Goal: Task Accomplishment & Management: Complete application form

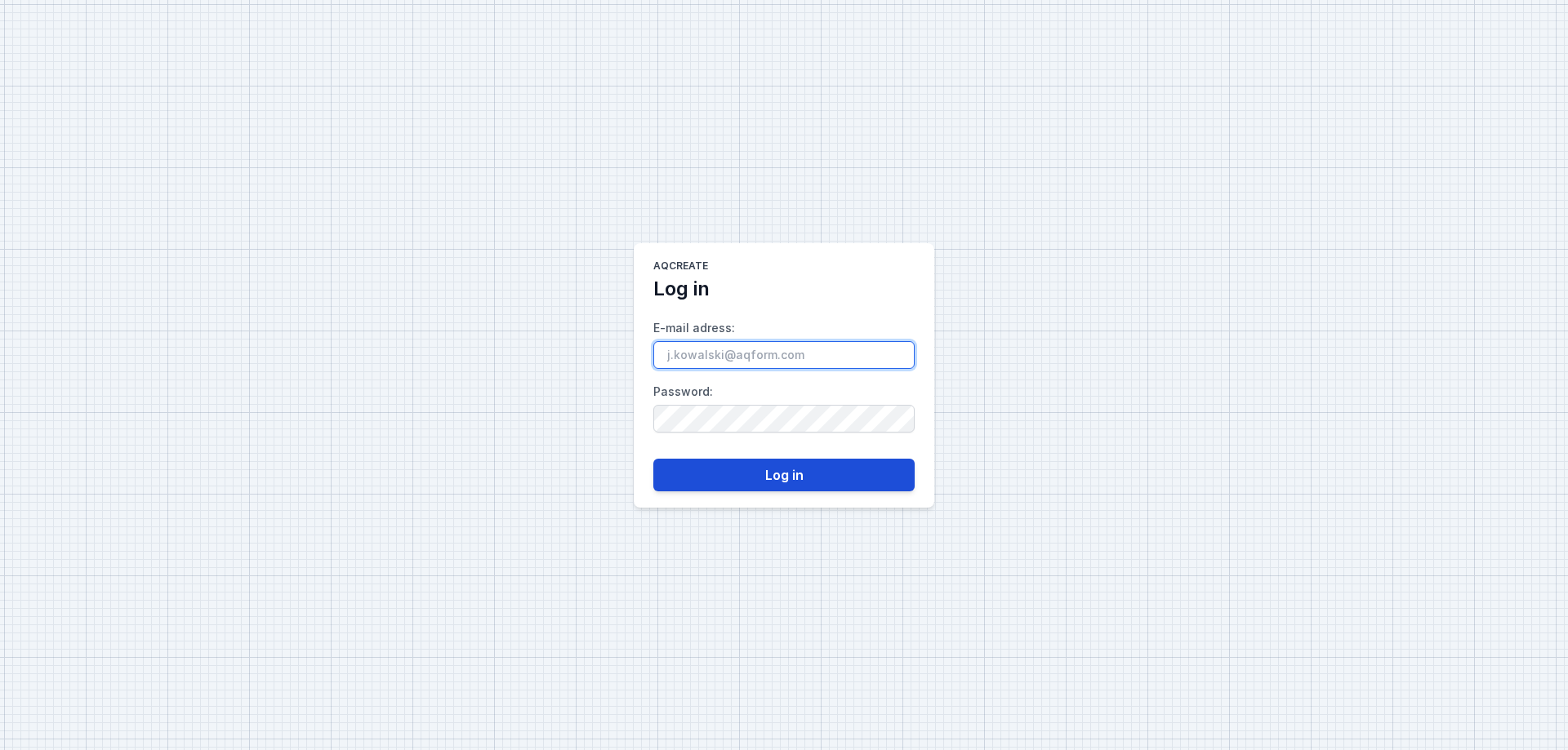
type input "[EMAIL_ADDRESS][PERSON_NAME][PERSON_NAME][DOMAIN_NAME]"
click at [708, 473] on button "Log in" at bounding box center [784, 475] width 262 height 33
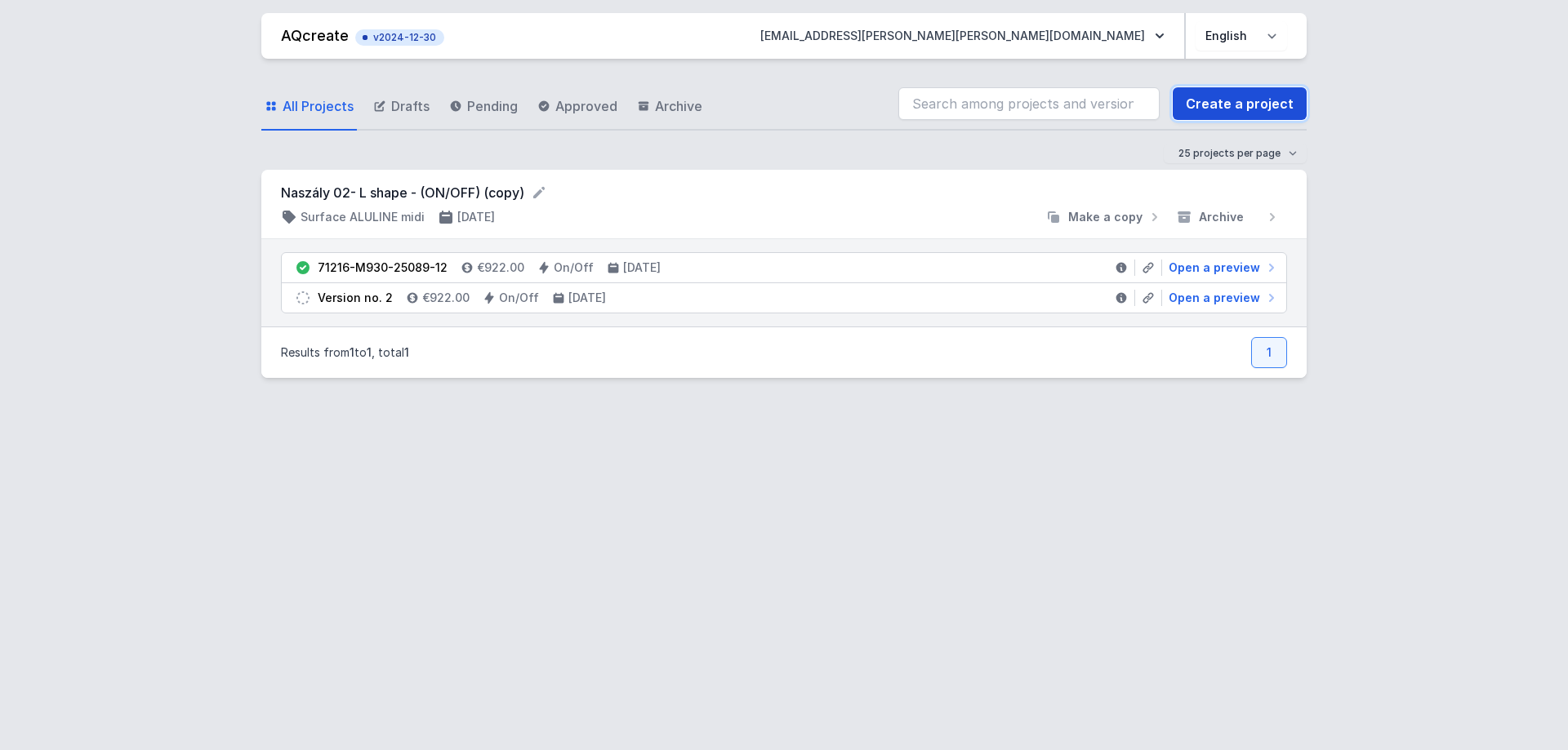
click at [1203, 101] on link "Create a project" at bounding box center [1239, 103] width 134 height 33
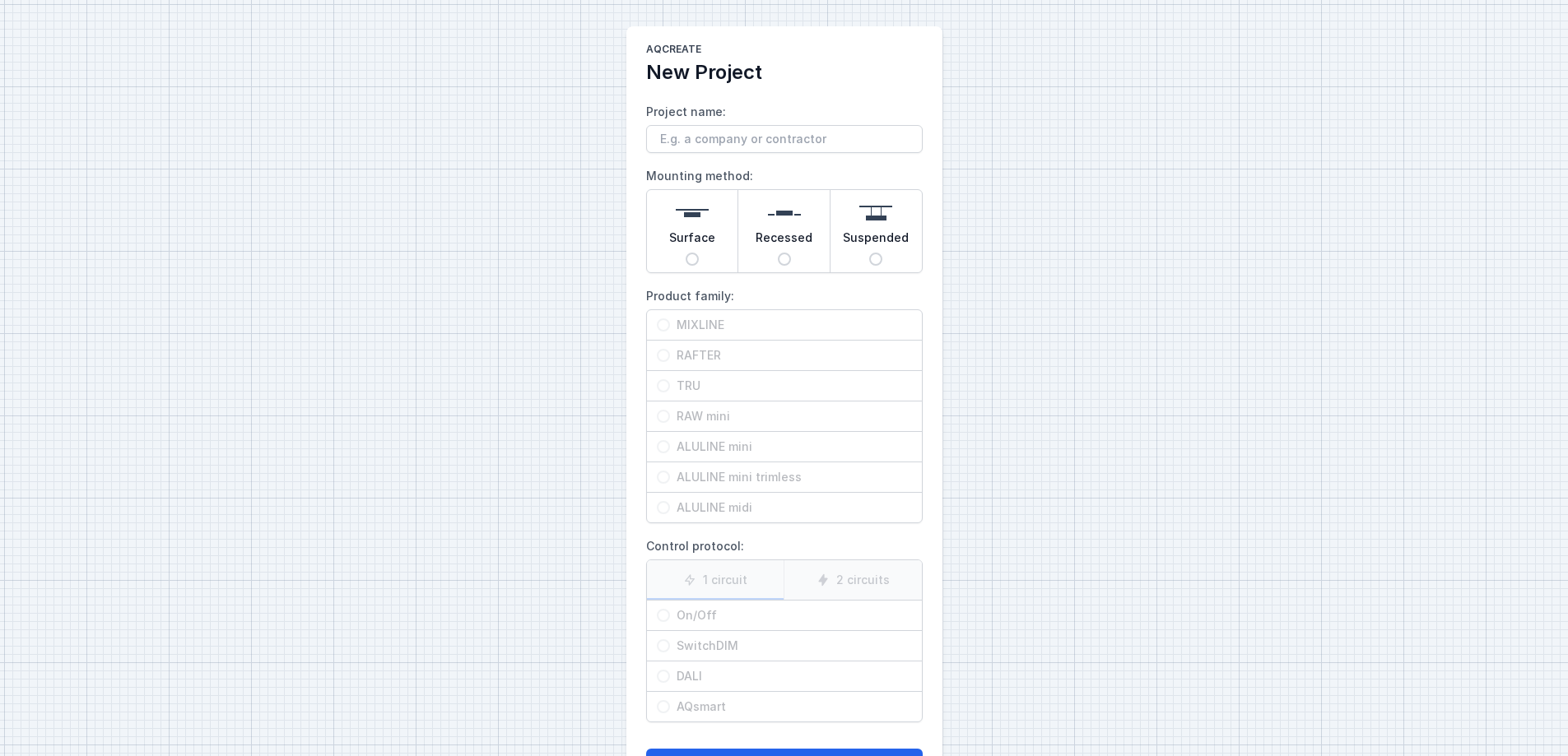
click at [780, 137] on input "Project name:" at bounding box center [784, 139] width 277 height 28
type input "[PERSON_NAME]."
click at [691, 264] on input "Surface" at bounding box center [691, 259] width 13 height 13
radio input "true"
click at [659, 330] on input "MIXLINE" at bounding box center [662, 325] width 13 height 13
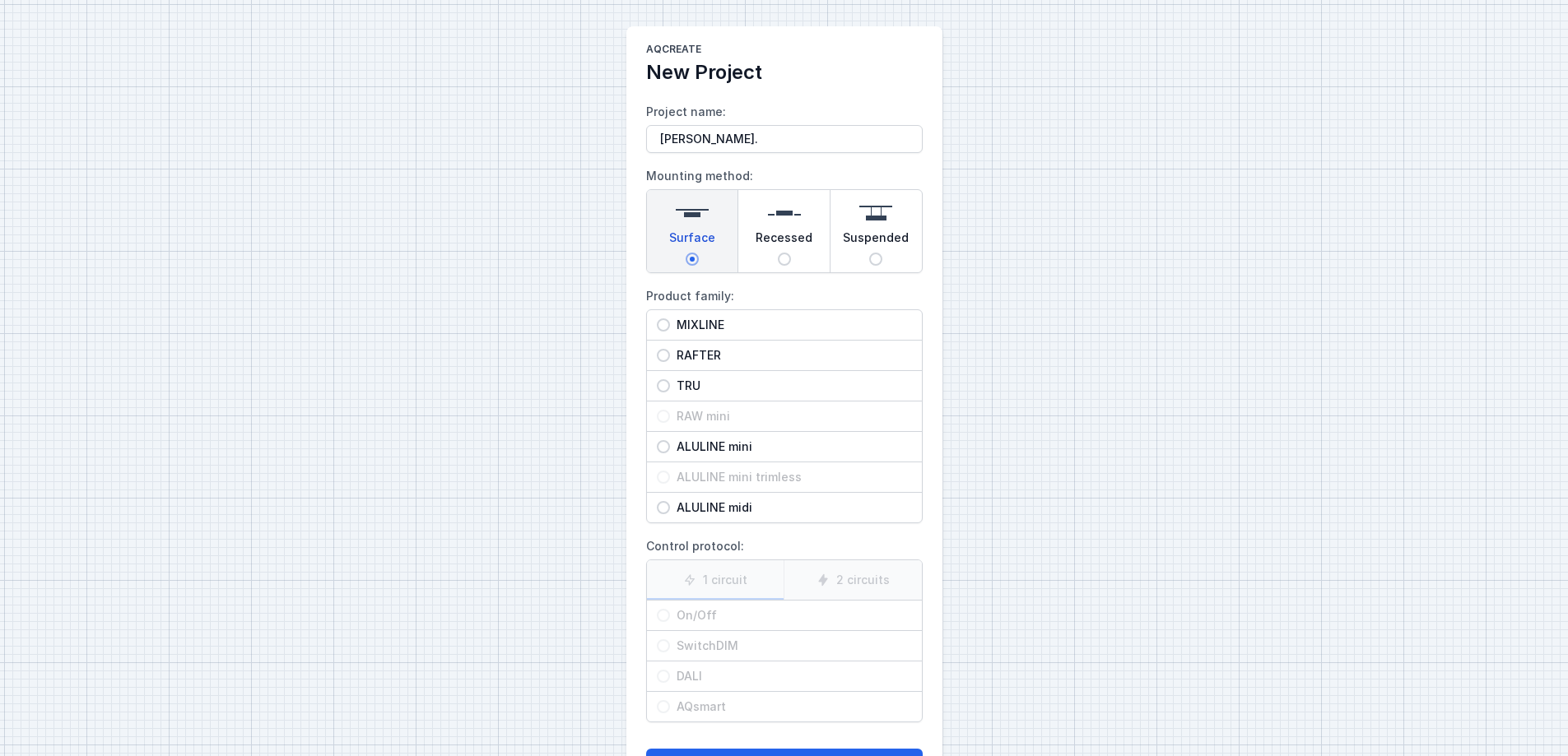
radio input "true"
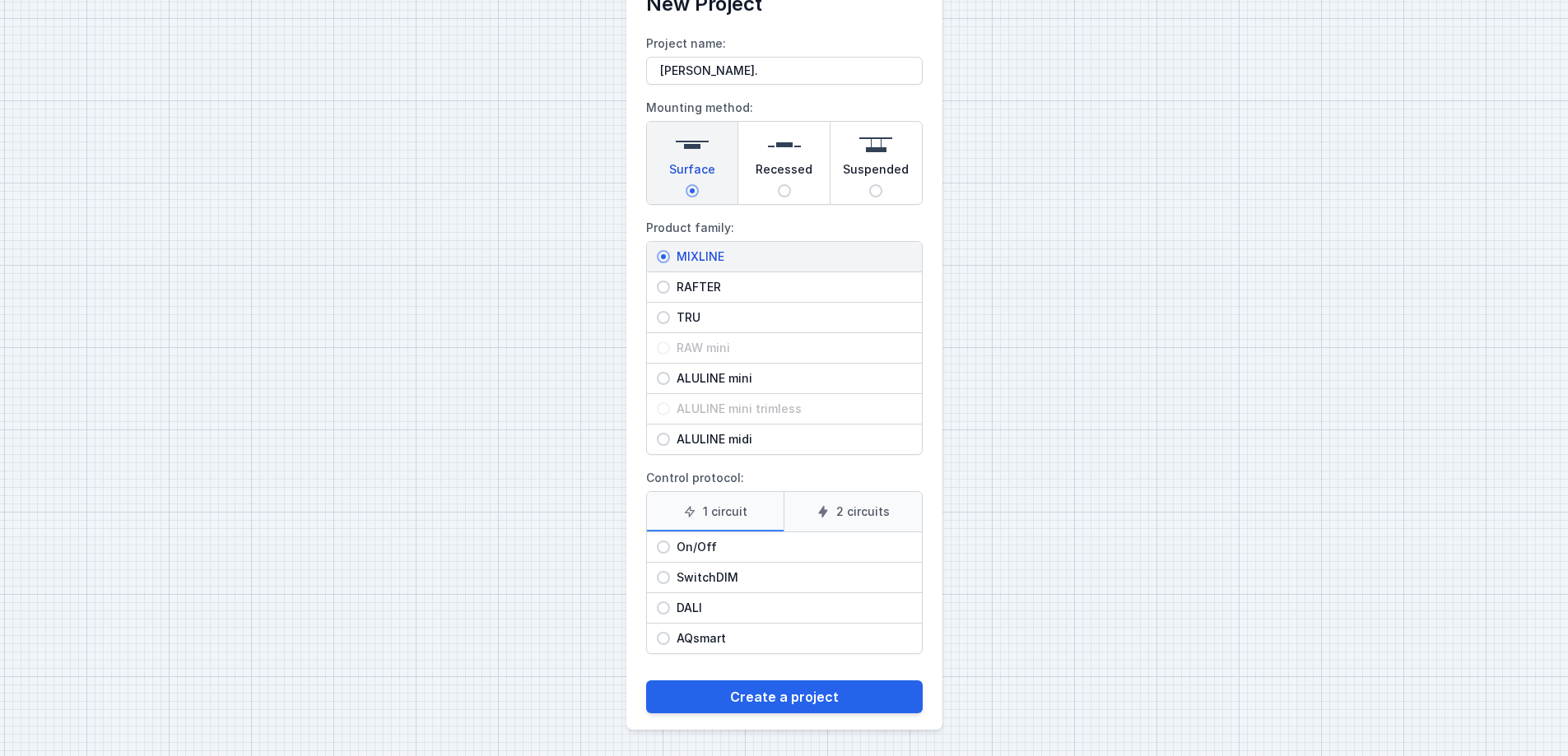
click at [662, 542] on input "On/Off" at bounding box center [662, 546] width 13 height 13
radio input "true"
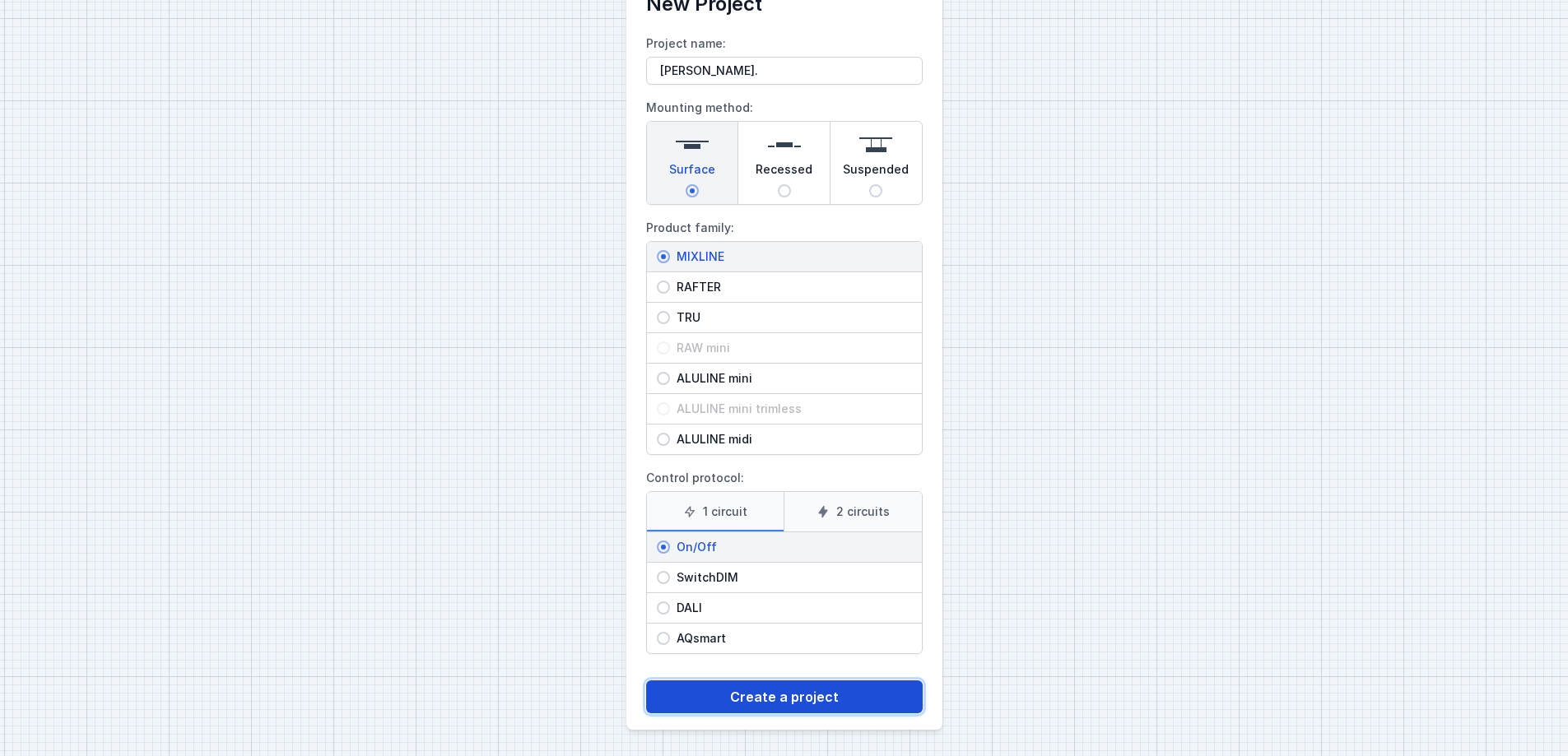
click at [792, 577] on button "Create a project" at bounding box center [784, 696] width 277 height 33
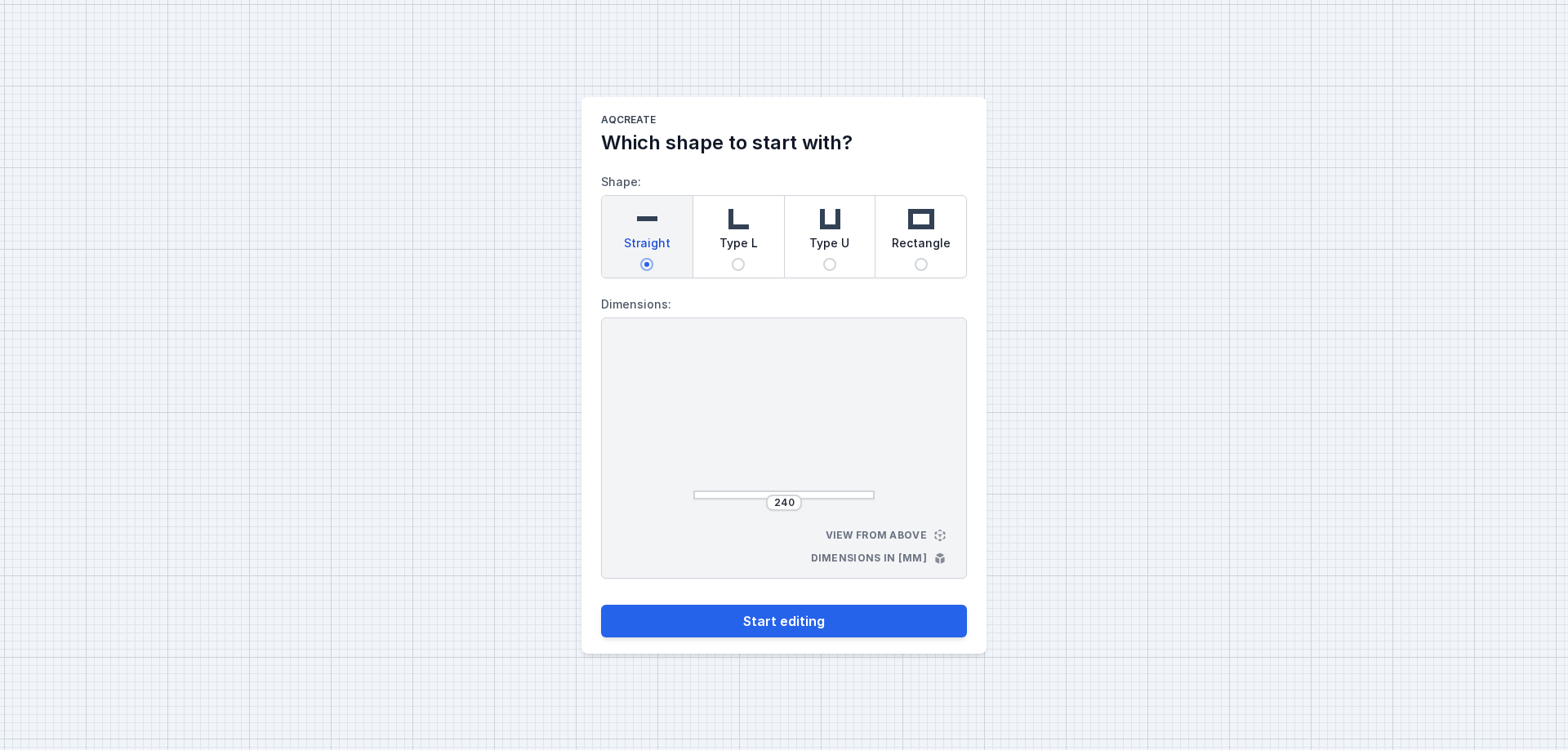
click at [742, 262] on input "Type L" at bounding box center [737, 264] width 13 height 13
radio input "true"
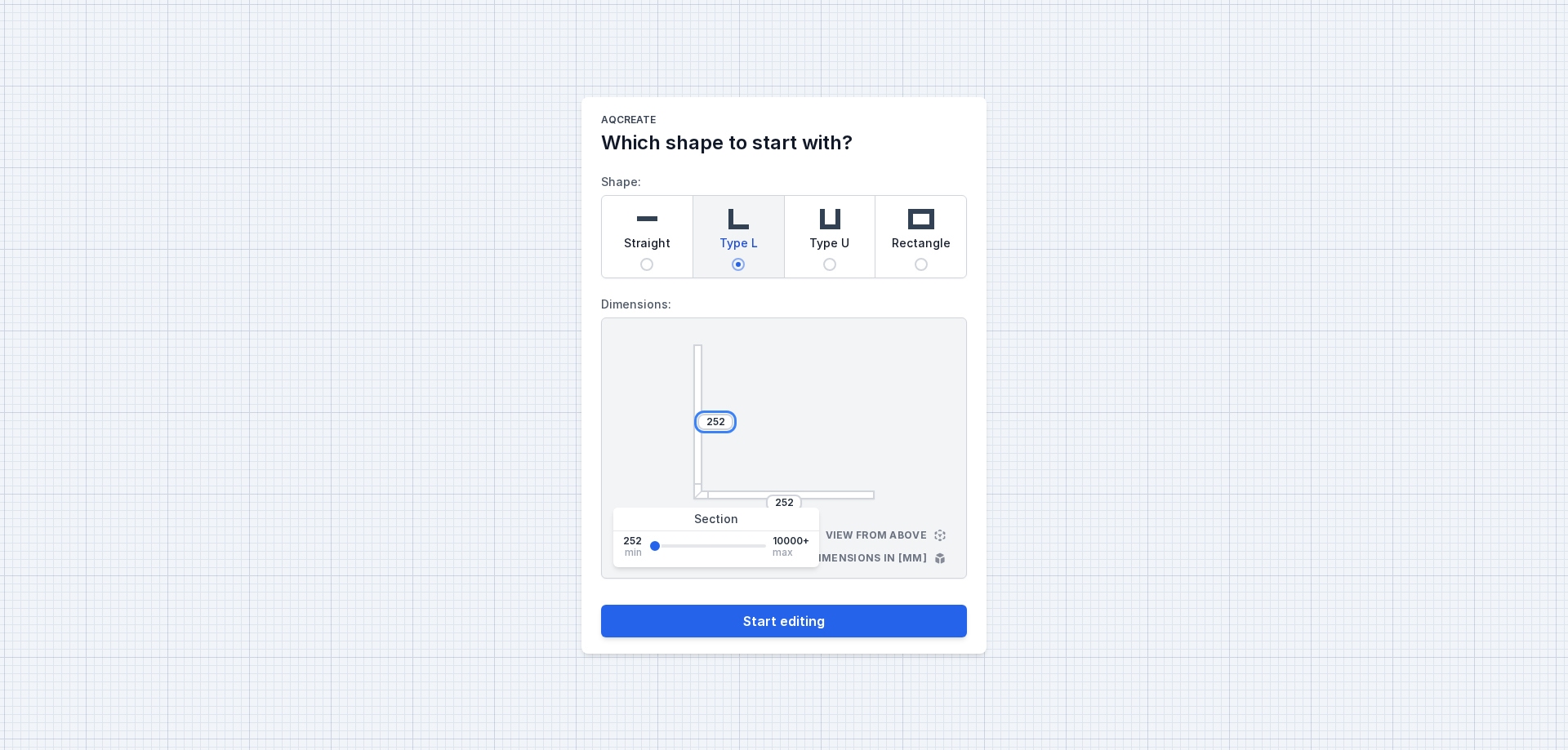
click at [721, 424] on input "252" at bounding box center [716, 421] width 26 height 13
type input "1022"
type input "1098"
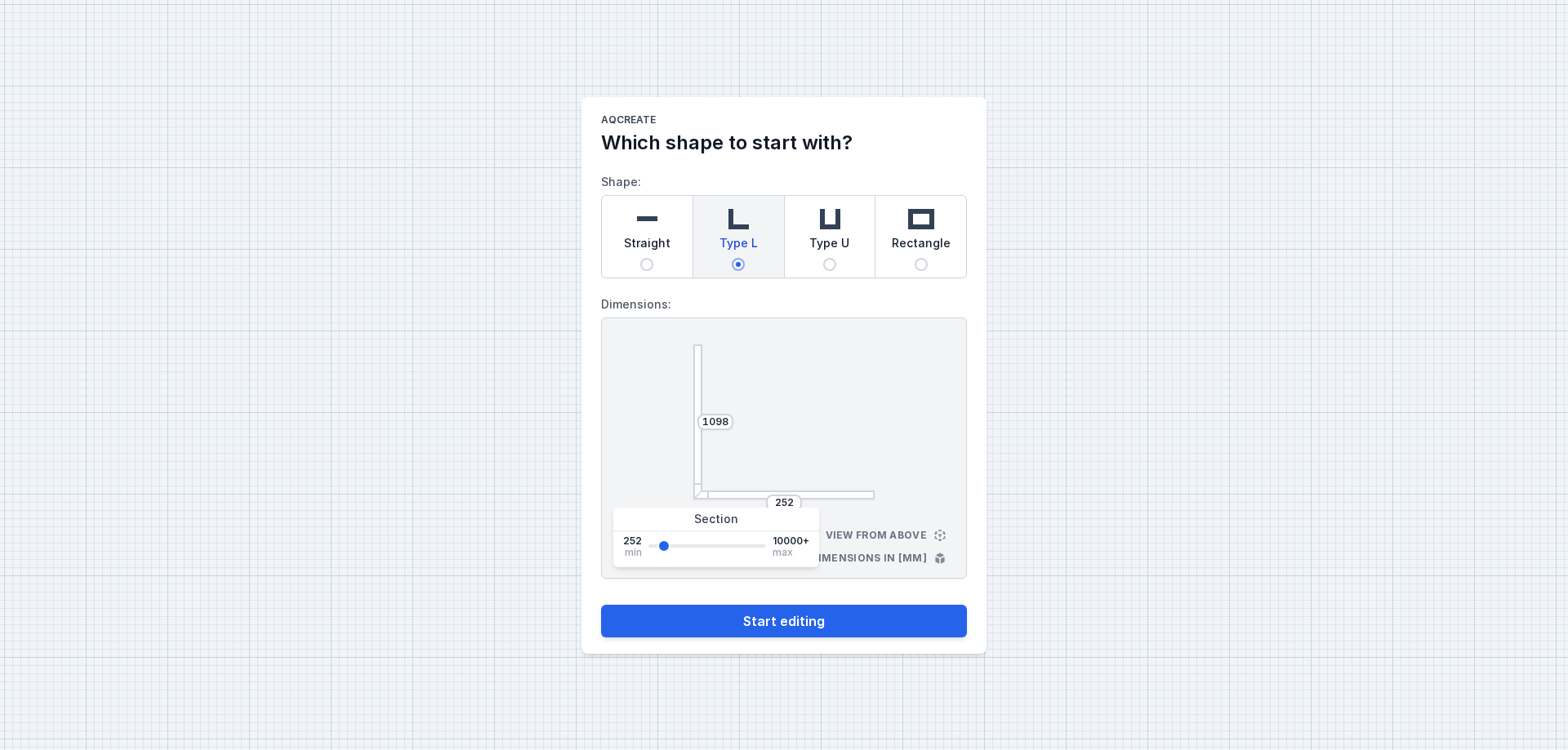
type input "1250"
type input "1327"
type input "1403"
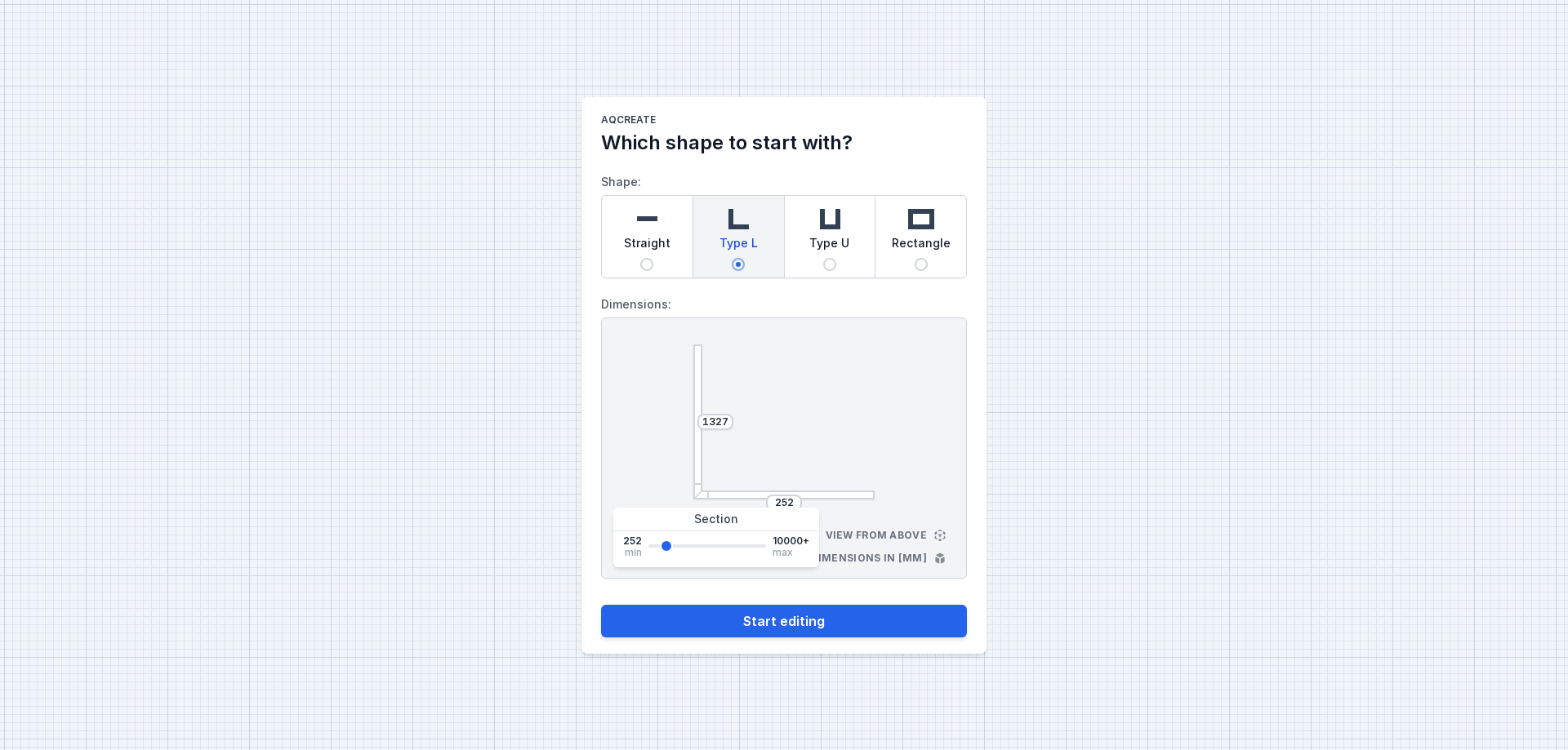
type input "1403"
type input "1555"
type input "1631"
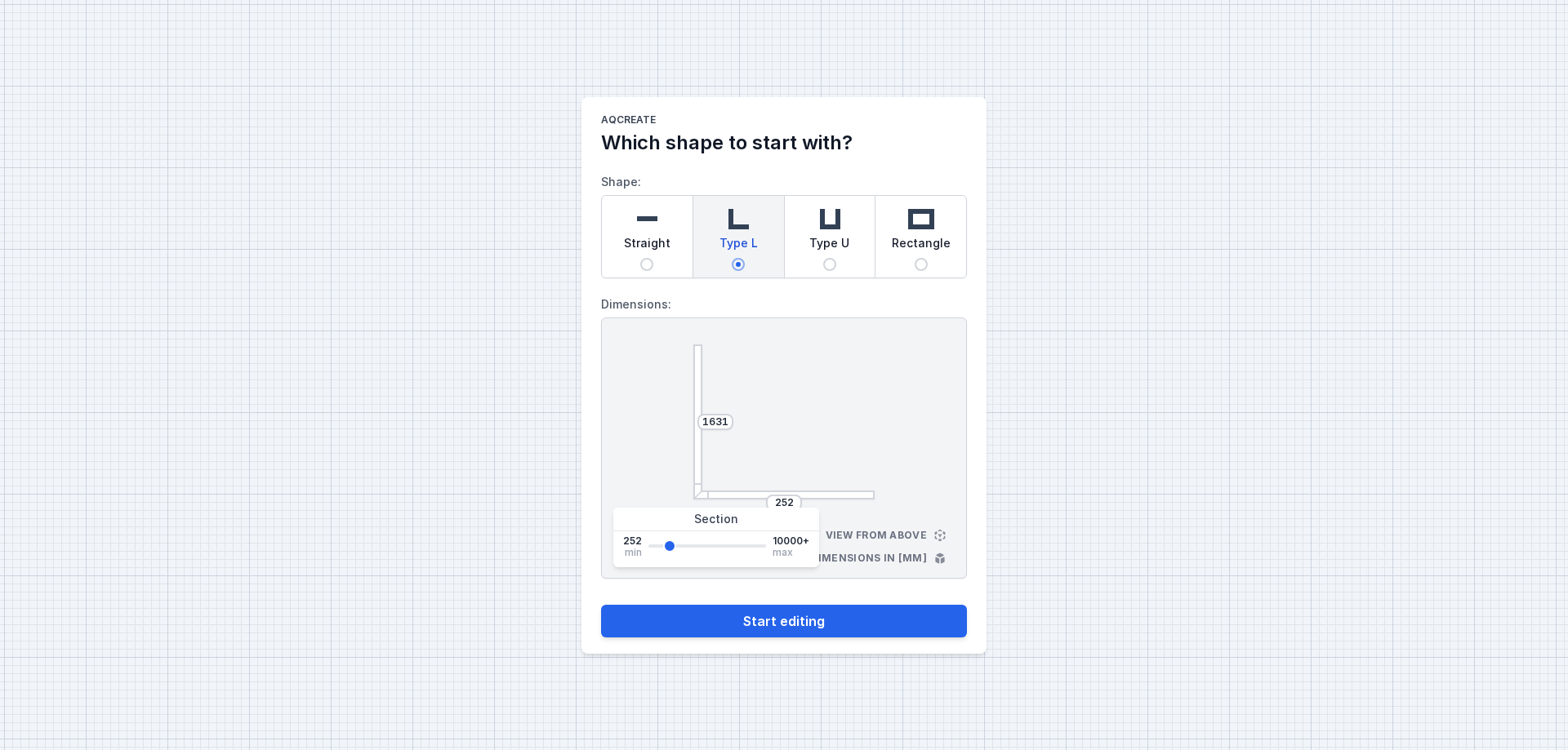
type input "1707"
type input "1860"
type input "1936"
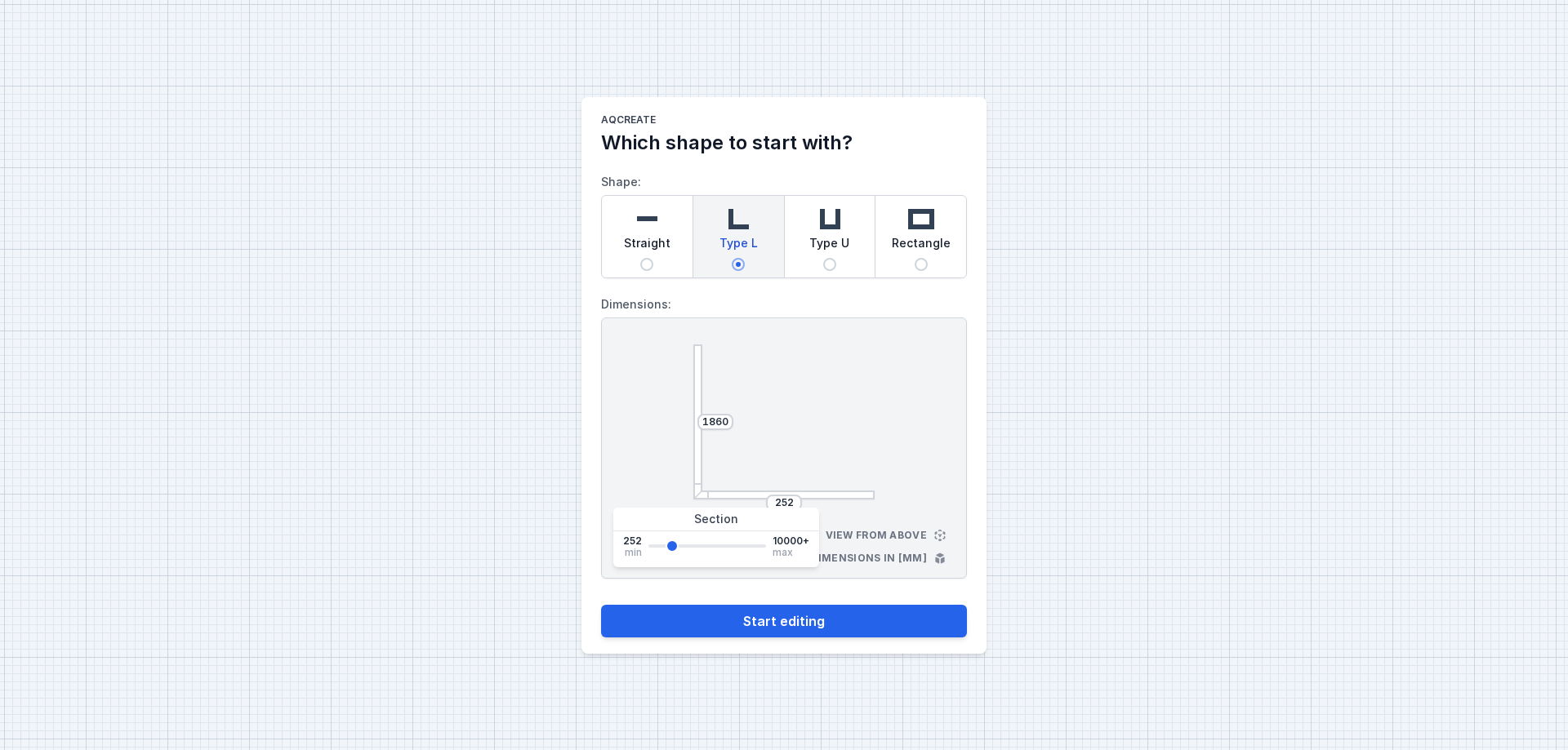
type input "1936"
type input "2012"
type input "2088"
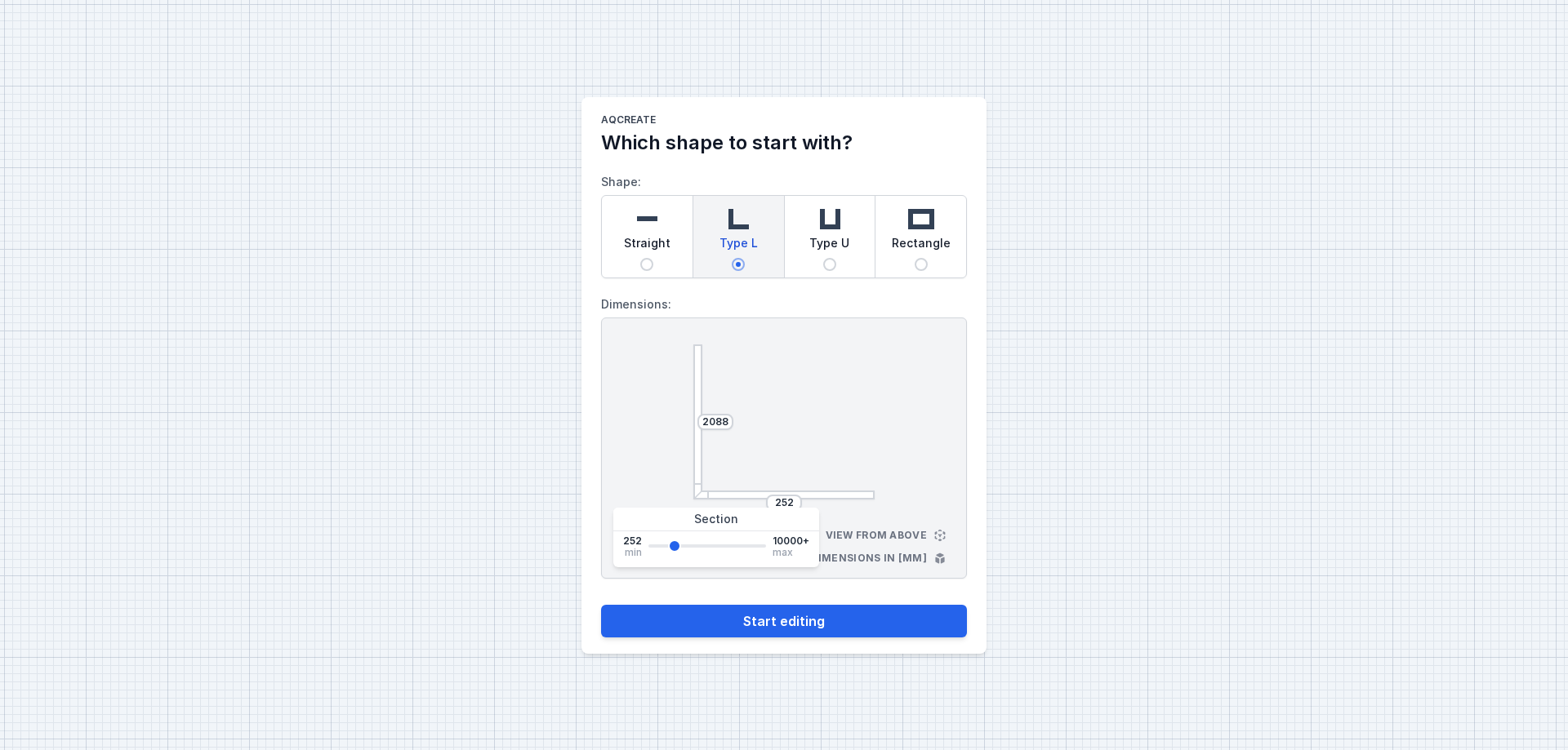
type input "2164"
type input "2240"
type input "2317"
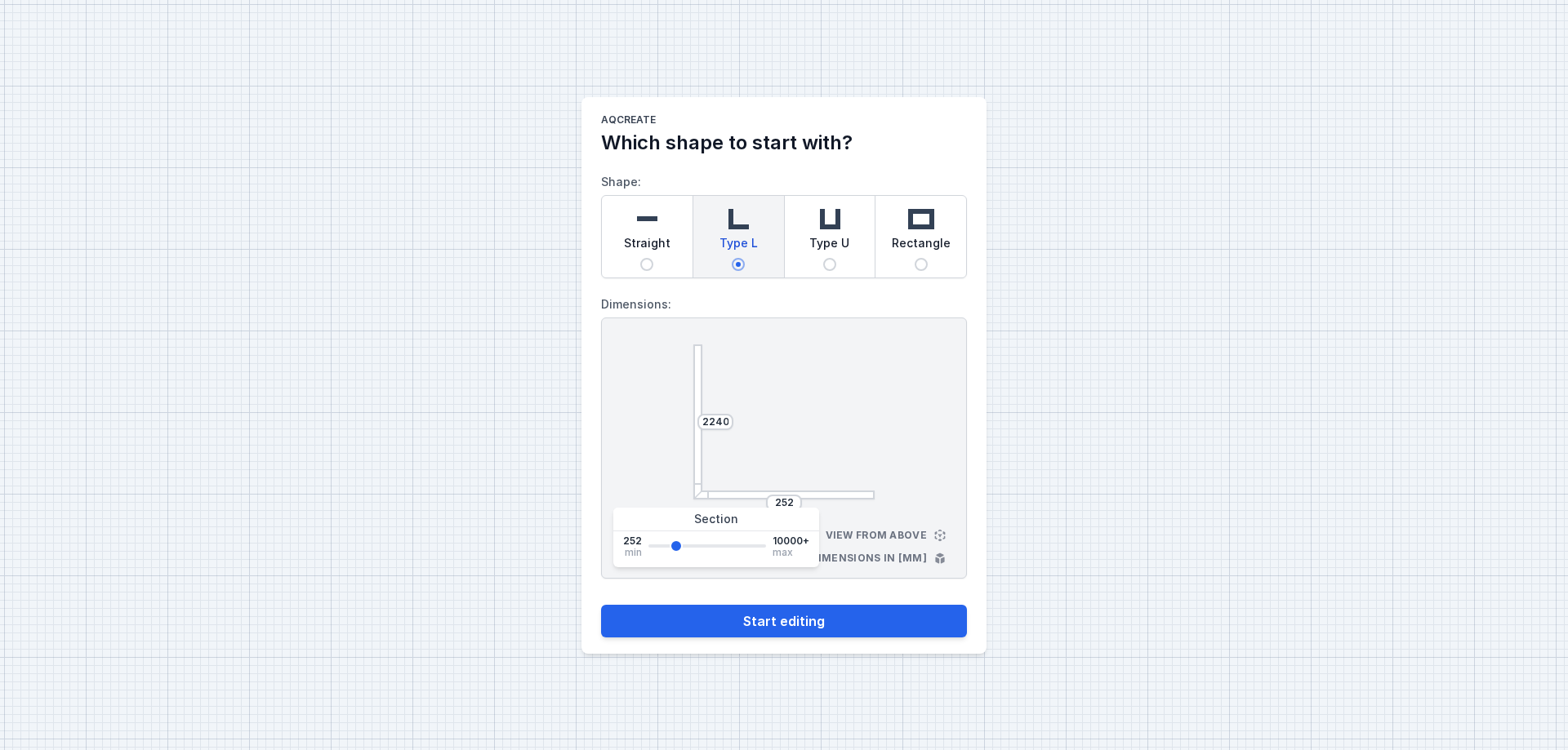
type input "2317"
type input "2393"
type input "2469"
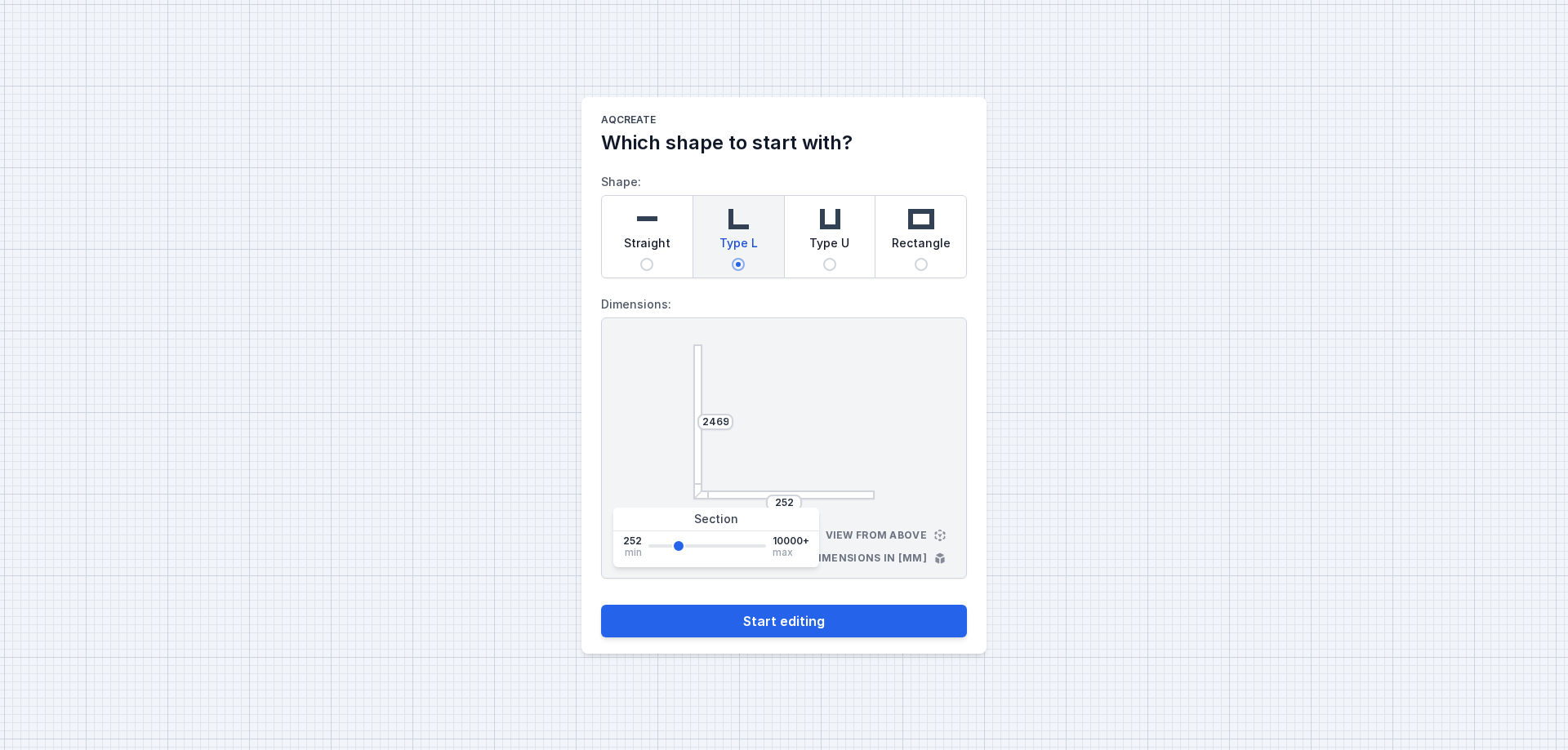
type input "2545"
type input "2393"
type input "2317"
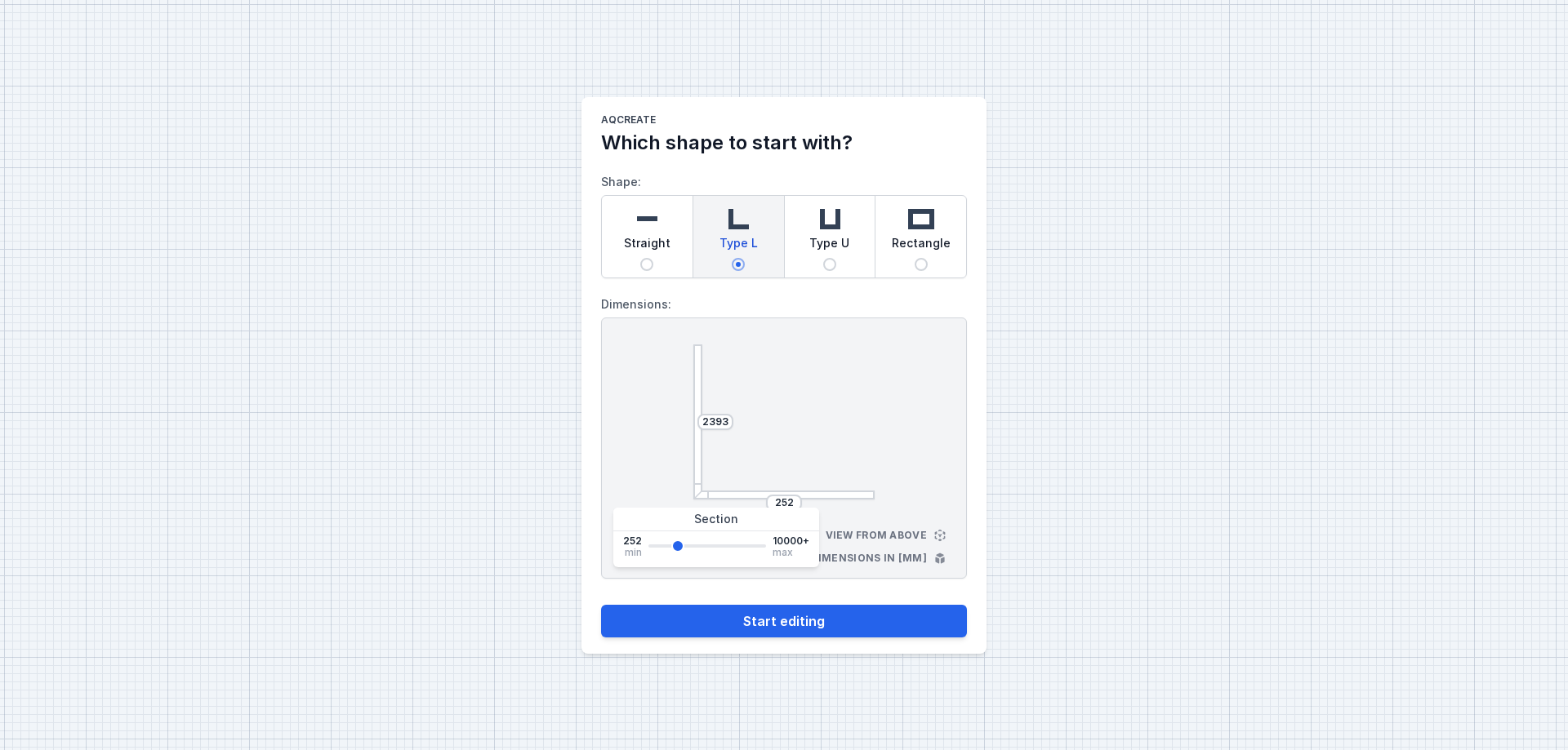
type input "2317"
type input "2240"
type input "2317"
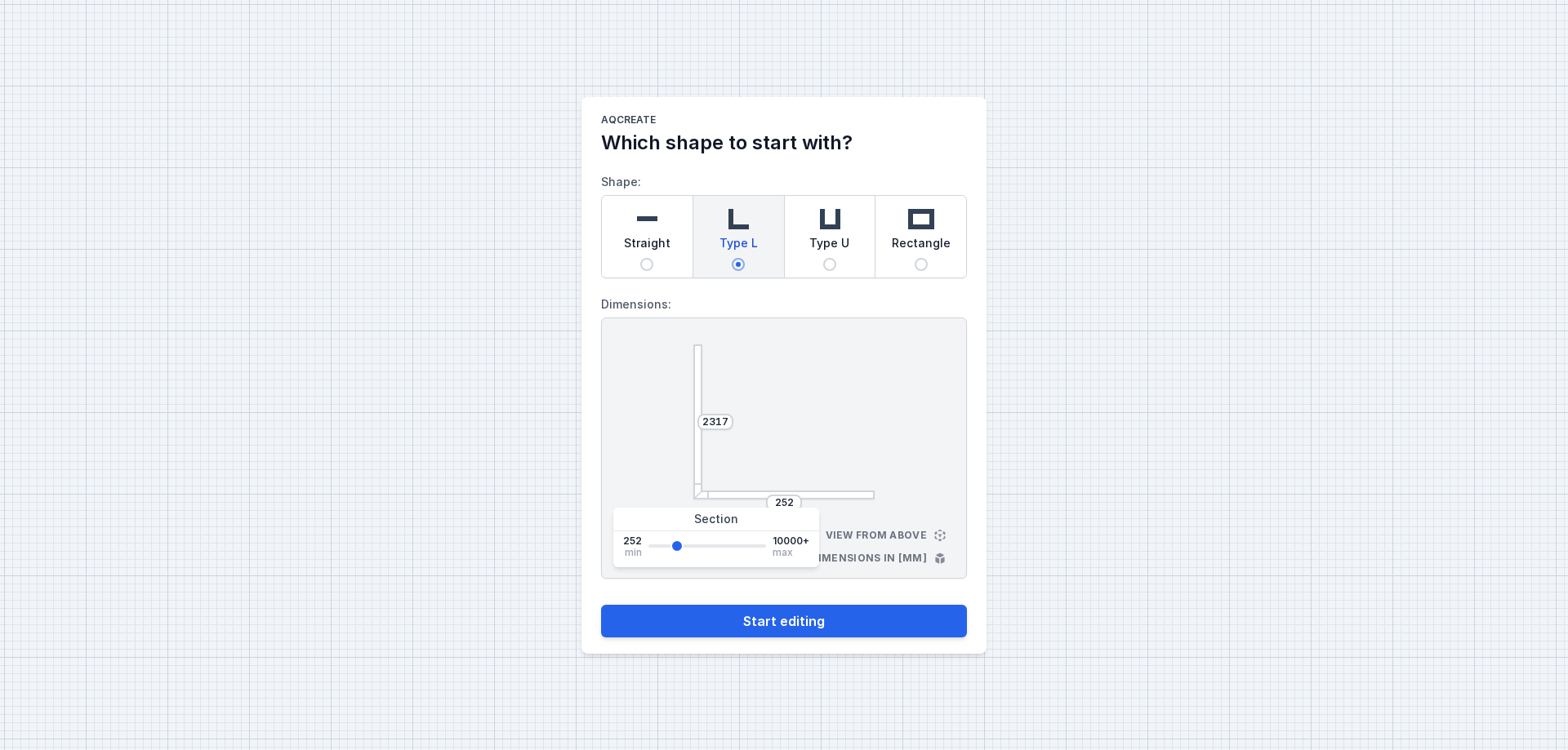
type input "2469"
type input "2545"
type input "2697"
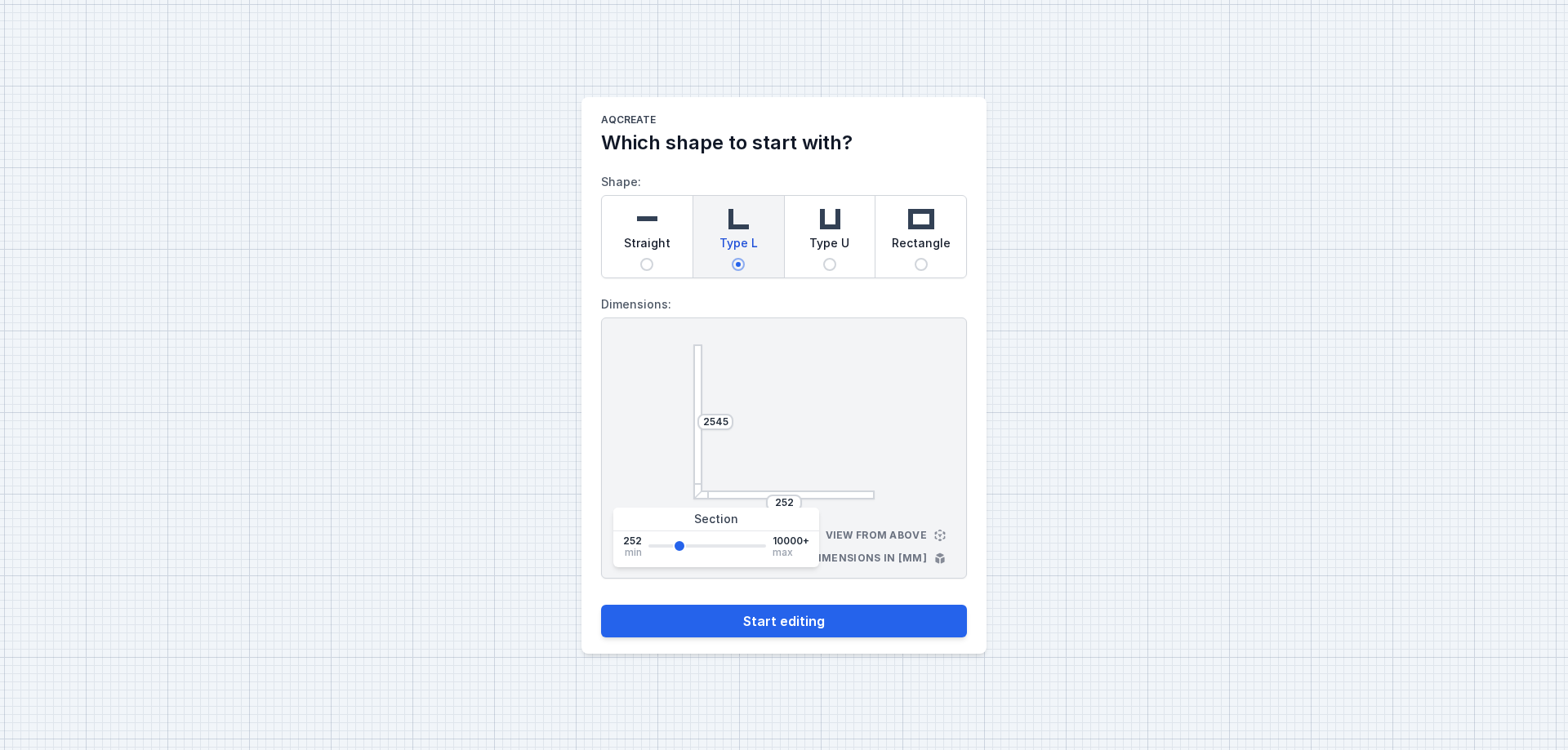
type input "2697"
type input "2773"
type input "2850"
drag, startPoint x: 663, startPoint y: 545, endPoint x: 682, endPoint y: 544, distance: 19.0
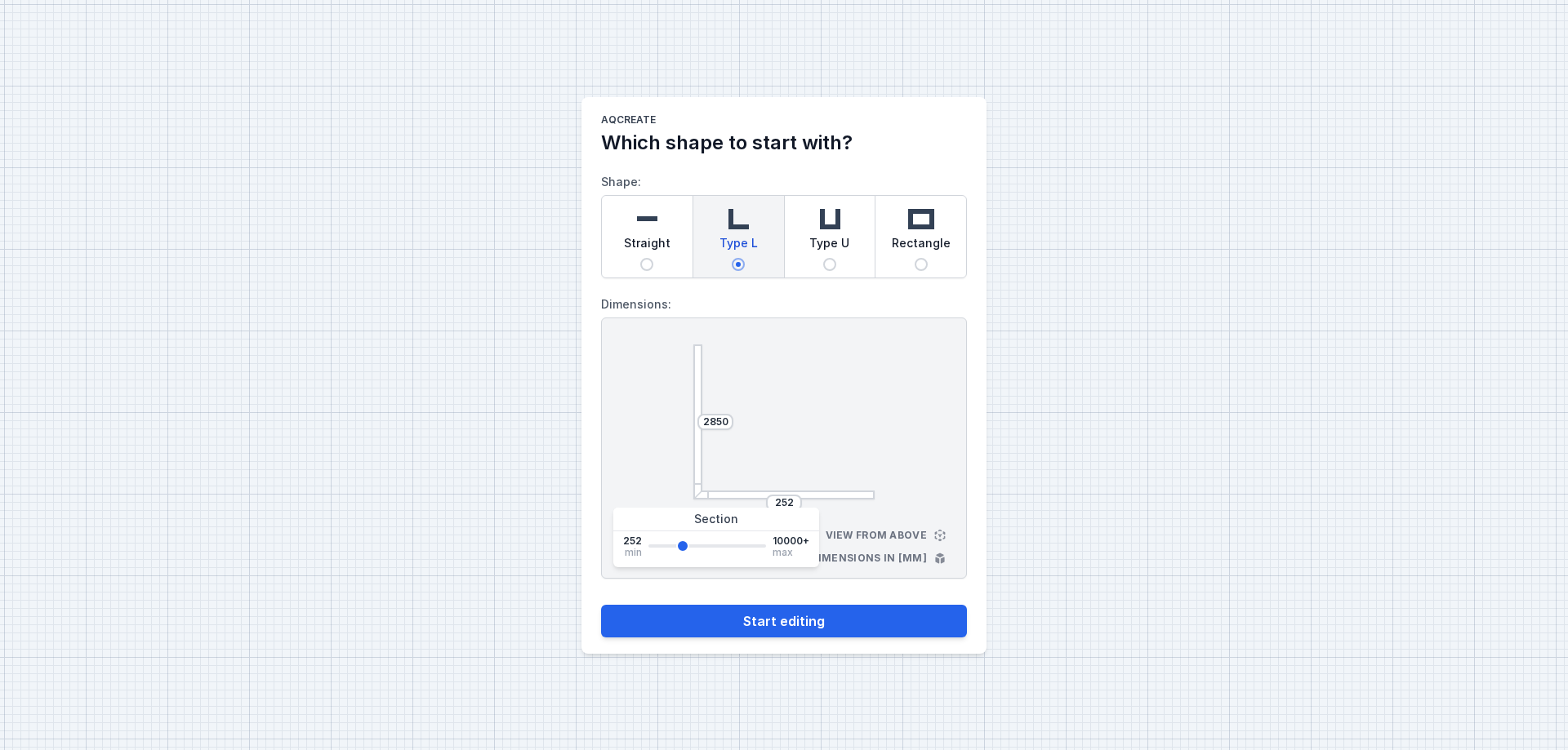
type input "2850"
click at [682, 545] on input "range" at bounding box center [707, 546] width 118 height 3
drag, startPoint x: 728, startPoint y: 420, endPoint x: 696, endPoint y: 418, distance: 32.1
click at [696, 418] on div "2850 252" at bounding box center [784, 422] width 181 height 156
type input "2500"
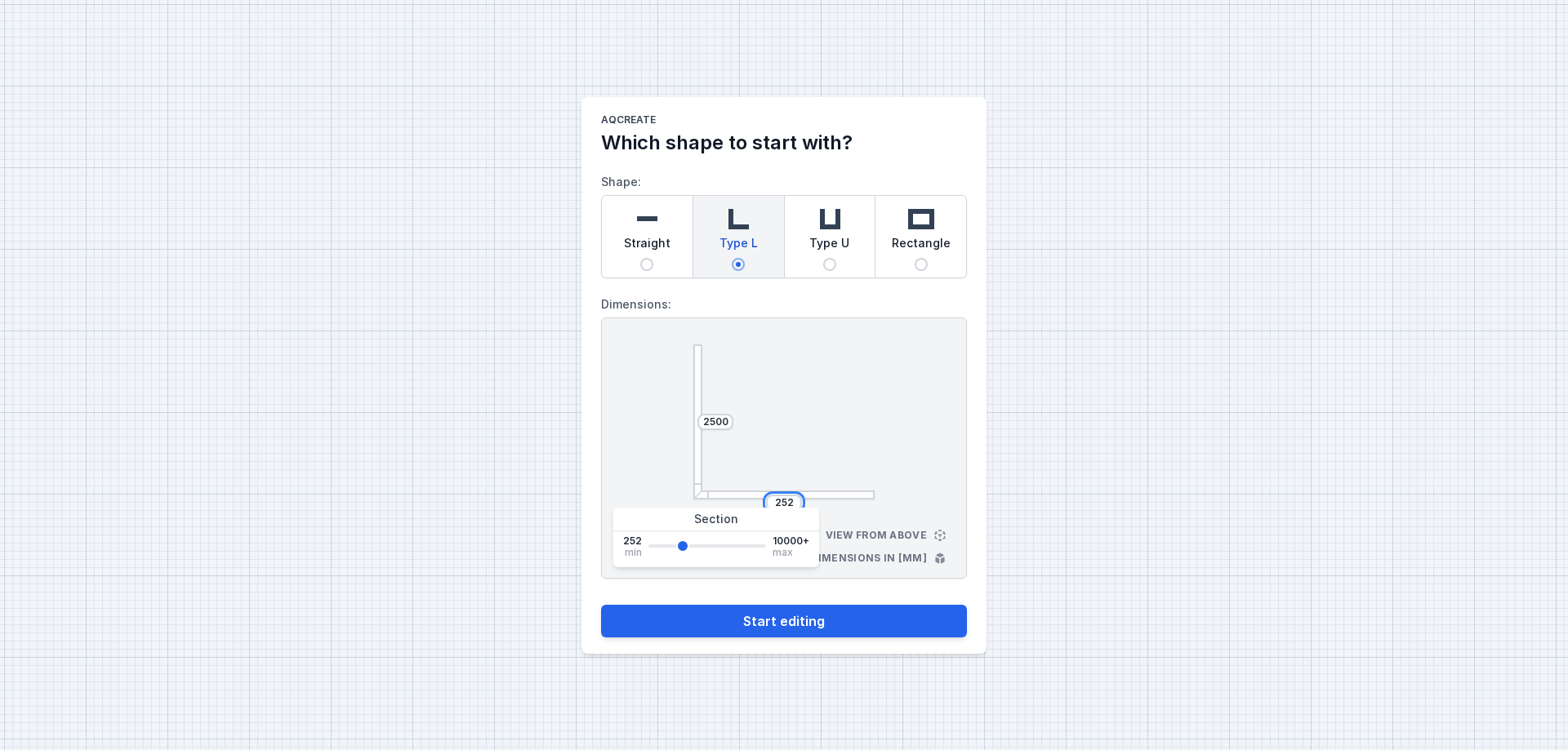
click at [783, 498] on input "252" at bounding box center [784, 502] width 26 height 13
drag, startPoint x: 795, startPoint y: 501, endPoint x: 759, endPoint y: 499, distance: 36.1
click at [759, 499] on div "252" at bounding box center [784, 502] width 181 height 16
type input "2500"
click at [921, 446] on div "2500 2500 View from above Dimensions in [mm]" at bounding box center [783, 449] width 366 height 262
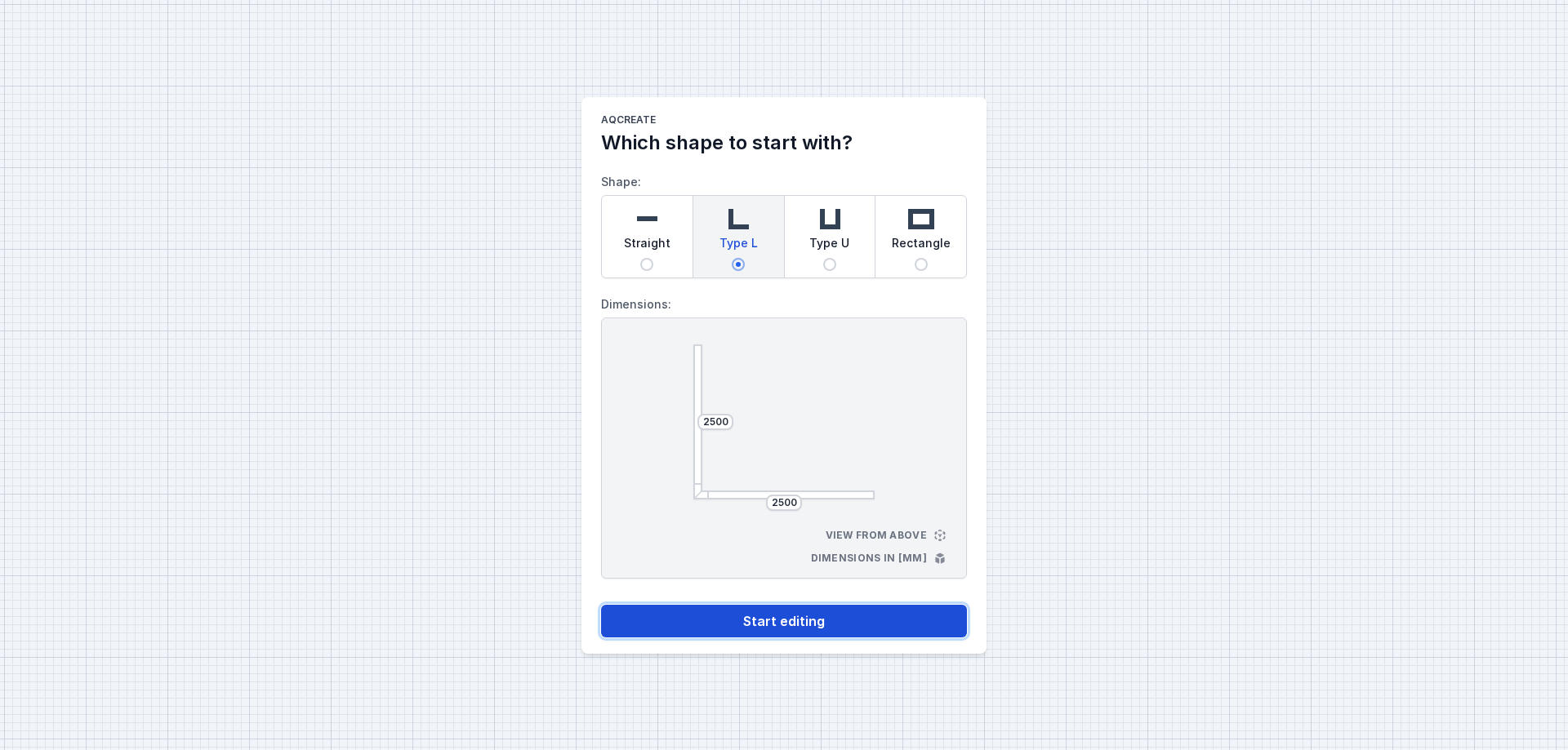
click at [819, 573] on button "Start editing" at bounding box center [783, 621] width 366 height 33
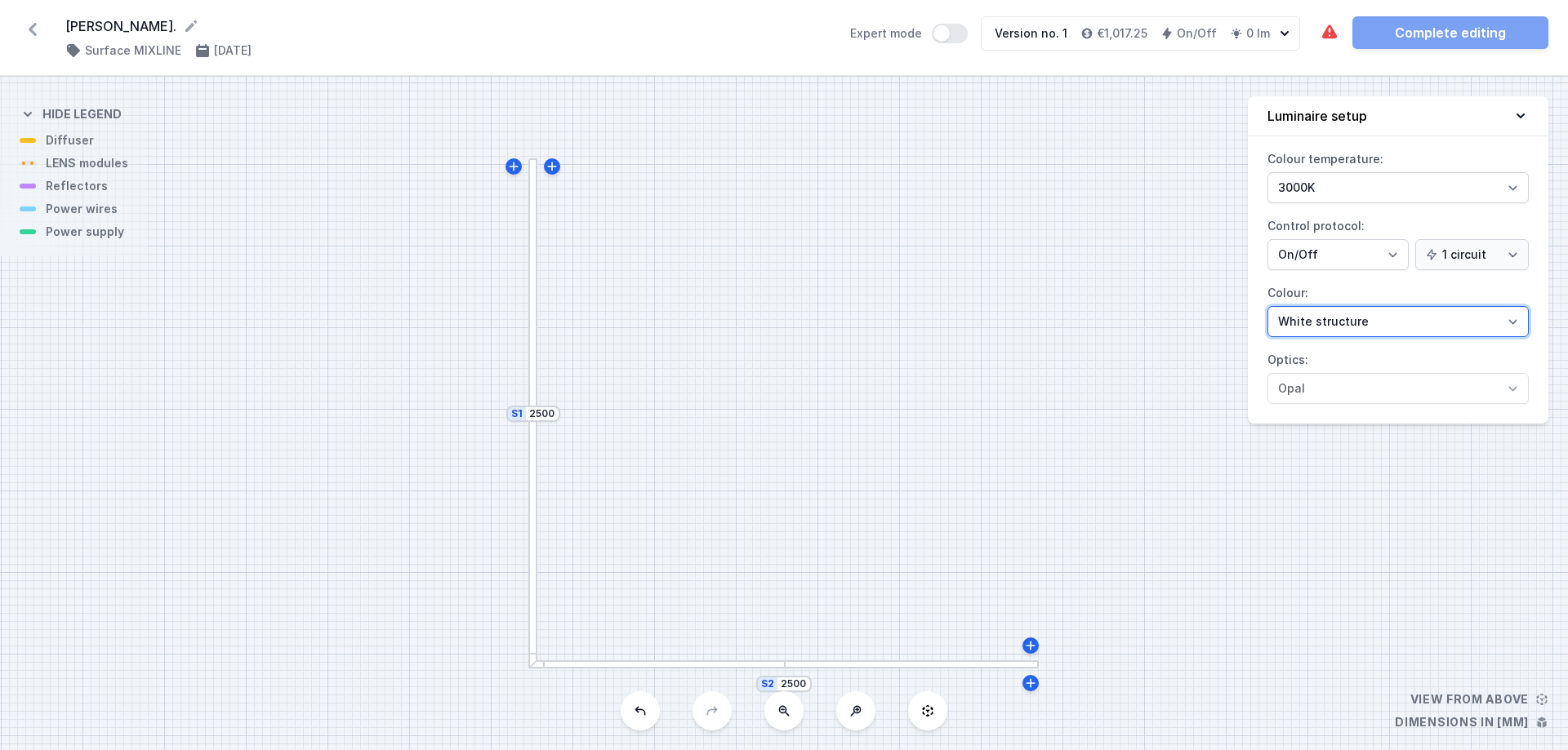
click at [1254, 317] on select "White structure Black structure Gold structure Copper Gray Another colour (from…" at bounding box center [1399, 321] width 262 height 31
select select "2"
click at [1254, 306] on select "White structure Black structure Gold structure Copper Gray Another colour (from…" at bounding box center [1399, 321] width 262 height 31
click at [1254, 30] on div "The required parts have not been added. The luminous element has not been added…" at bounding box center [1433, 32] width 229 height 33
click at [1157, 573] on div "S2 2500 S1 2500" at bounding box center [784, 413] width 1568 height 674
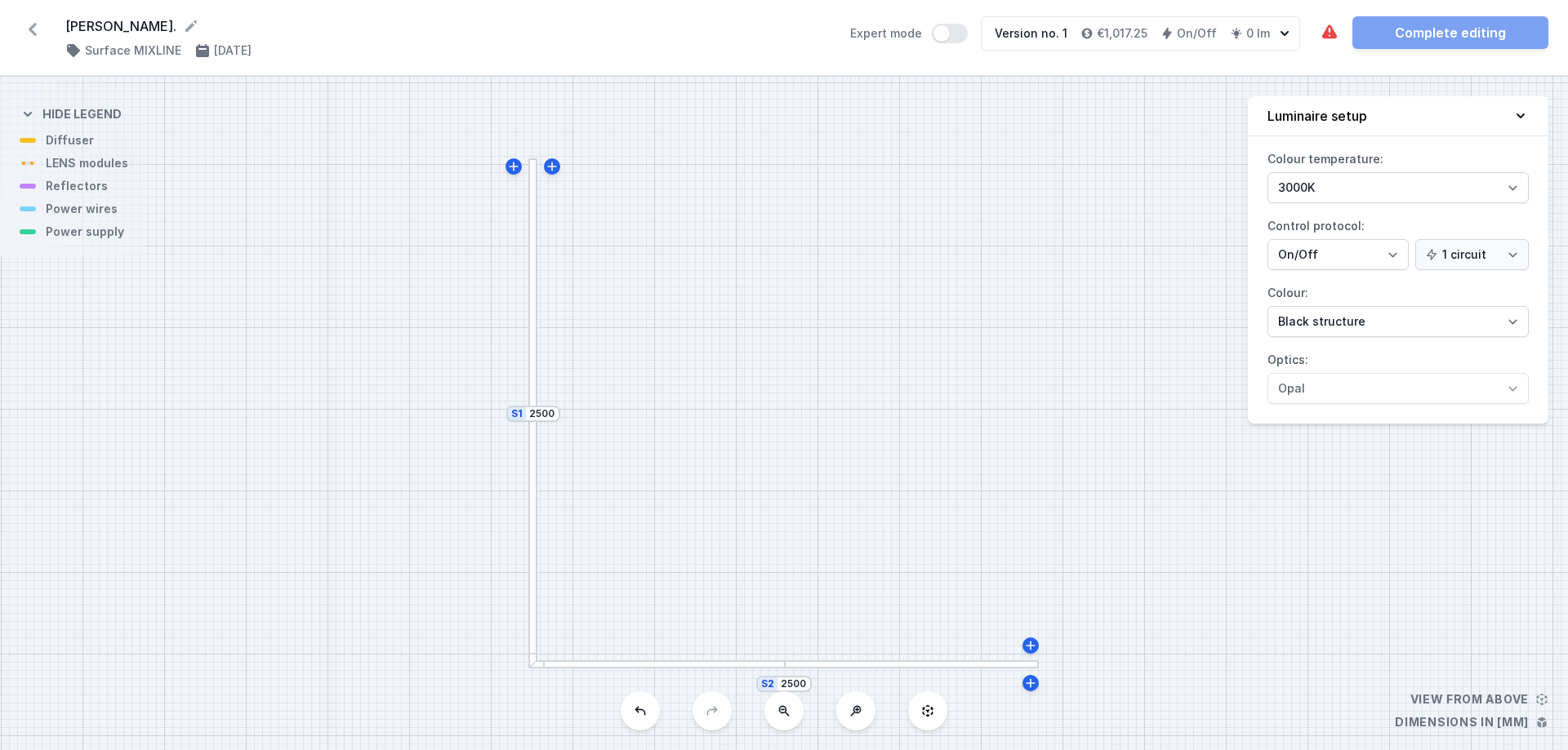
click at [957, 308] on div "S2 2500 S1 2500" at bounding box center [784, 413] width 1568 height 674
click at [1254, 38] on div "The required parts have not been added. The luminous element has not been added…" at bounding box center [1433, 32] width 229 height 33
click at [1254, 32] on icon "button" at bounding box center [1285, 33] width 8 height 5
click at [86, 49] on h4 "Surface MIXLINE" at bounding box center [133, 51] width 96 height 16
click at [1254, 188] on select "3000K 4000K 2700K" at bounding box center [1399, 187] width 262 height 31
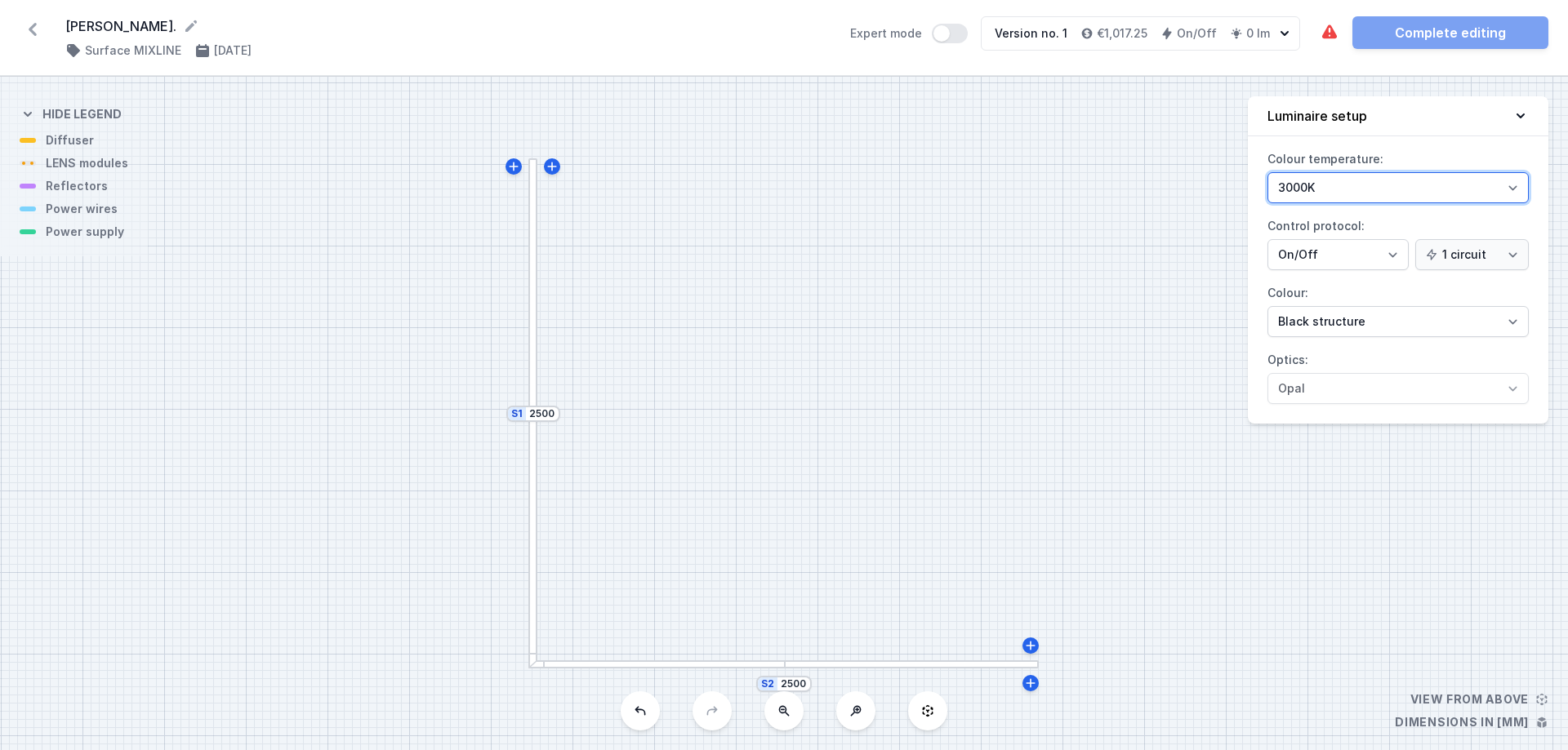
click at [1254, 172] on select "3000K 4000K 2700K" at bounding box center [1399, 187] width 262 height 31
click at [1254, 40] on div "The required parts have not been added. The luminous element has not been added…" at bounding box center [1433, 32] width 229 height 33
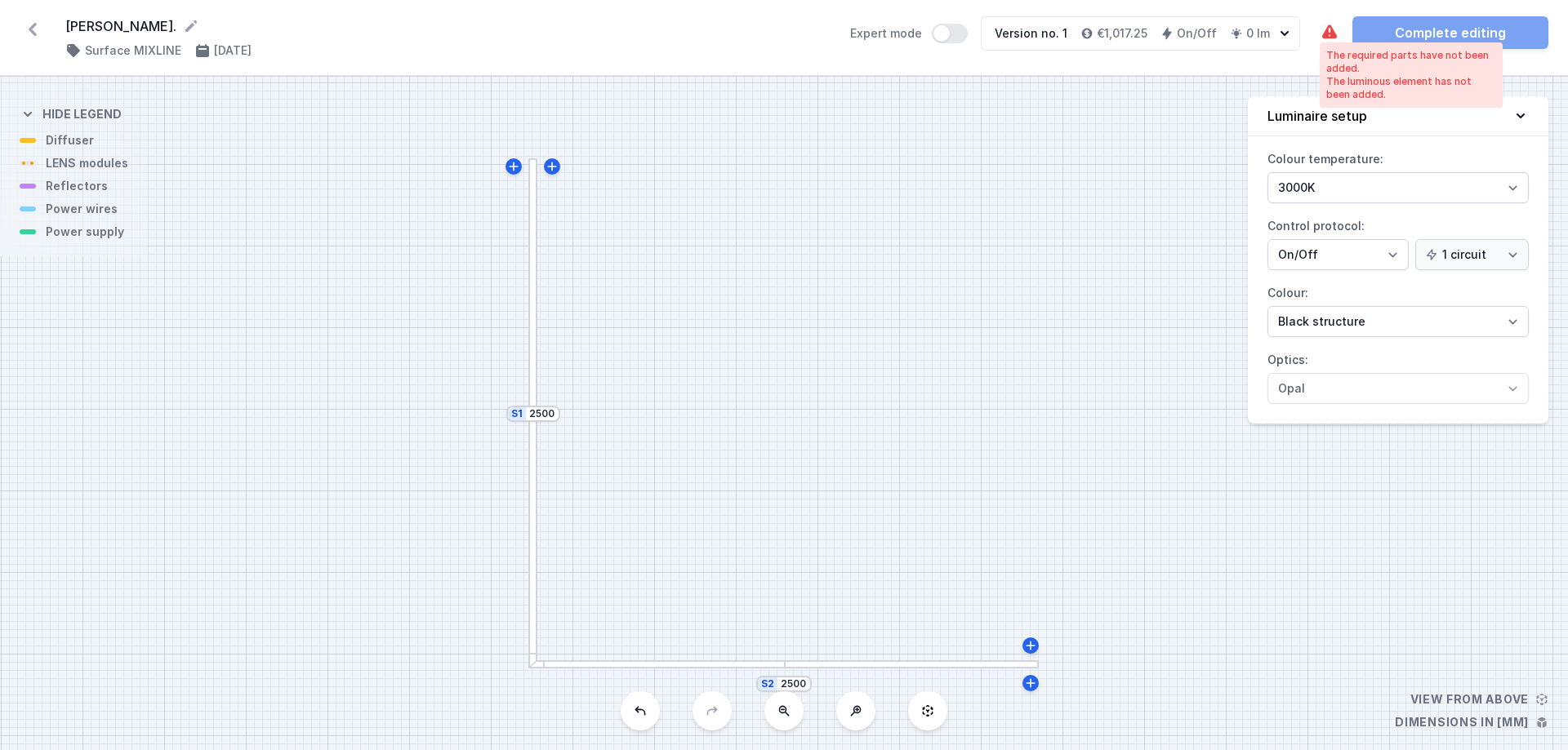
click at [1254, 38] on icon at bounding box center [1329, 32] width 15 height 14
click at [952, 35] on button "Expert mode" at bounding box center [950, 34] width 36 height 20
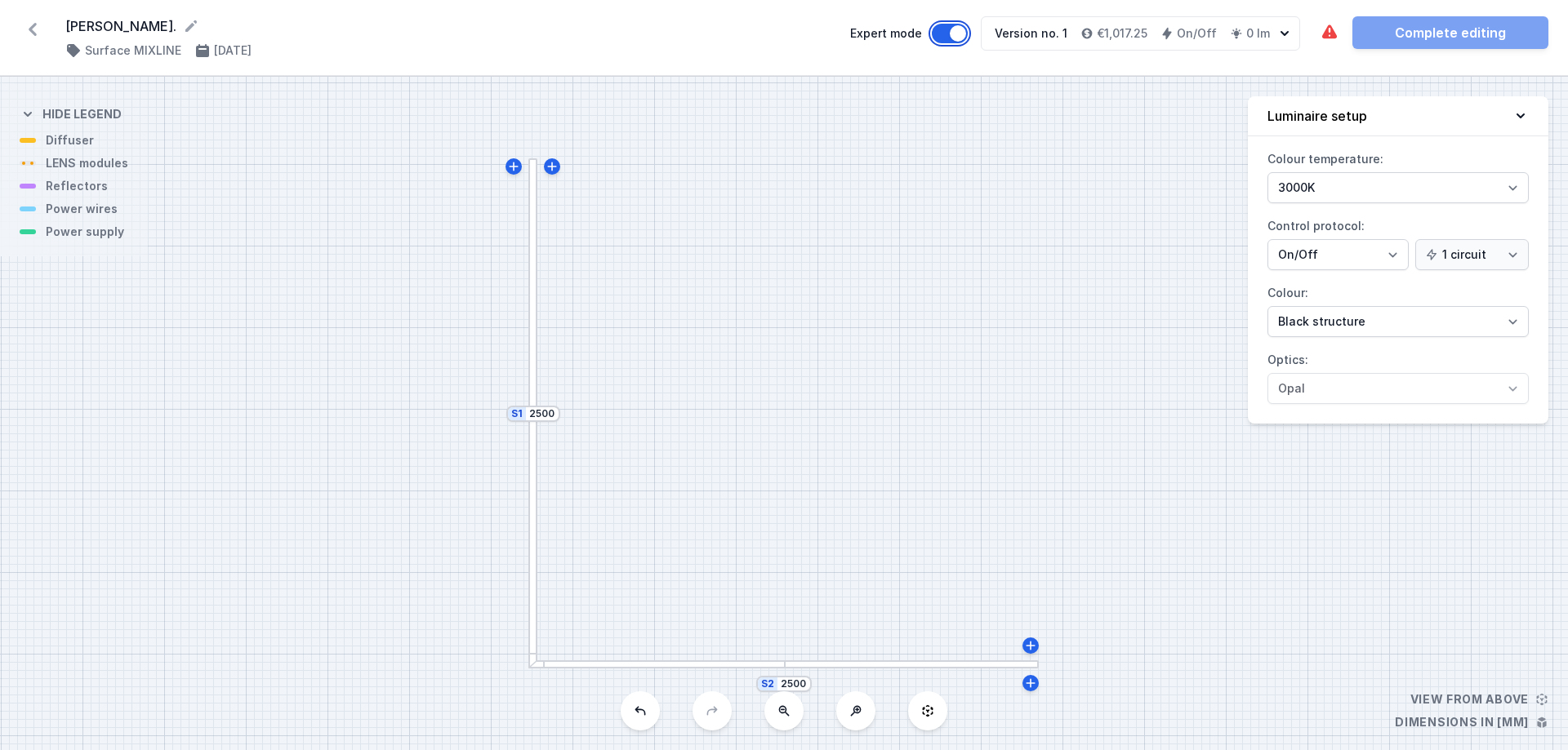
click at [958, 35] on button "Expert mode" at bounding box center [950, 34] width 36 height 20
click at [1254, 27] on div "The required parts have not been added. The luminous element has not been added…" at bounding box center [1433, 32] width 229 height 33
click at [1254, 39] on div "The required parts have not been added. The luminous element has not been added…" at bounding box center [1433, 32] width 229 height 33
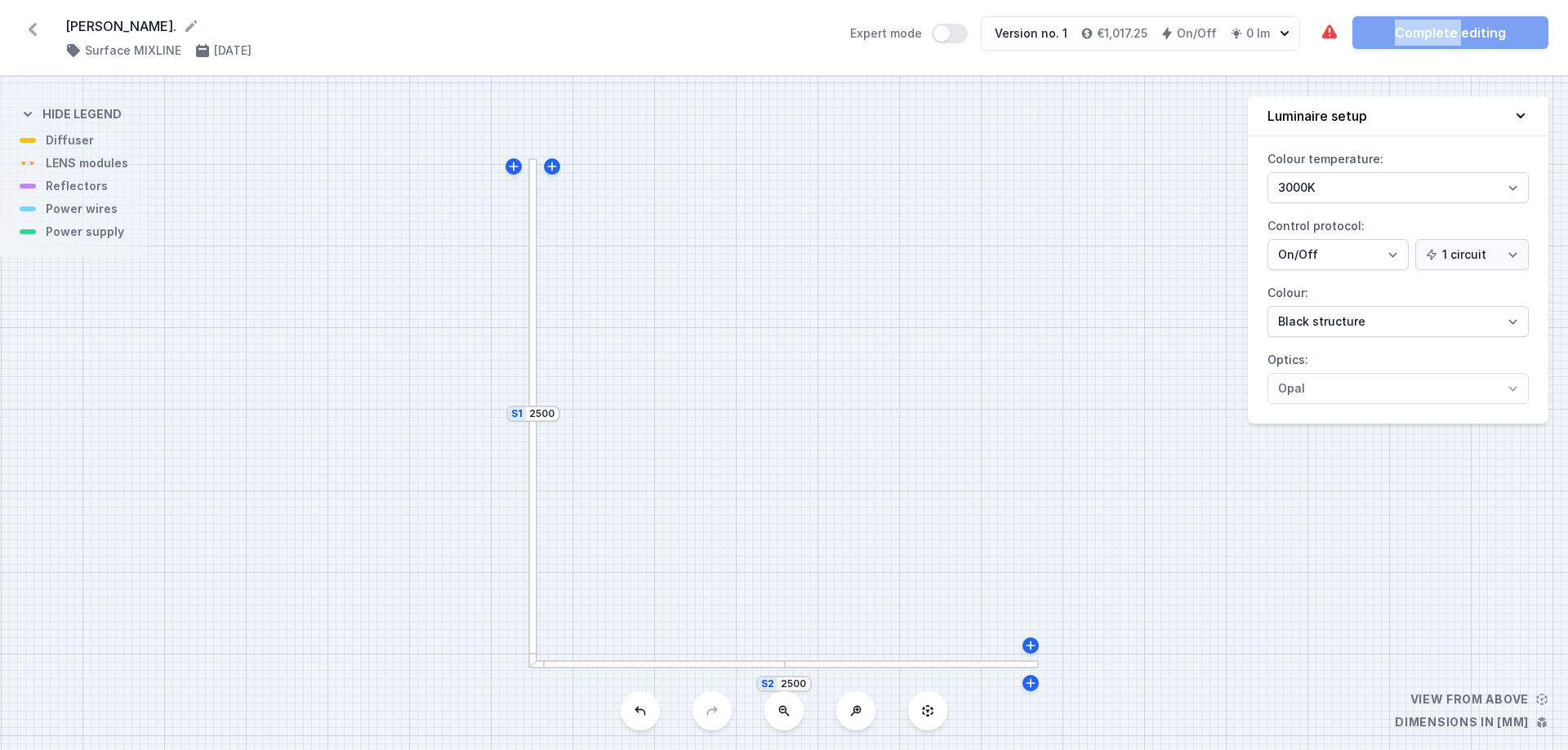
drag, startPoint x: 1411, startPoint y: 39, endPoint x: 1371, endPoint y: 37, distance: 40.0
click at [1254, 39] on div "The required parts have not been added. The luminous element has not been added…" at bounding box center [1433, 32] width 229 height 33
click at [1254, 30] on div "Version no. 1 €1,017.25 On/Off 0 lm" at bounding box center [1128, 33] width 294 height 33
click at [1181, 28] on h4 "On/Off" at bounding box center [1196, 34] width 40 height 16
click at [531, 468] on div at bounding box center [532, 540] width 9 height 257
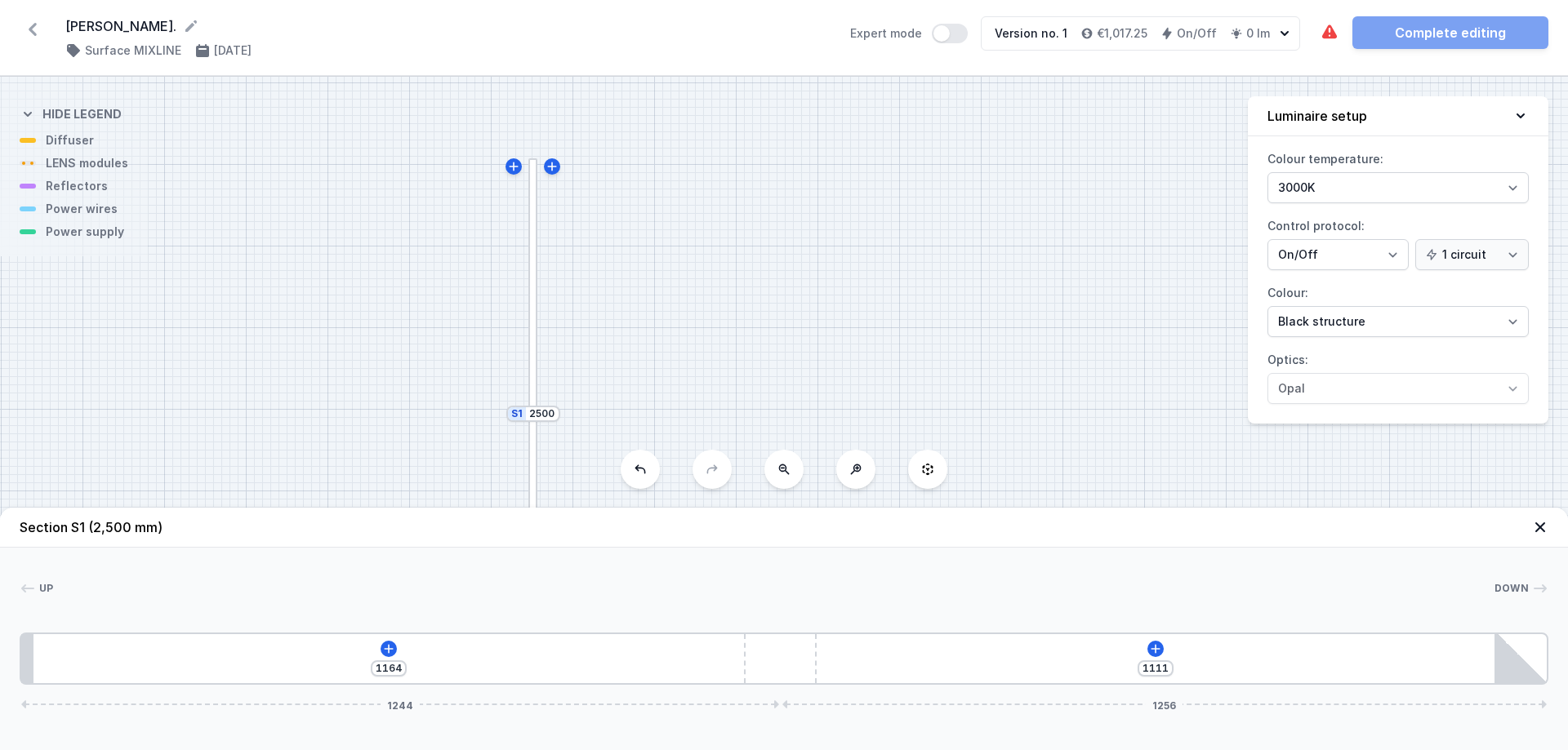
drag, startPoint x: 1232, startPoint y: 669, endPoint x: 981, endPoint y: 666, distance: 251.0
click at [981, 573] on div "1164 1111 1244 1256" at bounding box center [784, 659] width 1528 height 53
click at [37, 573] on div "Up" at bounding box center [37, 589] width 35 height 16
click at [42, 573] on div "Up" at bounding box center [37, 589] width 35 height 16
click at [1254, 526] on icon at bounding box center [1540, 527] width 16 height 16
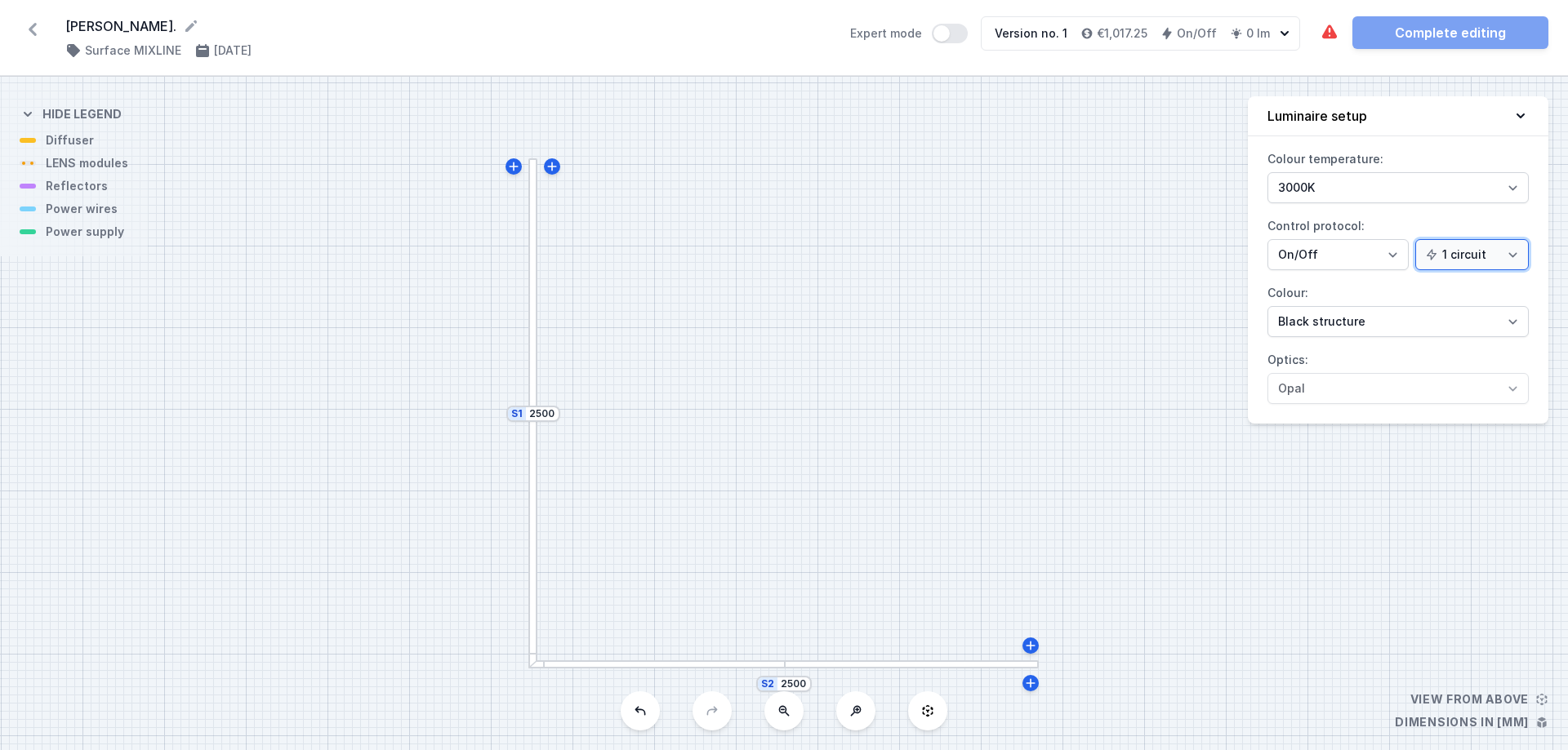
click at [1254, 250] on select "1 circuit 2 circuits" at bounding box center [1472, 254] width 114 height 31
click at [1254, 239] on select "1 circuit 2 circuits" at bounding box center [1472, 254] width 114 height 31
click at [1254, 251] on select "1 circuit 2 circuits" at bounding box center [1472, 254] width 114 height 31
select select "false"
click at [1254, 239] on select "1 circuit 2 circuits" at bounding box center [1472, 254] width 114 height 31
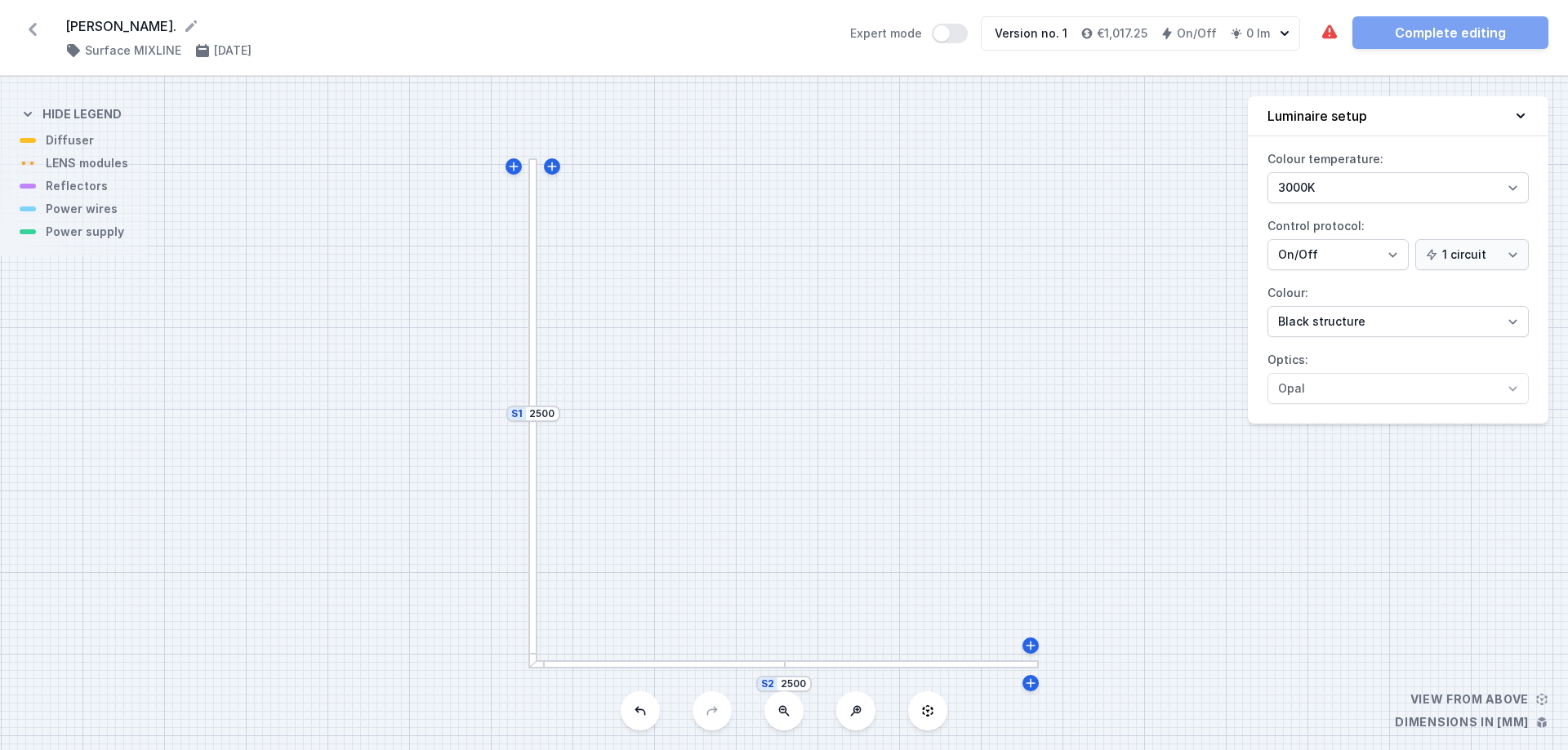
click at [1254, 36] on div "The required parts have not been added. The luminous element has not been added…" at bounding box center [1433, 32] width 229 height 33
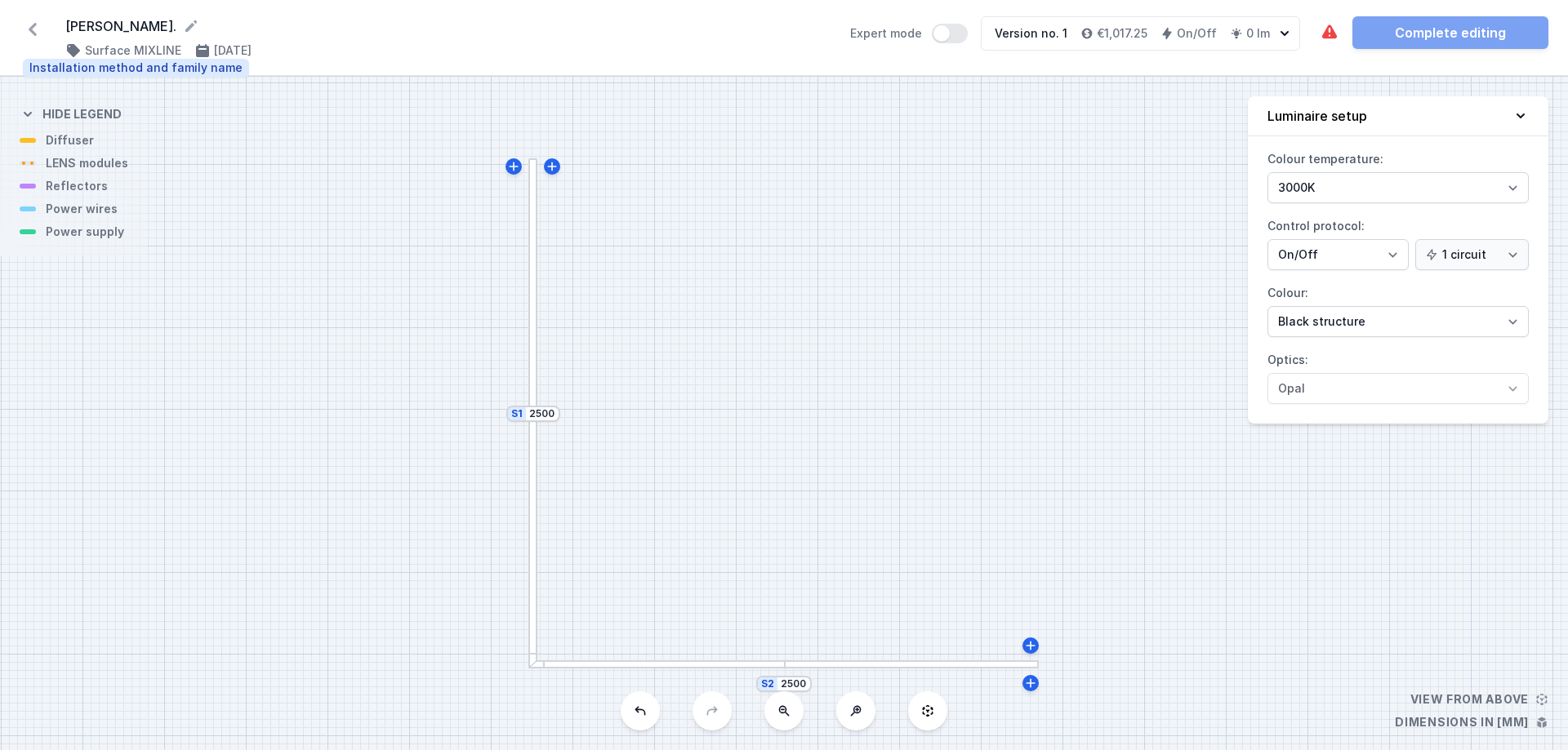
click at [117, 48] on h4 "Surface MIXLINE" at bounding box center [133, 51] width 96 height 16
click at [33, 30] on icon at bounding box center [33, 29] width 8 height 13
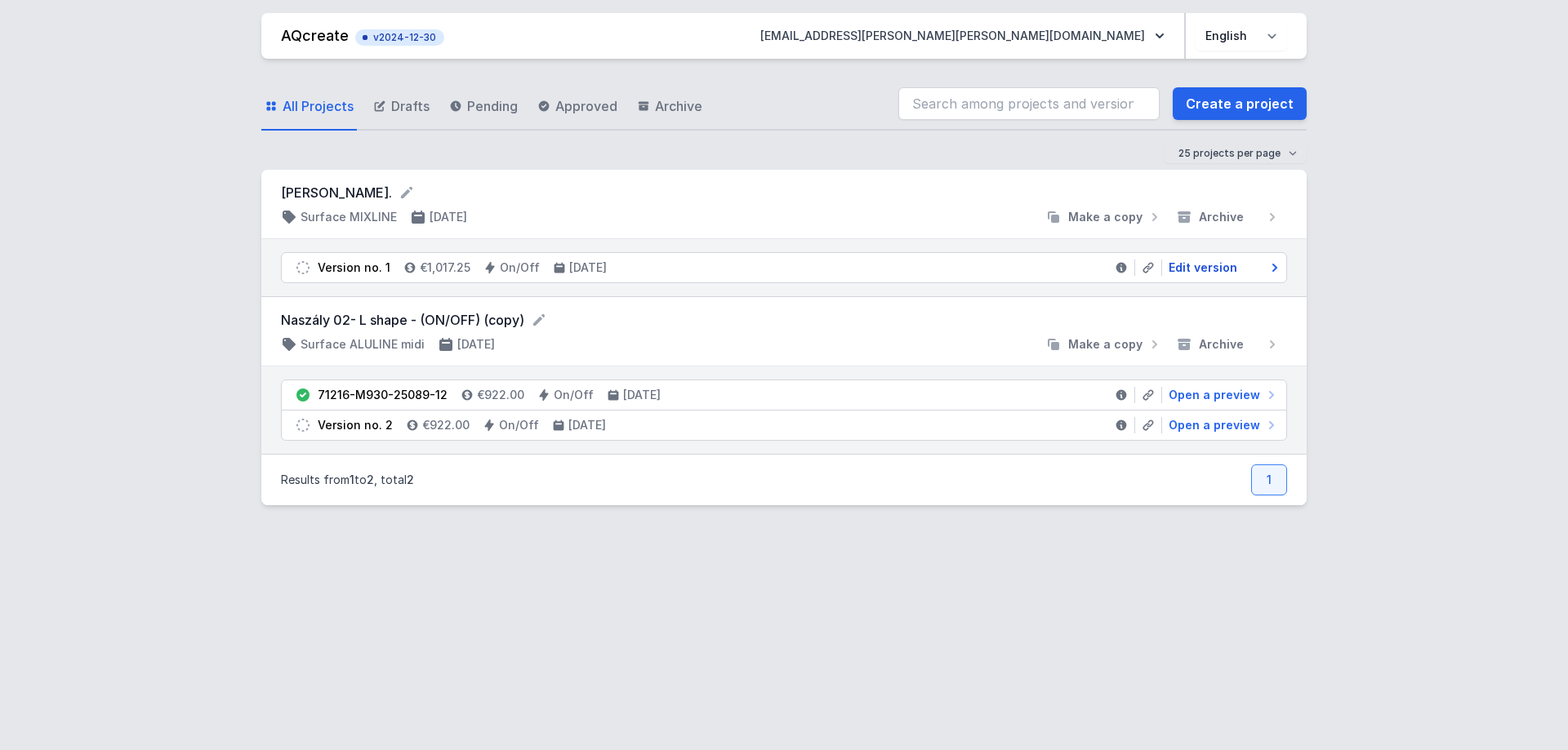
click at [1206, 268] on span "Edit version" at bounding box center [1202, 268] width 68 height 16
select select "2"
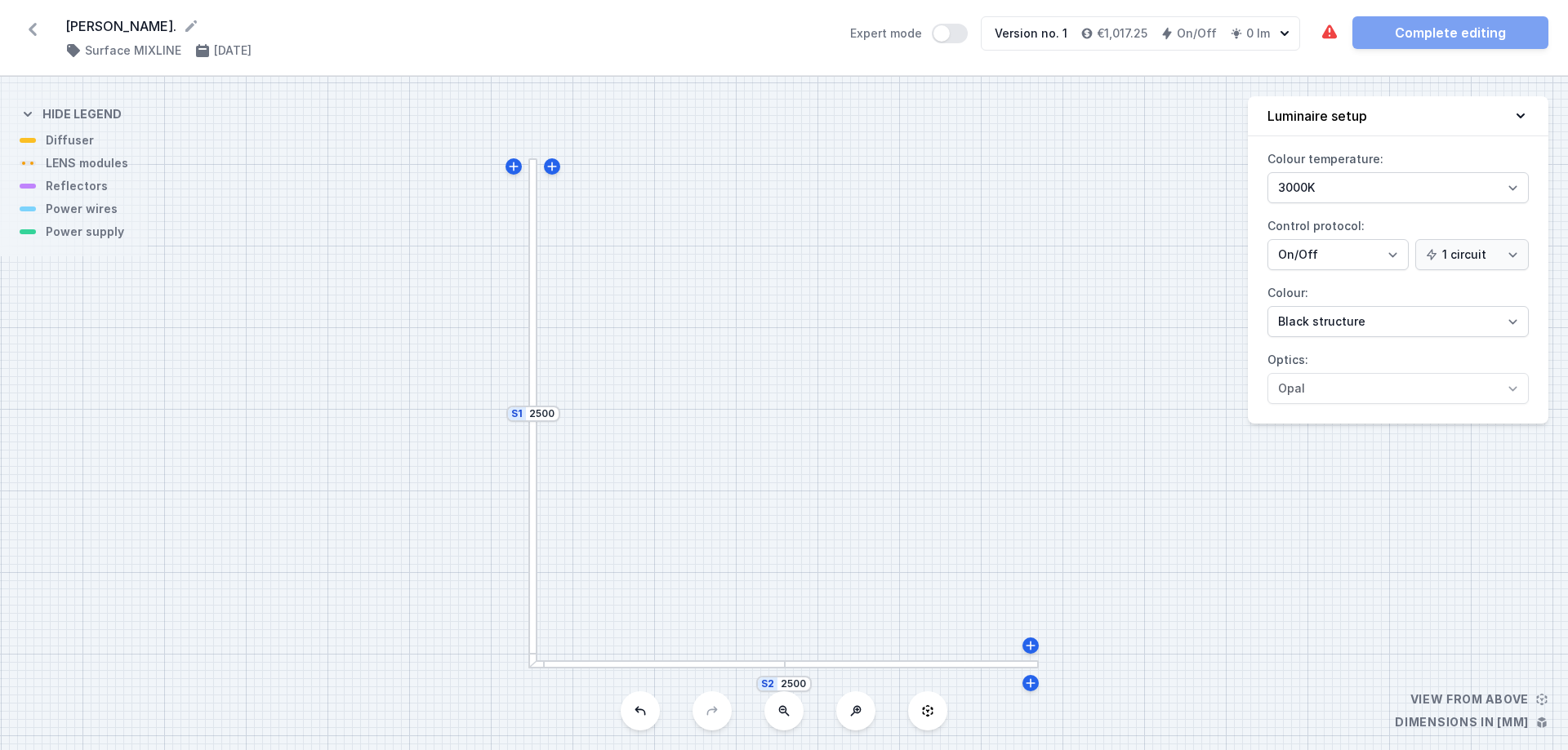
click at [1254, 41] on div "The required parts have not been added. The luminous element has not been added…" at bounding box center [1433, 32] width 229 height 33
click at [858, 573] on div at bounding box center [912, 665] width 254 height 9
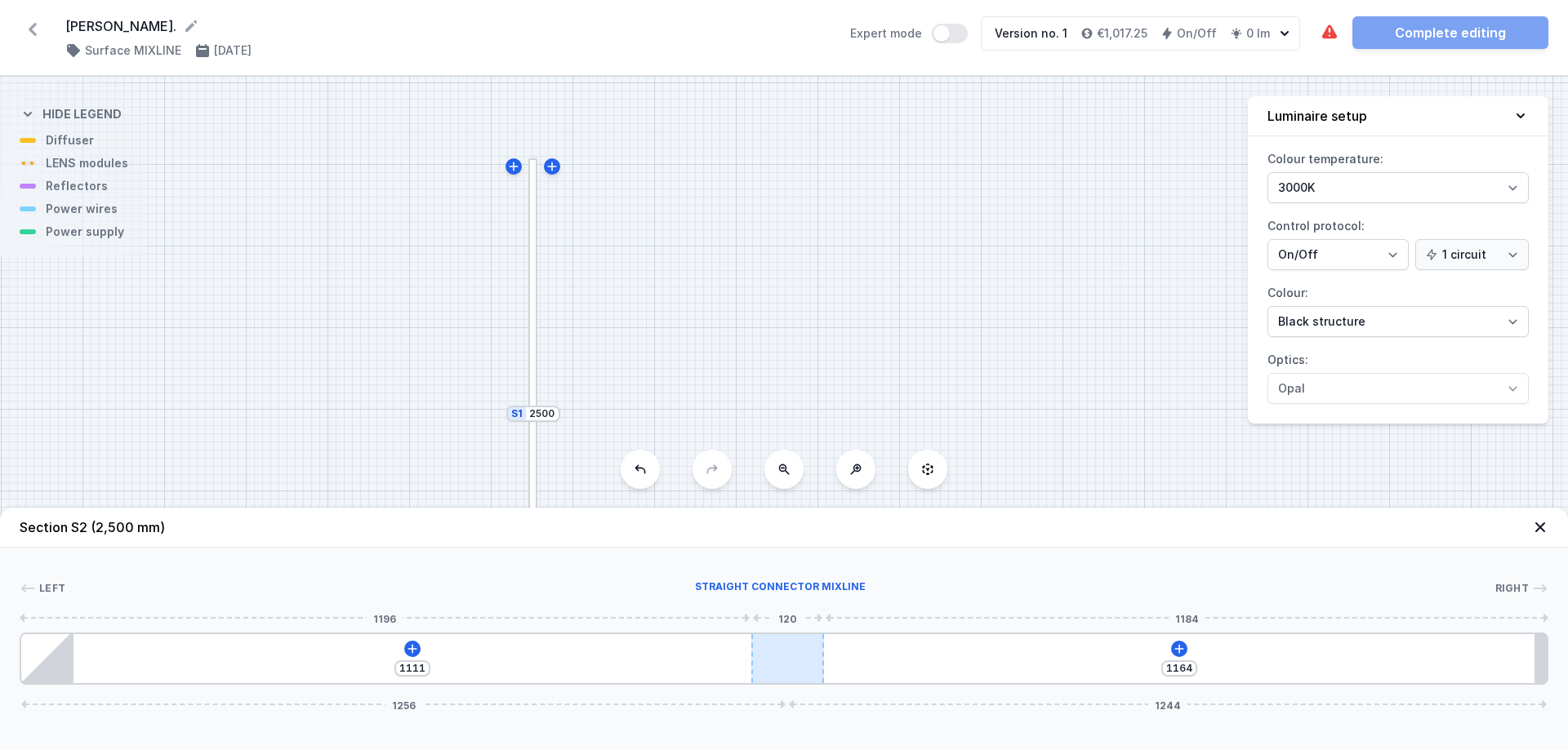
click at [783, 573] on div at bounding box center [788, 658] width 73 height 49
click at [406, 573] on icon at bounding box center [411, 648] width 13 height 13
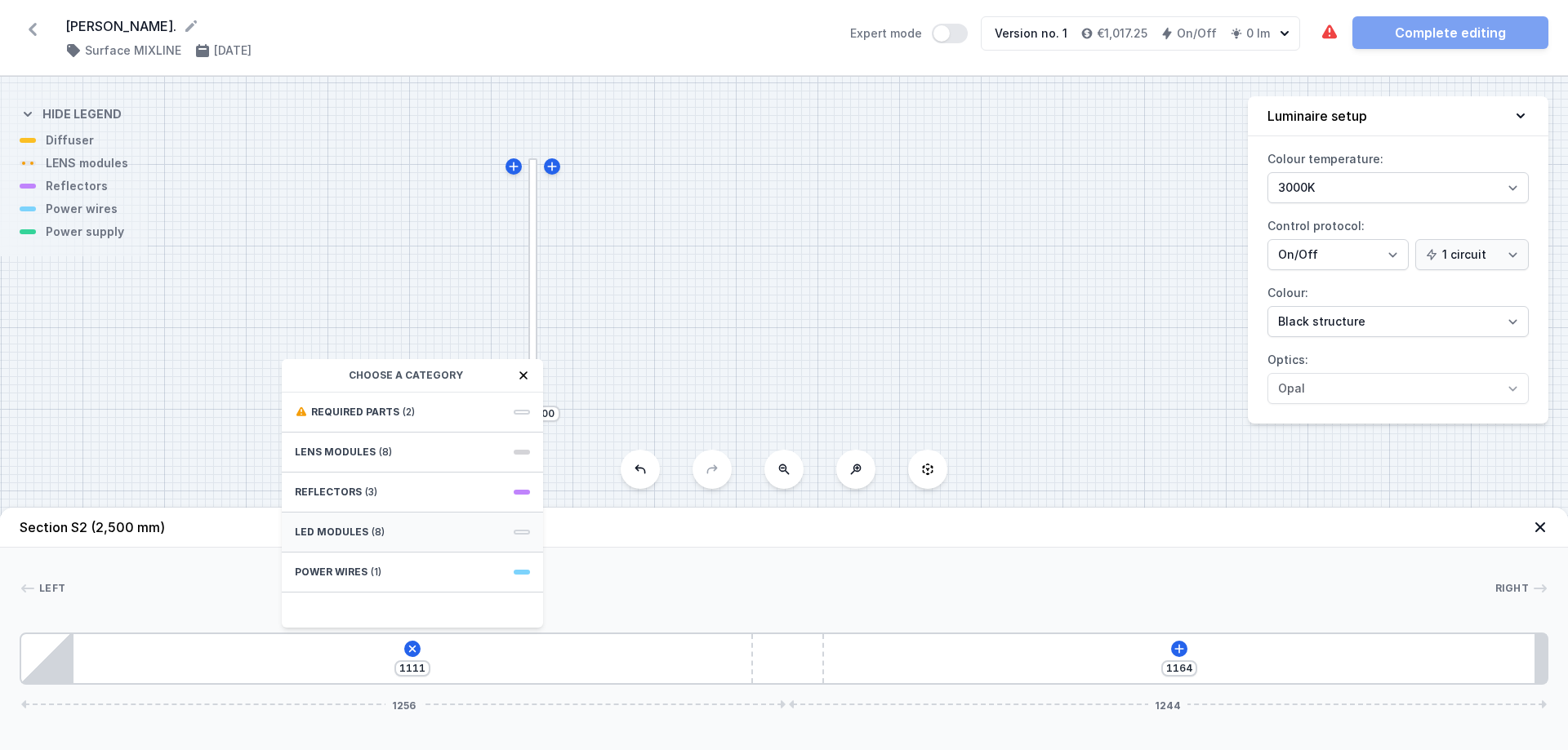
click at [438, 537] on div "LED modules (8)" at bounding box center [412, 532] width 262 height 40
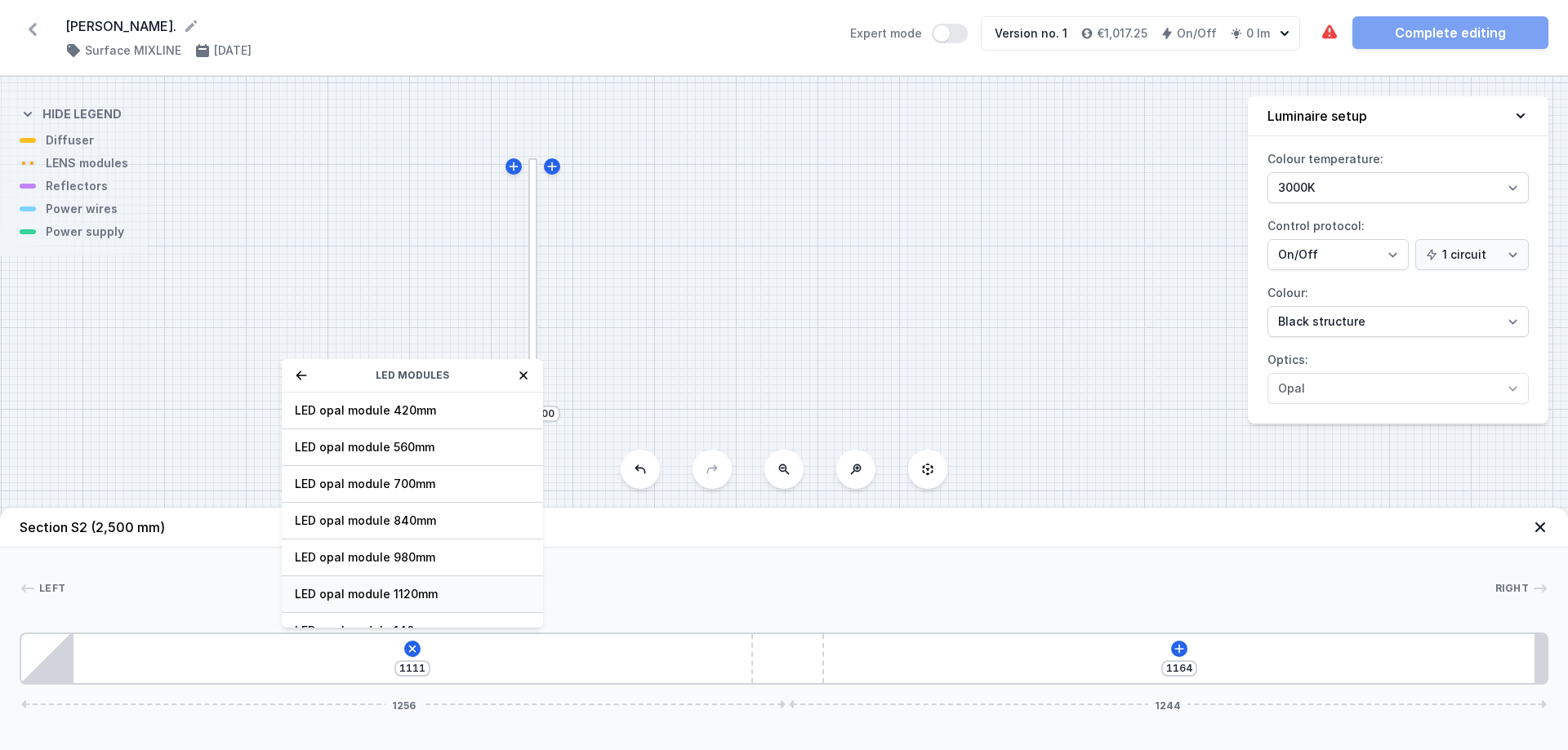
click at [441, 573] on span "LED opal module 1120mm" at bounding box center [411, 594] width 235 height 16
type input "44"
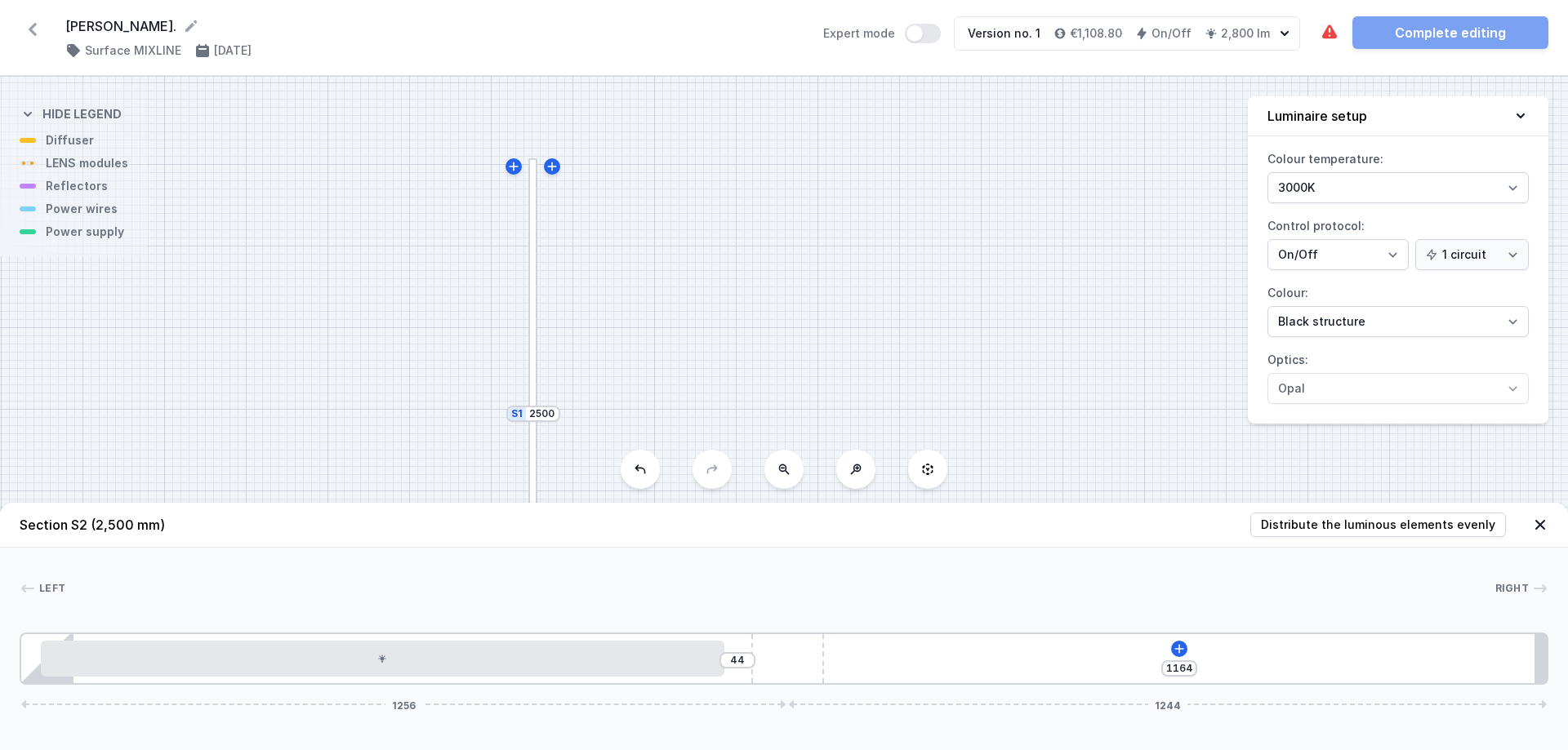
click at [948, 573] on div "44 1164 1256 1244" at bounding box center [784, 659] width 1528 height 53
click at [1179, 573] on icon at bounding box center [1179, 648] width 9 height 9
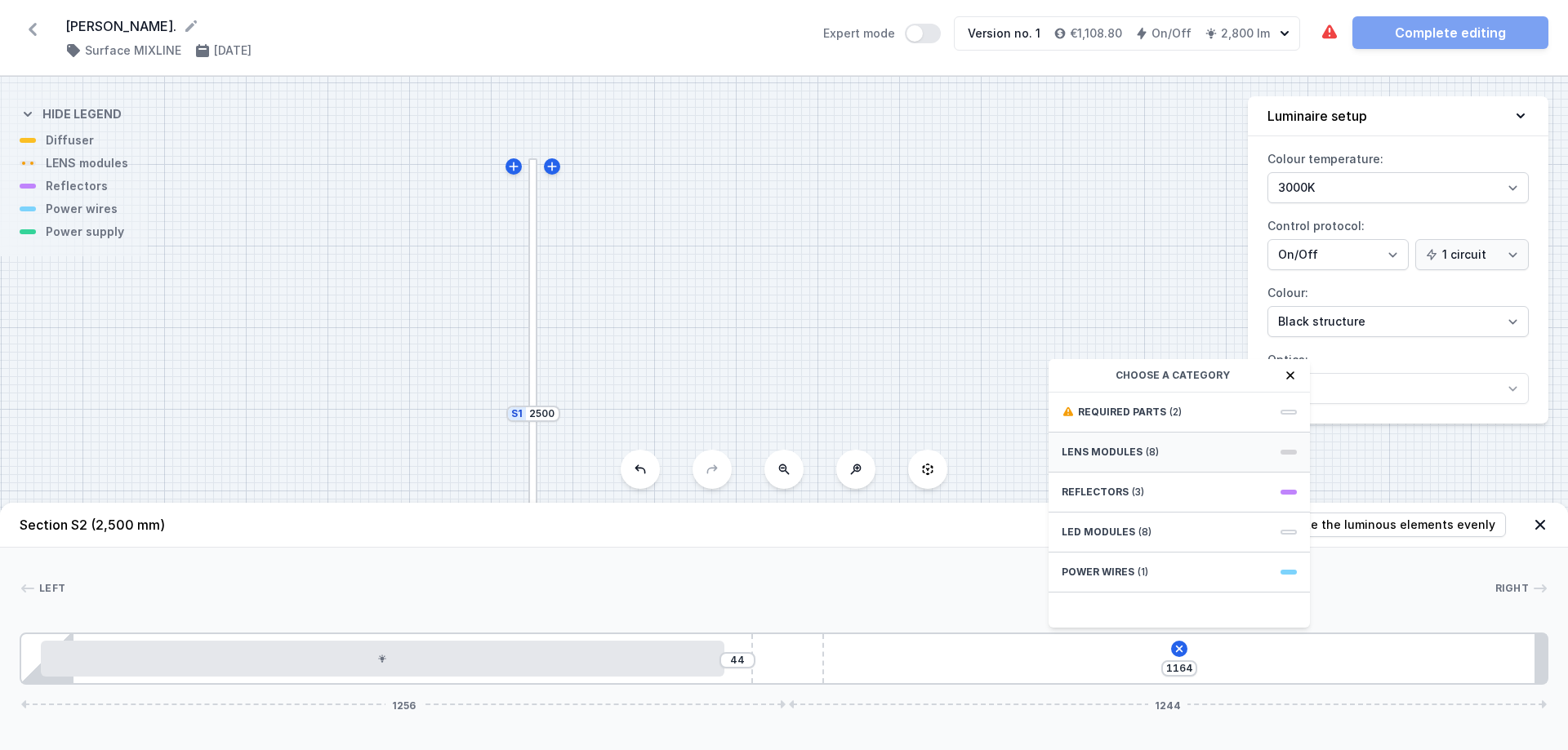
click at [1216, 453] on div "LENS modules (8)" at bounding box center [1179, 453] width 262 height 40
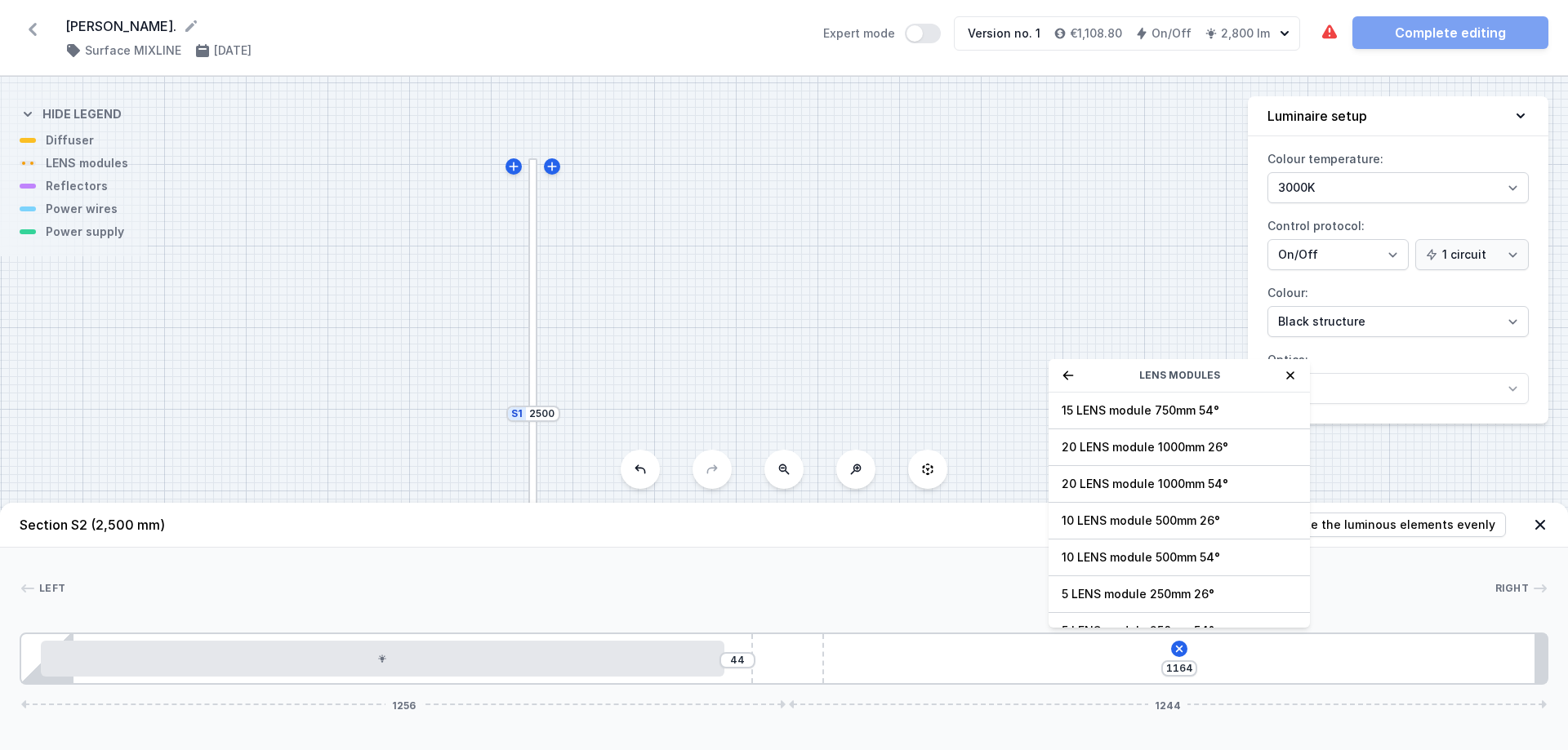
click at [1063, 371] on icon at bounding box center [1067, 375] width 13 height 13
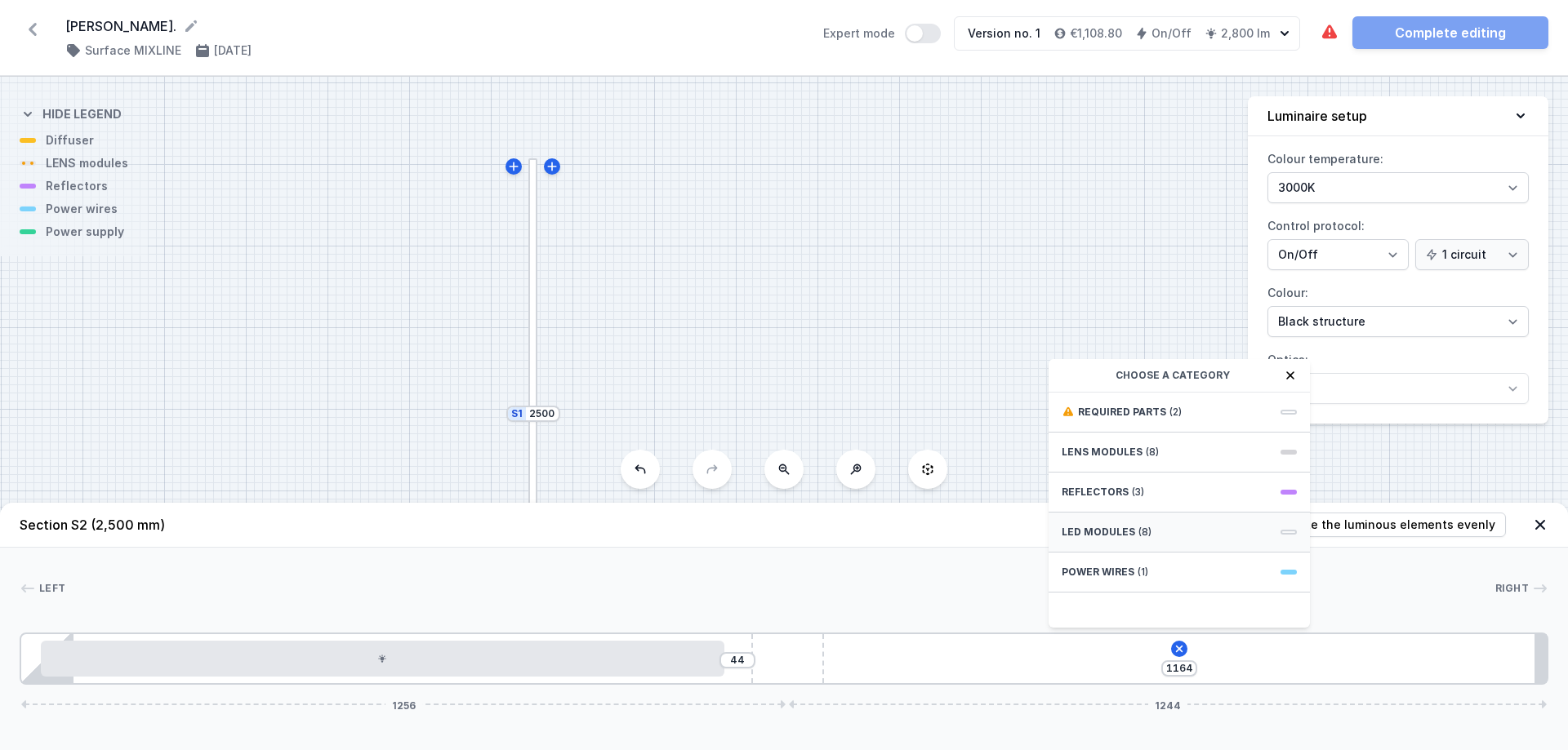
click at [1162, 536] on div "LED modules (8)" at bounding box center [1179, 532] width 262 height 40
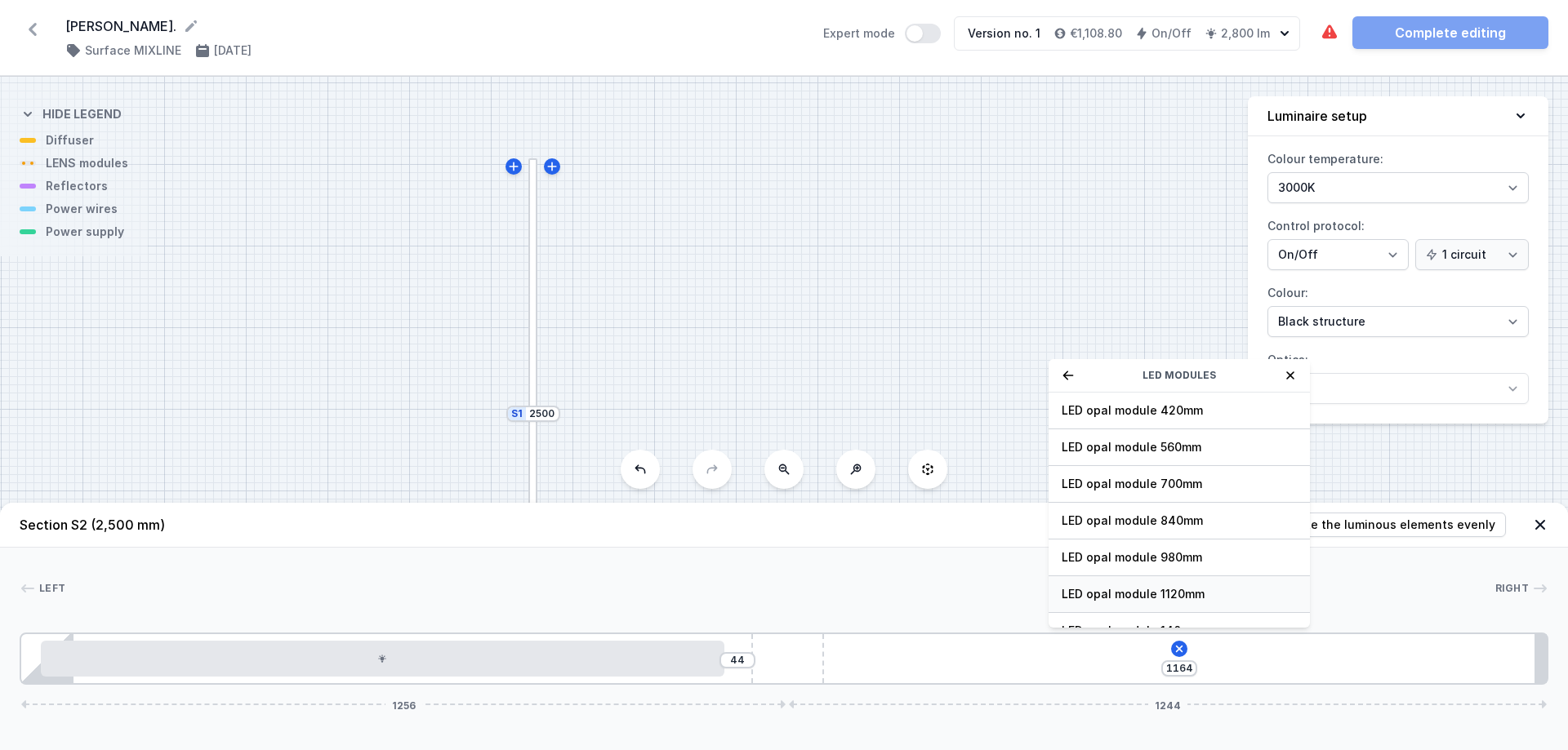
click at [1194, 573] on span "LED opal module 1120mm" at bounding box center [1178, 594] width 235 height 16
type input "103"
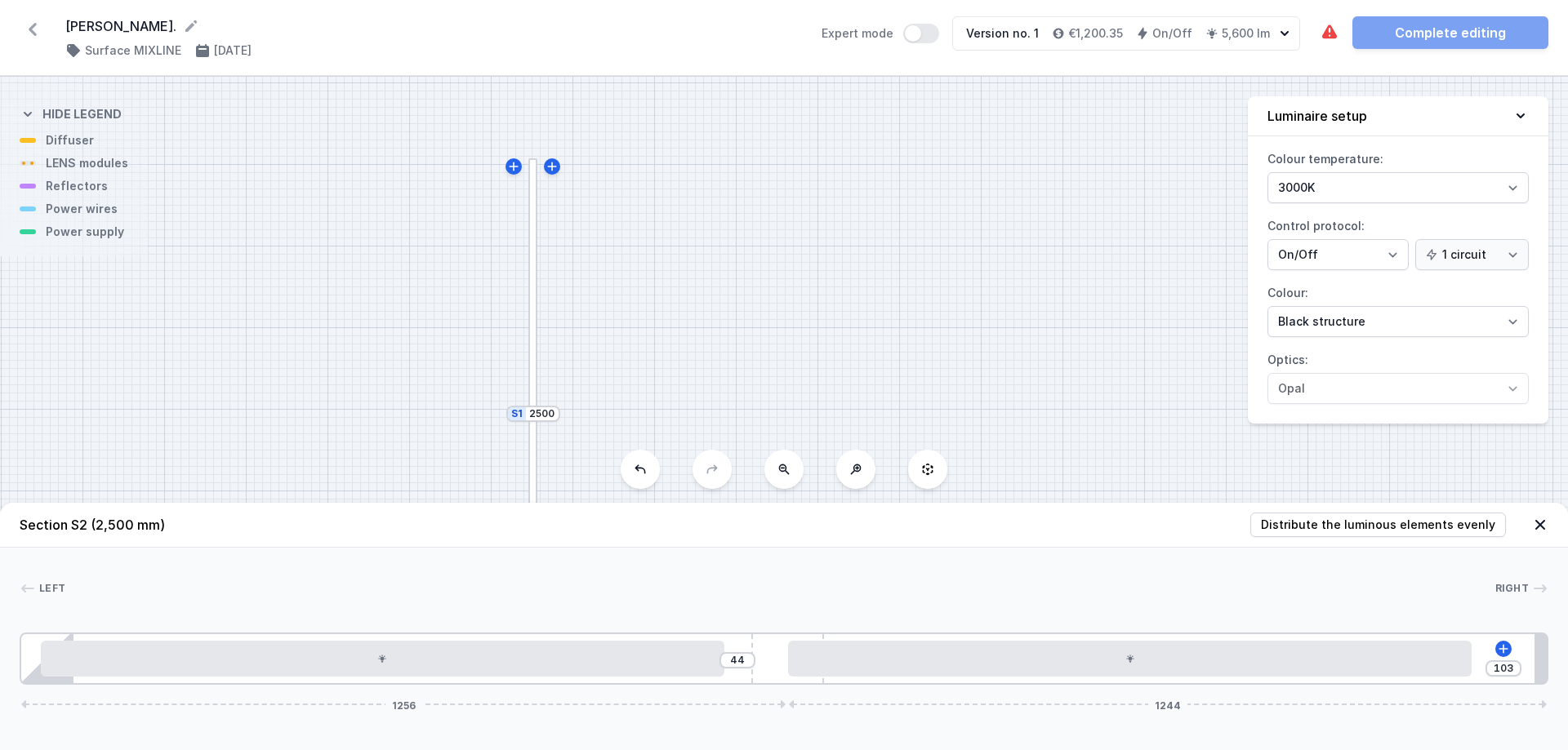
click at [801, 296] on div "S2 2500 S1 2500" at bounding box center [784, 413] width 1568 height 674
click at [1254, 523] on icon at bounding box center [1540, 525] width 10 height 10
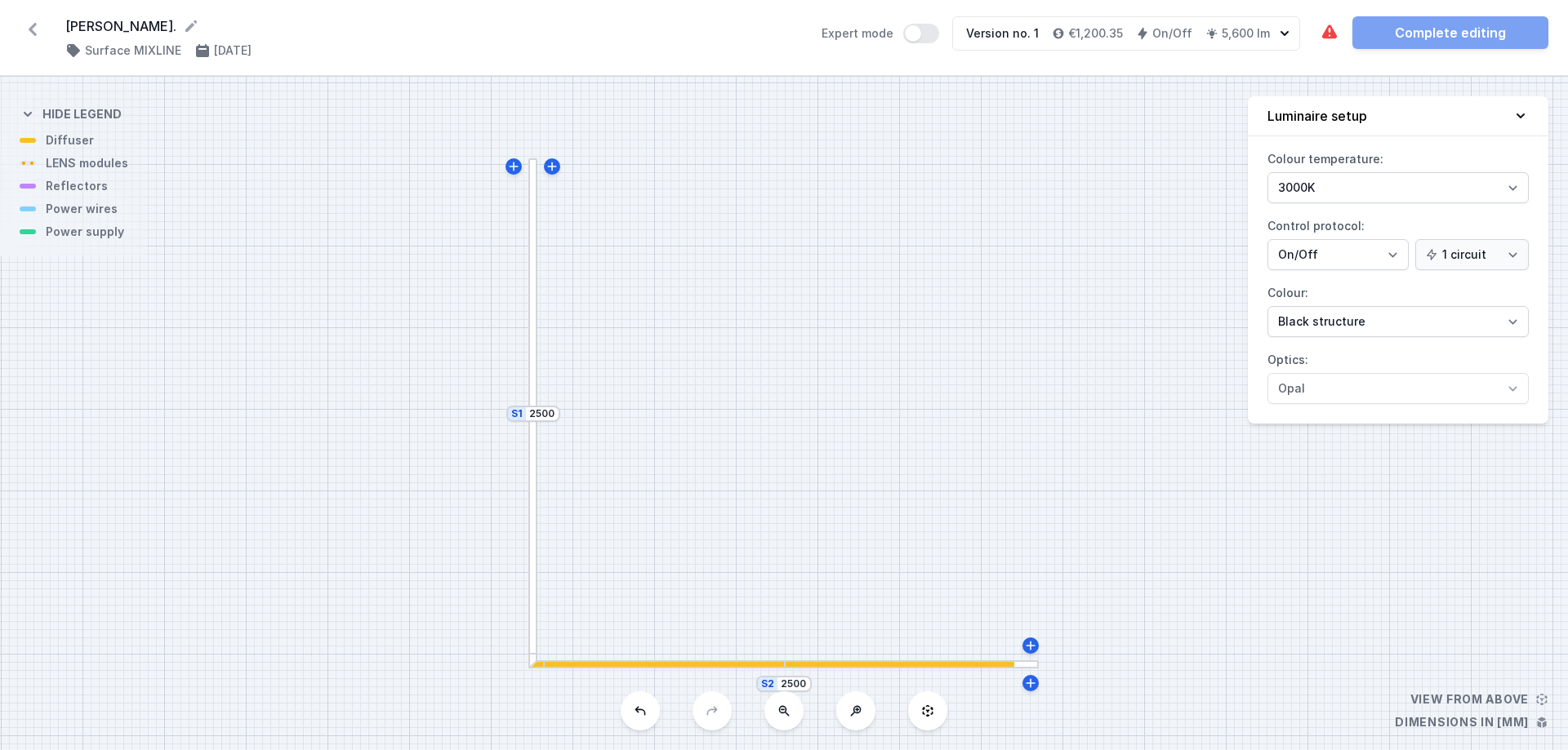
click at [534, 545] on div at bounding box center [532, 540] width 9 height 257
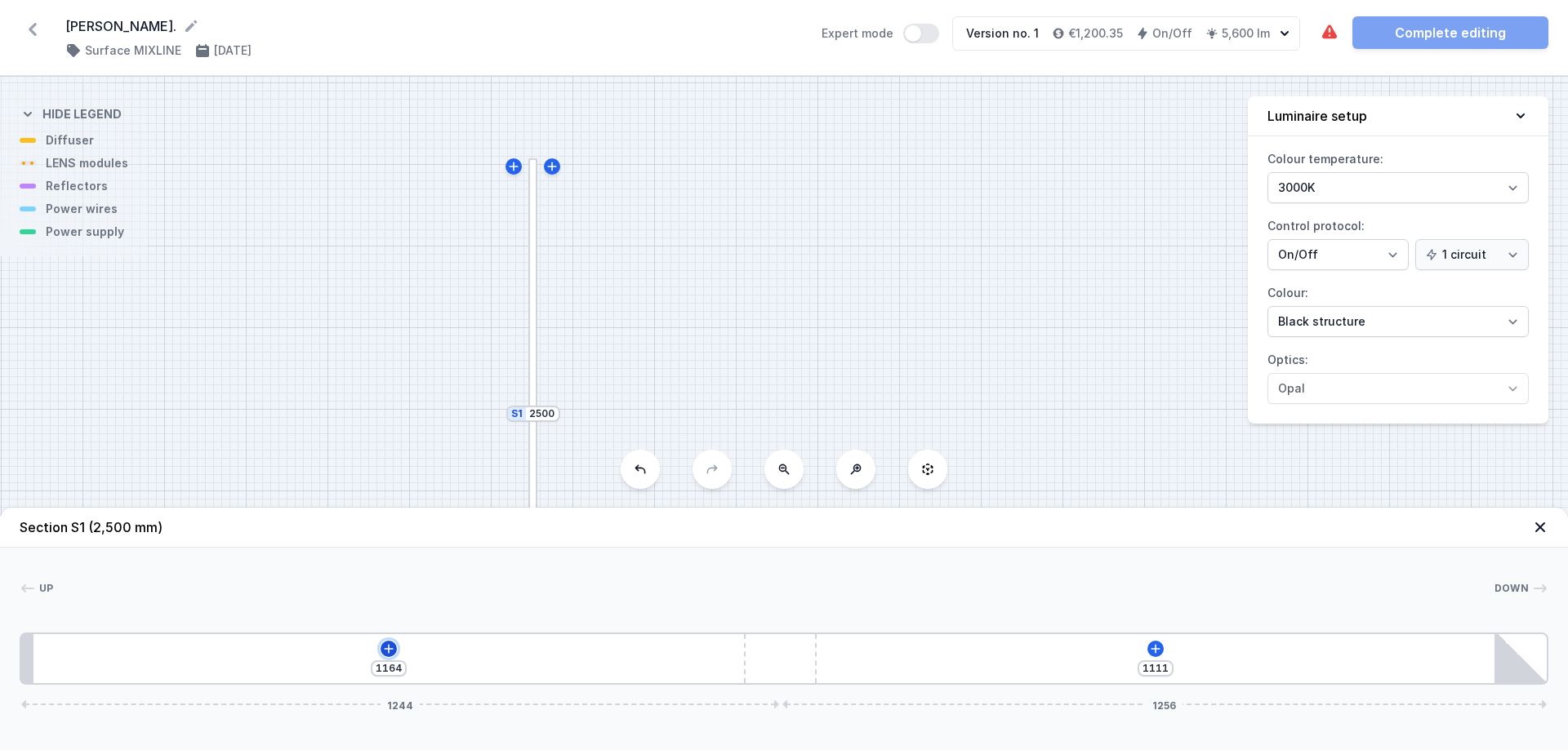
click at [383, 573] on icon at bounding box center [389, 648] width 13 height 13
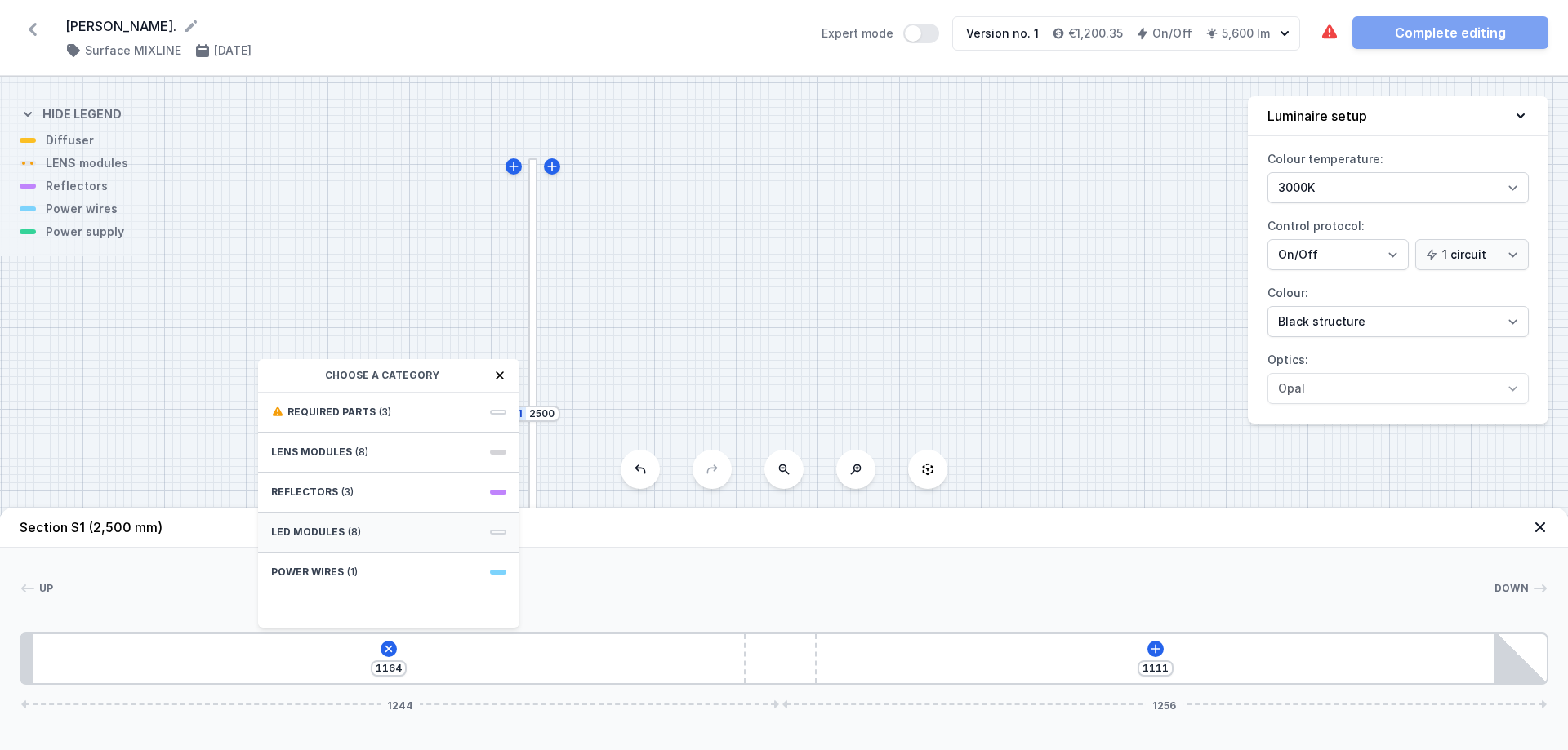
click at [424, 529] on div "LED modules (8)" at bounding box center [389, 532] width 262 height 40
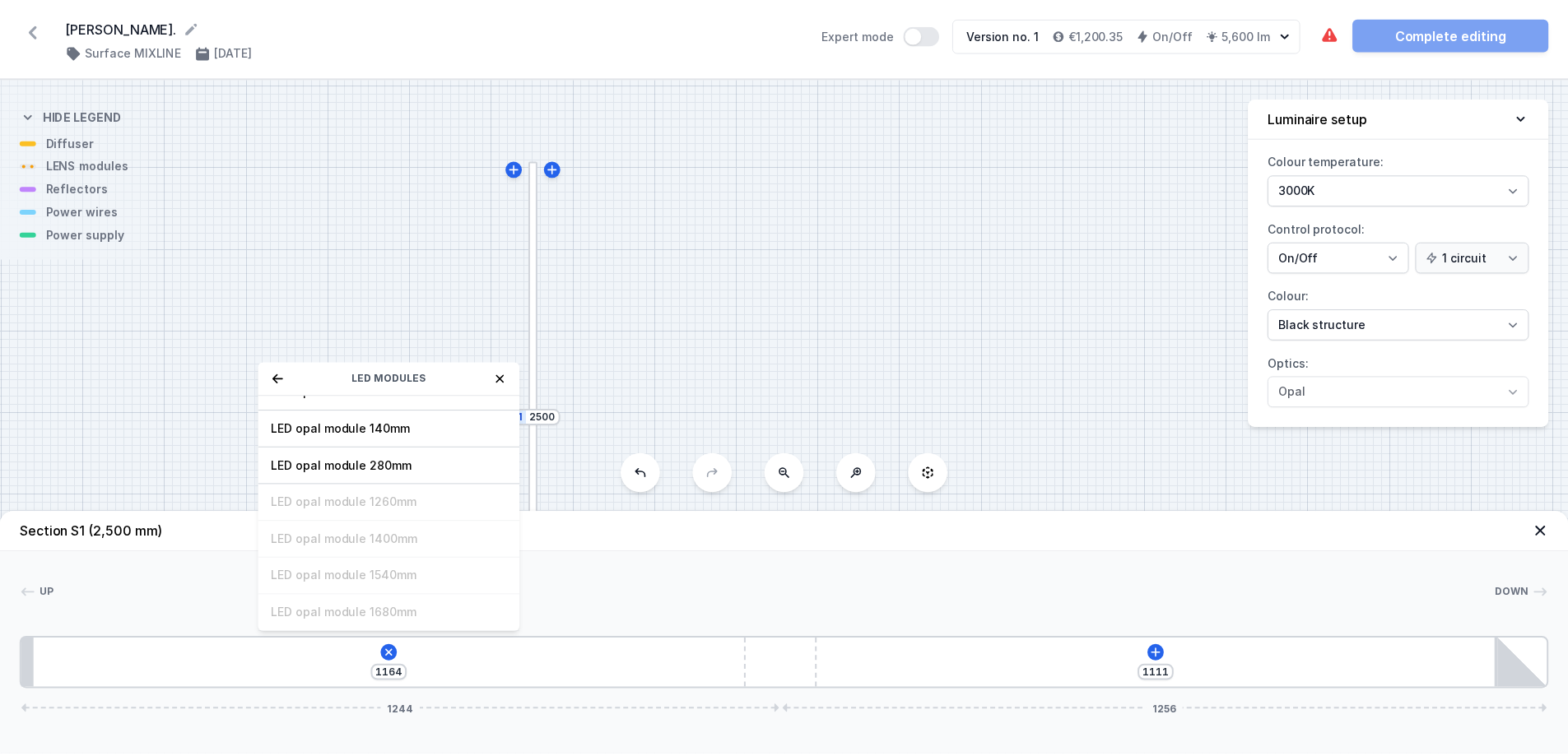
scroll to position [125, 0]
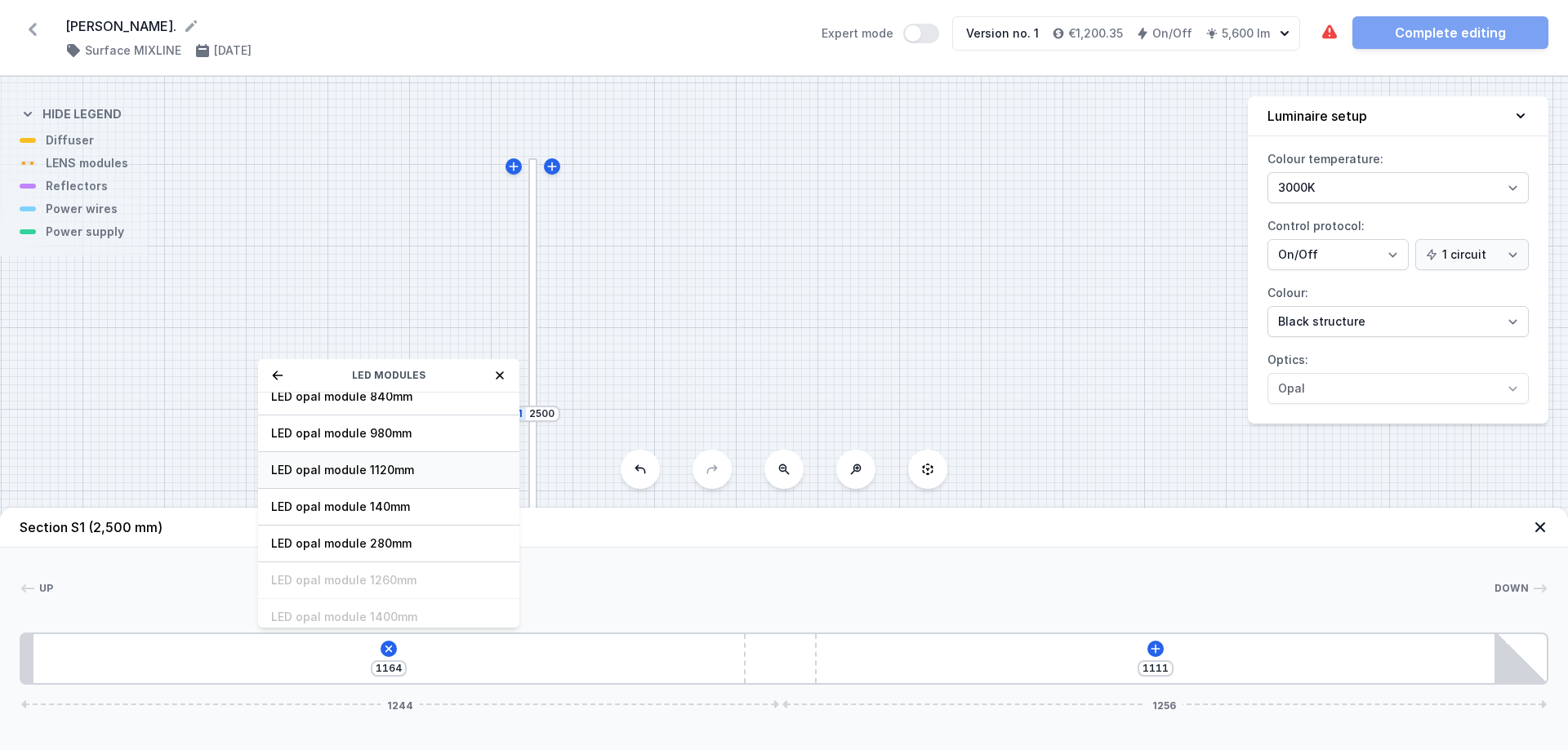
click at [387, 466] on span "LED opal module 1120mm" at bounding box center [389, 470] width 235 height 16
type input "44"
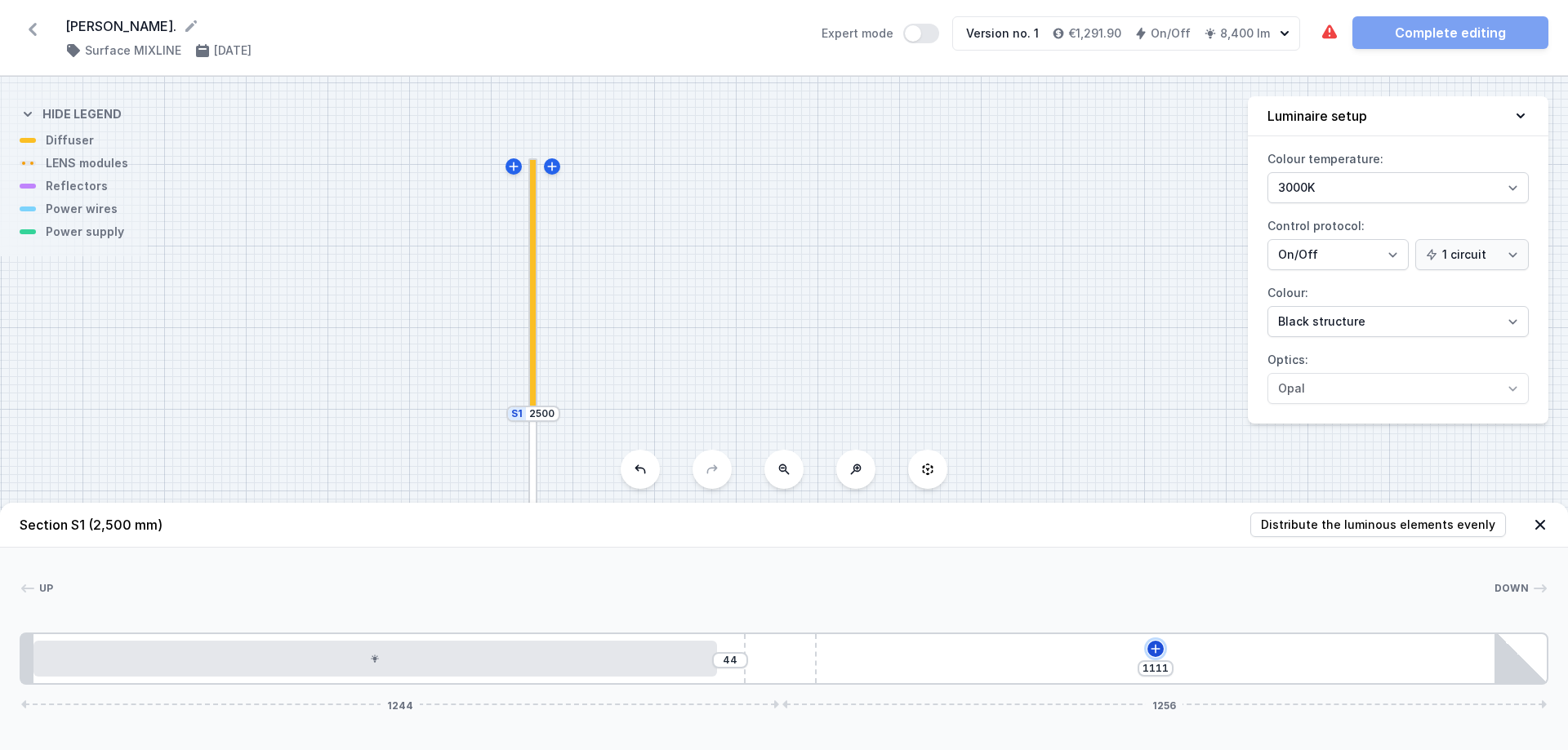
click at [1153, 573] on icon at bounding box center [1155, 648] width 13 height 13
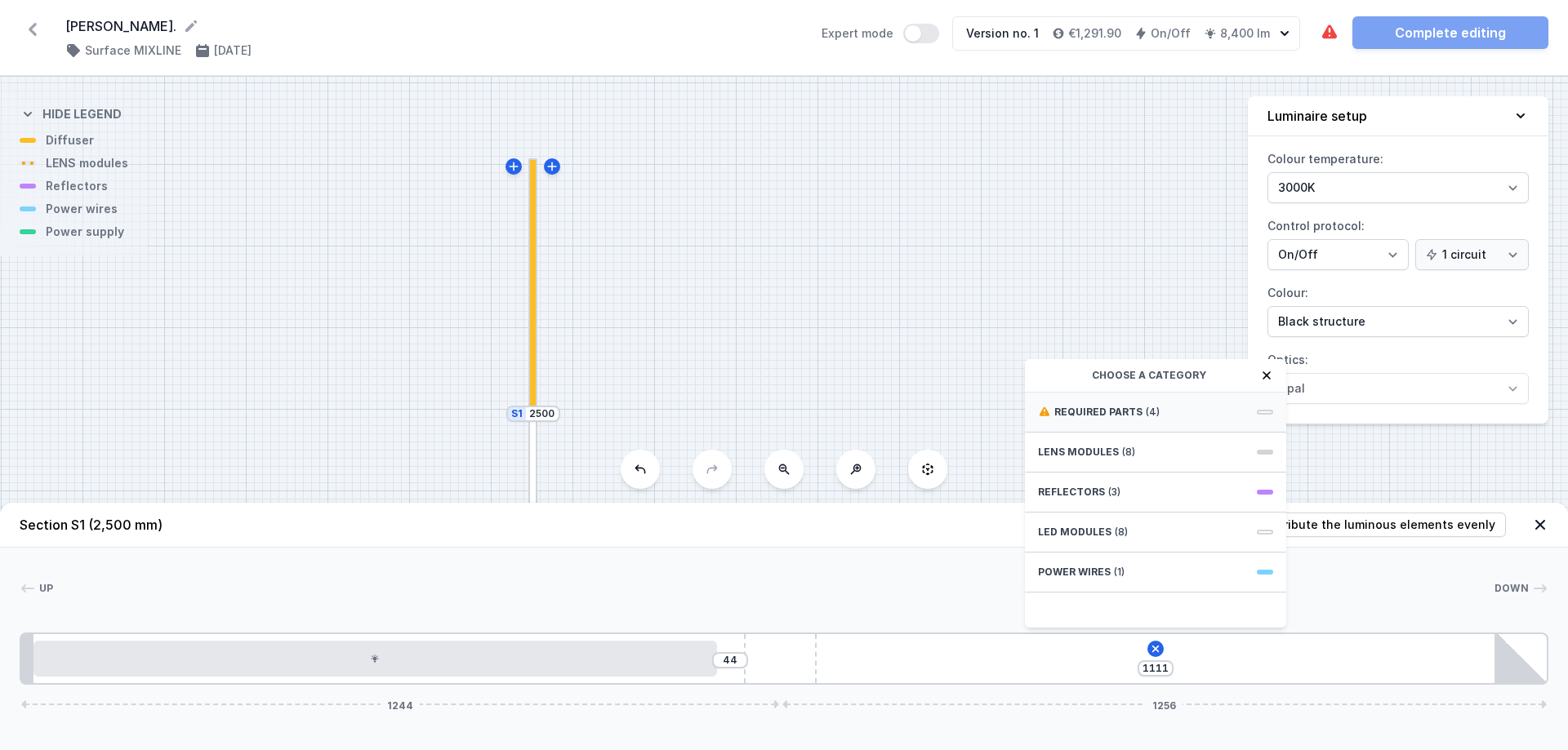
click at [1180, 421] on div "Required parts (4)" at bounding box center [1156, 412] width 262 height 40
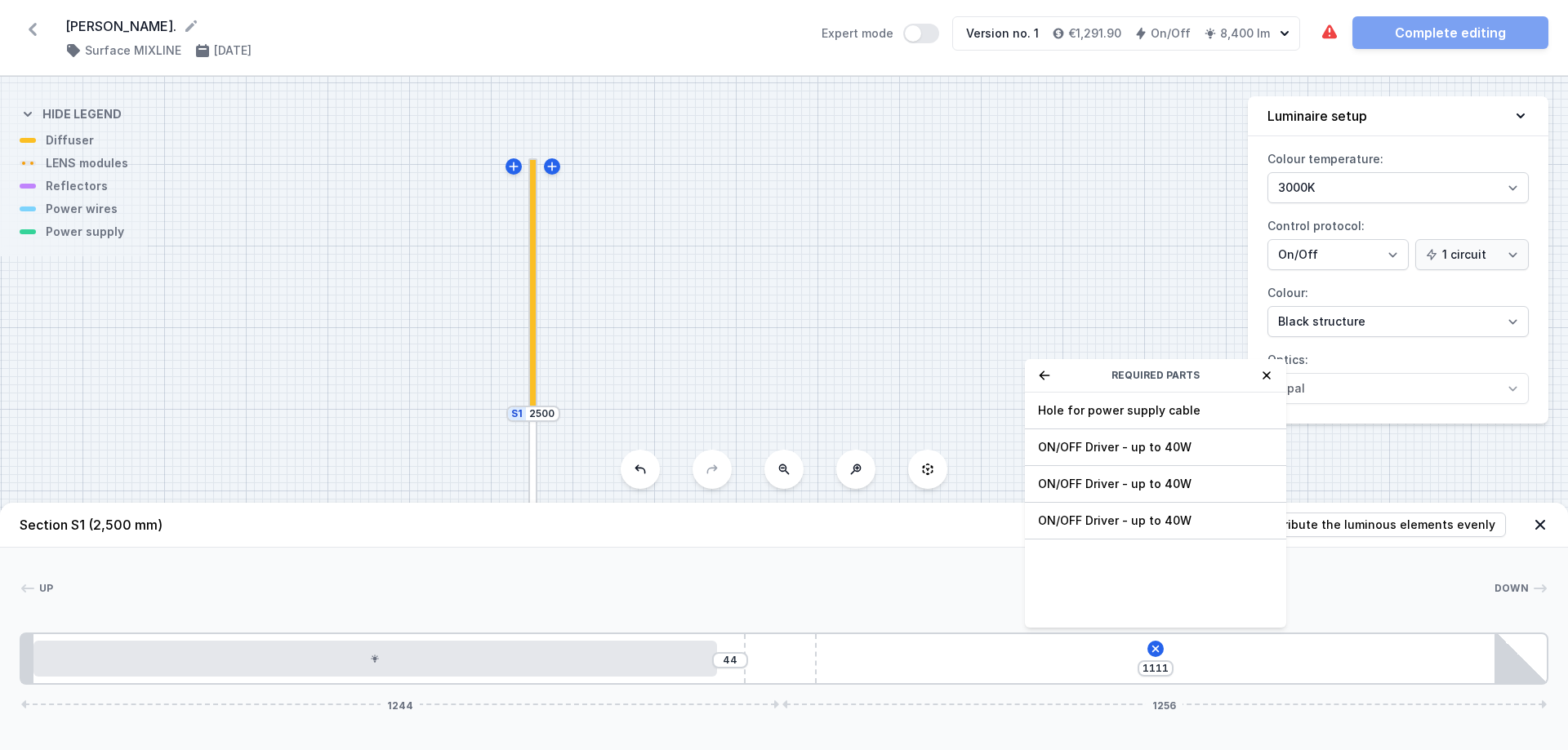
click at [1254, 374] on icon at bounding box center [1266, 375] width 13 height 13
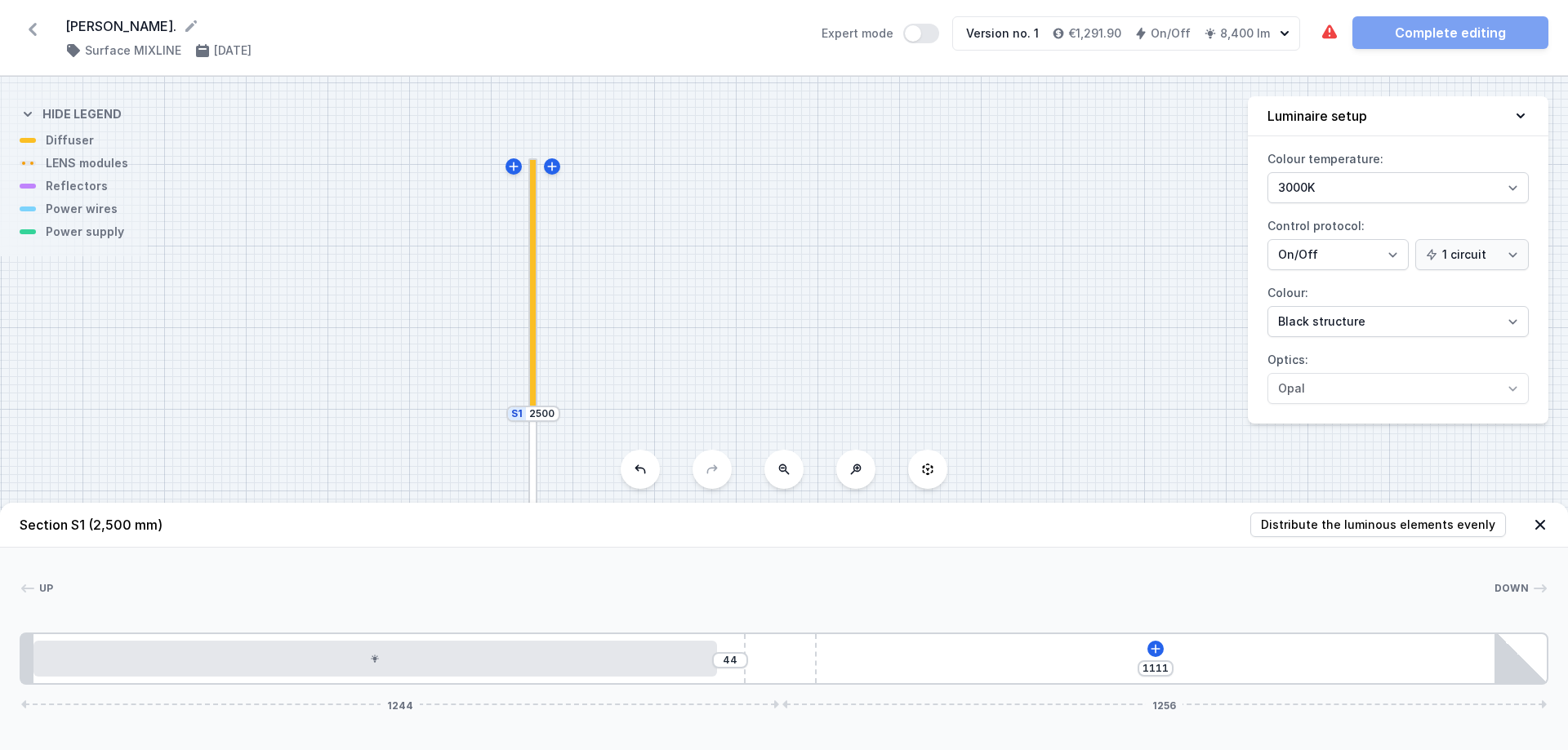
click at [34, 15] on div "[PERSON_NAME]. ( 11276 /v 1 ) Surface MIXLINE [DATE] Expert mode Version no. 1 …" at bounding box center [784, 38] width 1568 height 76
click at [34, 23] on icon at bounding box center [33, 29] width 26 height 26
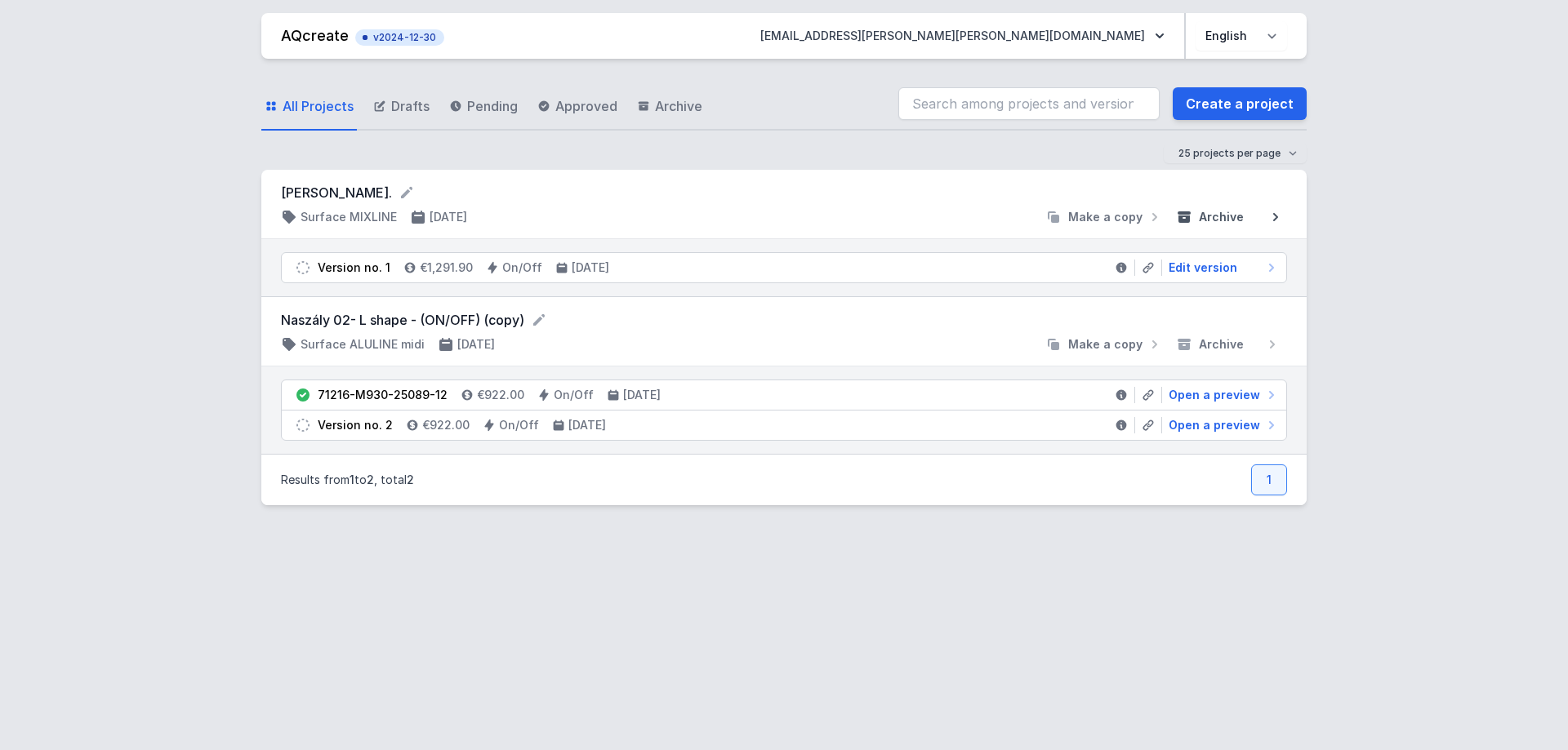
click at [1250, 218] on button "Archive" at bounding box center [1228, 217] width 118 height 16
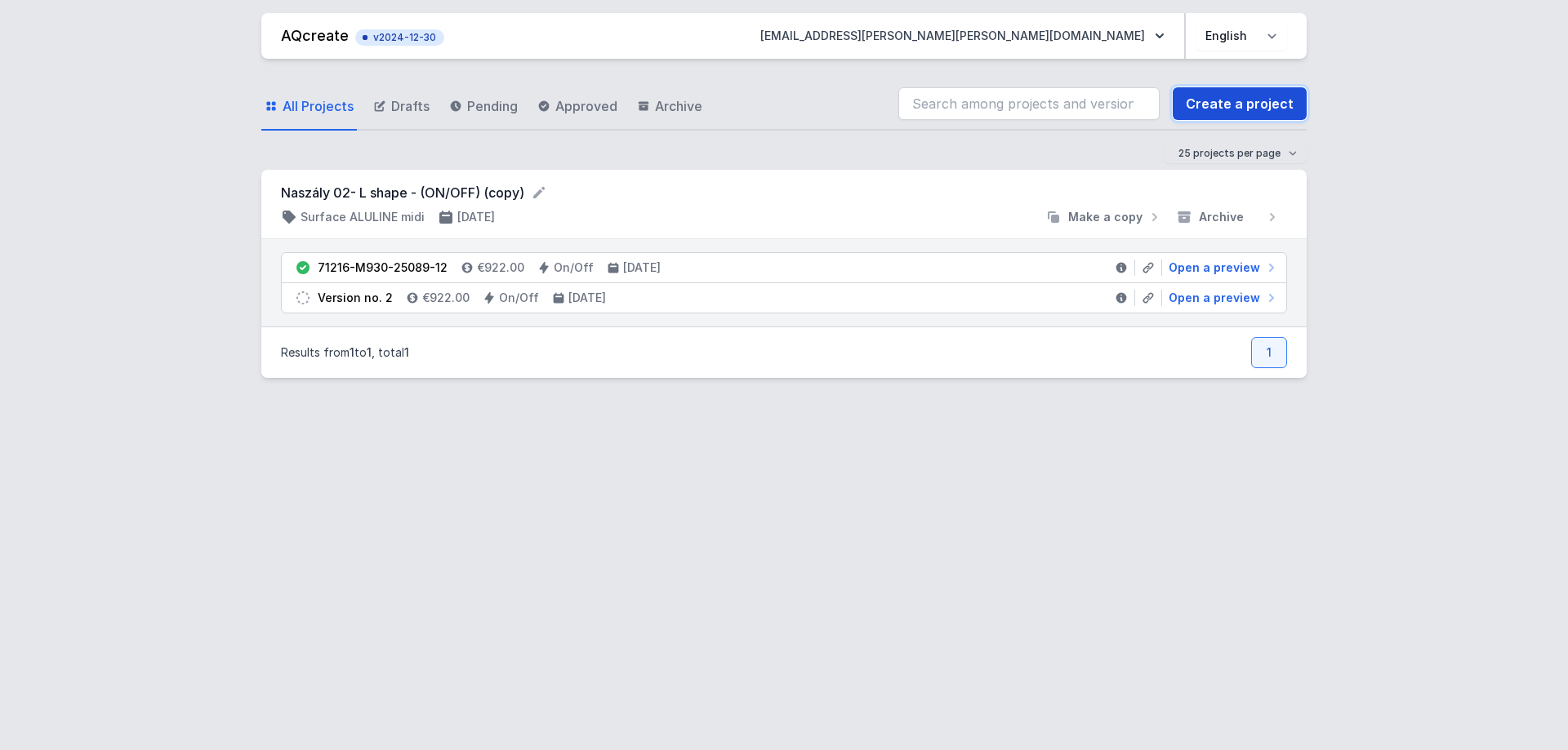
click at [1241, 97] on link "Create a project" at bounding box center [1239, 103] width 134 height 33
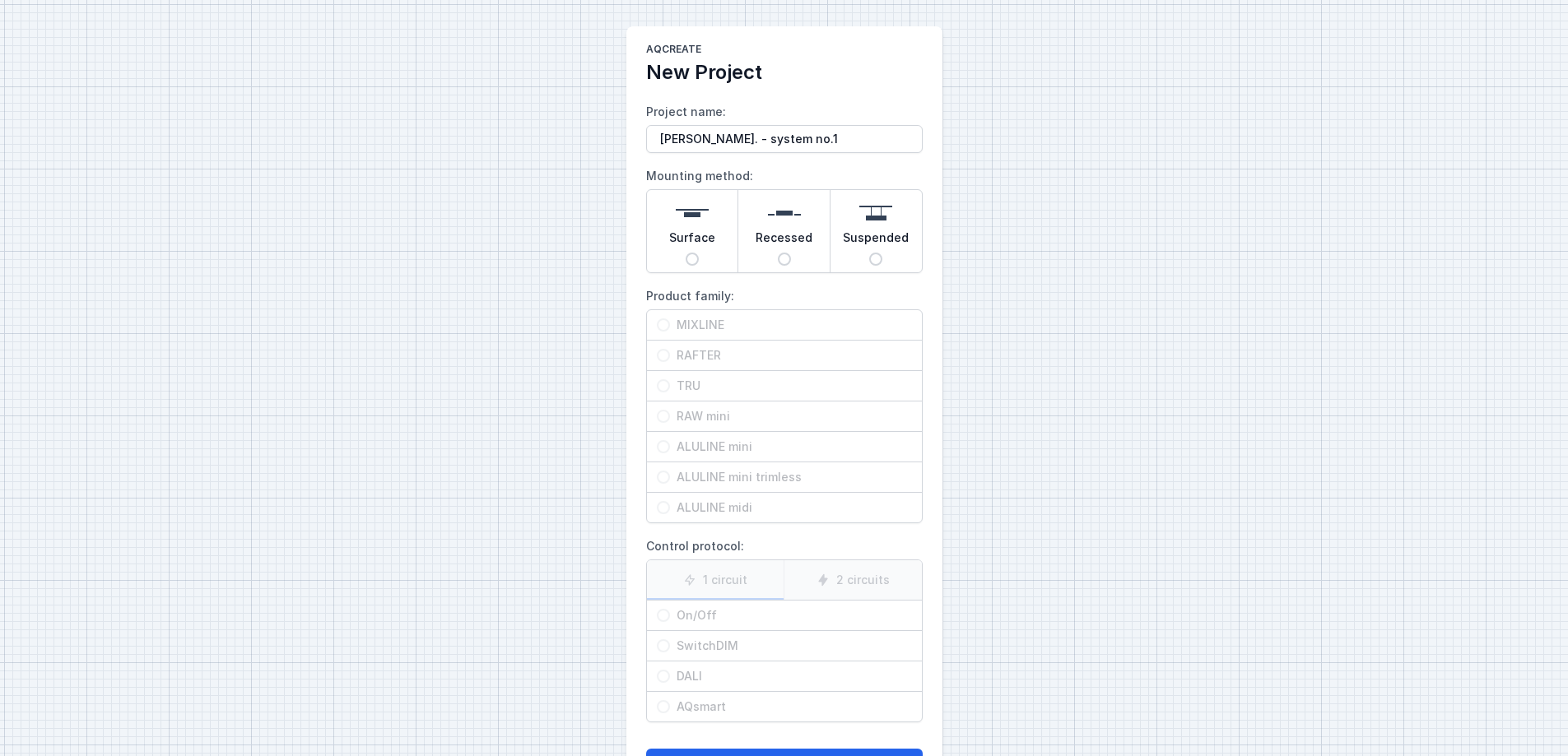
type input "[PERSON_NAME]. - system no.1"
click at [689, 264] on input "Surface" at bounding box center [691, 259] width 13 height 13
radio input "true"
click at [666, 325] on input "MIXLINE" at bounding box center [662, 325] width 13 height 13
radio input "true"
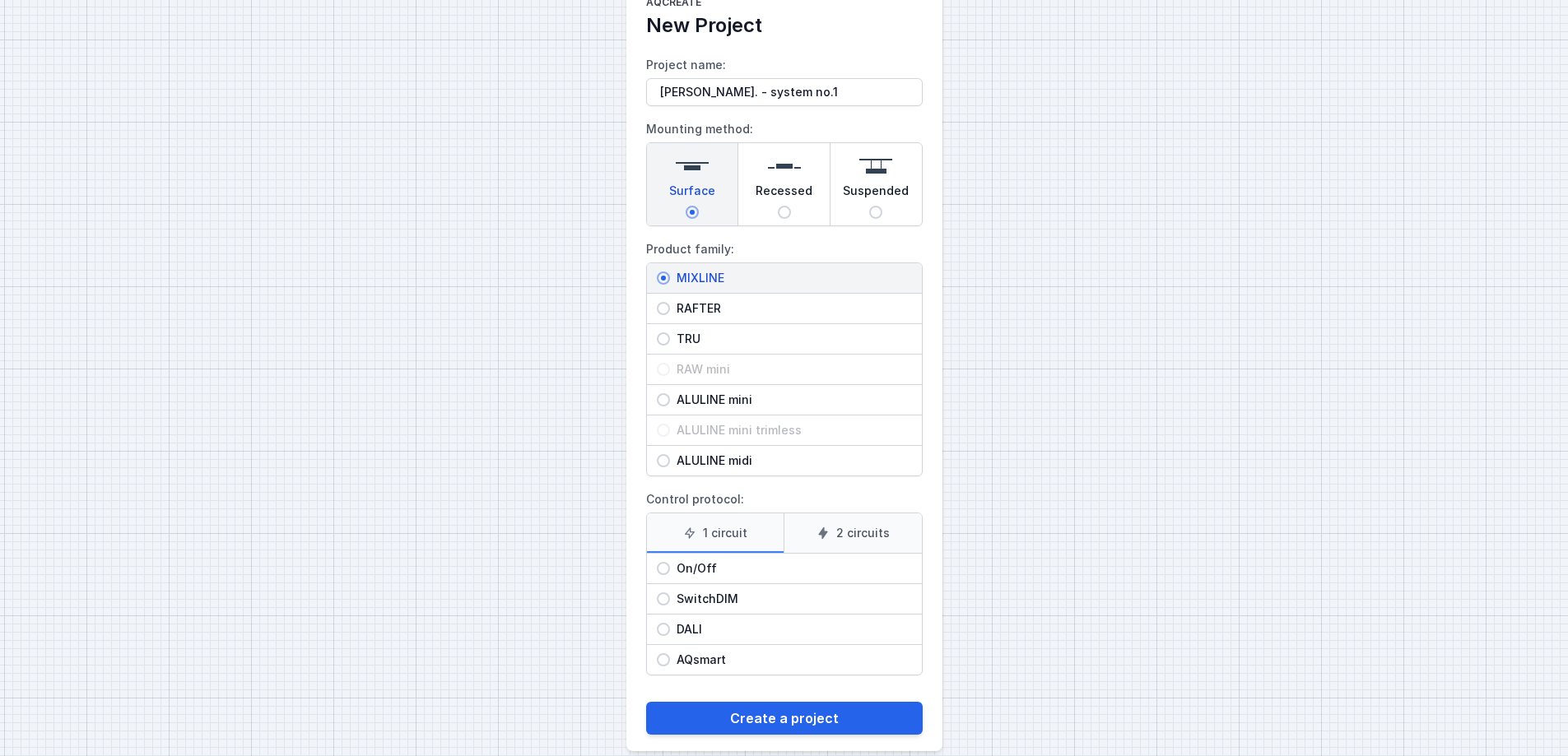
scroll to position [68, 0]
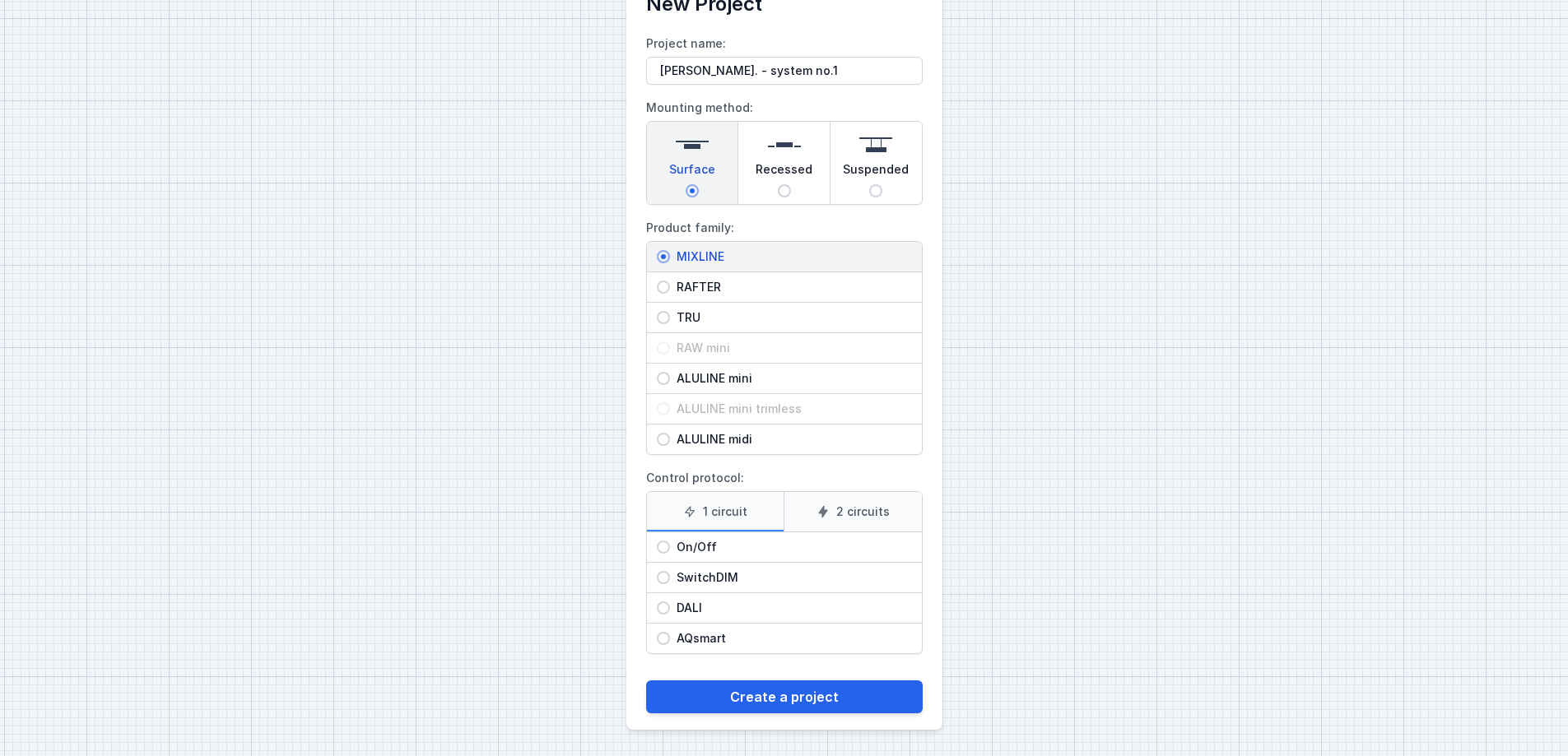
click at [666, 546] on input "On/Off" at bounding box center [662, 546] width 13 height 13
radio input "true"
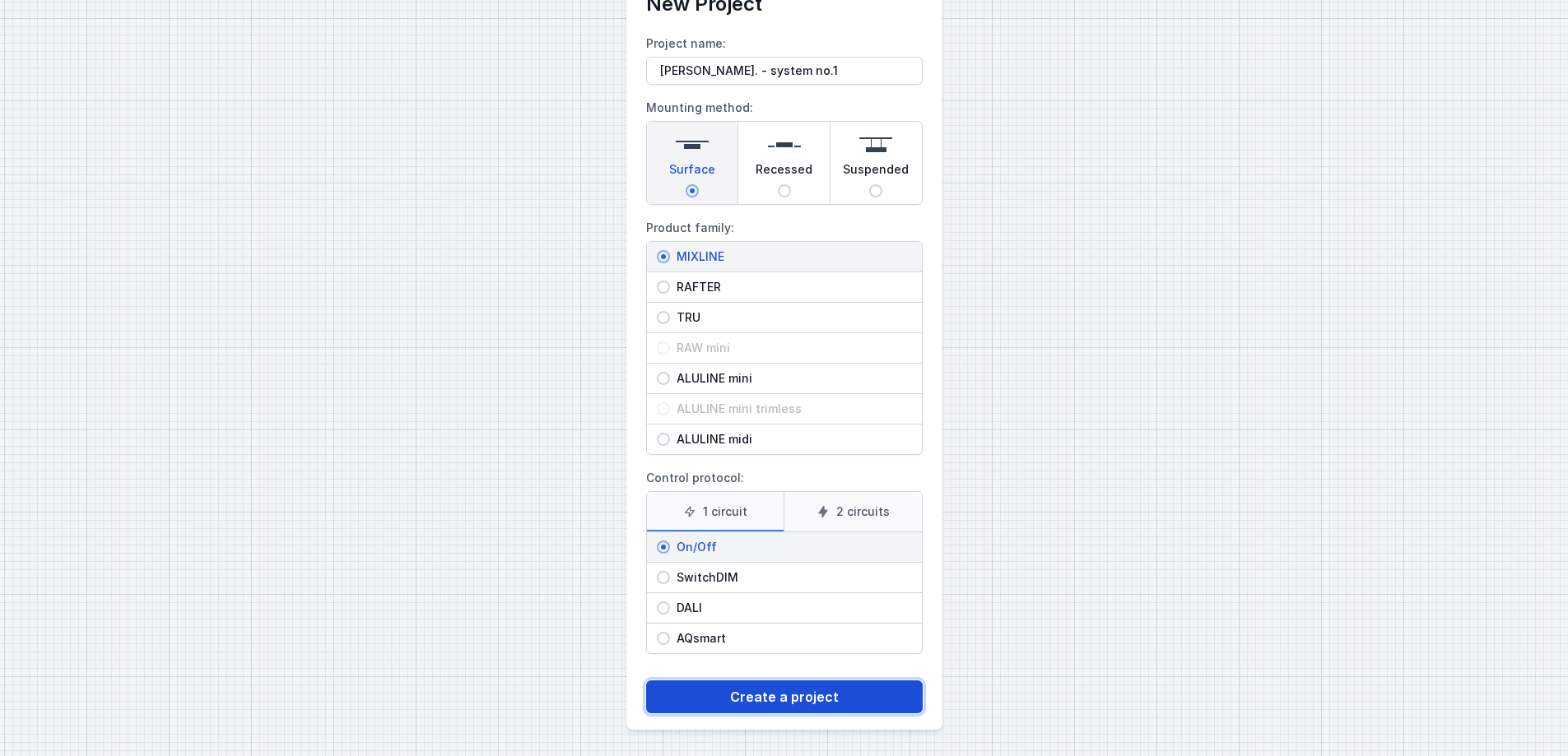
click at [788, 577] on button "Create a project" at bounding box center [784, 696] width 277 height 33
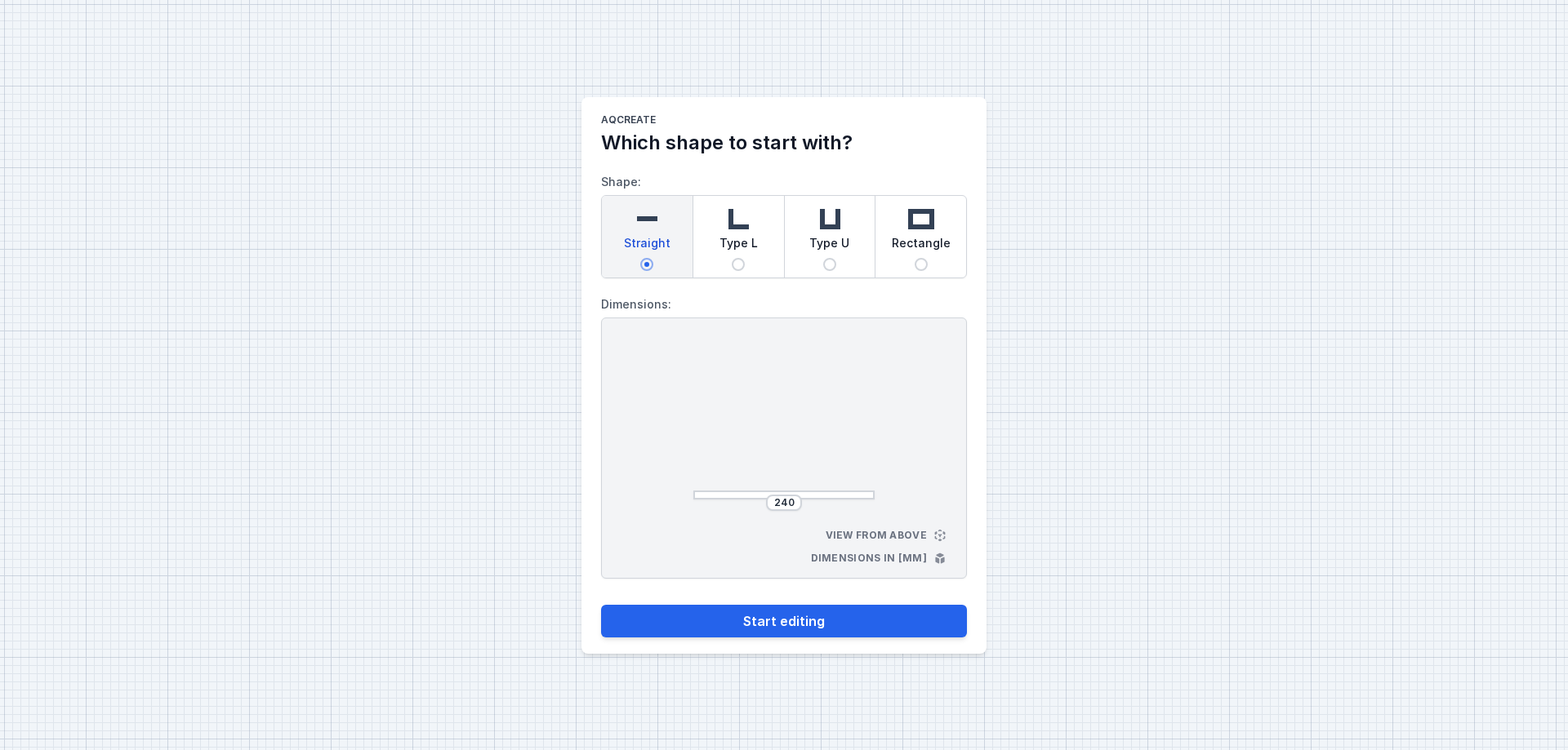
click at [749, 250] on span "Type L" at bounding box center [738, 246] width 39 height 23
click at [744, 258] on input "Type L" at bounding box center [737, 264] width 13 height 13
radio input "true"
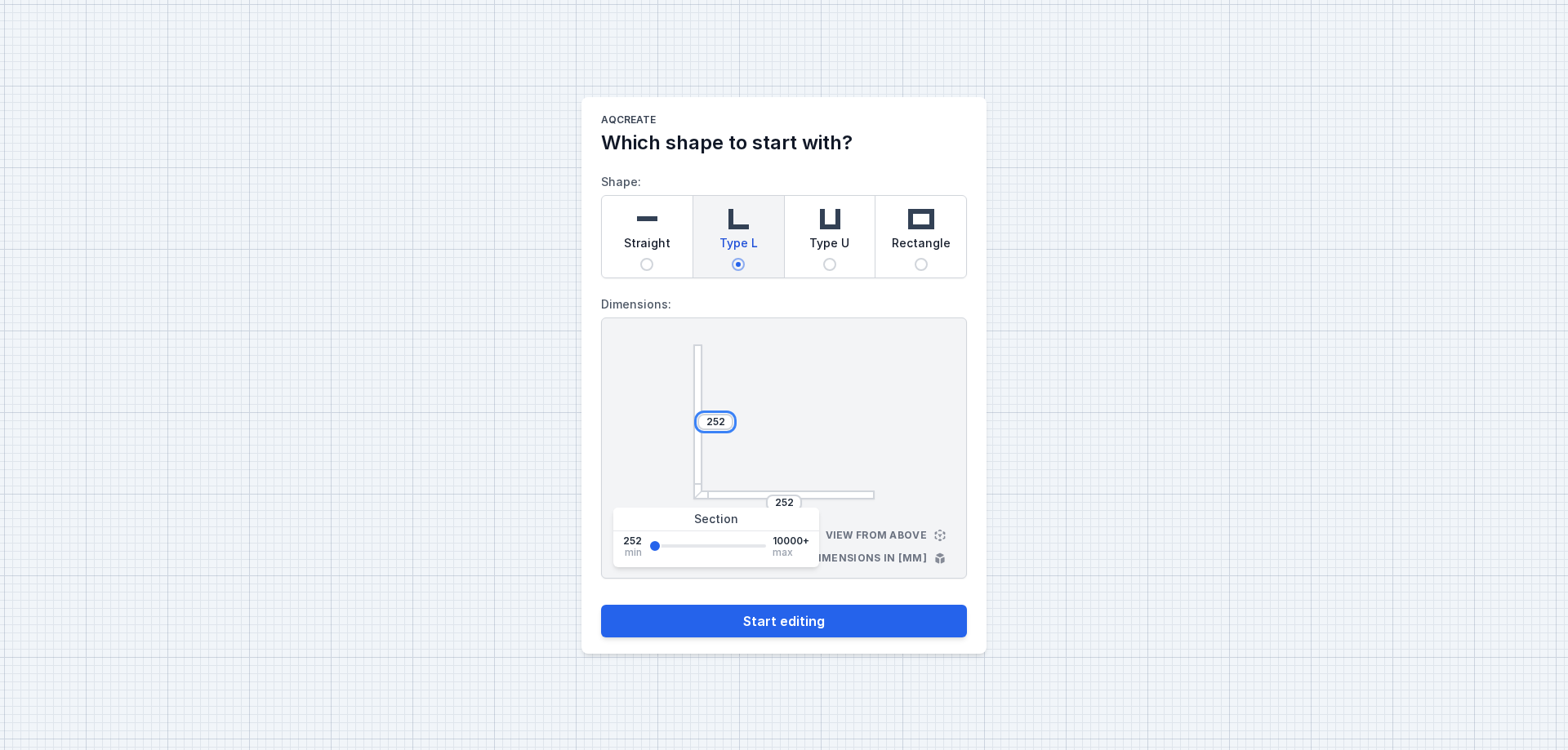
drag, startPoint x: 723, startPoint y: 419, endPoint x: 700, endPoint y: 420, distance: 23.0
click at [700, 420] on div "252" at bounding box center [716, 422] width 36 height 16
type input "2500"
click at [857, 521] on div "2500 252 View from above Dimensions in [mm]" at bounding box center [783, 449] width 366 height 262
click at [782, 500] on input "252" at bounding box center [784, 502] width 26 height 13
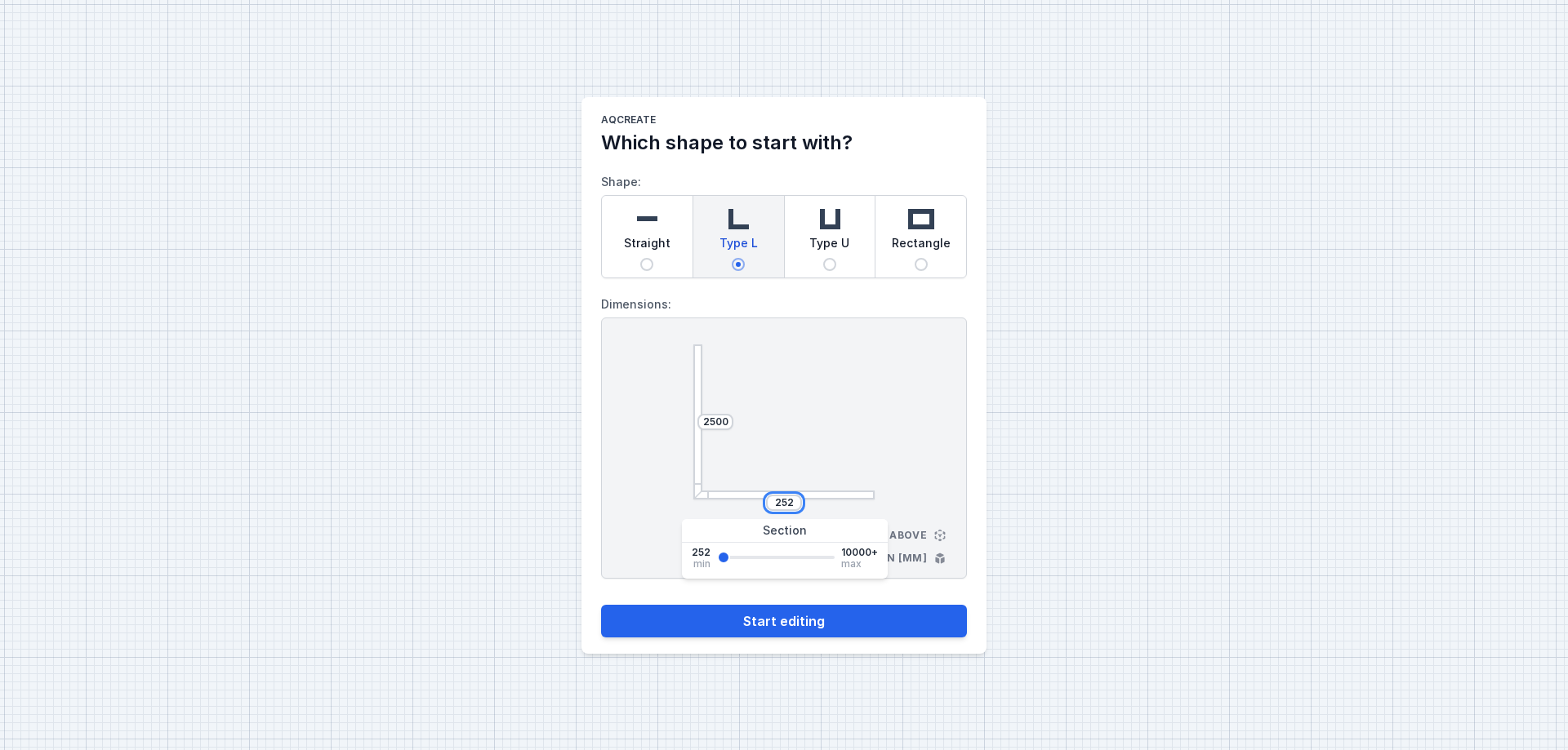
drag, startPoint x: 795, startPoint y: 502, endPoint x: 742, endPoint y: 498, distance: 53.2
click at [742, 498] on div "252" at bounding box center [784, 502] width 181 height 16
type input "2500"
click at [852, 471] on div at bounding box center [784, 422] width 181 height 156
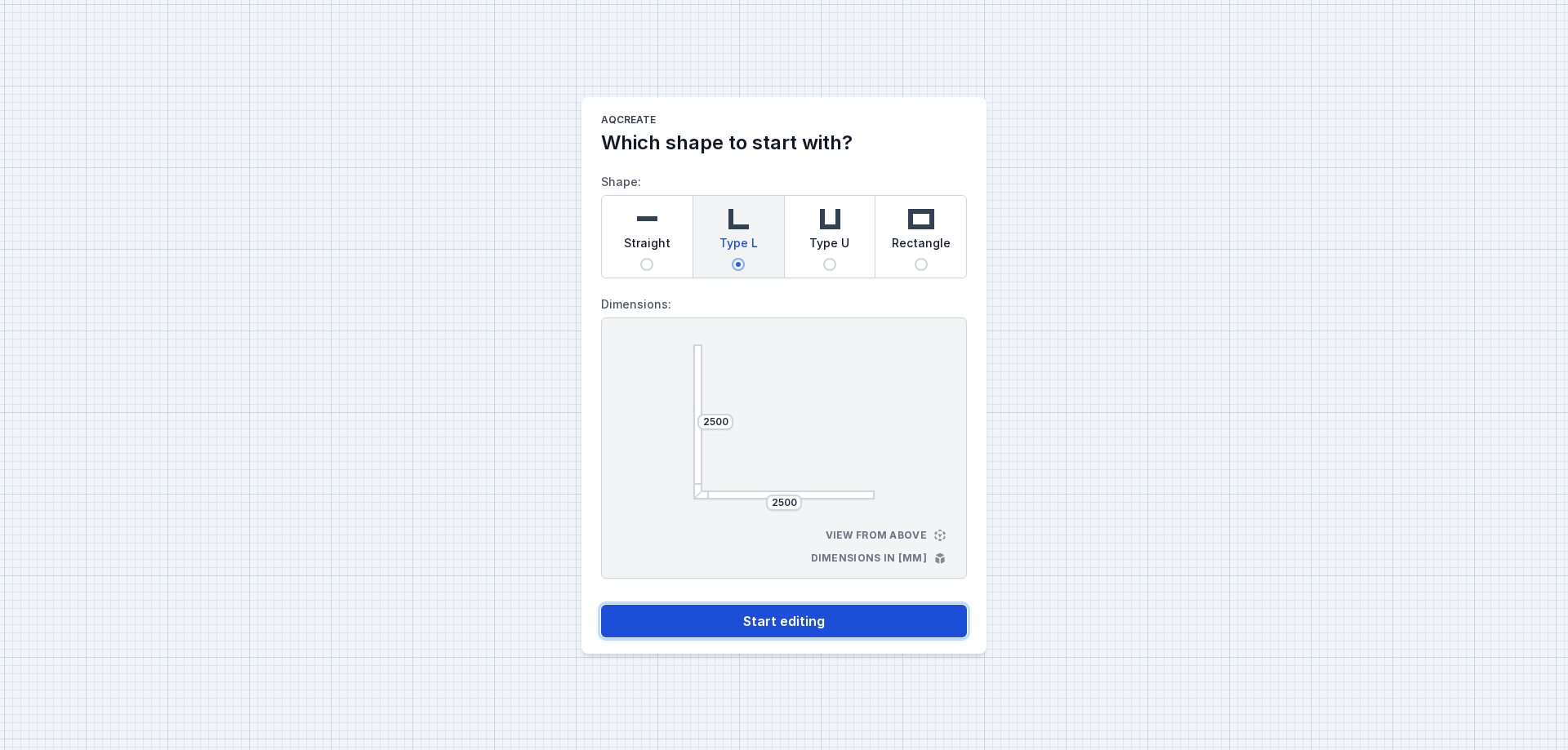
click at [810, 573] on button "Start editing" at bounding box center [783, 621] width 366 height 33
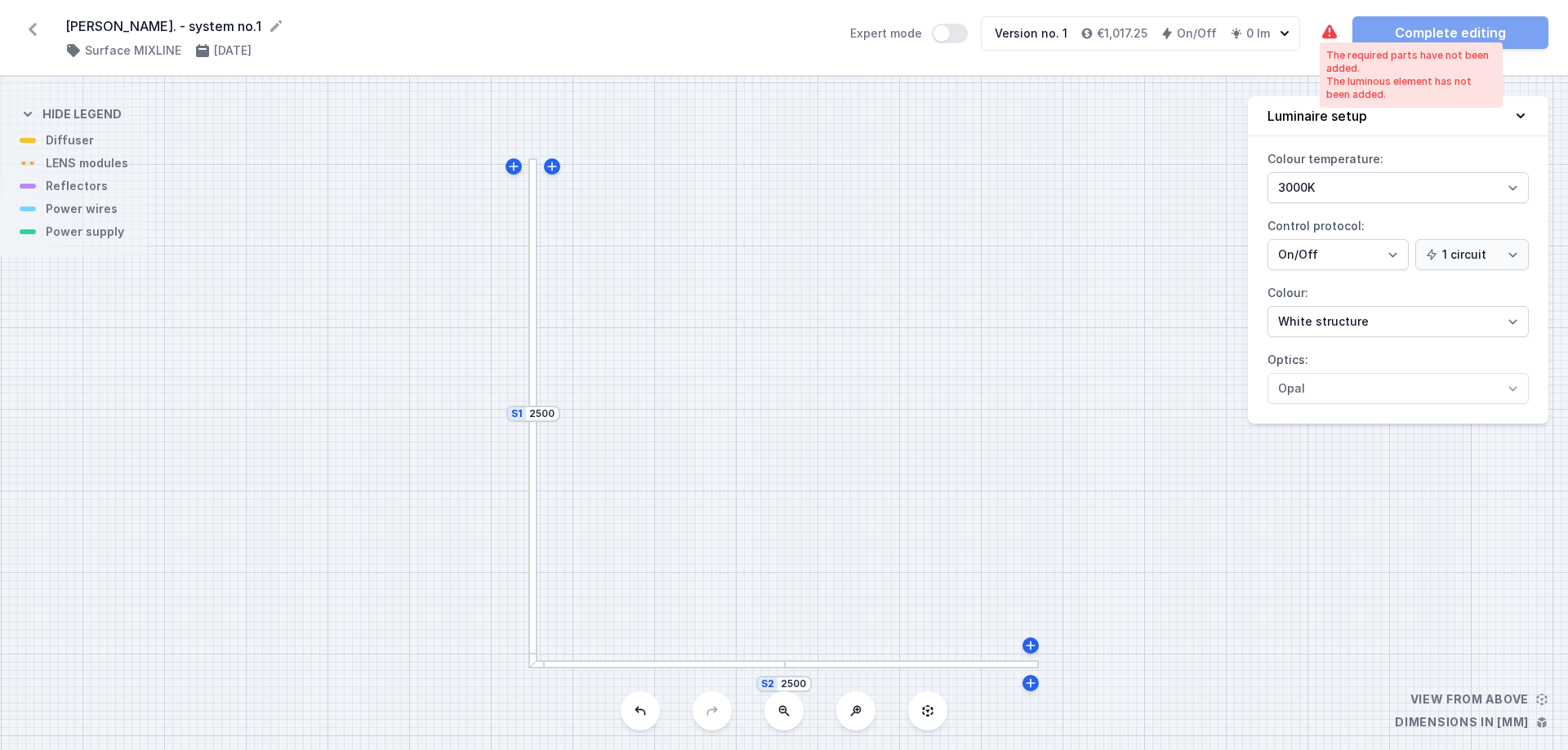
click at [1254, 34] on icon at bounding box center [1329, 32] width 15 height 14
click at [534, 366] on div at bounding box center [532, 285] width 9 height 254
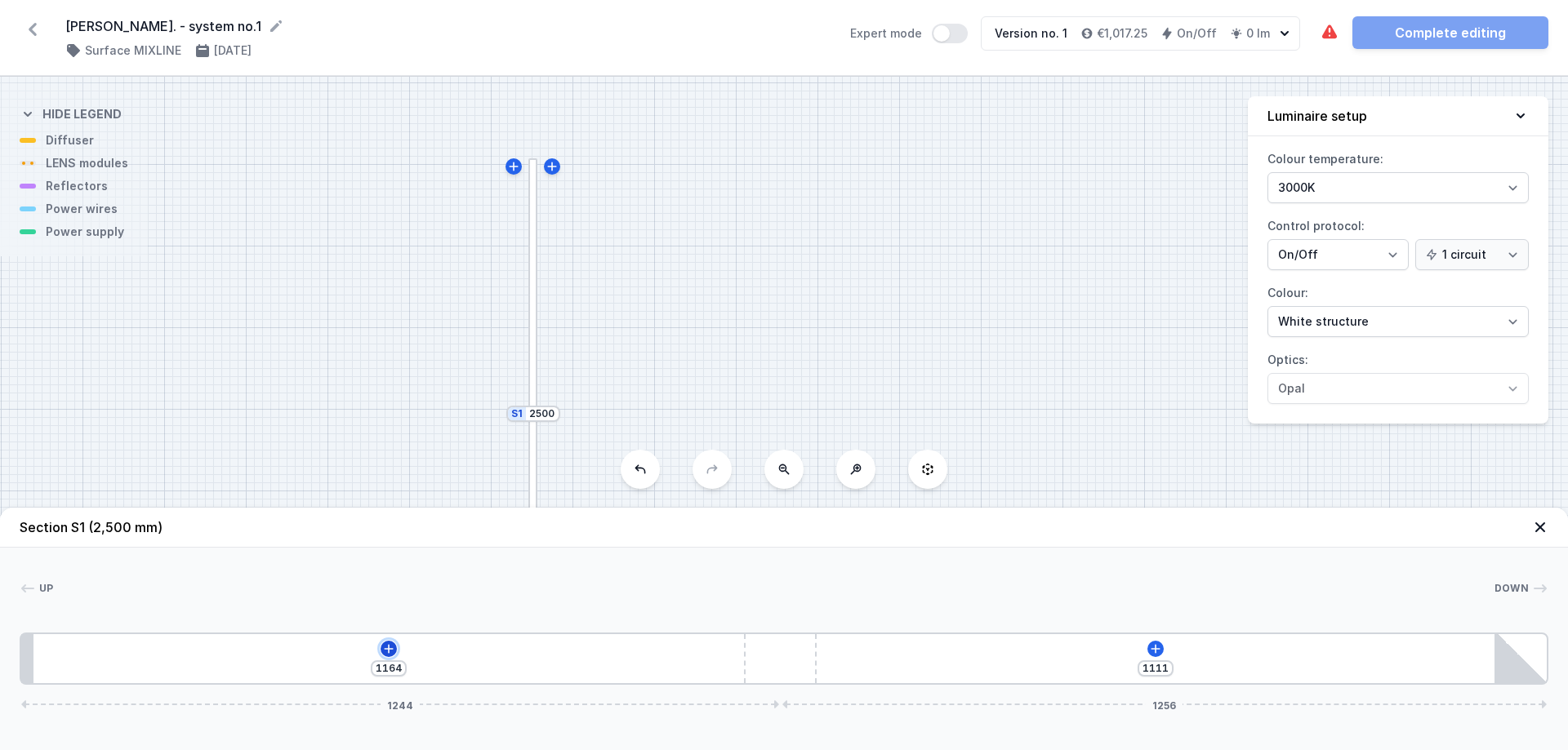
click at [390, 573] on icon at bounding box center [389, 648] width 13 height 13
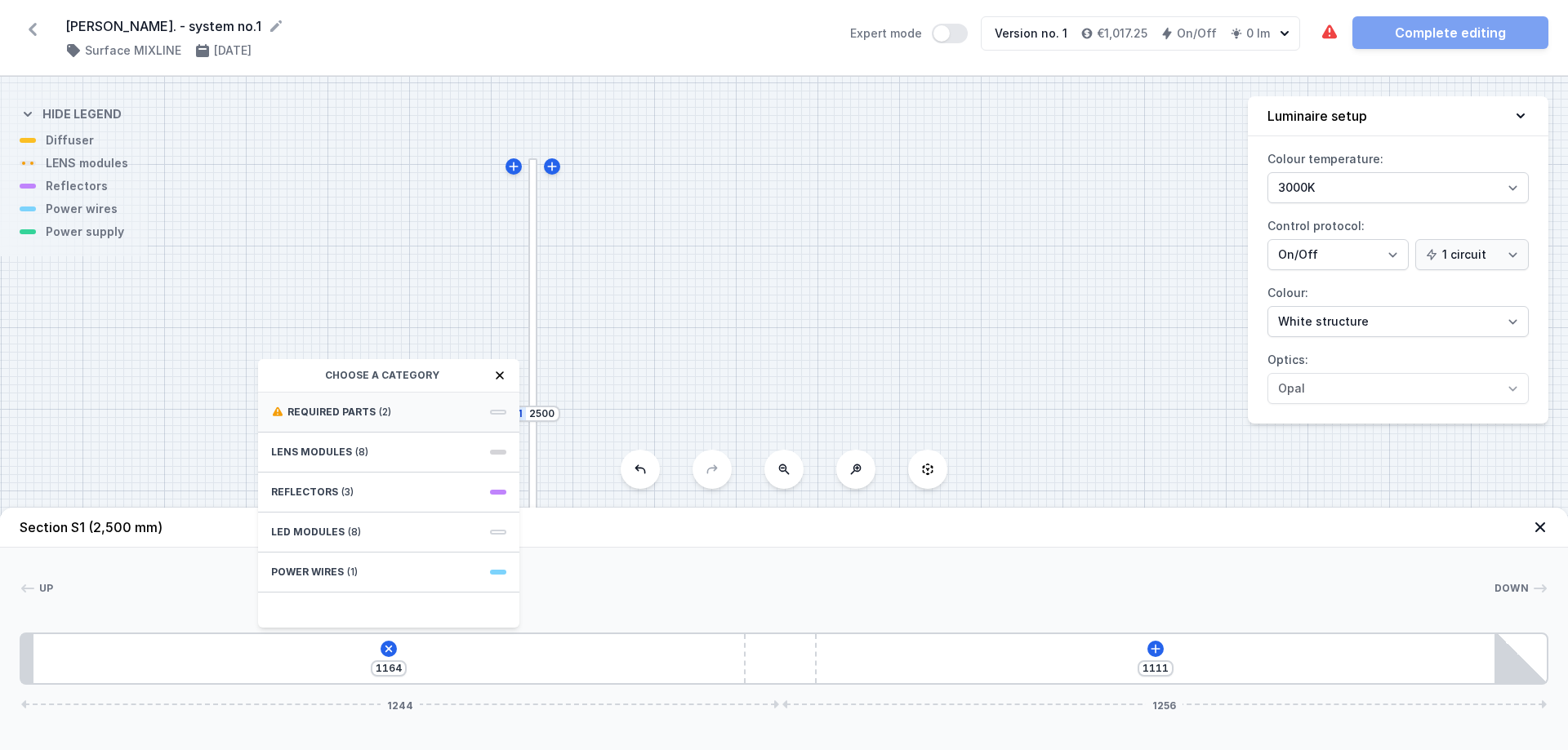
click at [475, 413] on div "Required parts (2)" at bounding box center [389, 412] width 262 height 40
click at [362, 451] on span "ON/OFF Driver - up to 3,5W" at bounding box center [389, 447] width 235 height 16
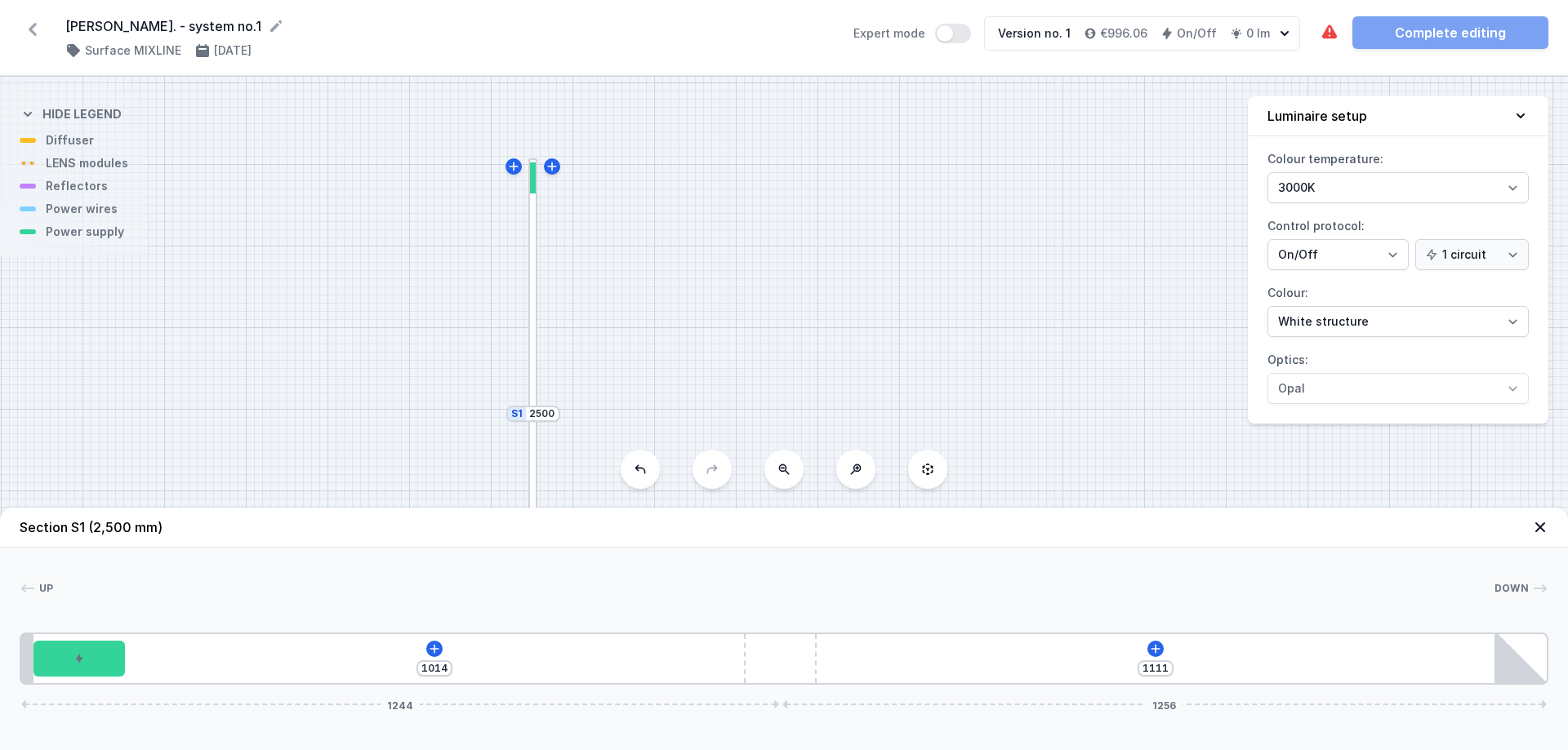
click at [926, 327] on div "S2 2500 S1 2500" at bounding box center [784, 413] width 1568 height 674
click at [438, 573] on icon at bounding box center [434, 648] width 13 height 13
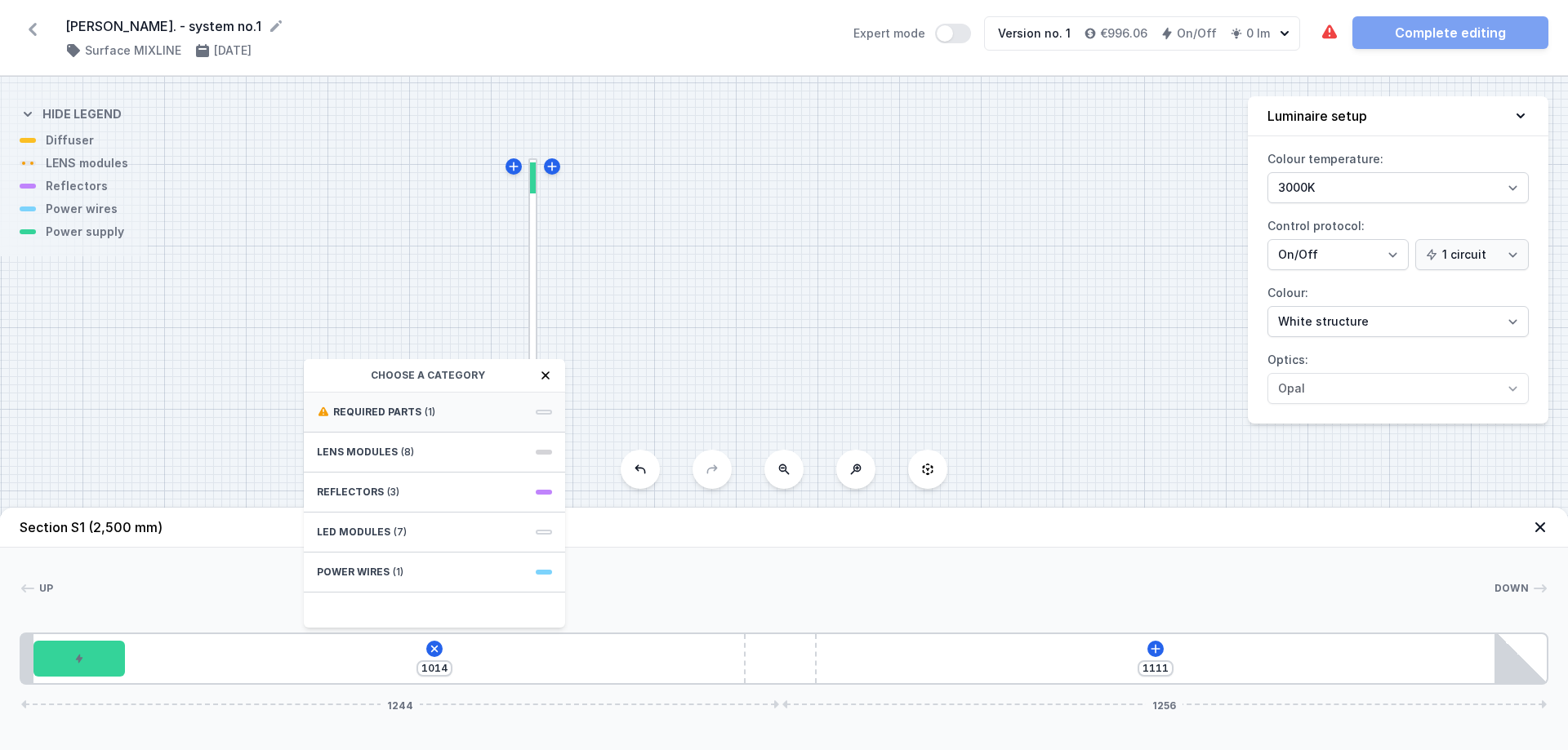
click at [545, 411] on span at bounding box center [543, 412] width 16 height 5
click at [390, 415] on span "Hole for power supply cable" at bounding box center [434, 410] width 235 height 16
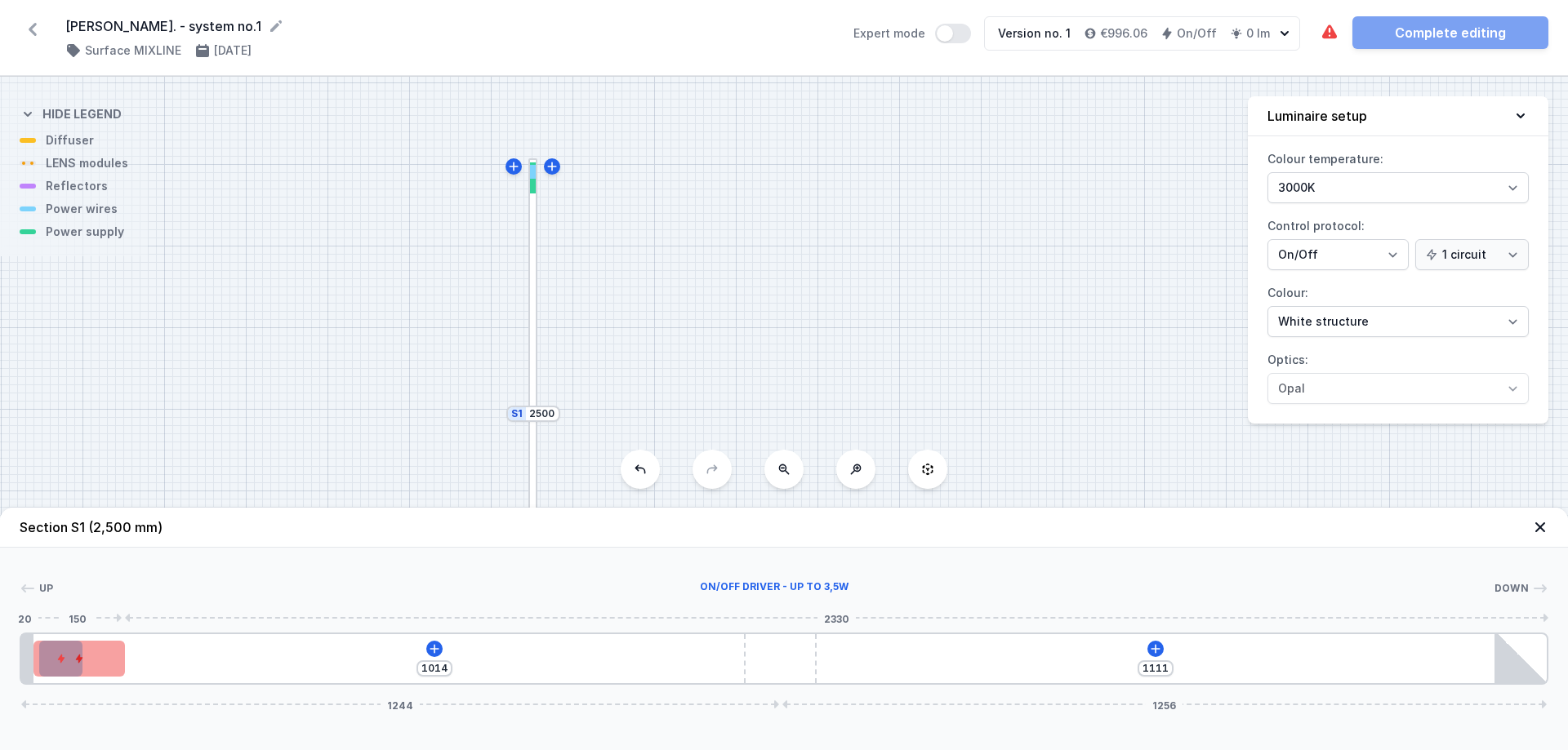
drag, startPoint x: 155, startPoint y: 666, endPoint x: 49, endPoint y: 664, distance: 106.0
click at [49, 573] on div "1014 1111 1244 1256" at bounding box center [784, 659] width 1528 height 53
type input "934"
drag, startPoint x: 116, startPoint y: 663, endPoint x: 179, endPoint y: 663, distance: 63.0
click at [179, 573] on div "10 934 1111 1244 1256" at bounding box center [784, 659] width 1528 height 53
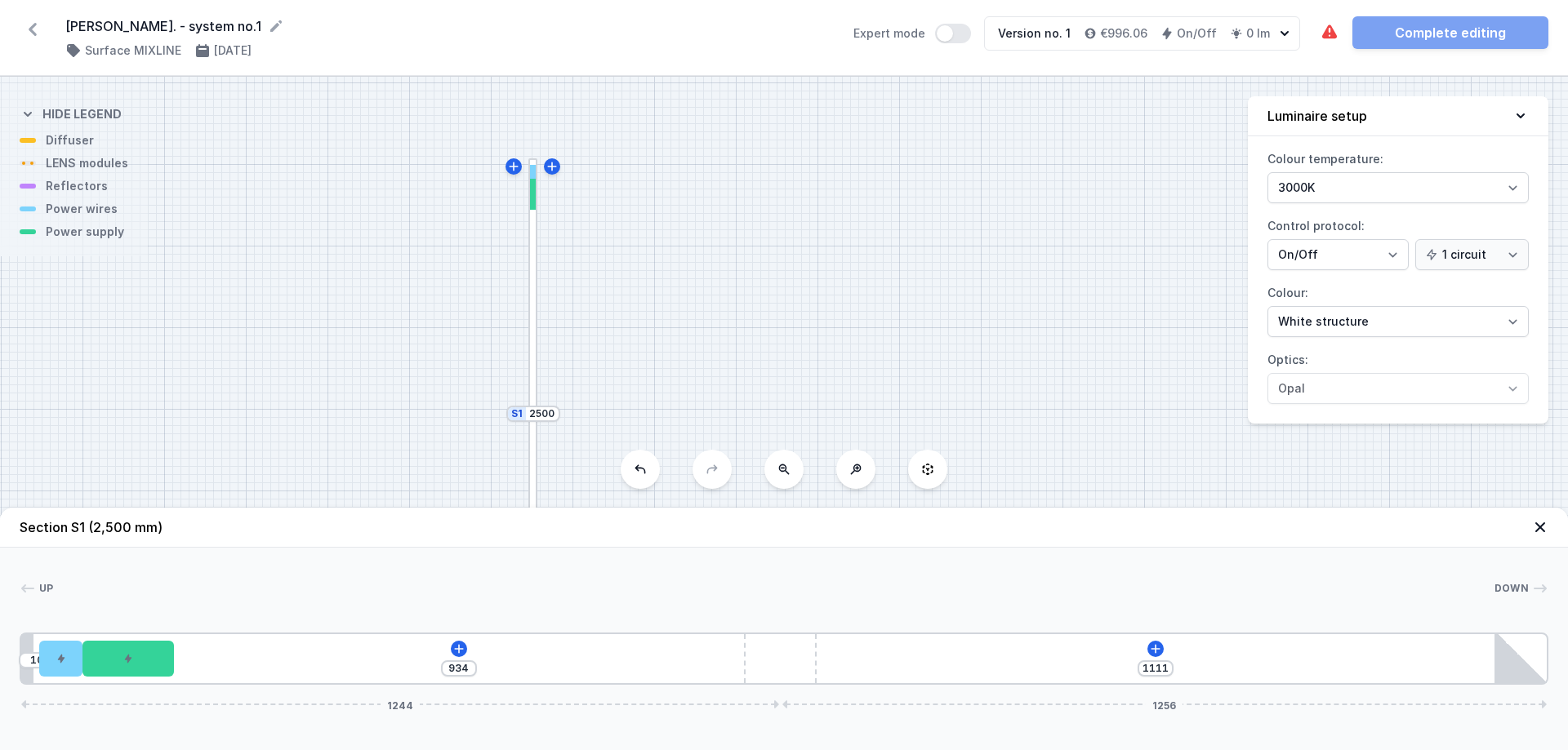
click at [785, 317] on div "S2 2500 S1 2500" at bounding box center [784, 413] width 1568 height 674
click at [1254, 529] on icon at bounding box center [1540, 527] width 16 height 16
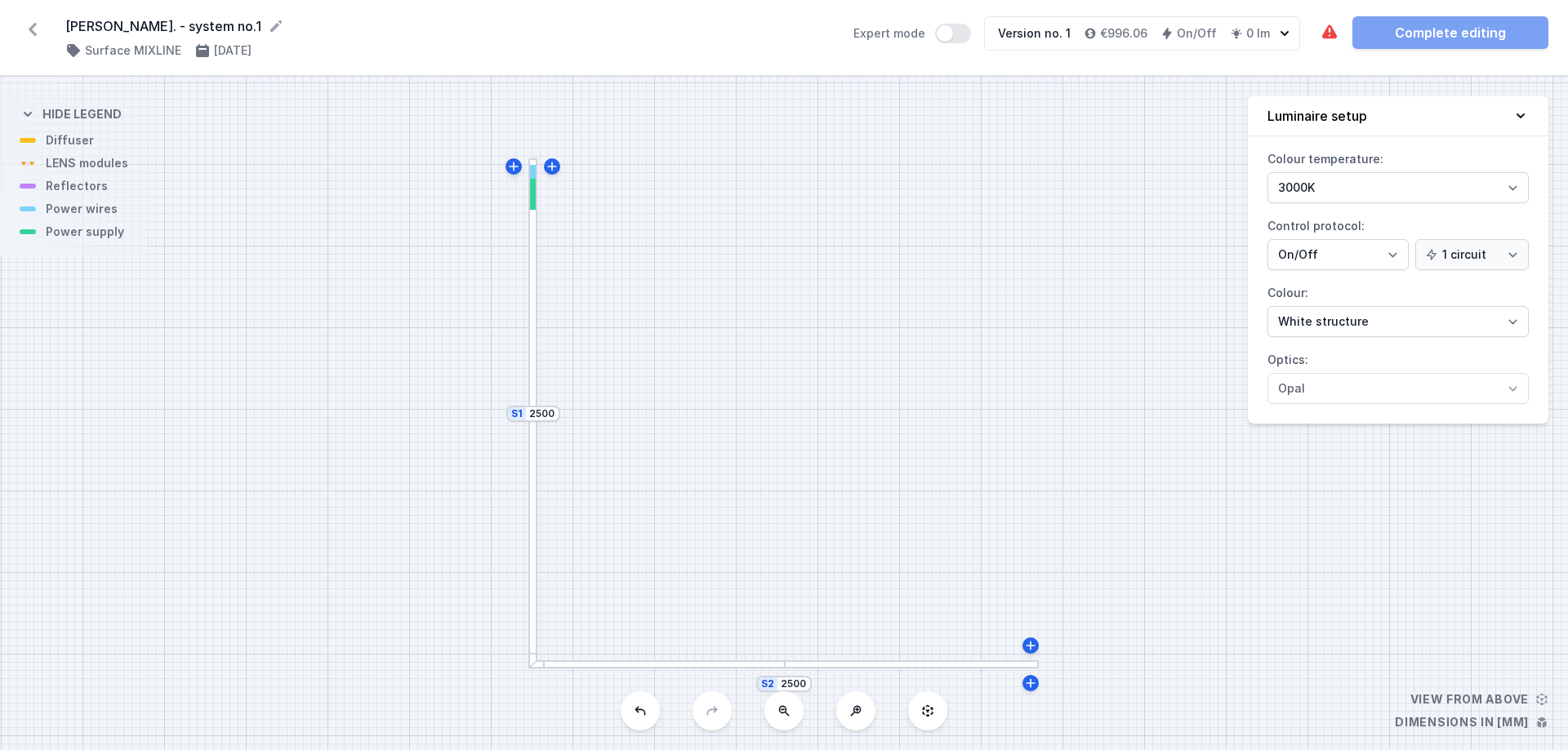
click at [889, 573] on div at bounding box center [912, 665] width 254 height 9
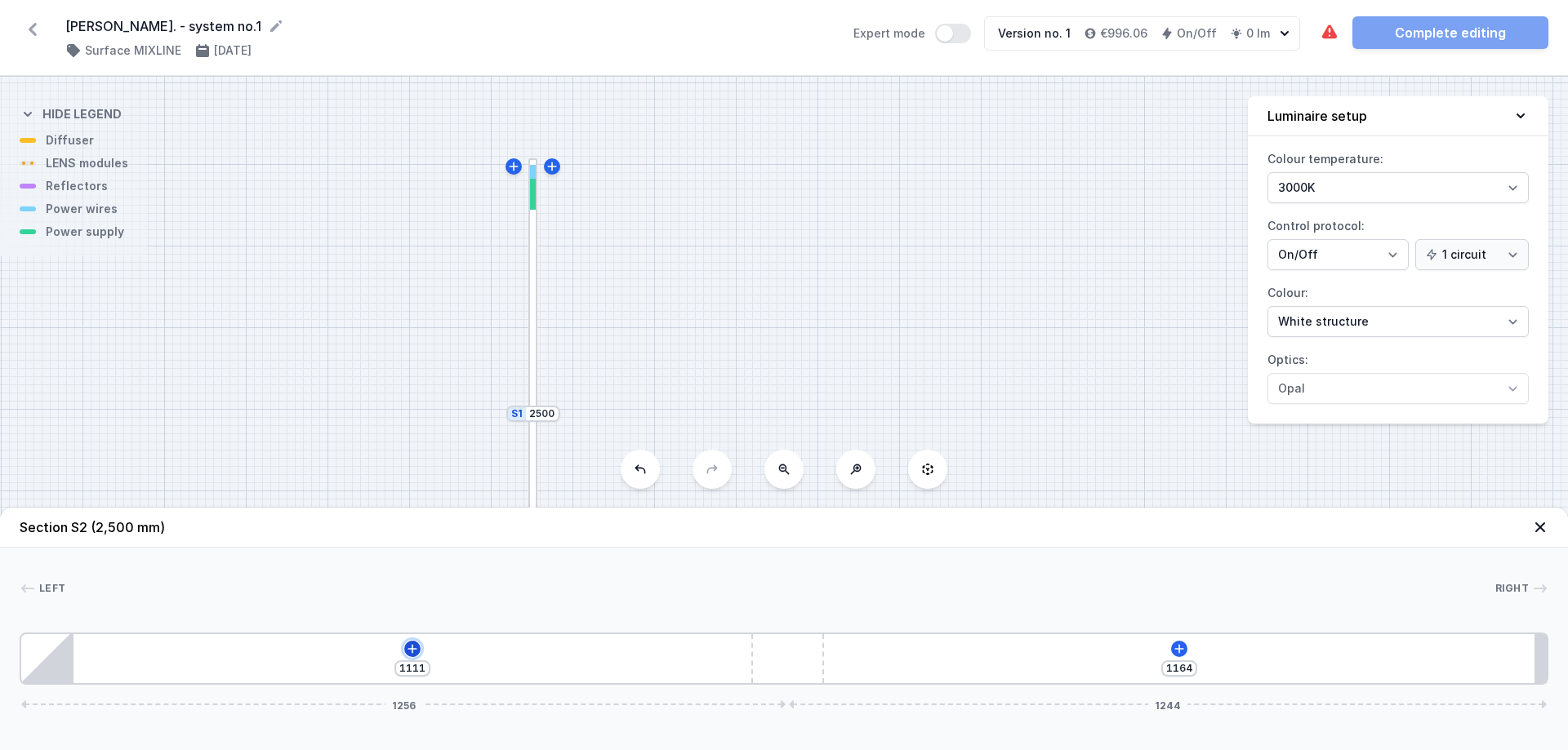
click at [413, 573] on icon at bounding box center [411, 648] width 13 height 13
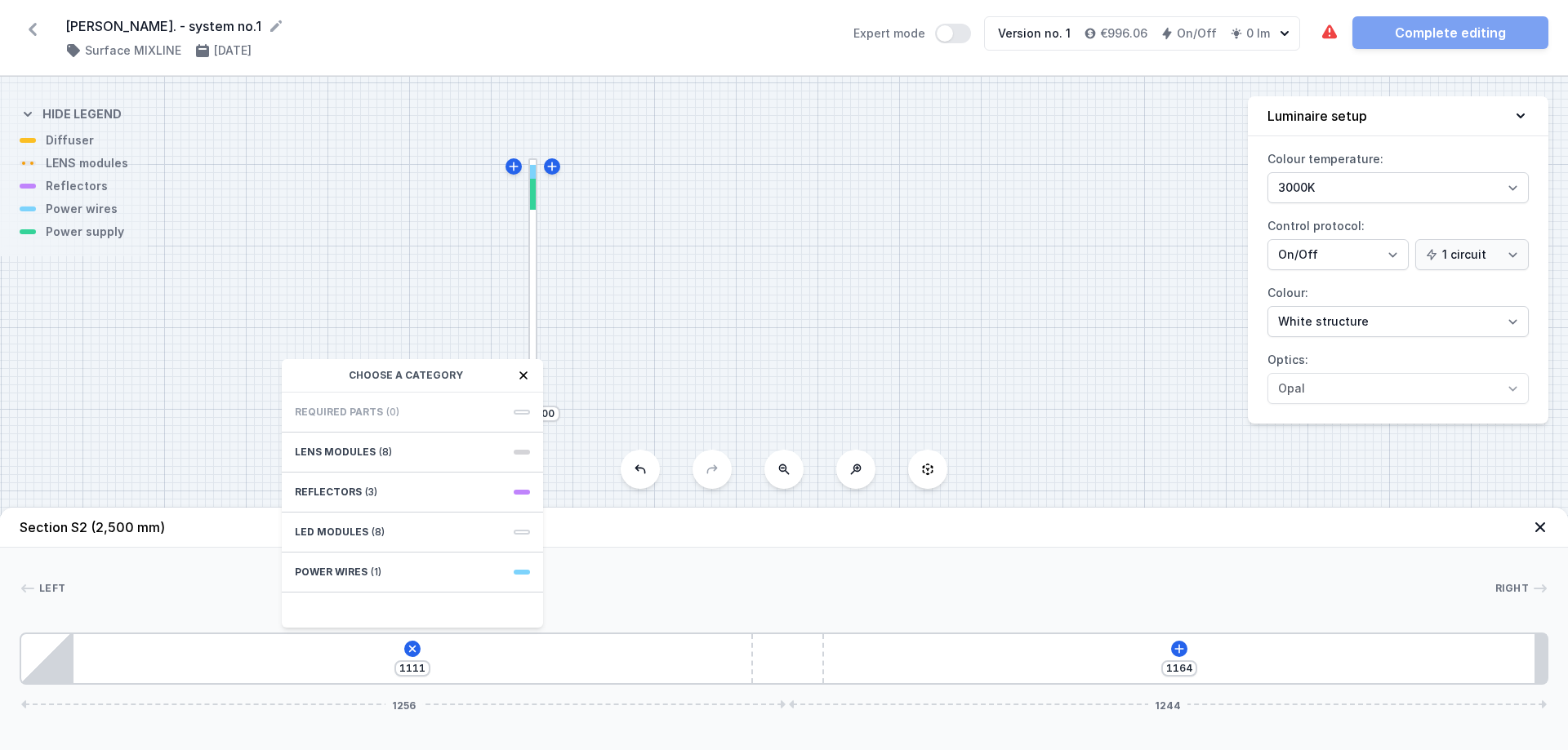
click at [522, 378] on icon at bounding box center [523, 375] width 13 height 13
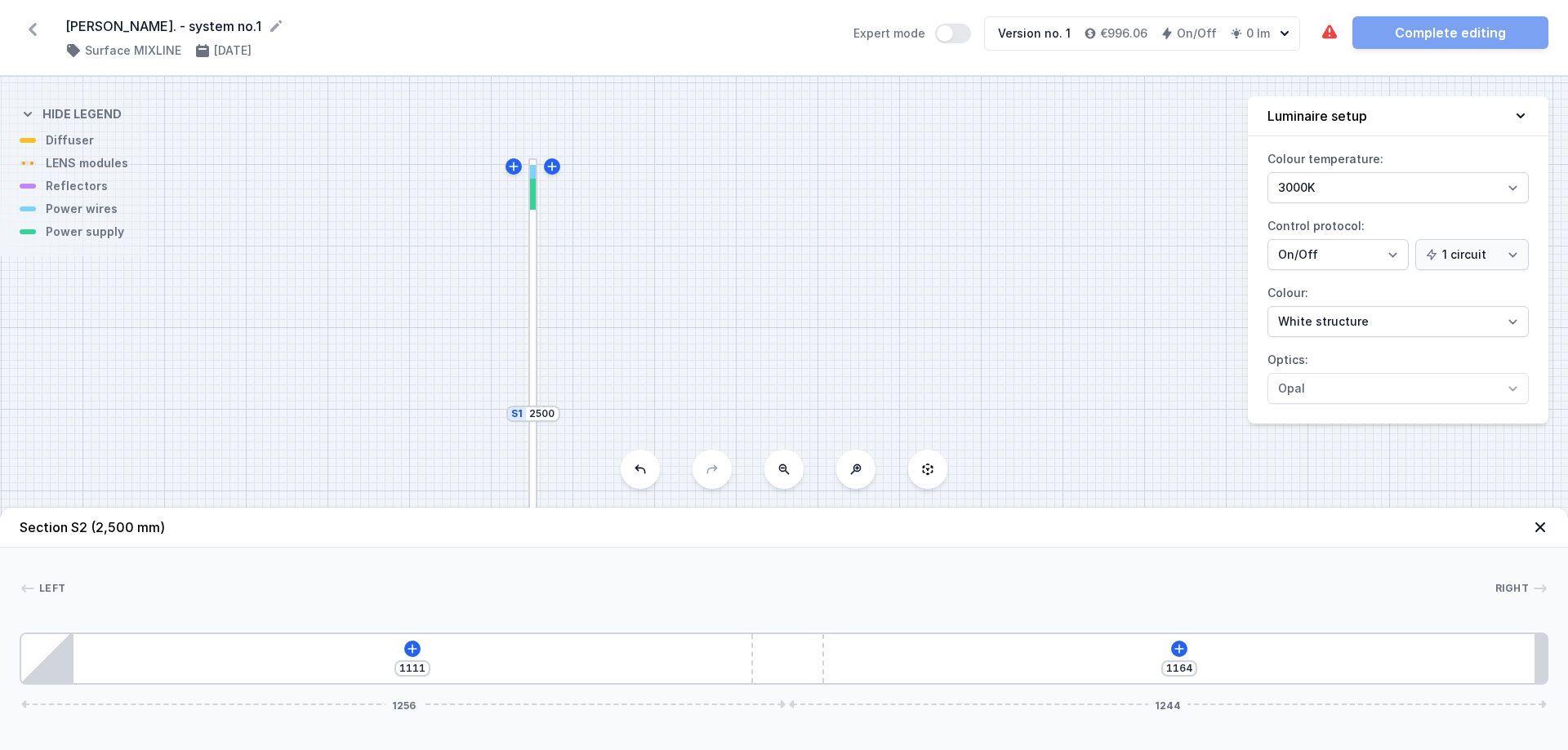
click at [946, 336] on div "S2 2500 S1 2500" at bounding box center [784, 413] width 1568 height 674
click at [1254, 15] on div "[PERSON_NAME]. - system no.1 ( 11277 /v 1 ) Surface MIXLINE [DATE] Expert mode …" at bounding box center [784, 38] width 1568 height 76
click at [1254, 526] on icon at bounding box center [1540, 527] width 10 height 10
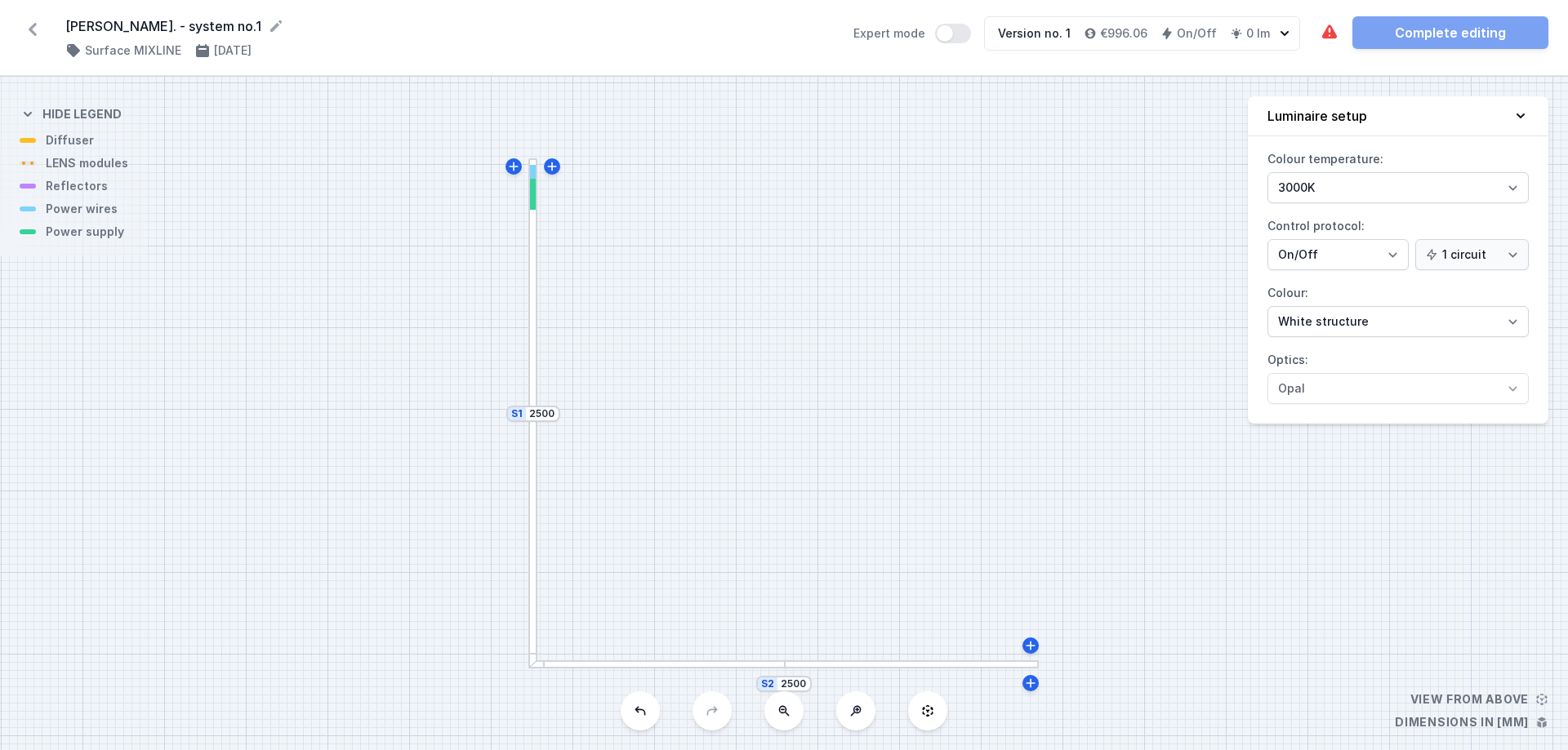
click at [1254, 28] on div "The luminous element has not been added. Complete editing" at bounding box center [1433, 32] width 229 height 33
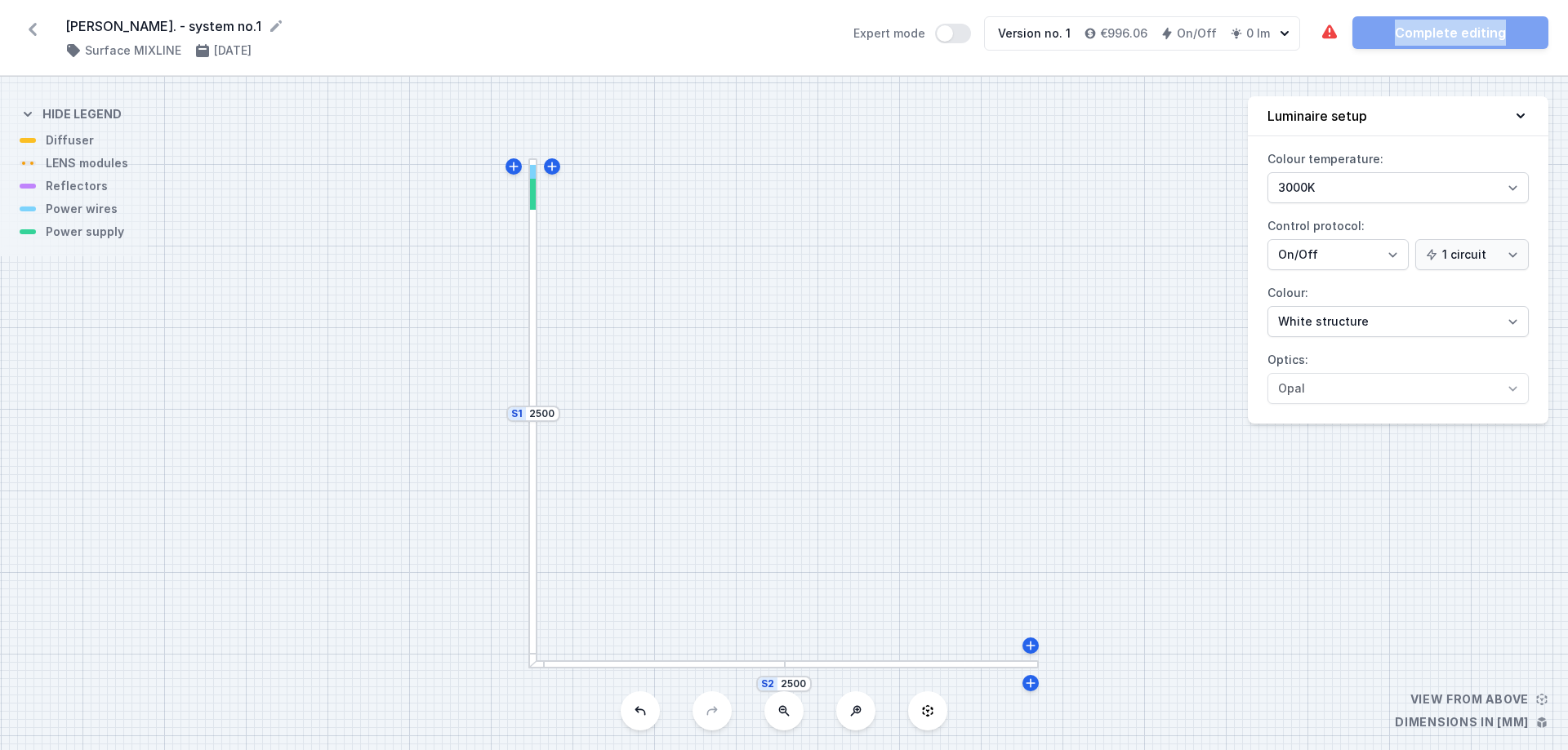
click at [1254, 28] on div "The luminous element has not been added. Complete editing" at bounding box center [1433, 32] width 229 height 33
click at [1254, 573] on div "S2 2500 S1 2500" at bounding box center [784, 413] width 1568 height 674
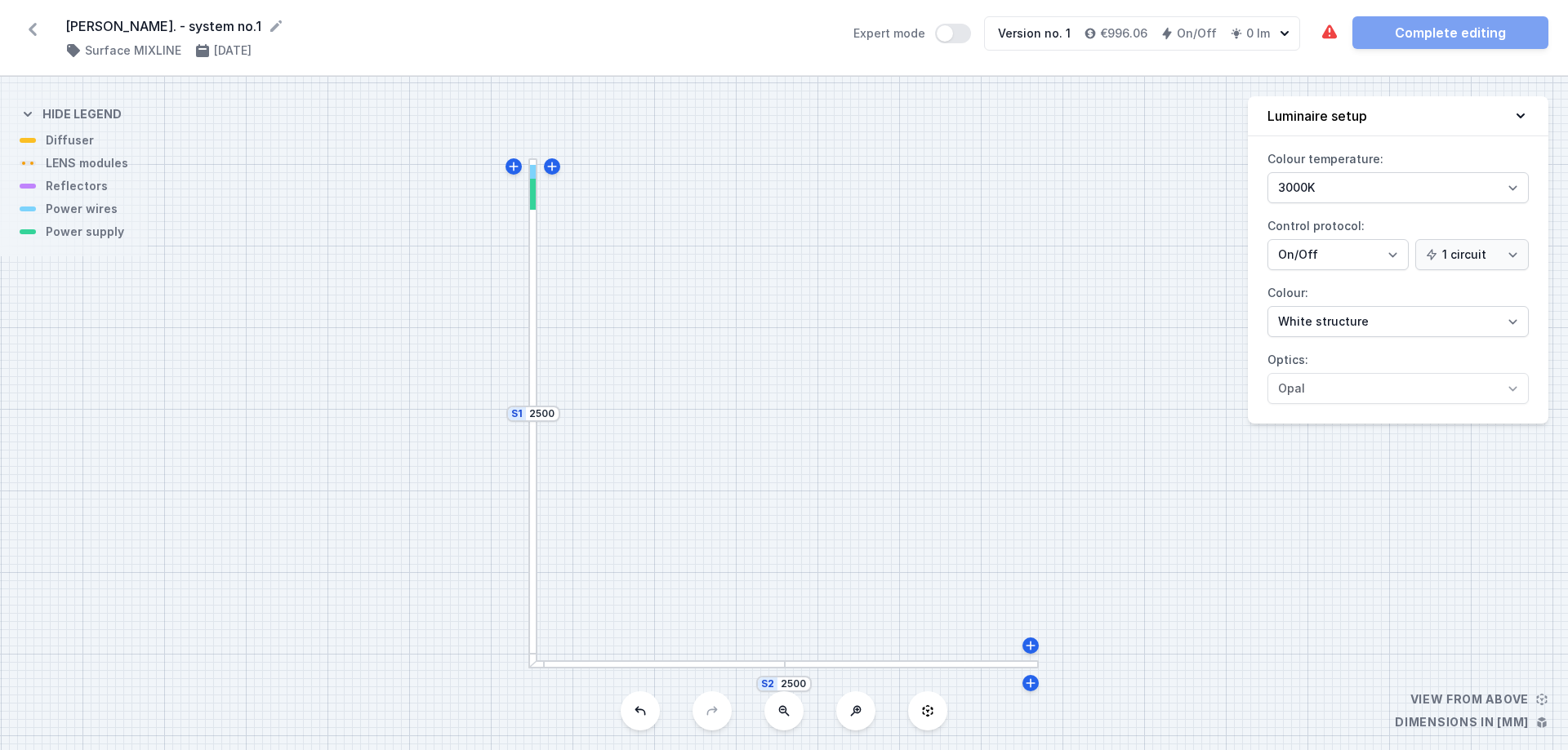
click at [794, 294] on div "S2 2500 S1 2500" at bounding box center [784, 413] width 1568 height 674
click at [1032, 573] on icon at bounding box center [1031, 645] width 9 height 9
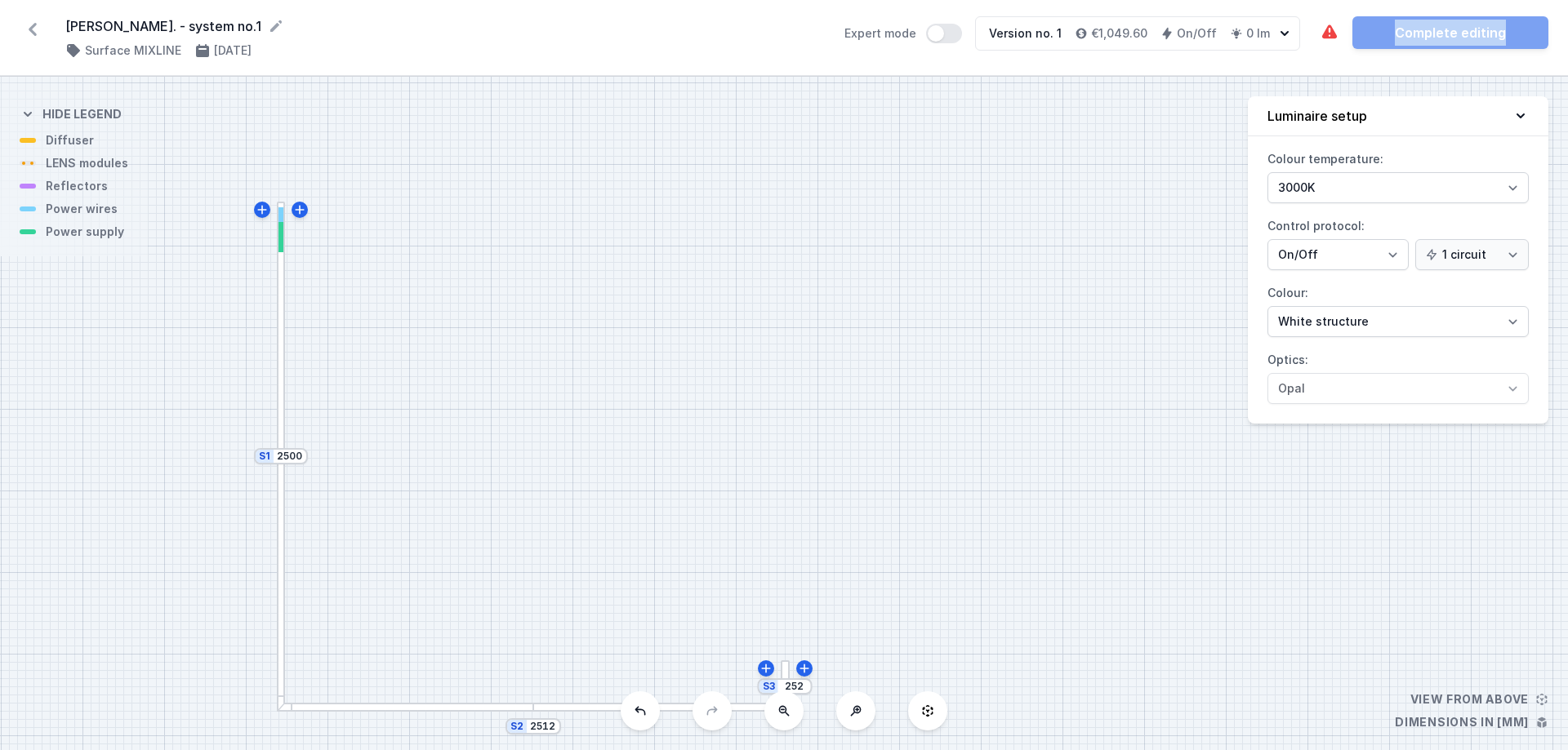
click at [784, 573] on div at bounding box center [785, 687] width 9 height 52
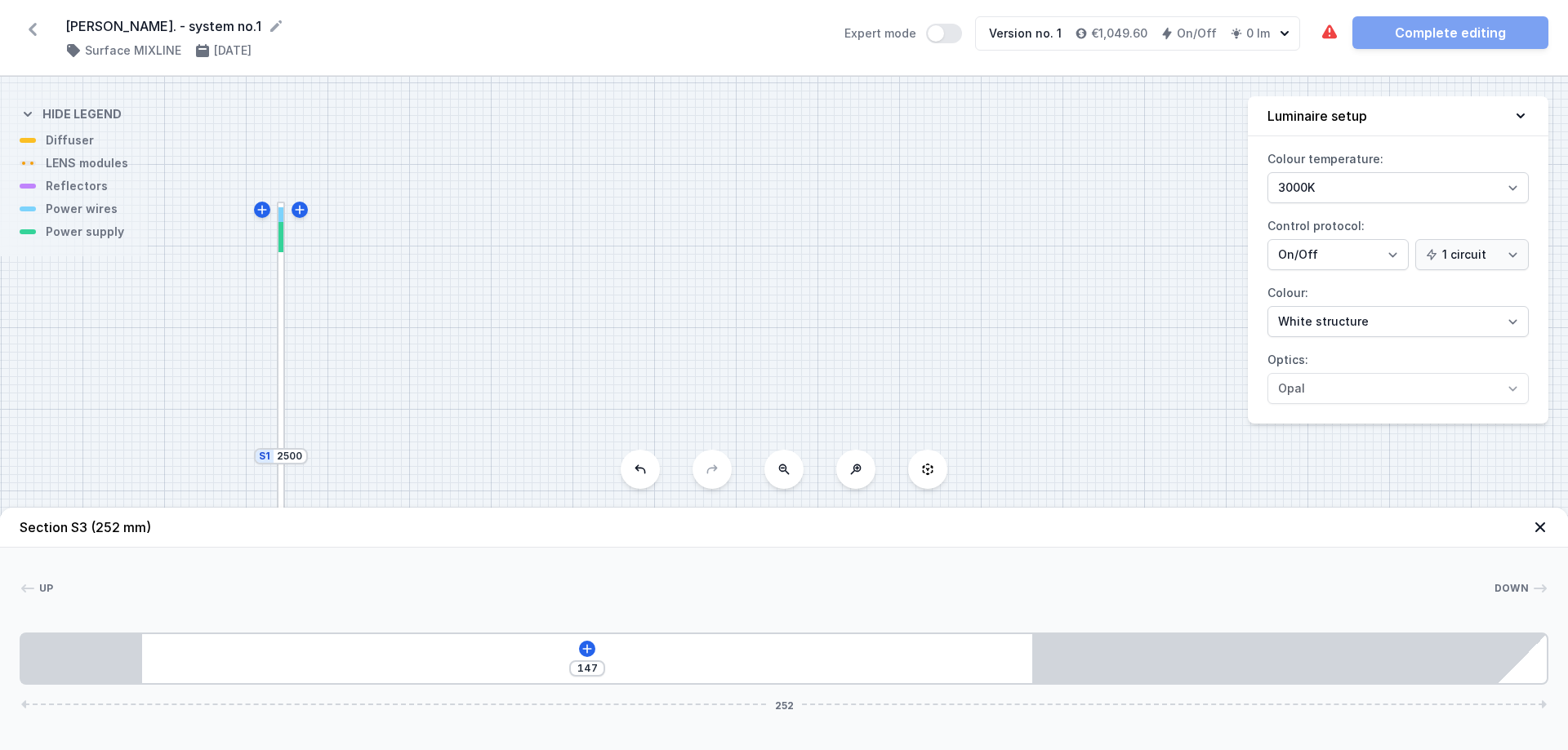
drag, startPoint x: 784, startPoint y: 675, endPoint x: 514, endPoint y: 172, distance: 570.9
click at [514, 172] on div "S3 252 S2 2512 S1 2500" at bounding box center [784, 413] width 1568 height 674
click at [1254, 531] on icon at bounding box center [1540, 527] width 10 height 10
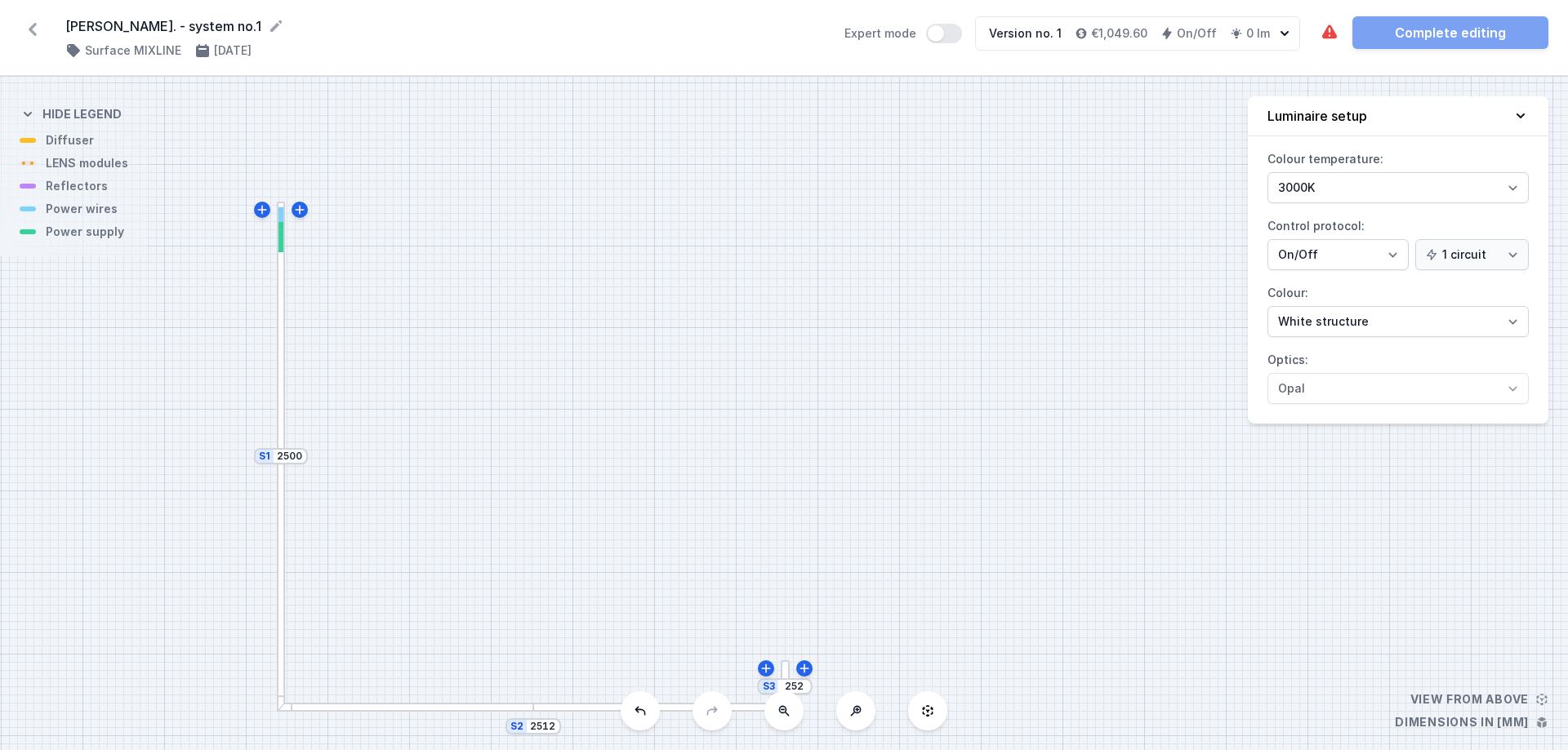
drag, startPoint x: 786, startPoint y: 674, endPoint x: 699, endPoint y: 545, distance: 155.6
click at [699, 545] on div "S3 252 S2 2512 S1 2500" at bounding box center [784, 413] width 1568 height 674
click at [786, 573] on div at bounding box center [785, 687] width 9 height 52
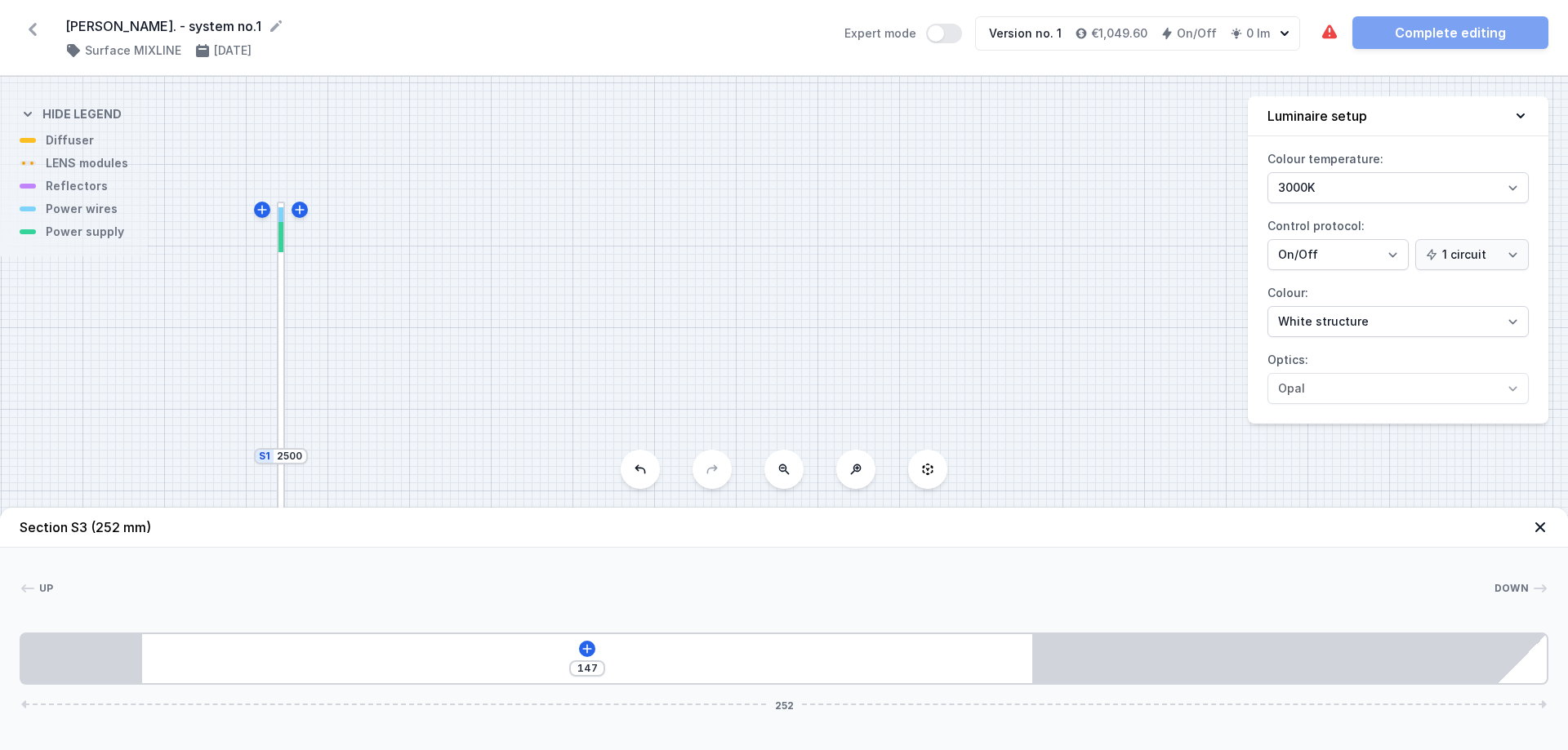
click at [1254, 527] on icon at bounding box center [1540, 527] width 16 height 16
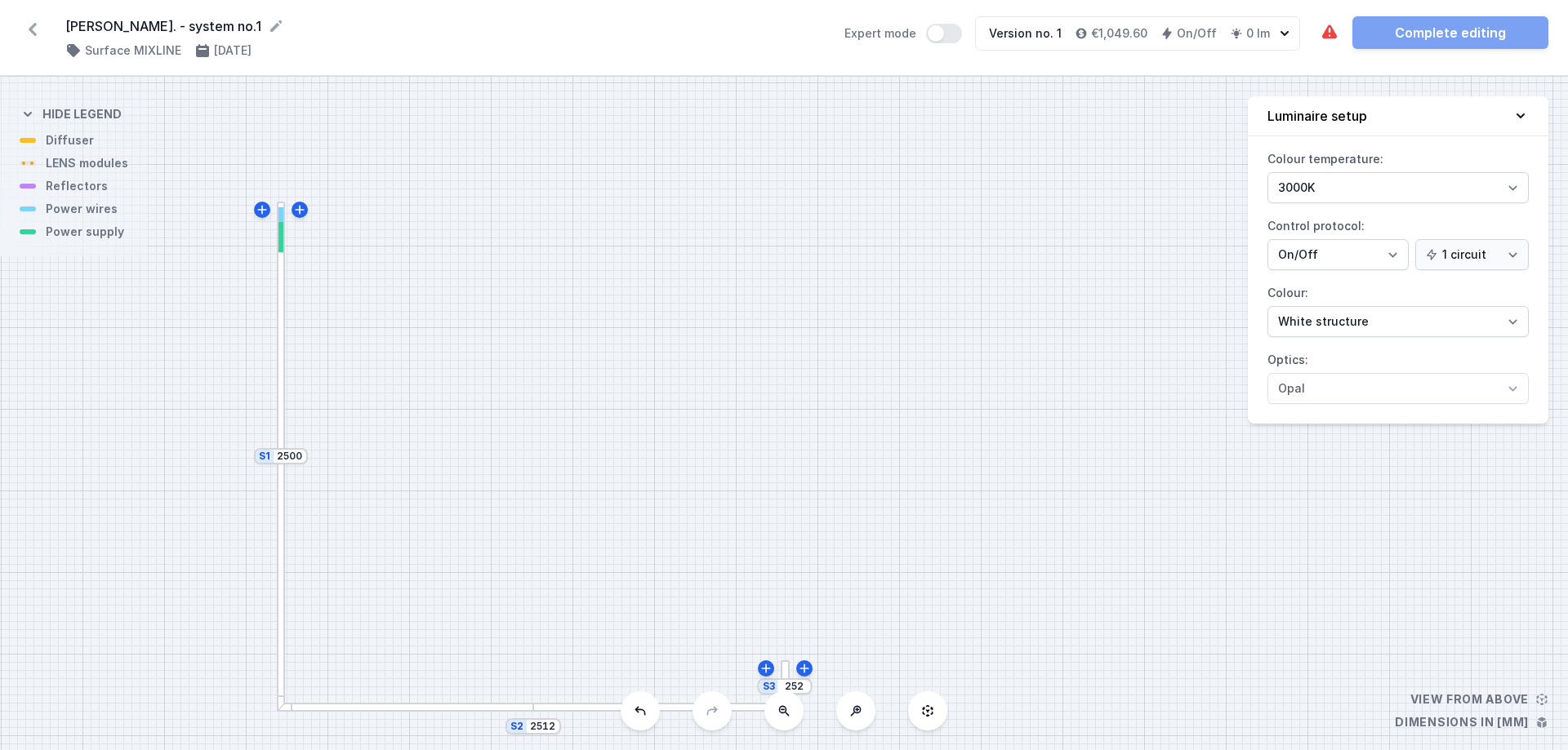
click at [851, 573] on icon at bounding box center [855, 710] width 13 height 13
drag, startPoint x: 1142, startPoint y: 612, endPoint x: 1144, endPoint y: 341, distance: 271.0
click at [1144, 341] on div "S3 252 S2 2512 S1 2500" at bounding box center [784, 413] width 1568 height 674
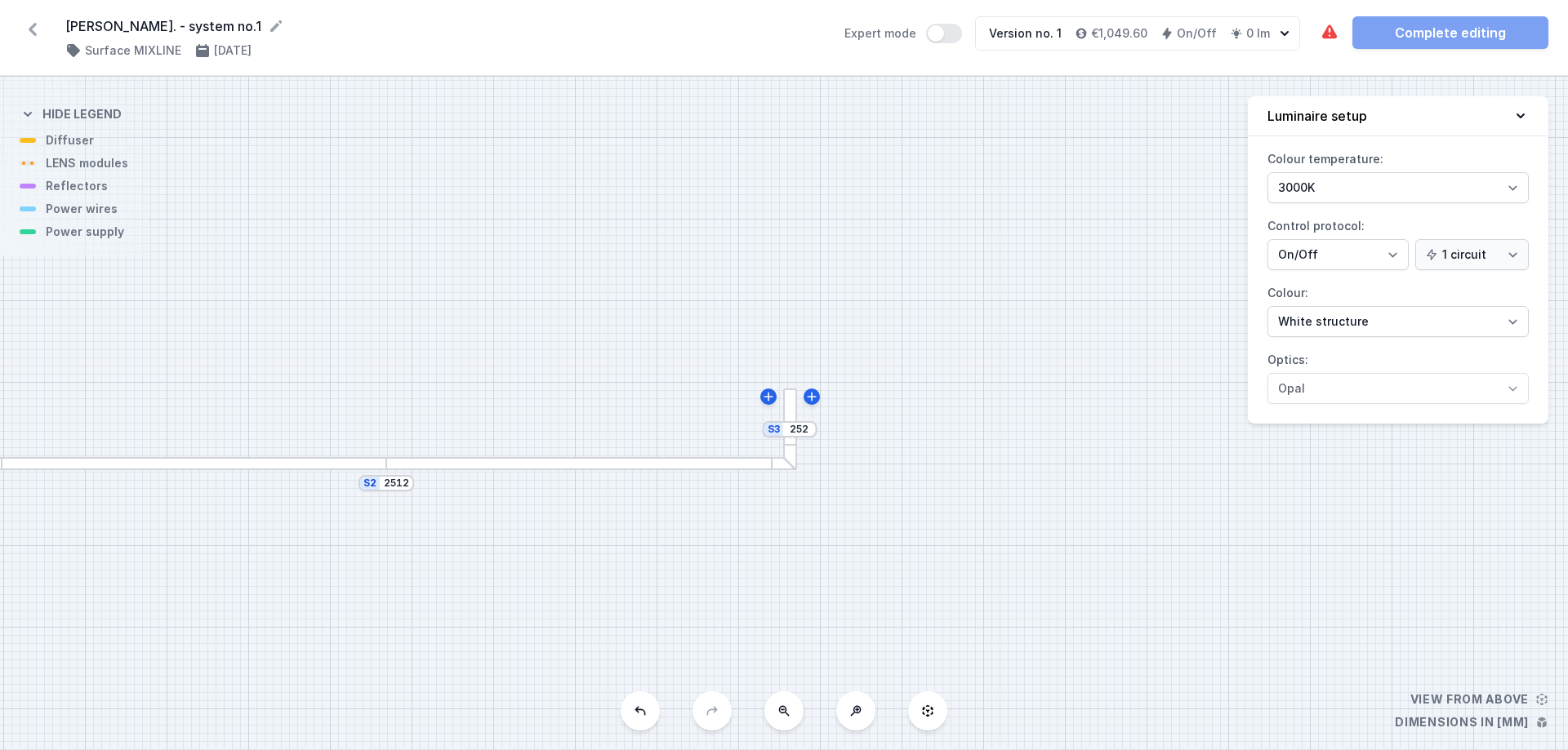
click at [791, 404] on div at bounding box center [790, 429] width 14 height 82
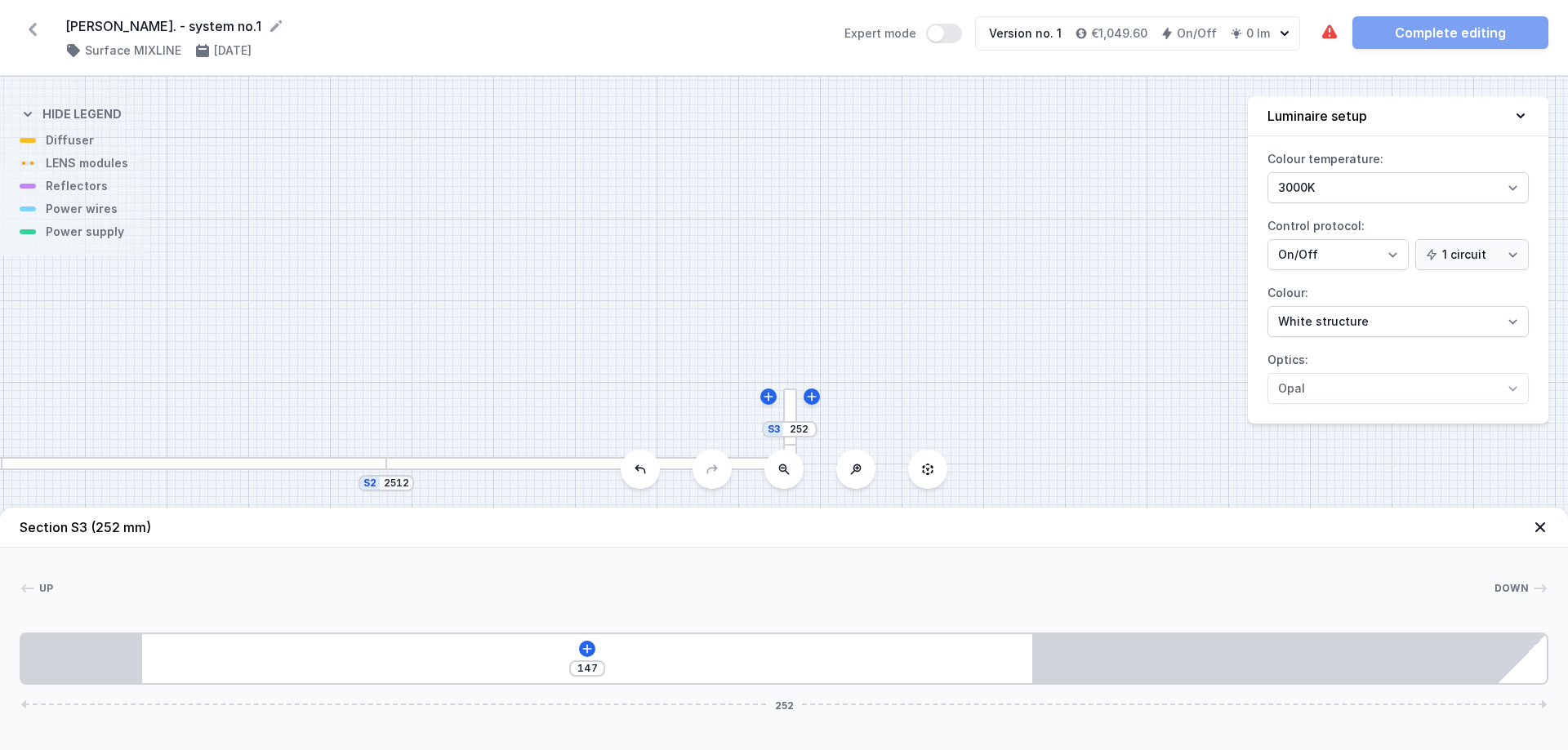
click at [640, 480] on button at bounding box center [640, 470] width 40 height 40
type input "2500"
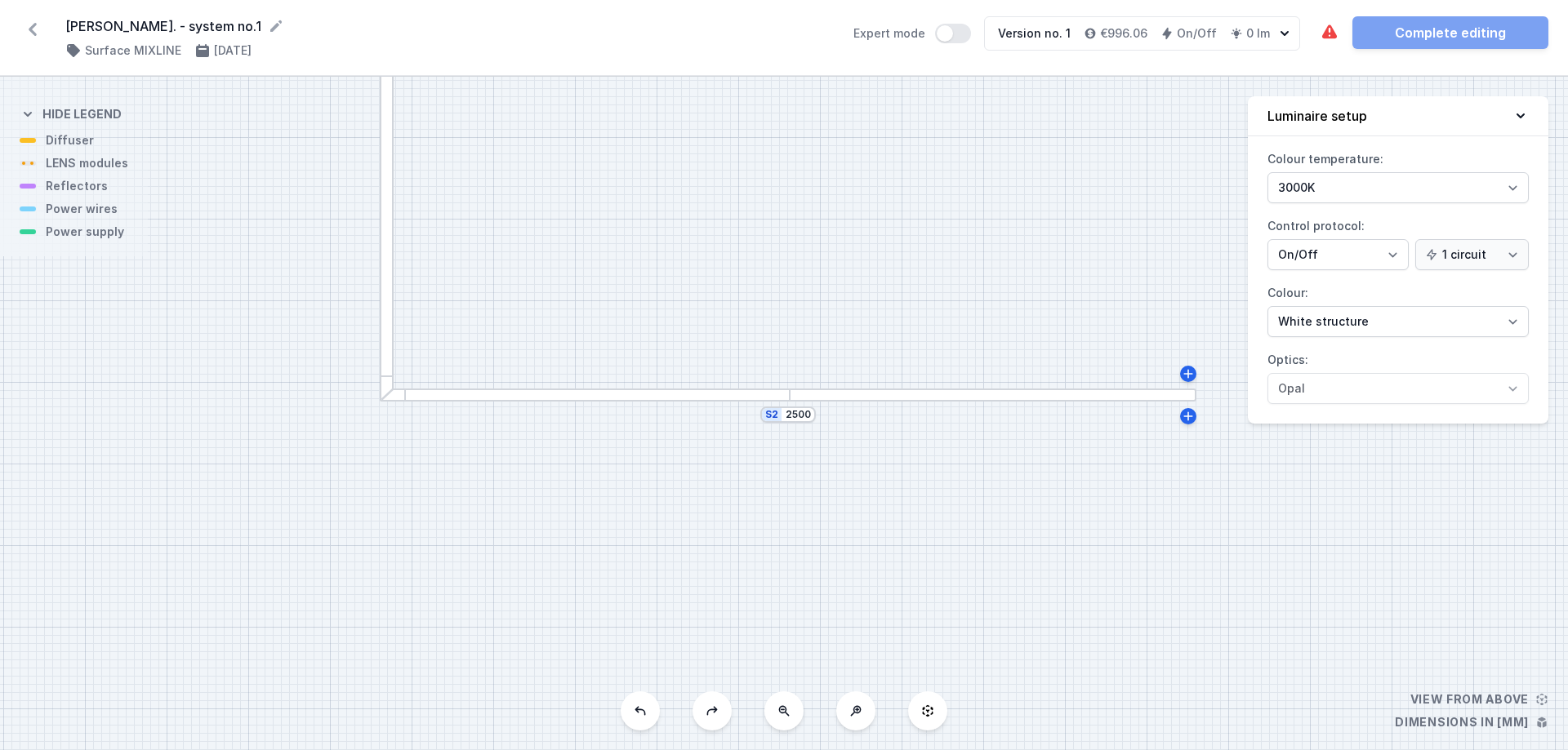
click at [786, 573] on icon at bounding box center [783, 710] width 13 height 13
click at [833, 236] on div "S2 2500 S1 2500" at bounding box center [784, 413] width 1568 height 674
click at [1254, 535] on div "S2 2500 S1 2500" at bounding box center [784, 413] width 1568 height 674
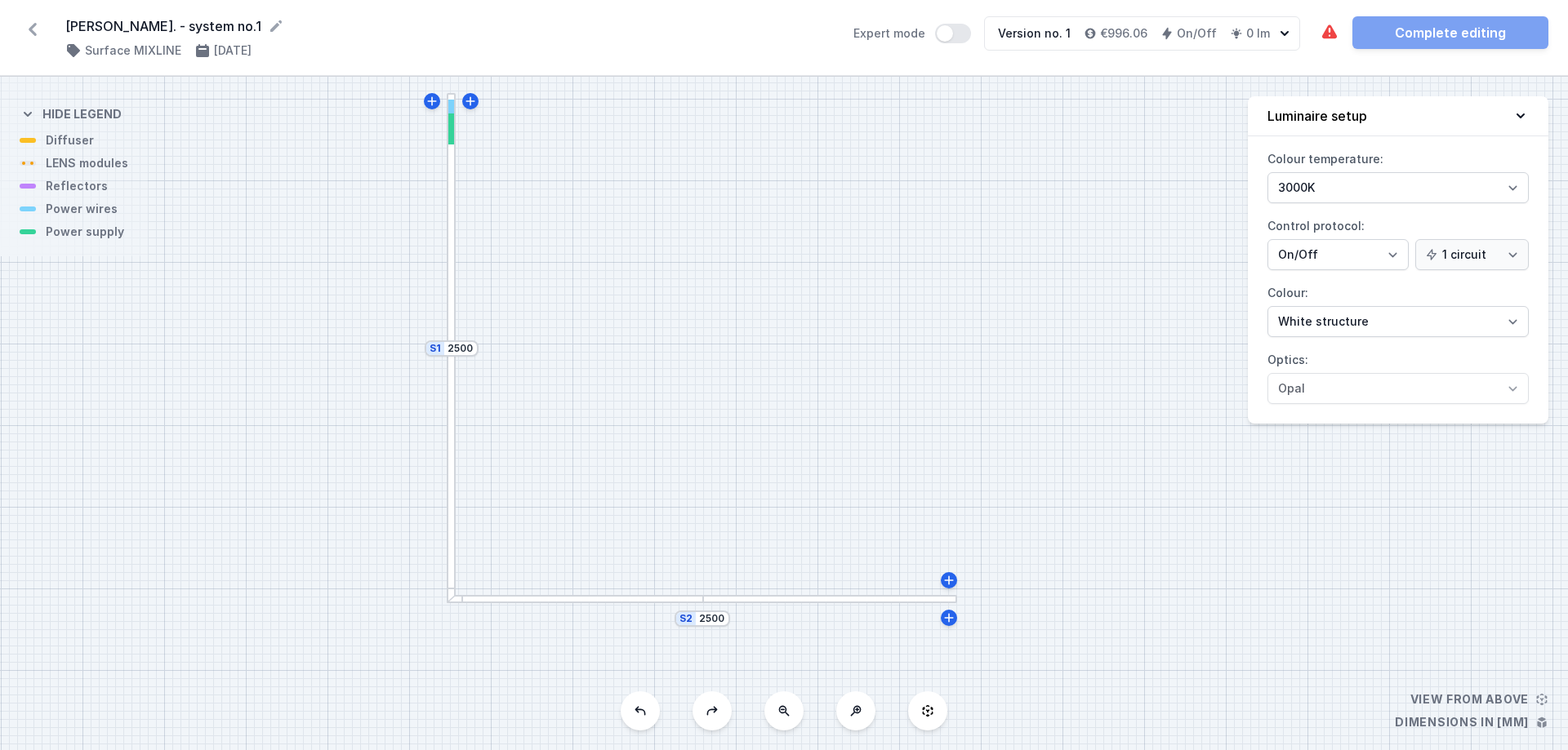
drag, startPoint x: 905, startPoint y: 220, endPoint x: 821, endPoint y: 427, distance: 223.4
click at [821, 427] on div "S2 2500 S1 2500" at bounding box center [784, 413] width 1568 height 674
click at [816, 573] on div at bounding box center [830, 599] width 254 height 9
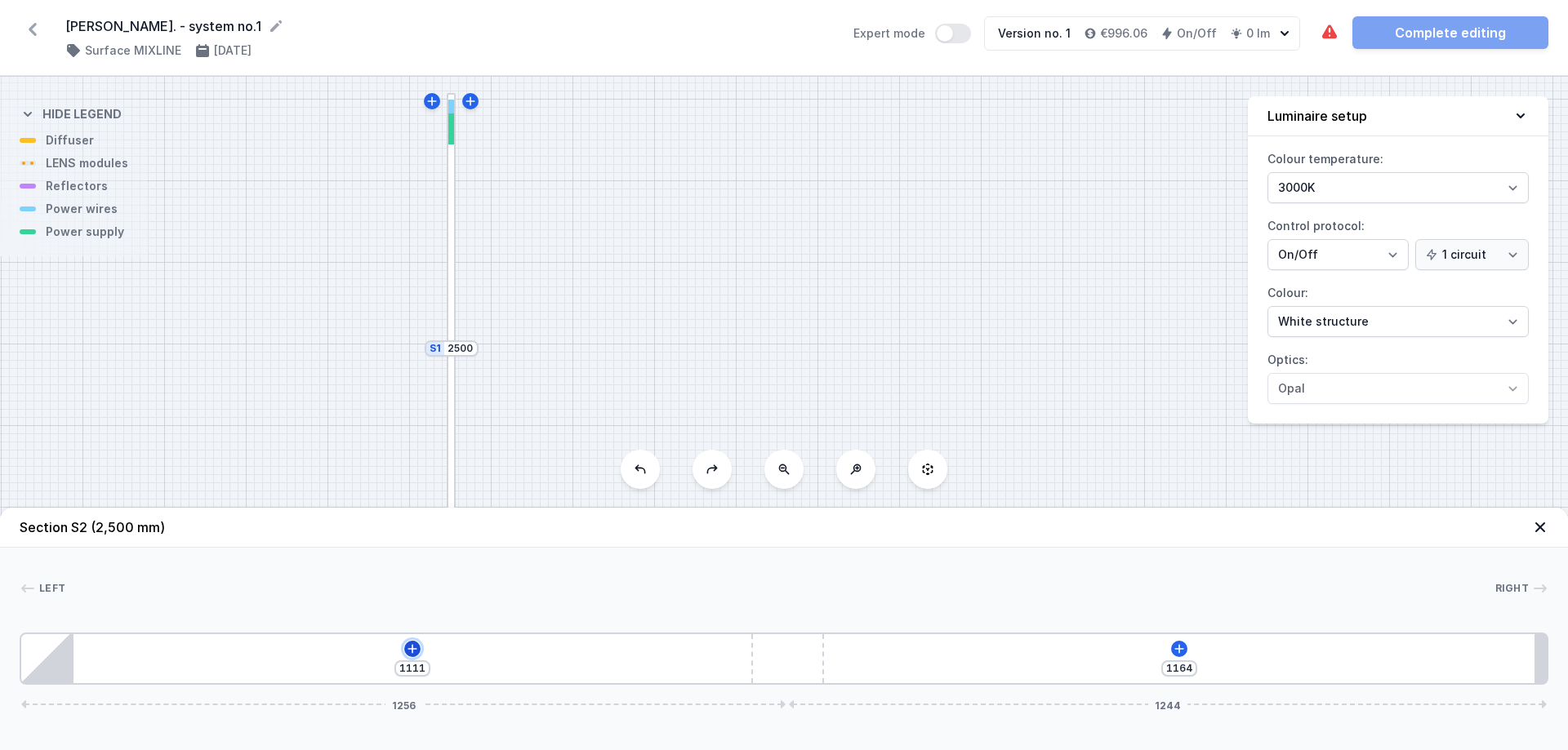
click at [411, 573] on icon at bounding box center [411, 648] width 13 height 13
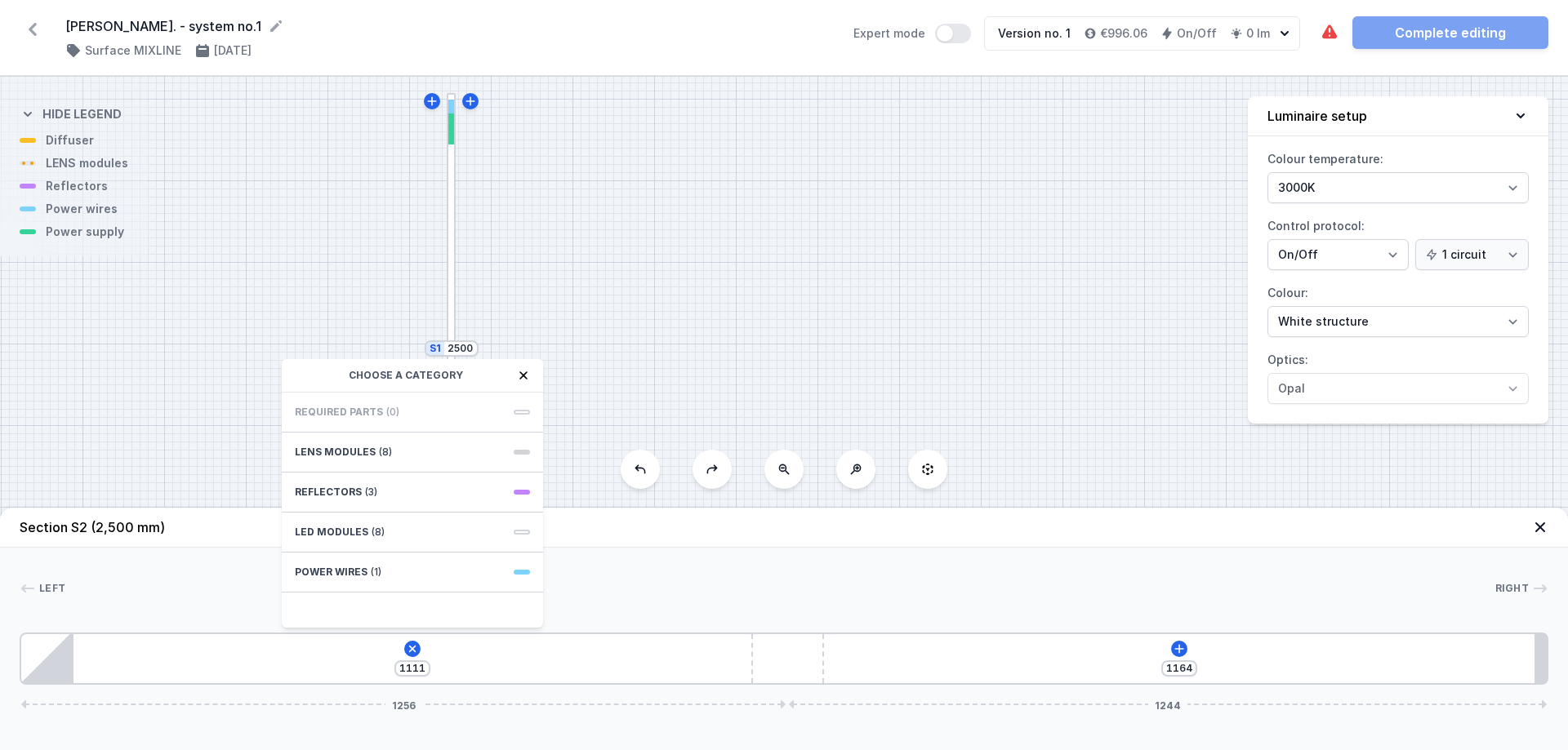
click at [523, 374] on icon at bounding box center [523, 375] width 13 height 13
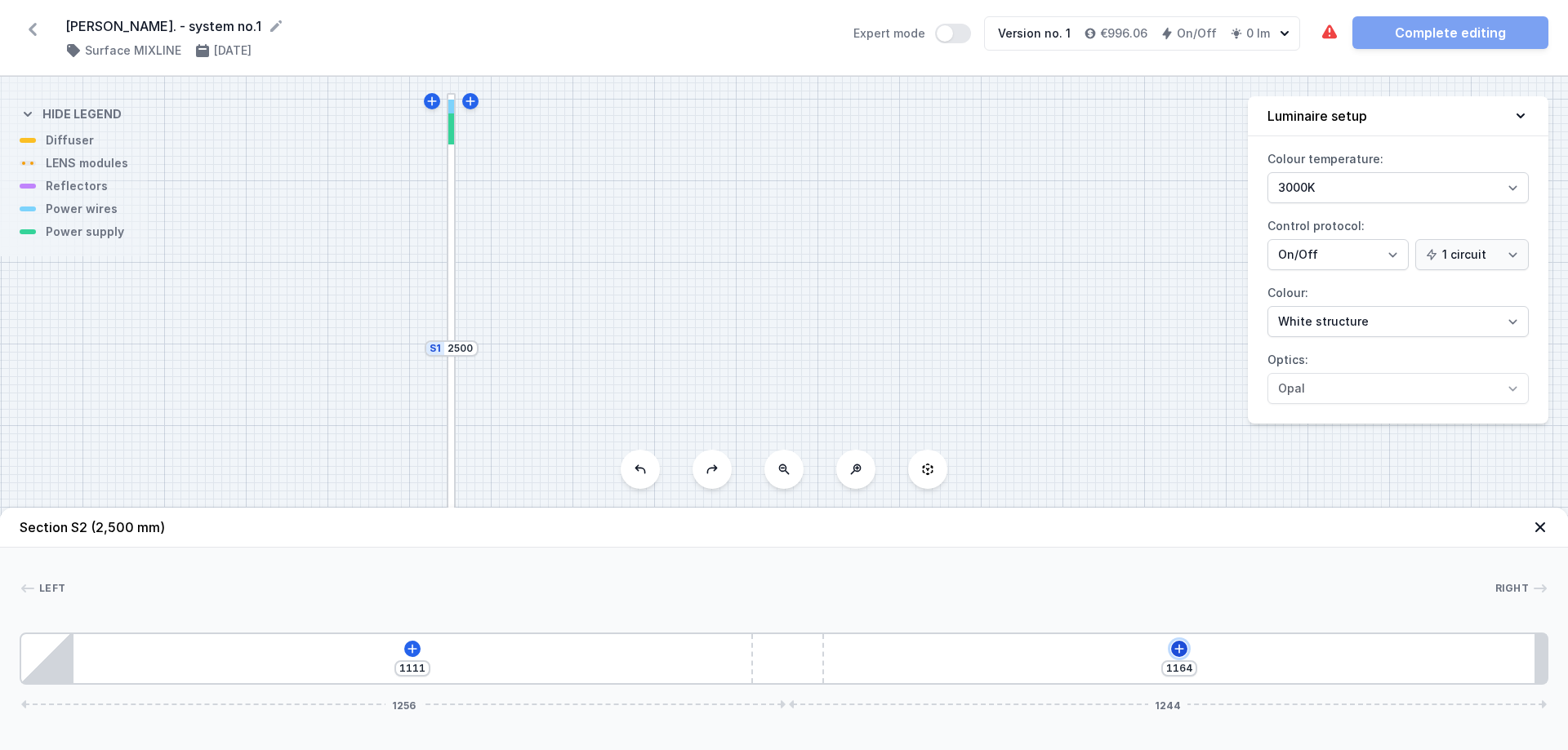
click at [1185, 573] on icon at bounding box center [1178, 648] width 13 height 13
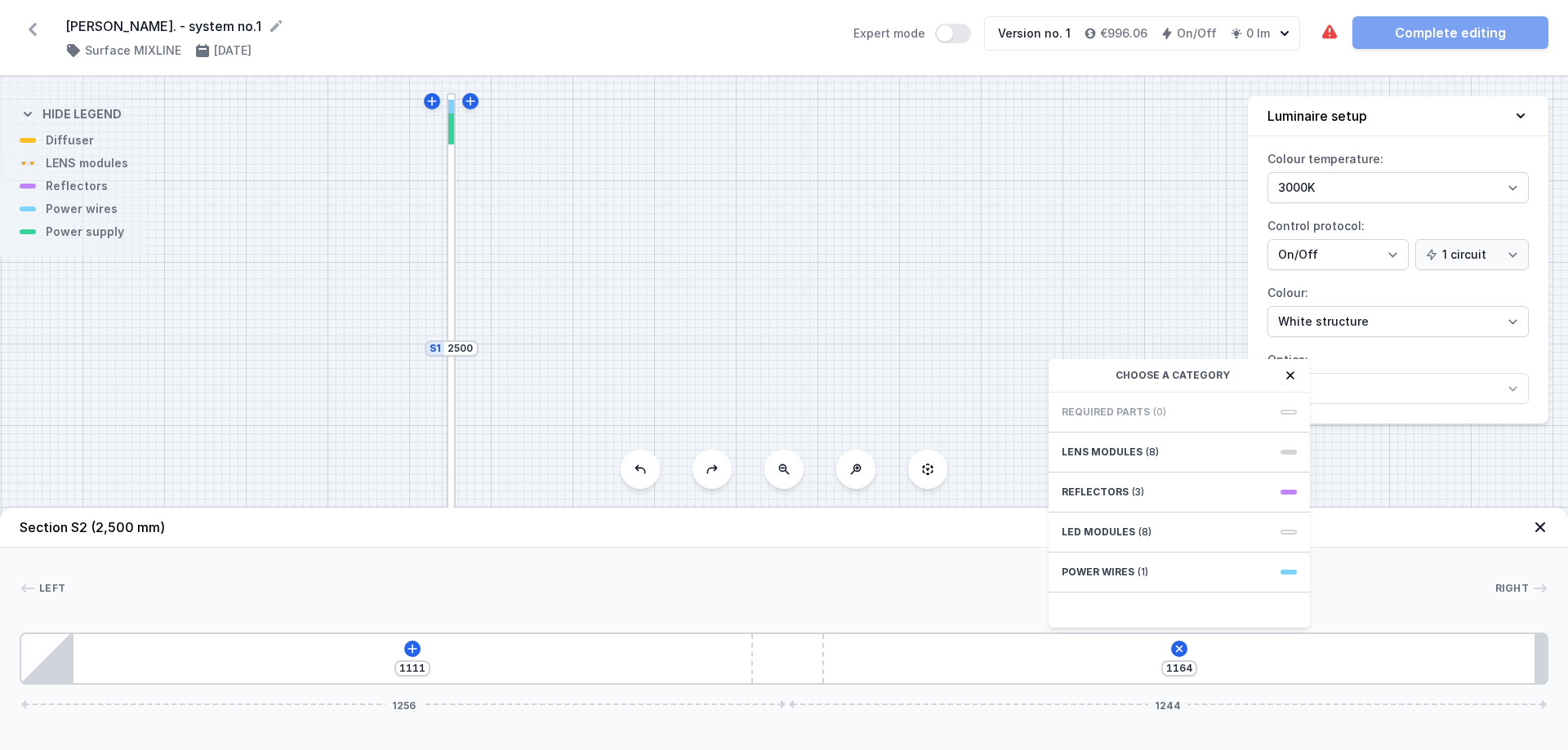
click at [1254, 373] on icon at bounding box center [1289, 375] width 13 height 13
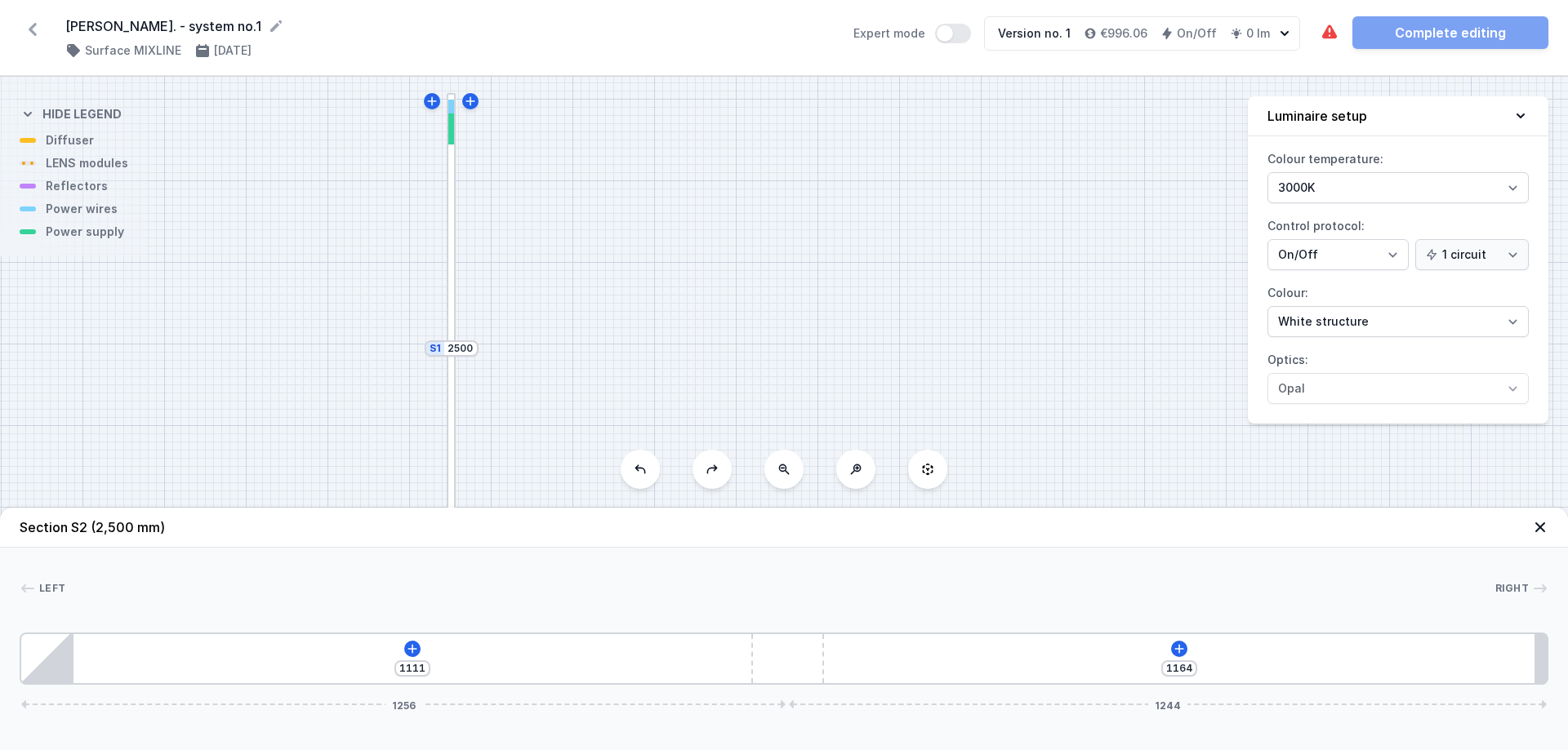
click at [1254, 526] on icon at bounding box center [1540, 527] width 16 height 16
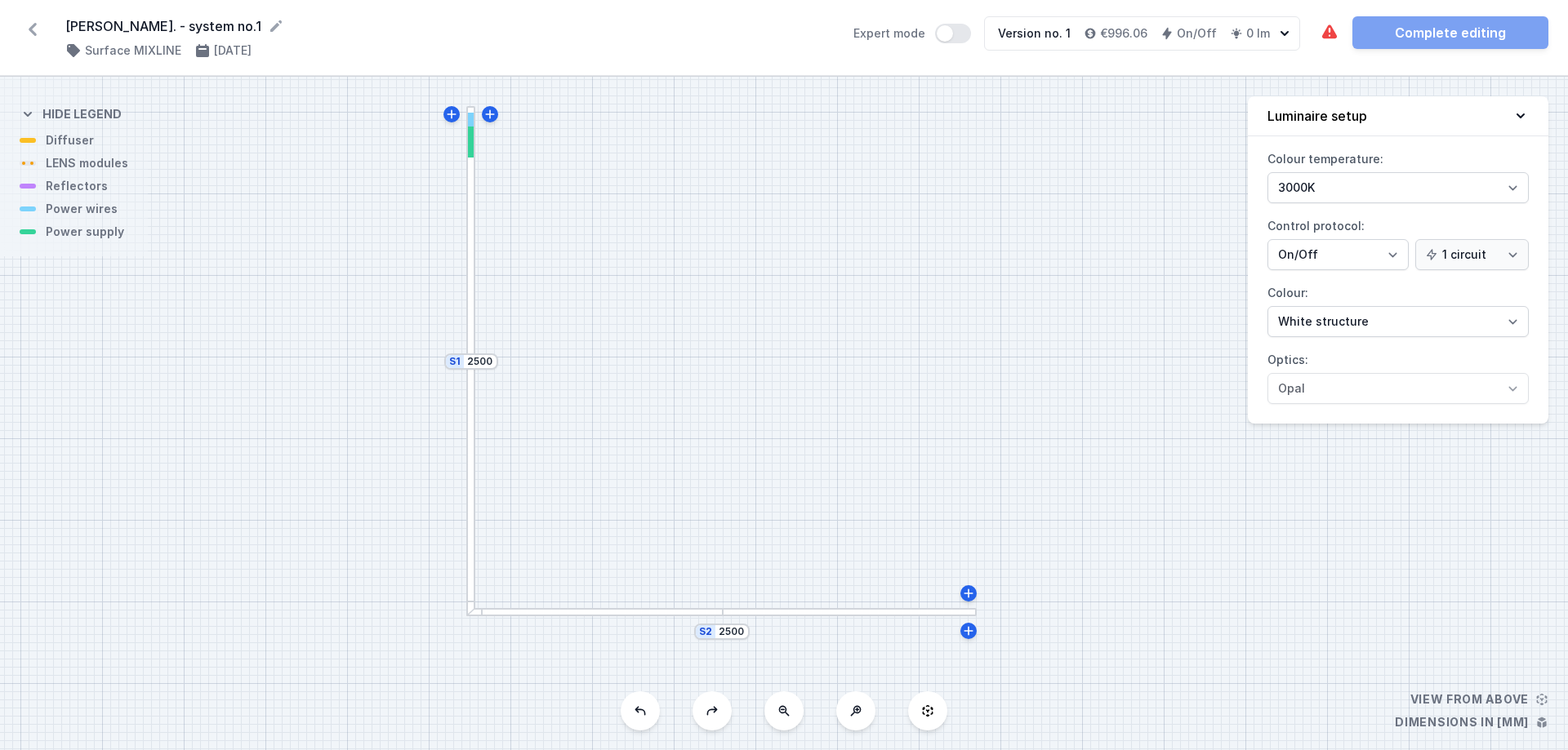
drag, startPoint x: 582, startPoint y: 271, endPoint x: 601, endPoint y: 285, distance: 23.6
click at [601, 285] on div "S2 2500 S1 2500" at bounding box center [784, 413] width 1568 height 674
drag, startPoint x: 703, startPoint y: 323, endPoint x: 699, endPoint y: 335, distance: 12.6
click at [699, 335] on div "S2 2500 S1 2500" at bounding box center [784, 413] width 1568 height 674
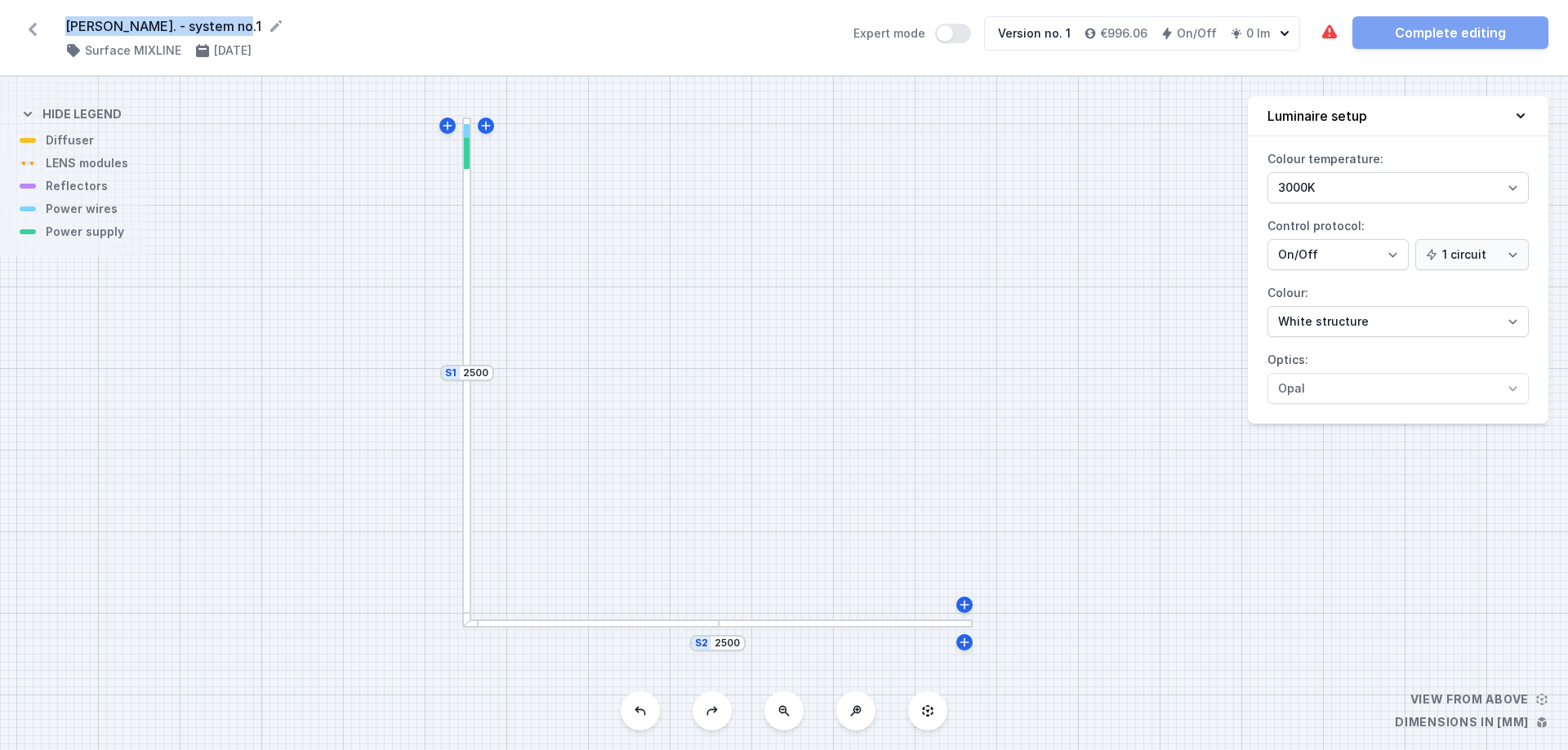
drag, startPoint x: 219, startPoint y: 25, endPoint x: 65, endPoint y: 27, distance: 154.0
click at [65, 27] on form "[PERSON_NAME]. - system no.1" at bounding box center [449, 26] width 768 height 20
copy form "[PERSON_NAME]. - system no.1"
click at [268, 21] on icon at bounding box center [276, 26] width 16 height 16
click at [430, 64] on div "[PERSON_NAME]. - system no.1 ( 11277 /v 1 ) Surface MIXLINE [DATE] Expert mode …" at bounding box center [784, 39] width 1568 height 77
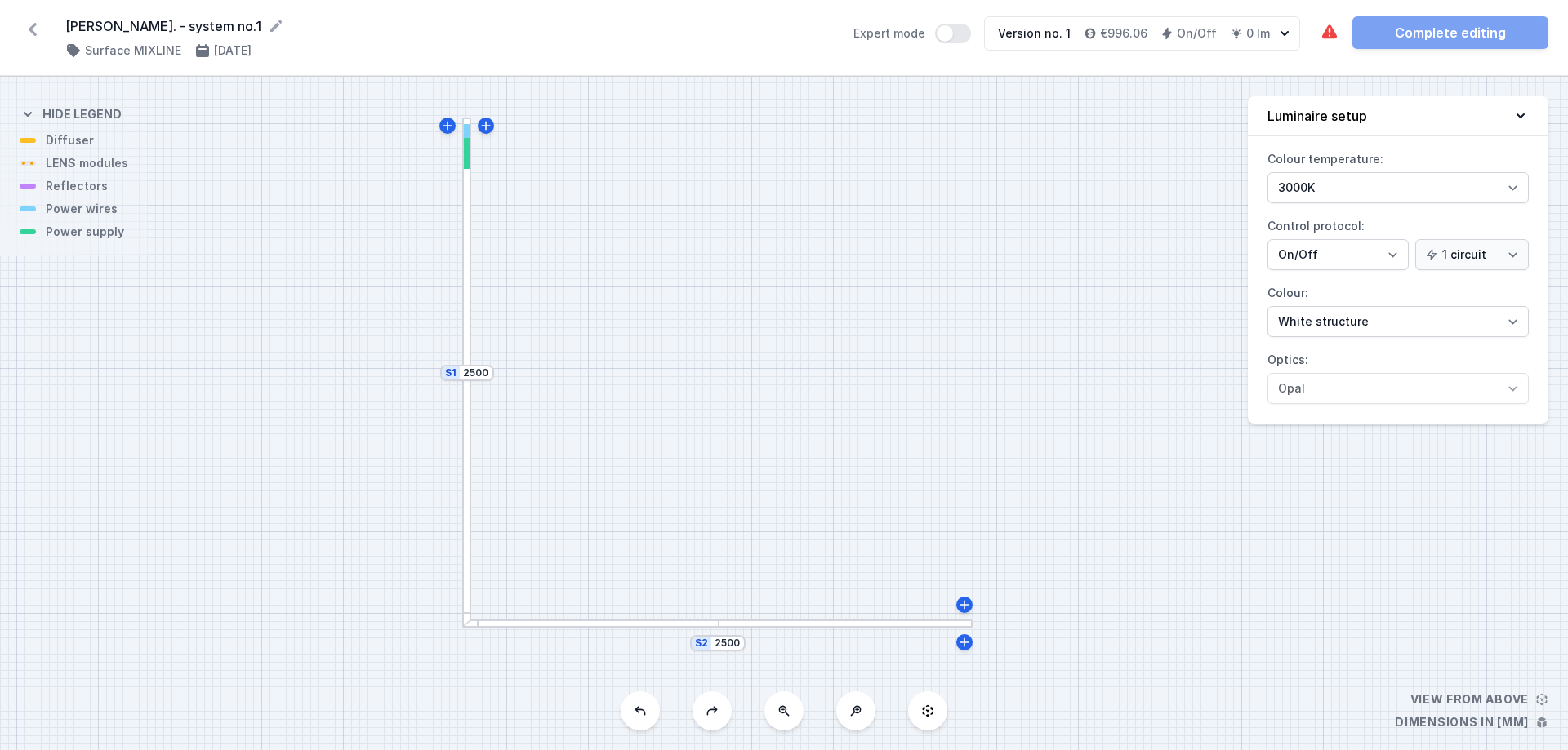
click at [1254, 40] on div "The luminous element has not been added. Complete editing" at bounding box center [1433, 32] width 229 height 33
click at [851, 573] on icon at bounding box center [855, 710] width 13 height 13
click at [790, 573] on icon at bounding box center [783, 710] width 13 height 13
drag, startPoint x: 621, startPoint y: 387, endPoint x: 660, endPoint y: 386, distance: 39.0
click at [660, 386] on div "S2 2500 S1 2500" at bounding box center [784, 413] width 1568 height 674
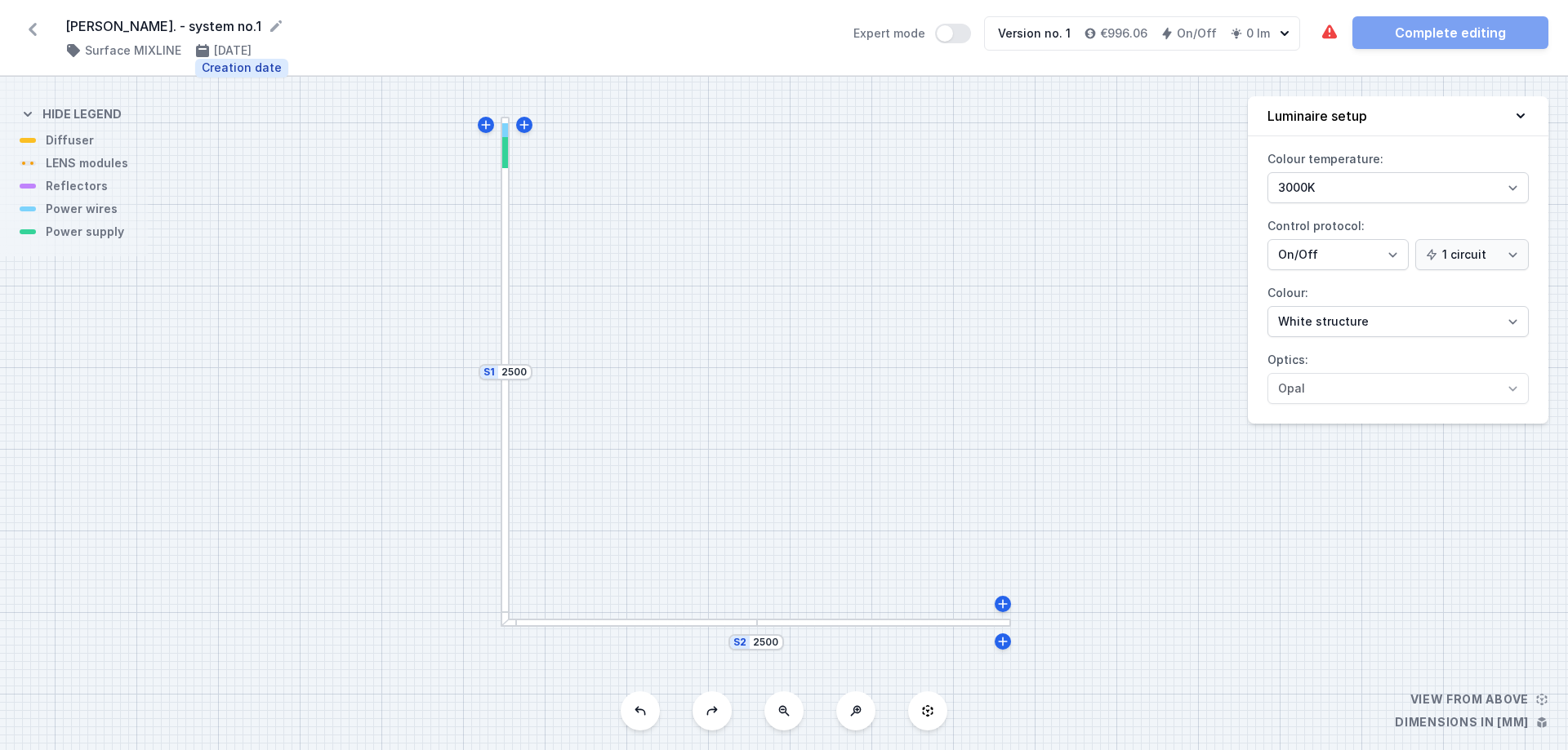
click at [222, 51] on h4 "[DATE]" at bounding box center [233, 51] width 38 height 16
click at [24, 25] on icon at bounding box center [33, 29] width 26 height 26
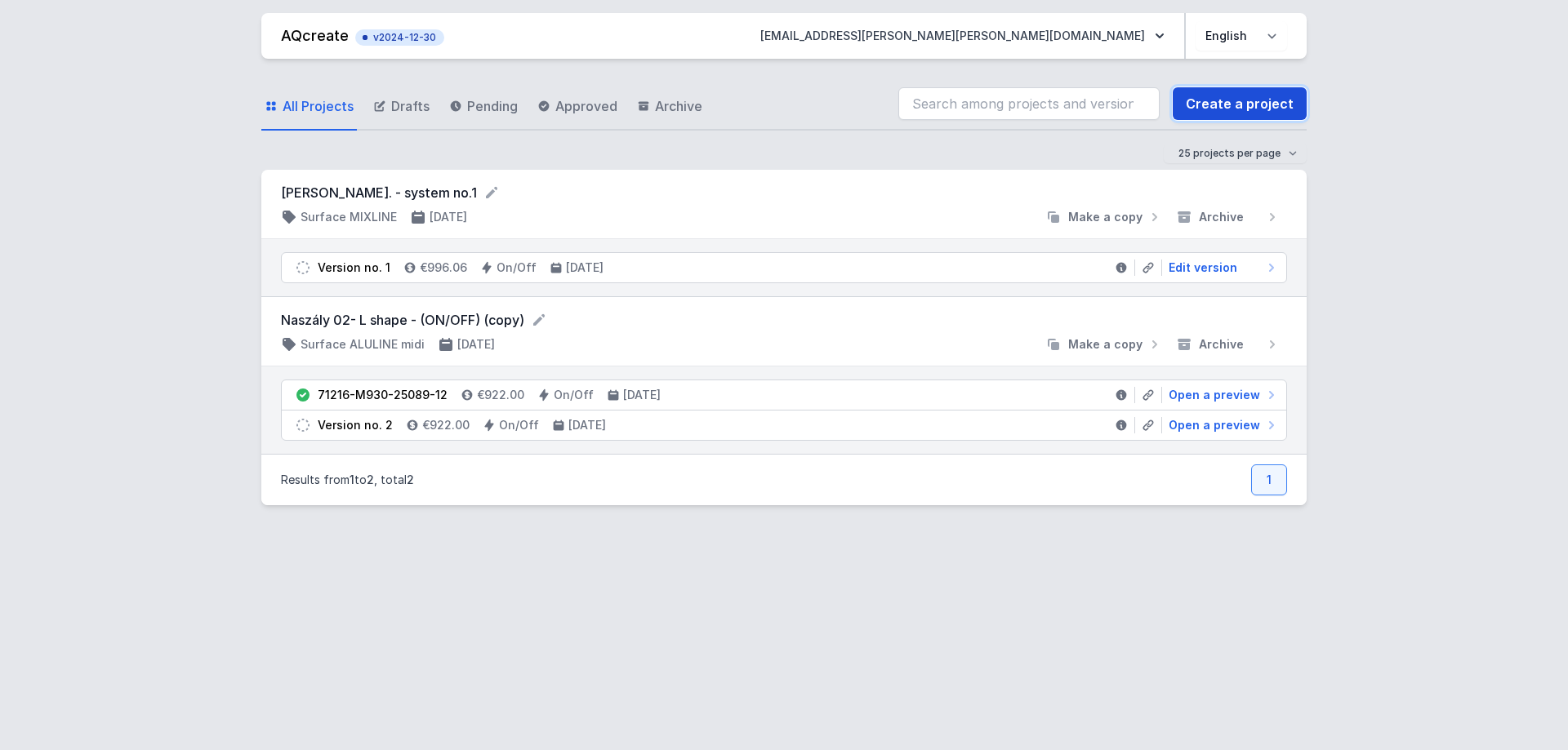
click at [1234, 104] on link "Create a project" at bounding box center [1239, 103] width 134 height 33
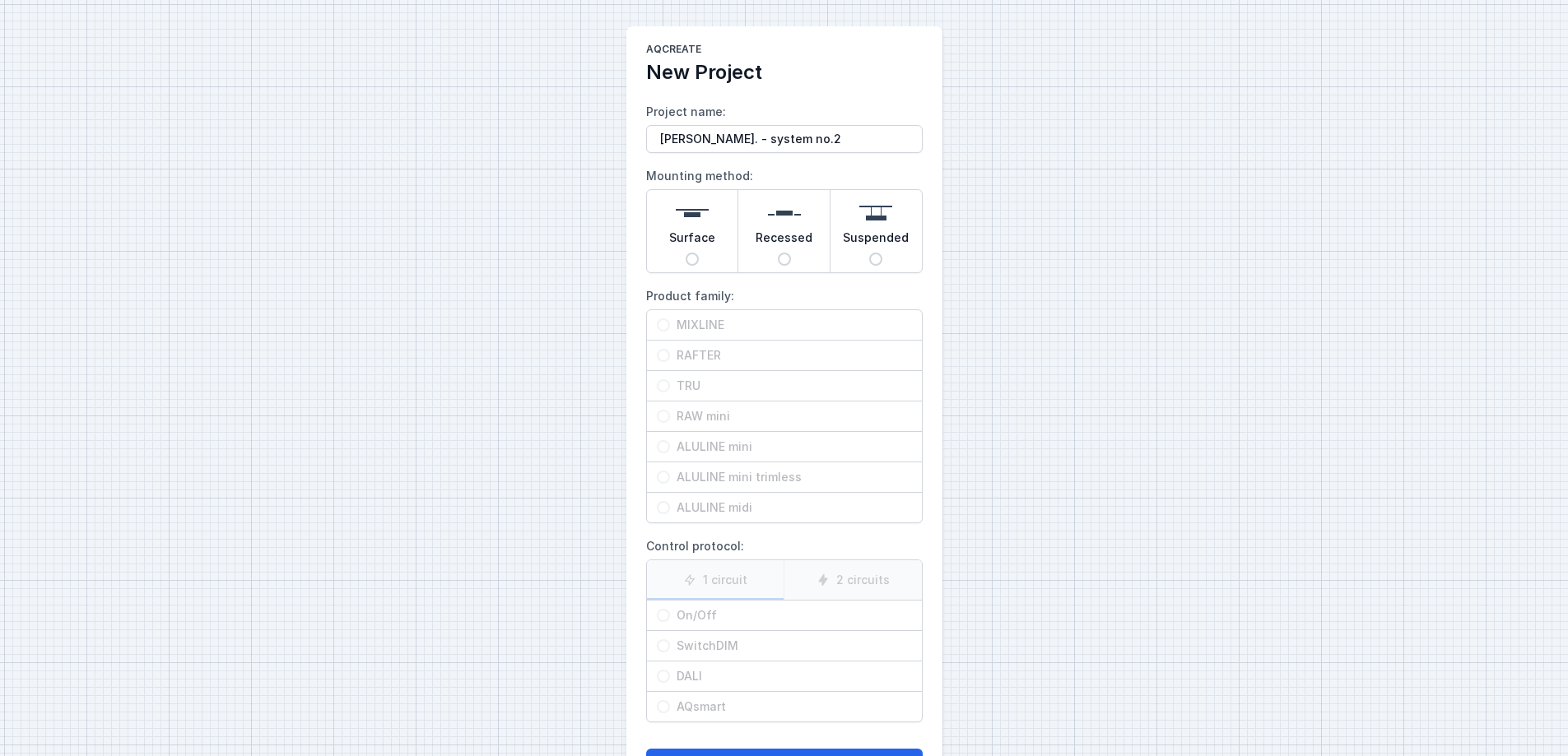
type input "[PERSON_NAME]. - system no.2"
click at [697, 250] on span "Surface" at bounding box center [692, 241] width 46 height 23
click at [697, 253] on input "Surface" at bounding box center [691, 259] width 13 height 13
radio input "true"
click at [661, 321] on input "MIXLINE" at bounding box center [662, 325] width 13 height 13
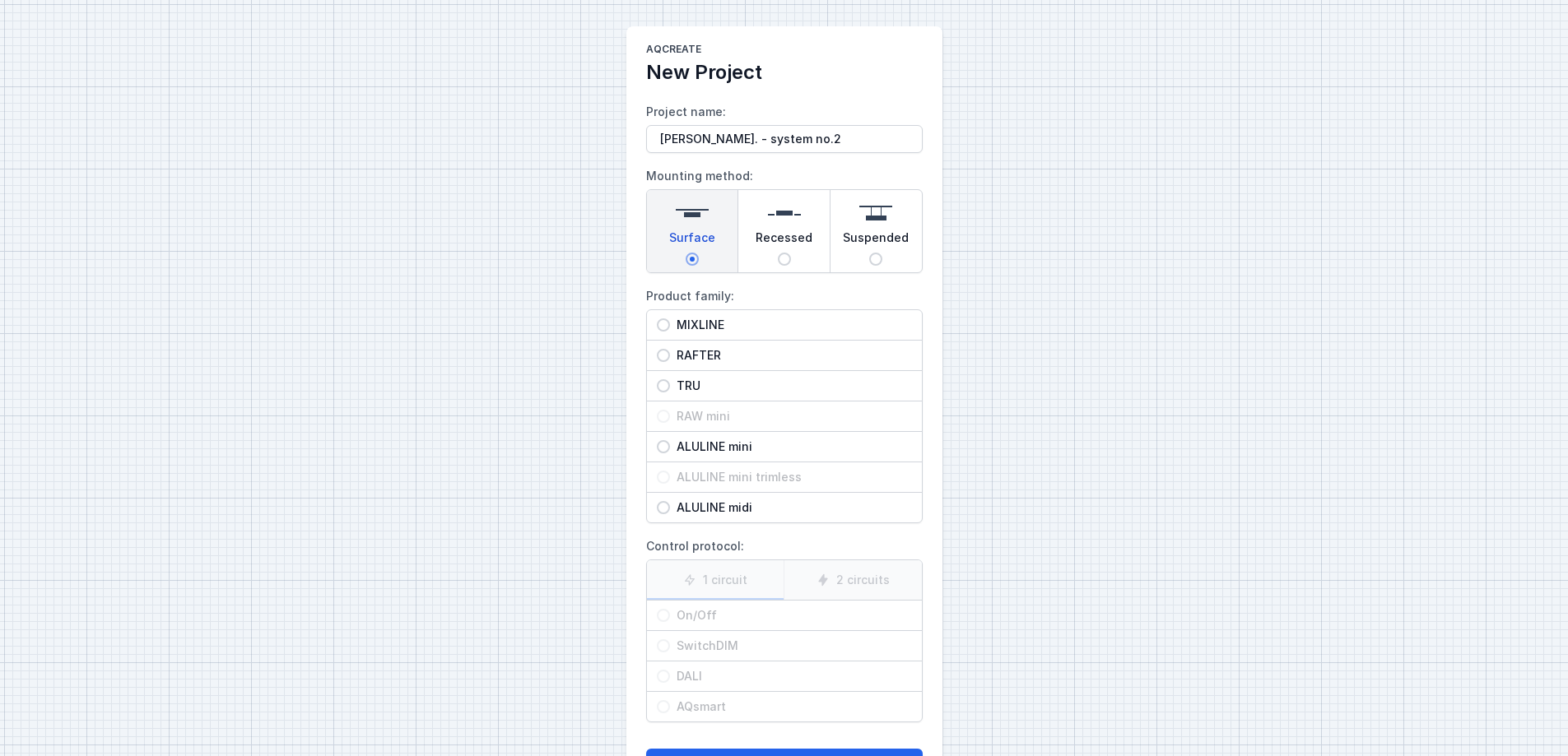
radio input "true"
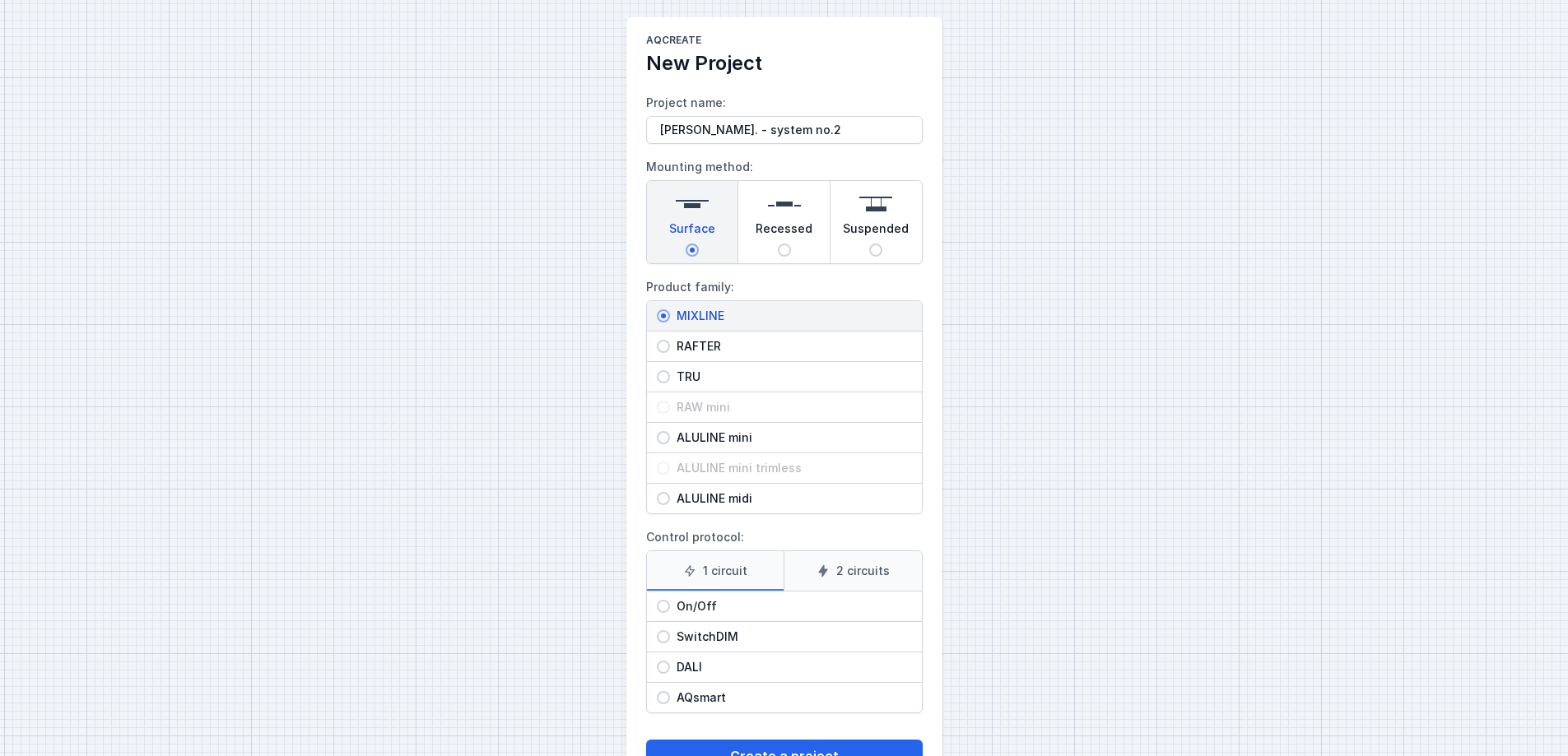
scroll to position [68, 0]
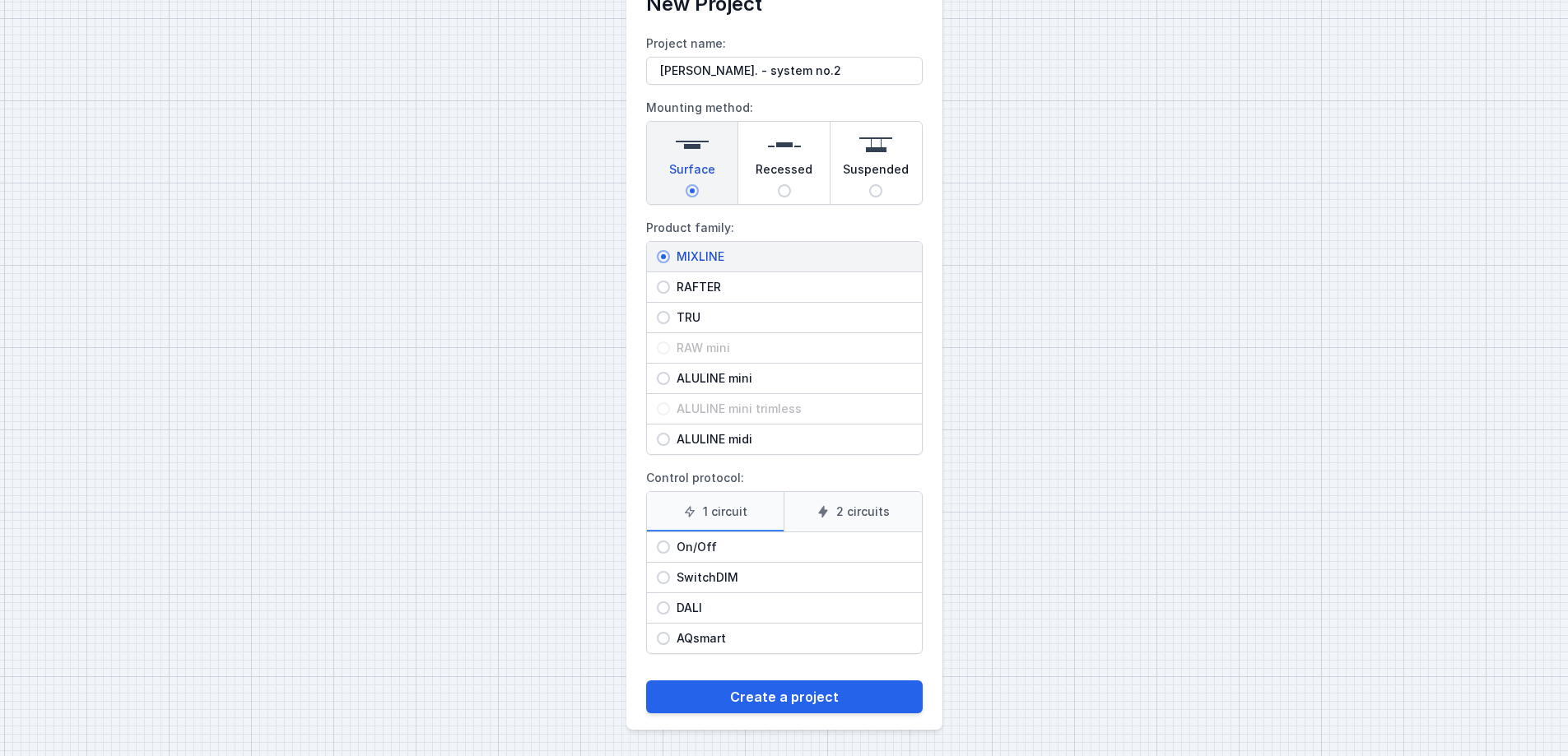
click at [661, 545] on input "On/Off" at bounding box center [662, 546] width 13 height 13
radio input "true"
click at [777, 577] on button "Create a project" at bounding box center [784, 696] width 277 height 33
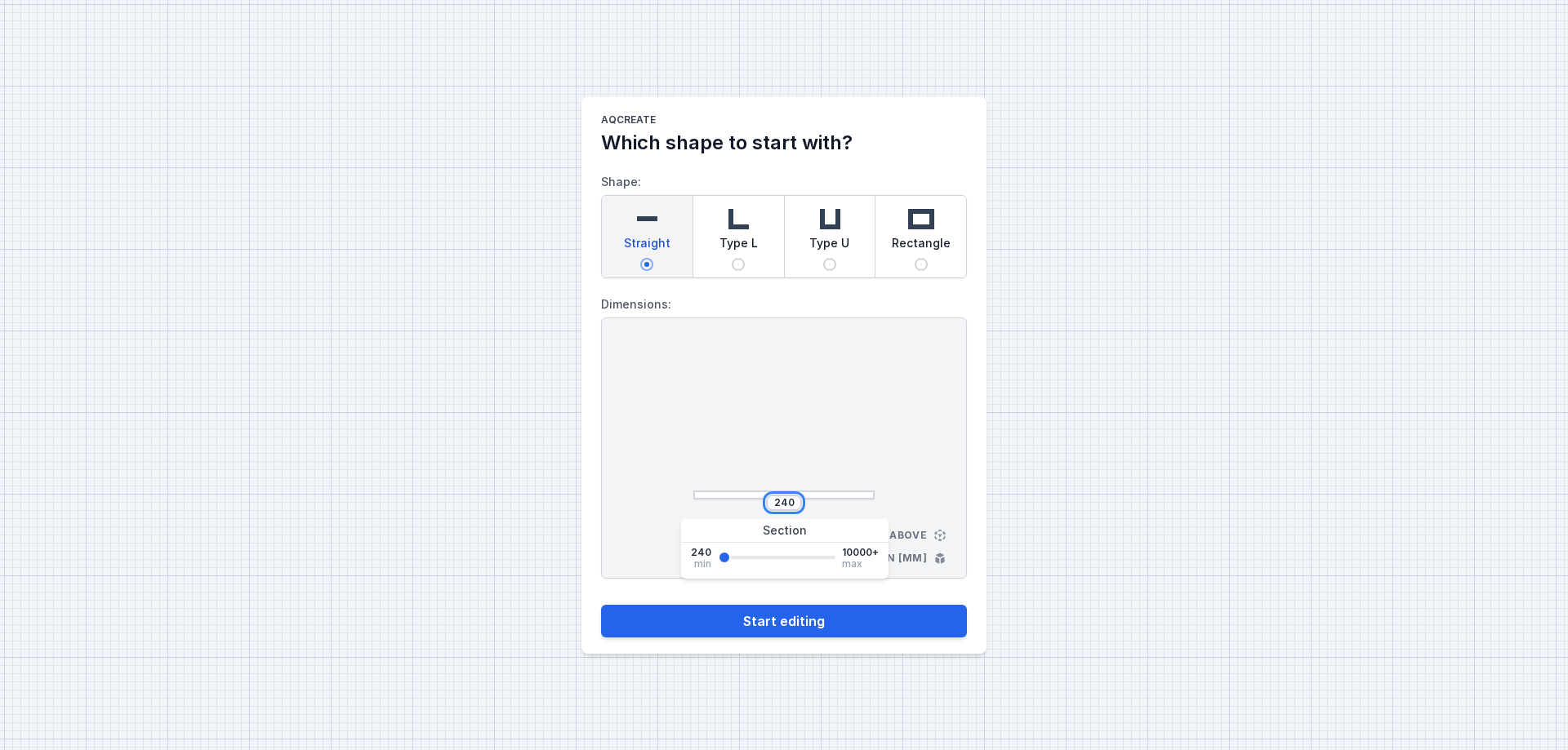
drag, startPoint x: 795, startPoint y: 503, endPoint x: 762, endPoint y: 500, distance: 33.1
click at [762, 500] on div "240" at bounding box center [784, 502] width 181 height 16
type input "2100"
click at [794, 573] on button "Start editing" at bounding box center [783, 621] width 366 height 33
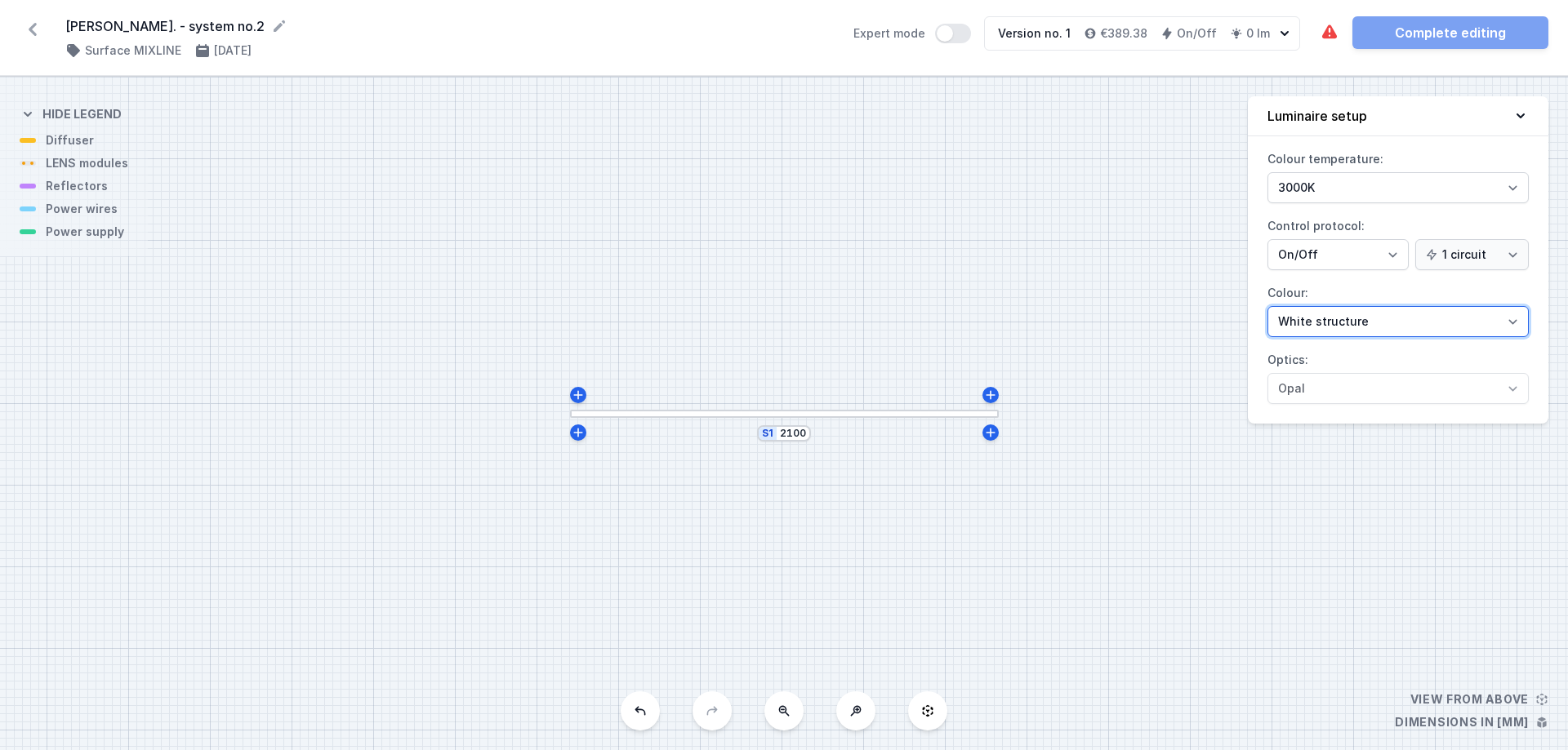
click at [1254, 324] on select "White structure Black structure Gold structure Copper Gray Another colour (from…" at bounding box center [1399, 321] width 262 height 31
select select "2"
click at [1254, 306] on select "White structure Black structure Gold structure Copper Gray Another colour (from…" at bounding box center [1399, 321] width 262 height 31
click at [1185, 212] on div "S1 2100" at bounding box center [784, 413] width 1568 height 674
click at [30, 30] on icon at bounding box center [33, 29] width 8 height 13
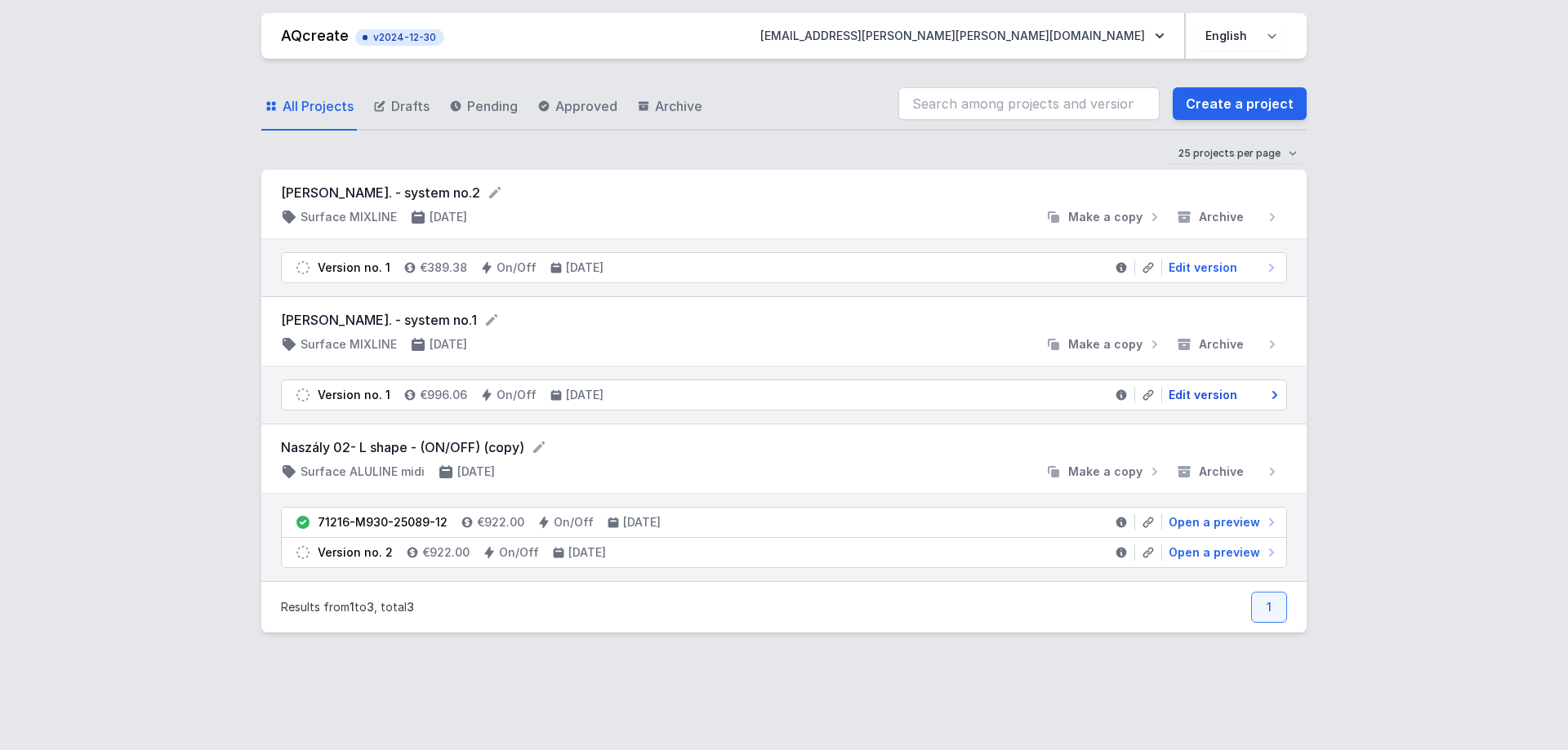
click at [1205, 391] on span "Edit version" at bounding box center [1202, 395] width 68 height 16
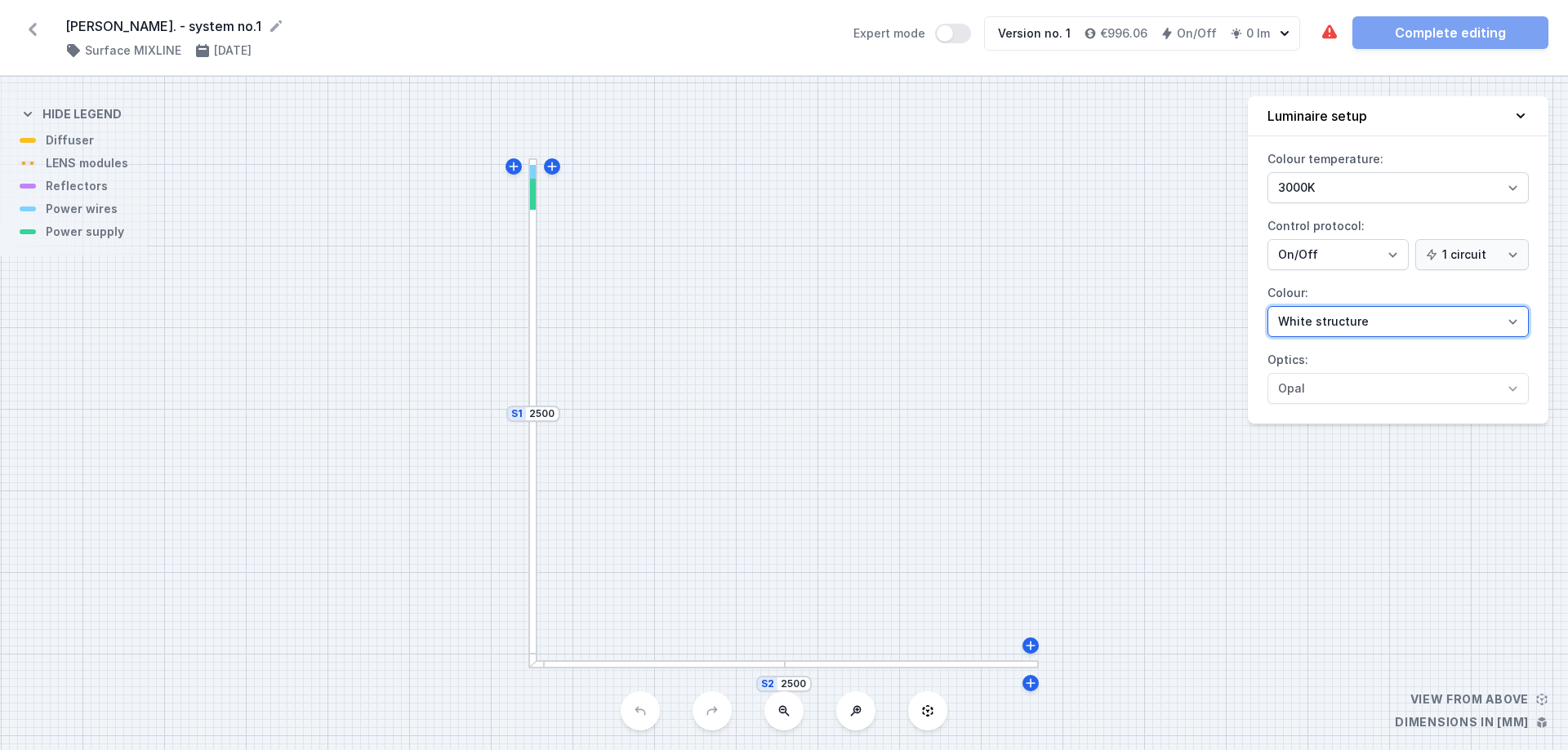
click at [1254, 321] on select "White structure Black structure Gold structure Copper Gray Another colour (from…" at bounding box center [1399, 321] width 262 height 31
select select "2"
click at [1254, 306] on select "White structure Black structure Gold structure Copper Gray Another colour (from…" at bounding box center [1399, 321] width 262 height 31
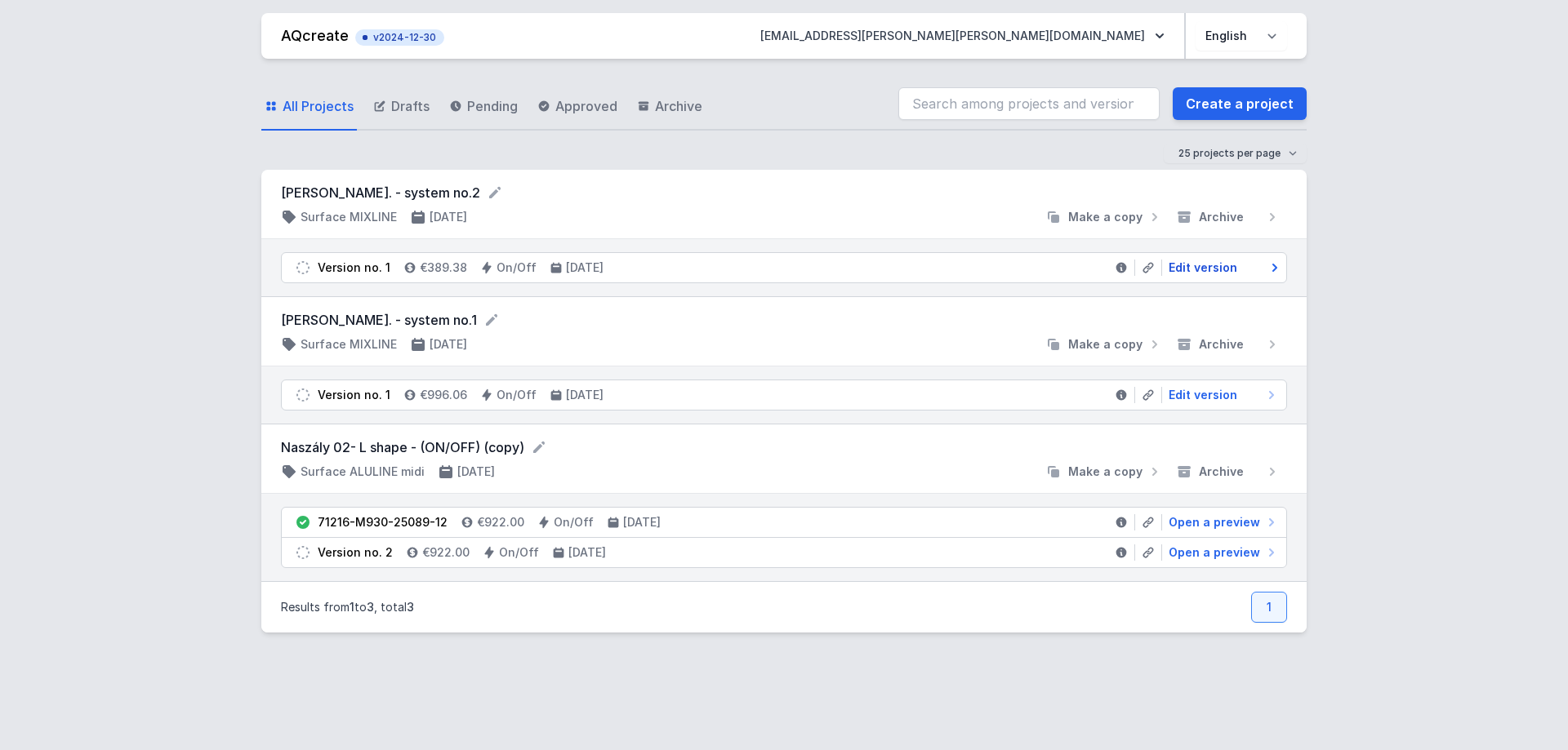
click at [1222, 268] on span "Edit version" at bounding box center [1202, 268] width 68 height 16
select select "2"
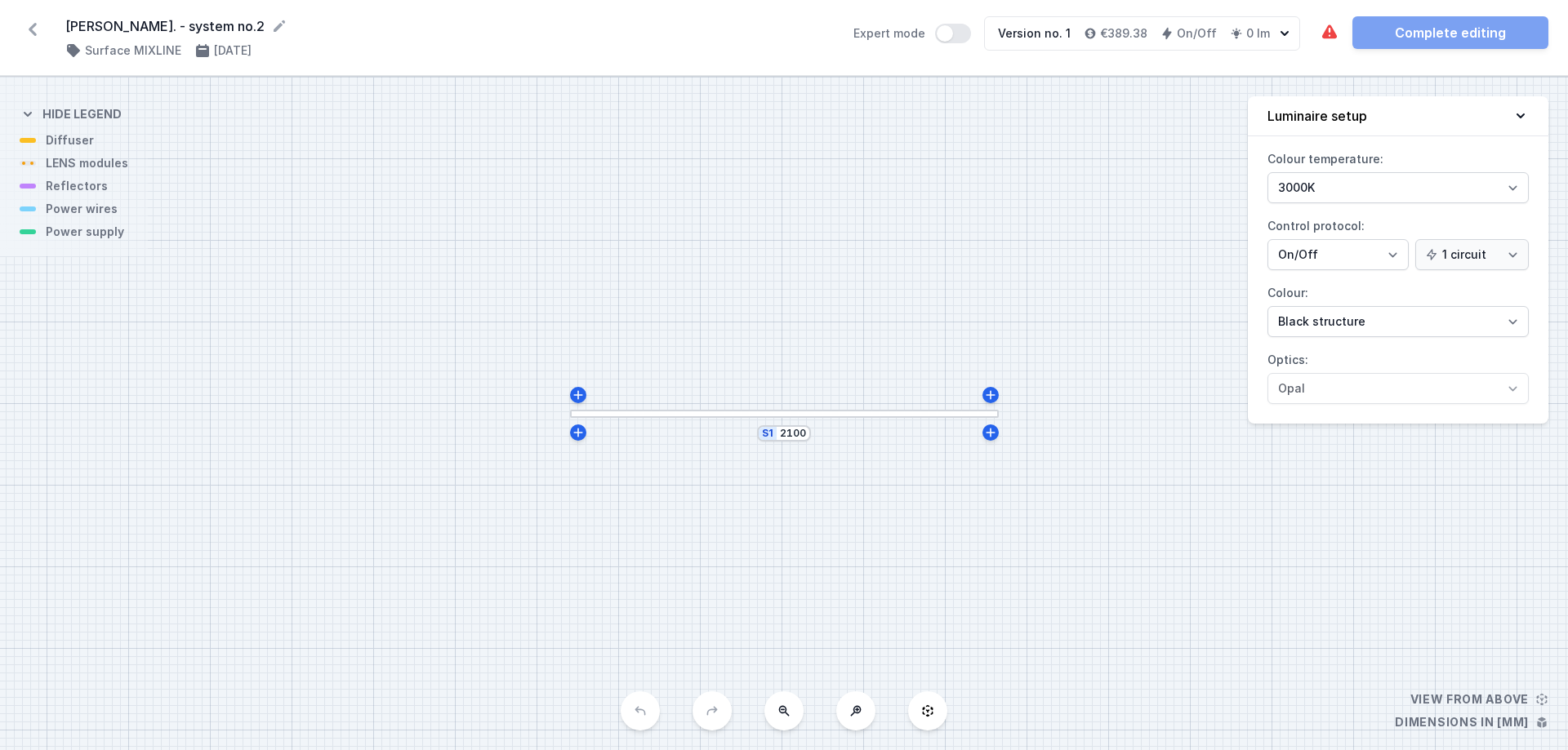
click at [728, 415] on div at bounding box center [784, 414] width 429 height 9
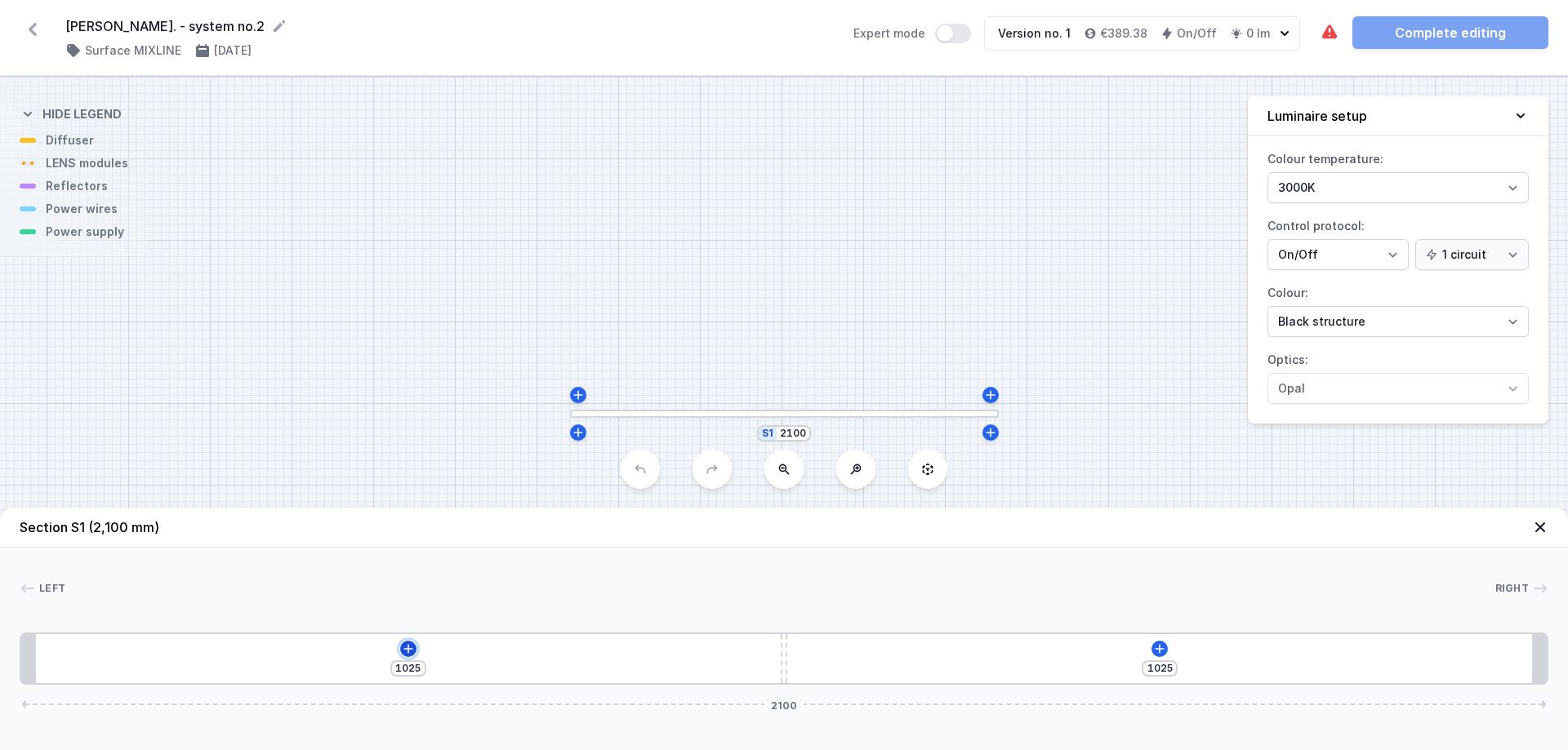
click at [405, 573] on icon at bounding box center [407, 648] width 13 height 13
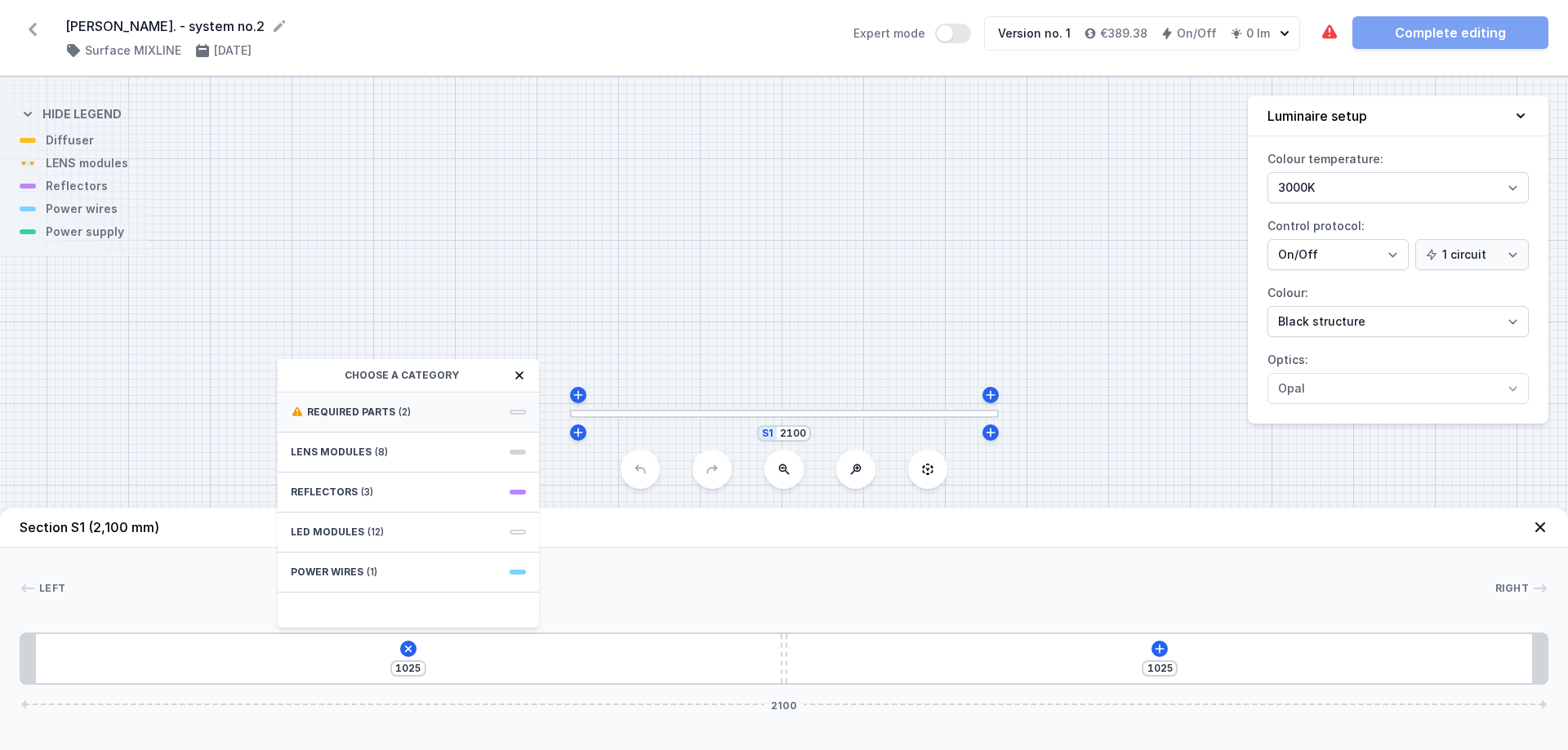
click at [419, 415] on div "Required parts (2)" at bounding box center [408, 412] width 262 height 40
click at [433, 406] on span "Hole for power supply cable" at bounding box center [407, 410] width 235 height 16
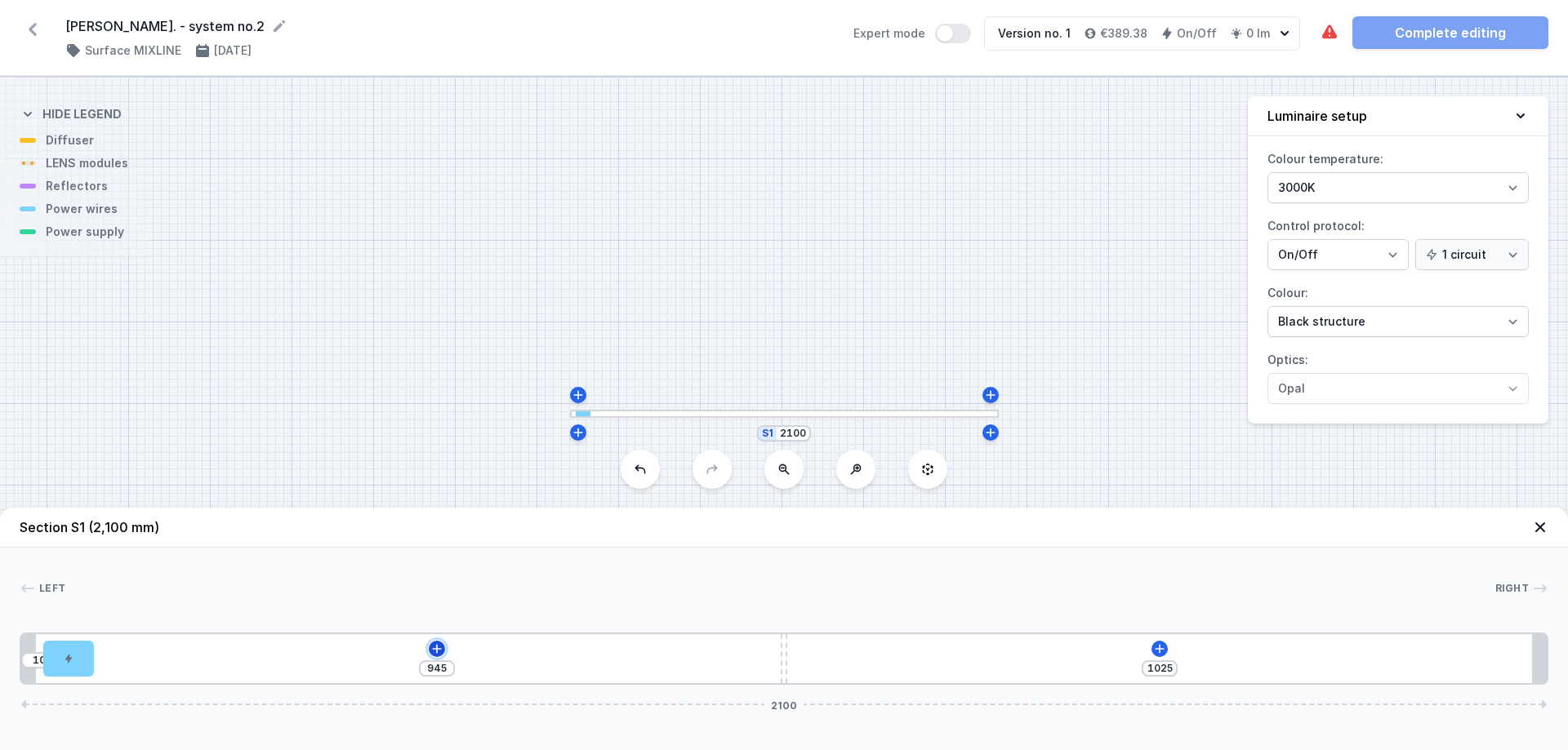
click at [438, 573] on icon at bounding box center [437, 648] width 9 height 9
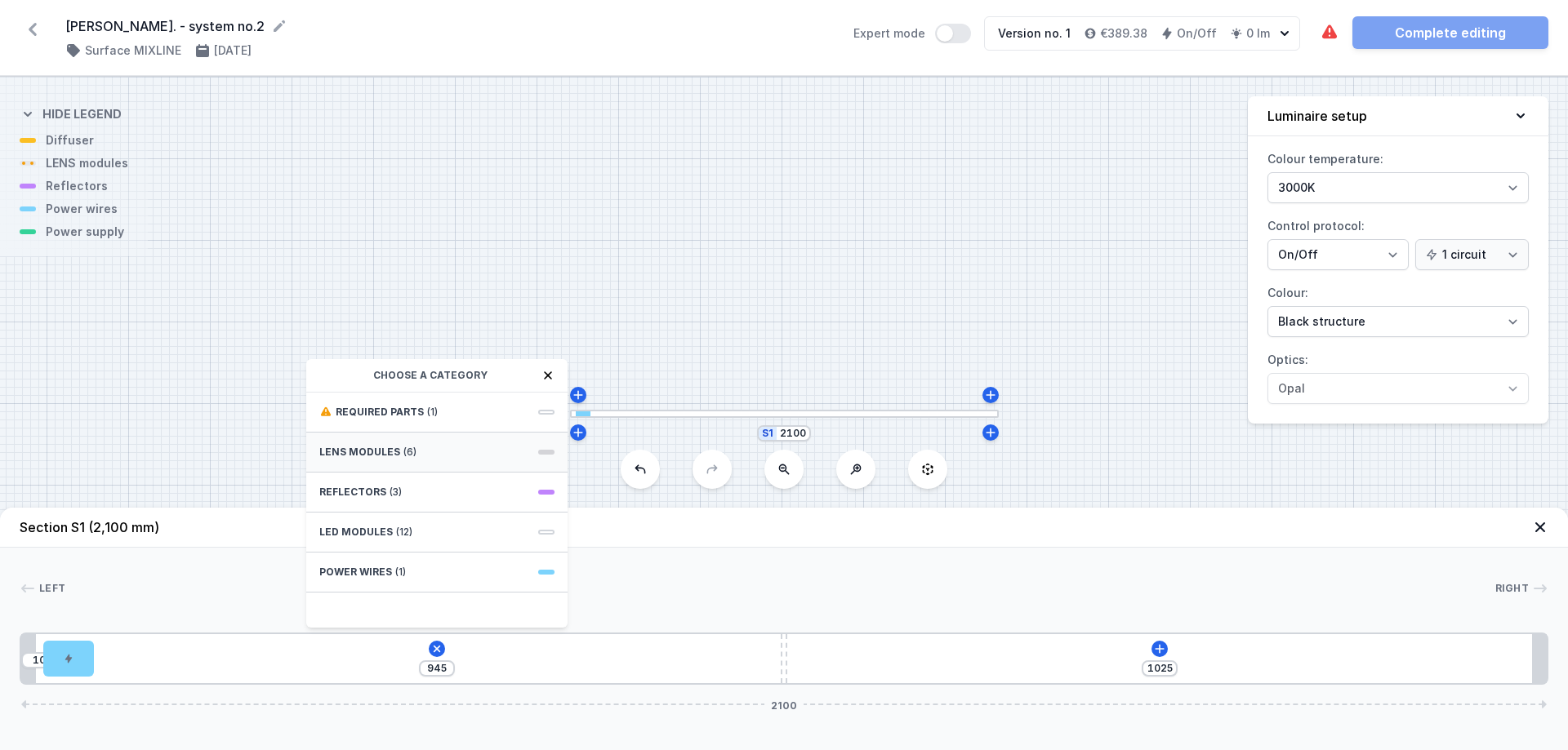
click at [397, 456] on div "LENS modules (6)" at bounding box center [437, 453] width 262 height 40
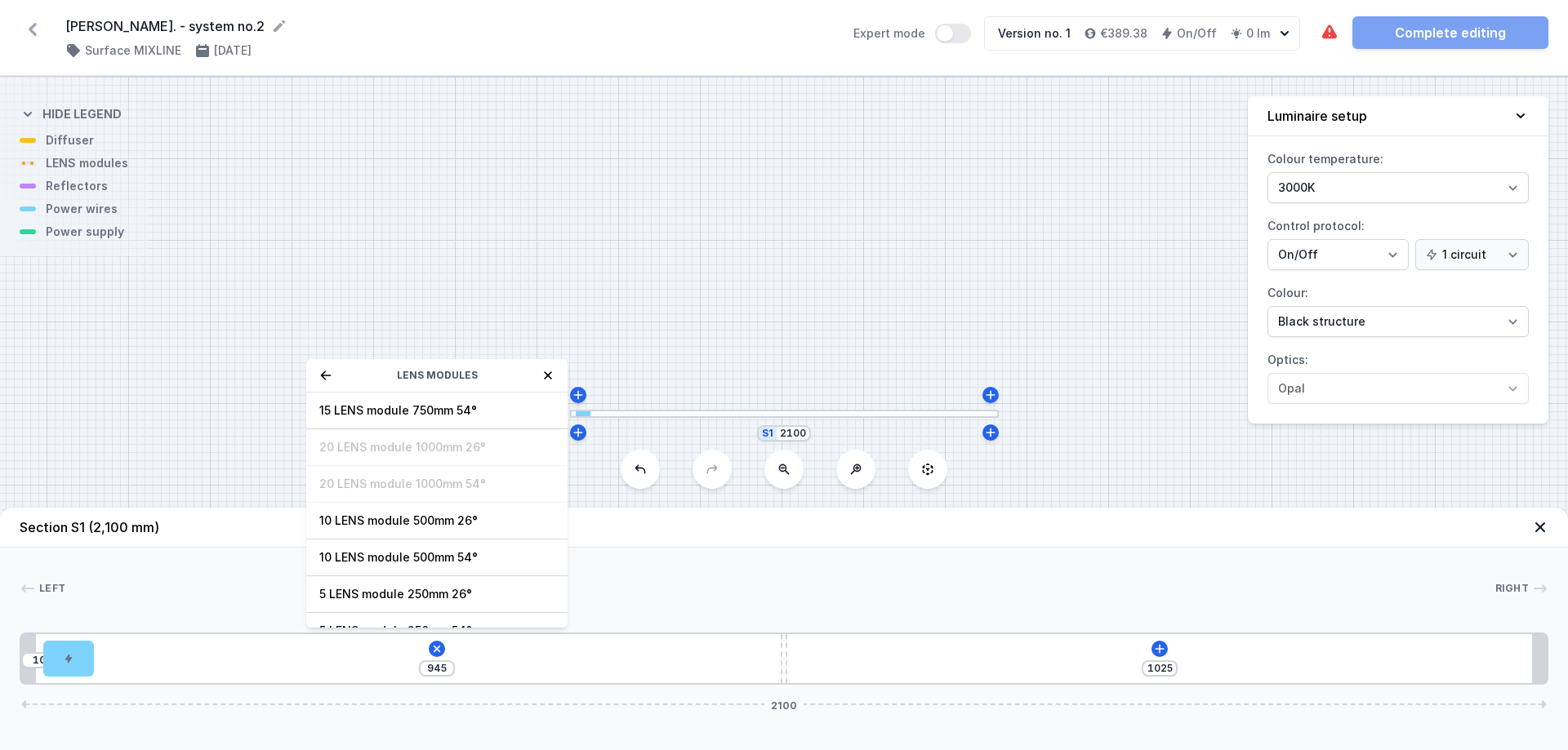
click at [323, 380] on icon at bounding box center [325, 375] width 13 height 13
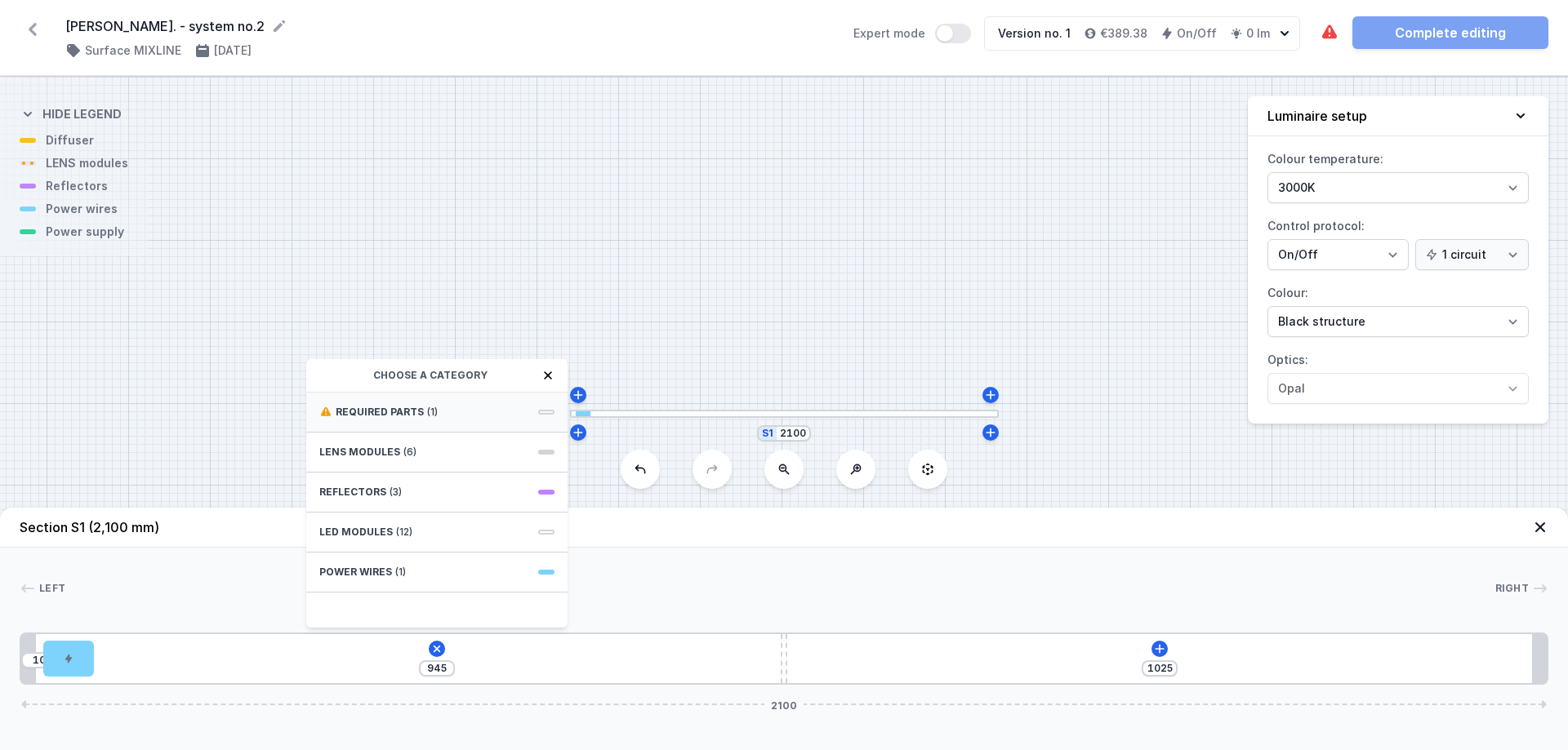
click at [441, 408] on div "Required parts (1)" at bounding box center [437, 412] width 262 height 40
click at [419, 414] on span "ON/OFF Driver - up to 3,5W" at bounding box center [436, 410] width 235 height 16
type input "795"
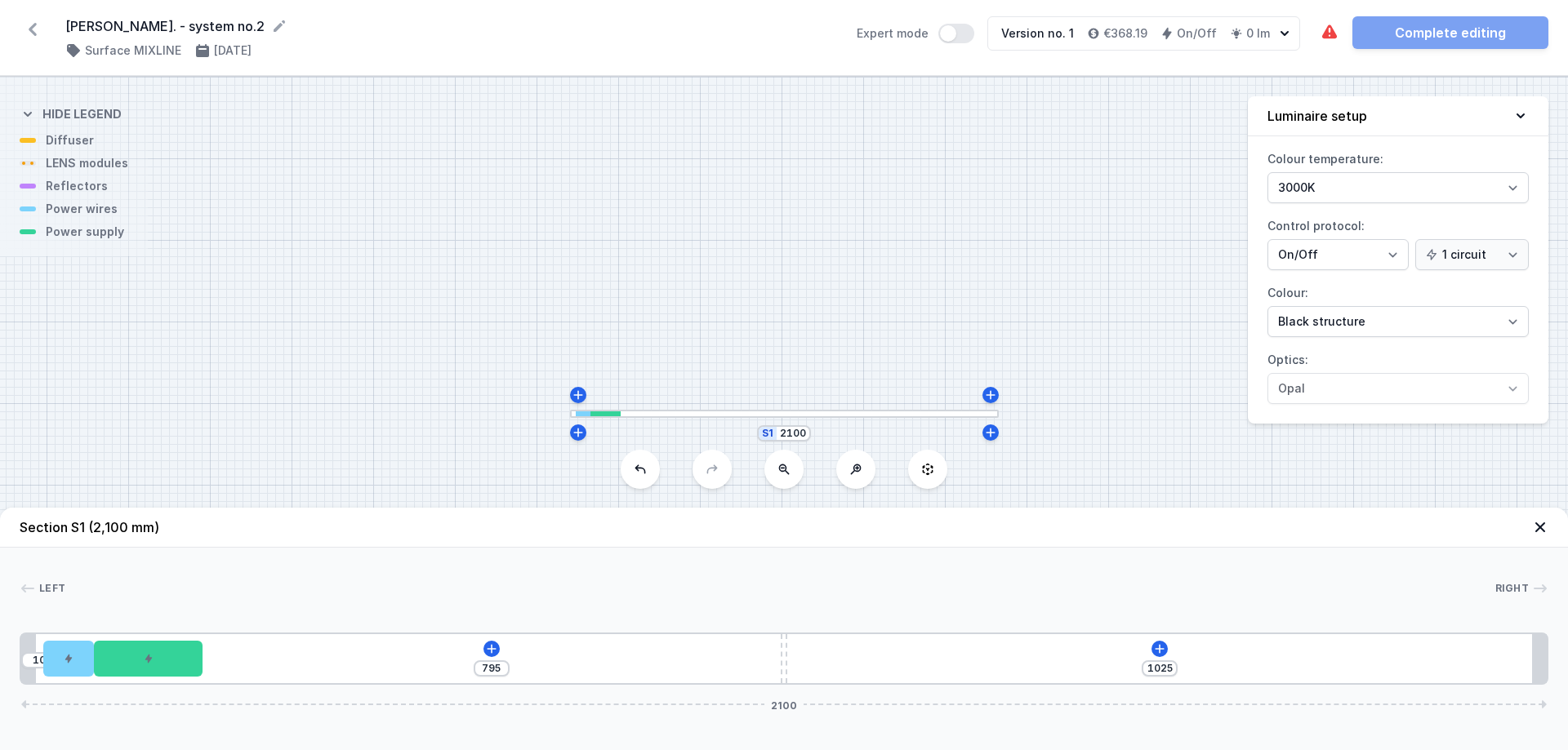
click at [326, 313] on div "S1 2100" at bounding box center [784, 413] width 1568 height 674
click at [1254, 525] on icon at bounding box center [1540, 527] width 10 height 10
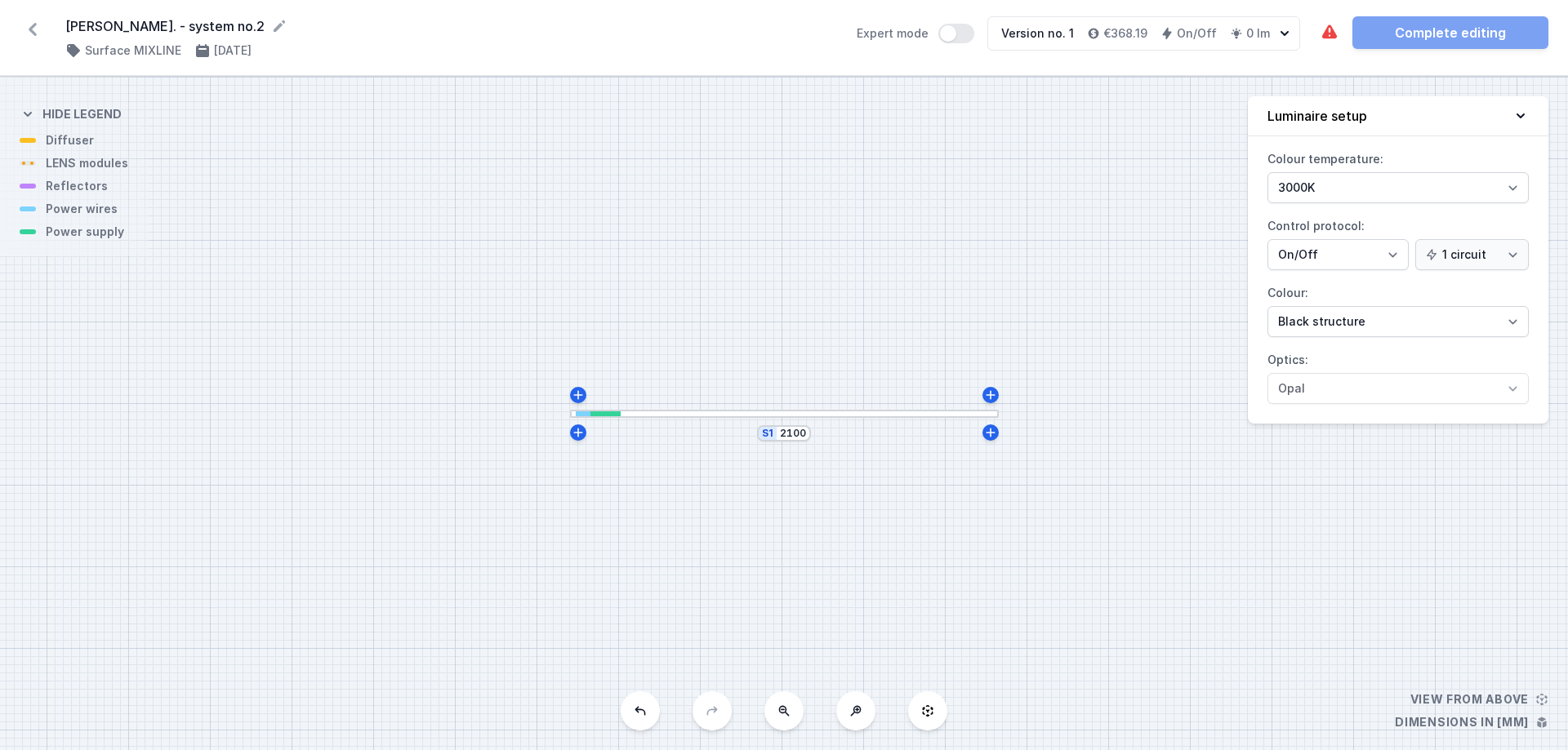
click at [33, 32] on icon at bounding box center [33, 29] width 8 height 13
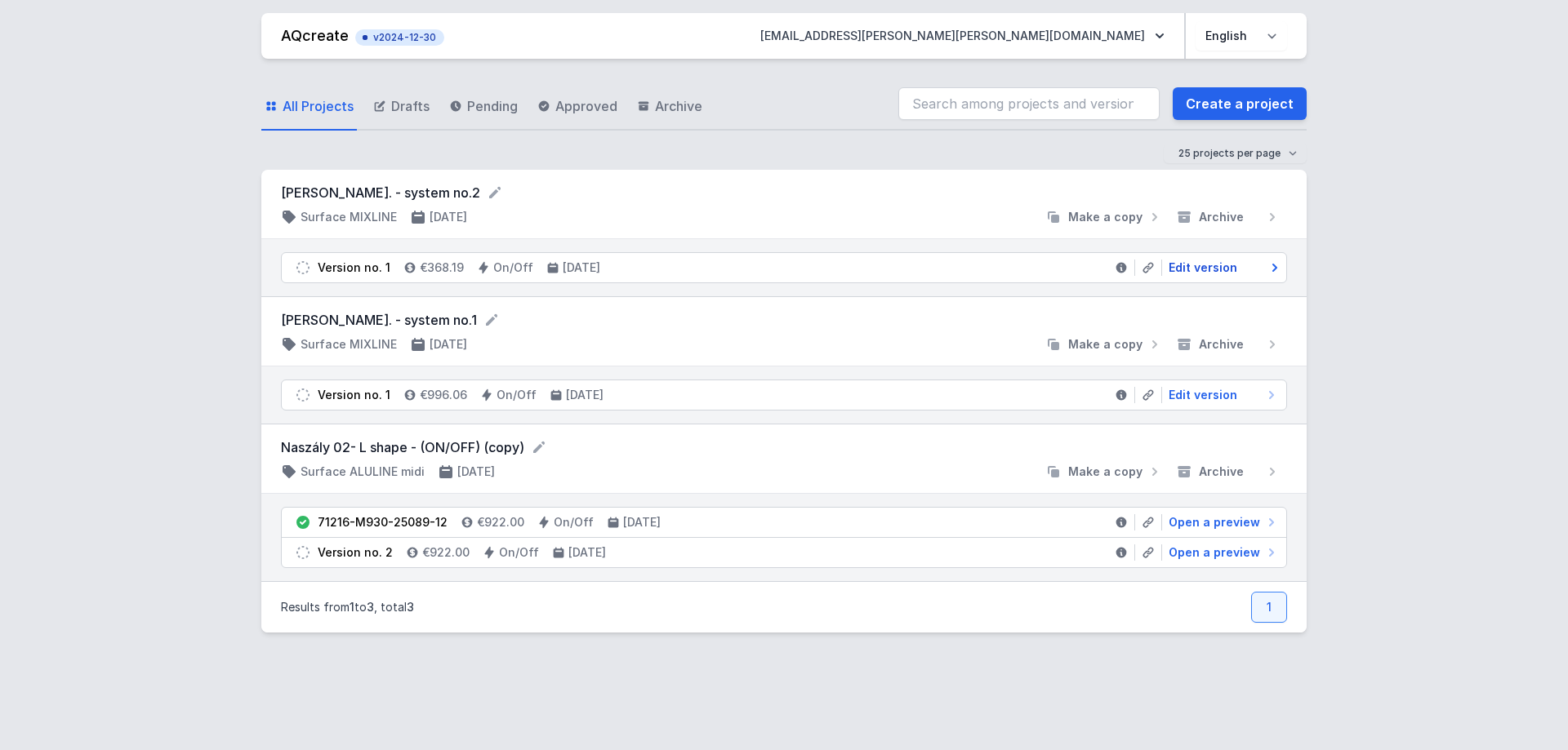
click at [1218, 270] on span "Edit version" at bounding box center [1202, 268] width 68 height 16
select select "2"
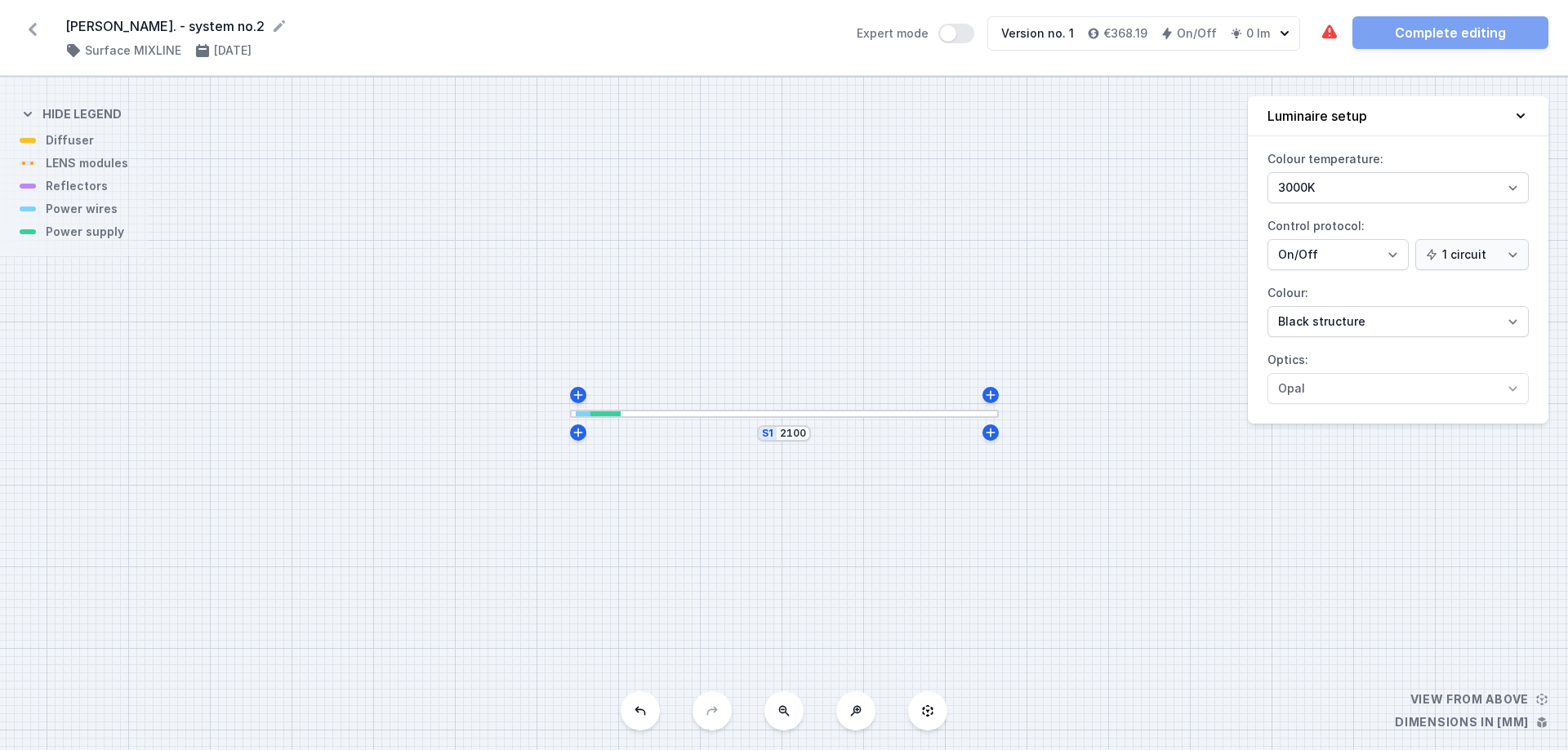
click at [33, 32] on icon at bounding box center [33, 29] width 8 height 13
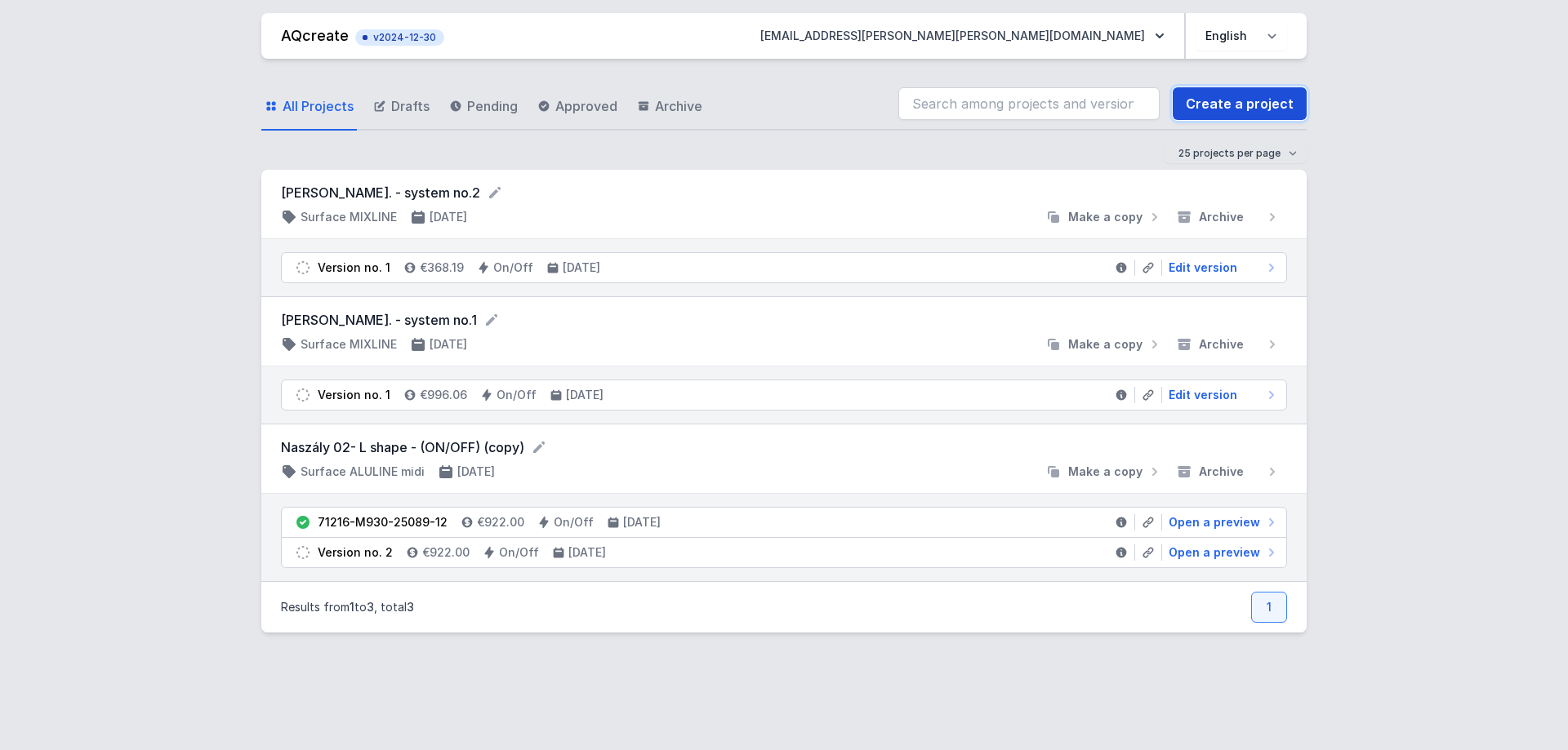
click at [1208, 97] on link "Create a project" at bounding box center [1239, 103] width 134 height 33
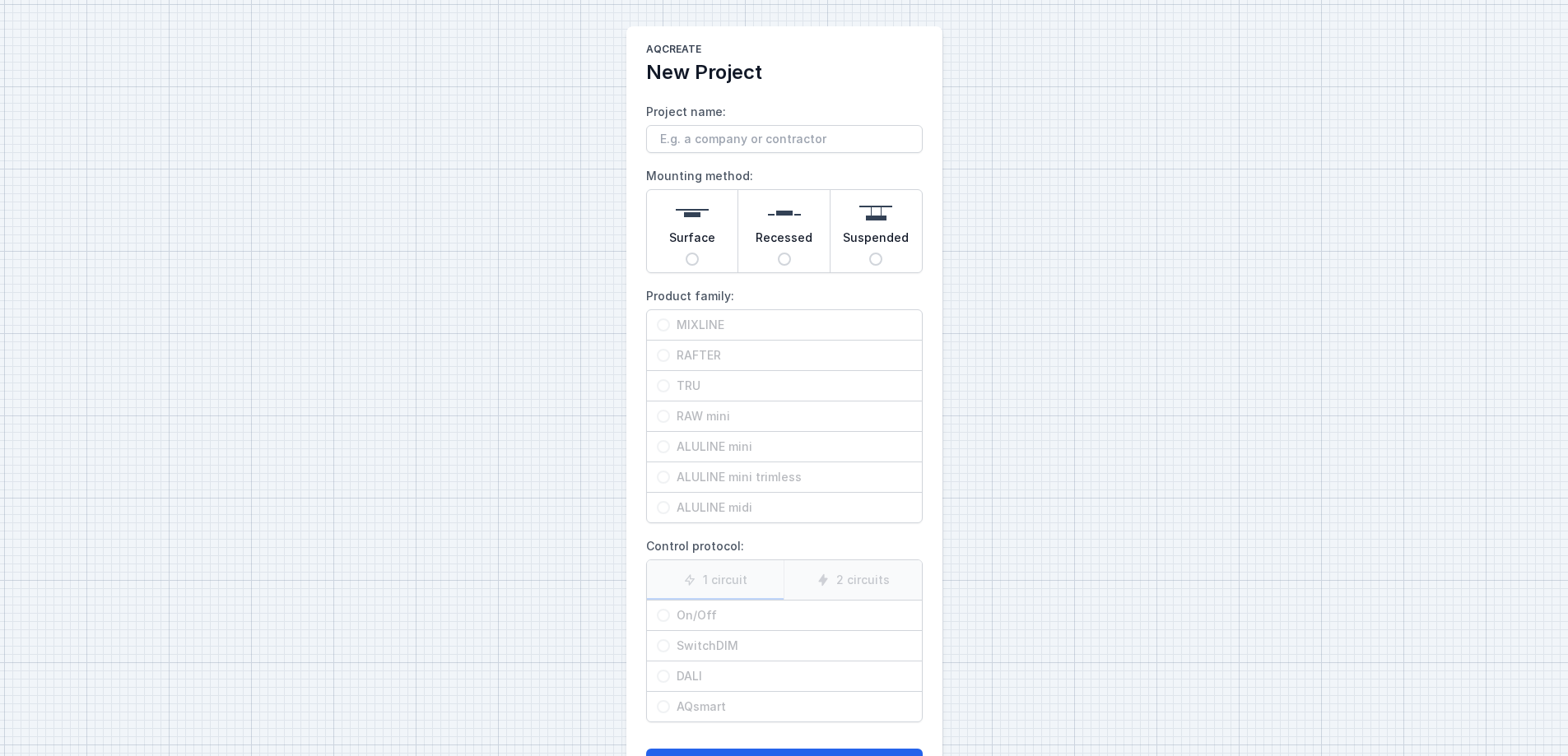
type input "That's exactly what I was thinking too. Will it be ready for shipping on next w…"
click at [829, 139] on input "That's exactly what I was thinking too. Will it be ready for shipping on next w…" at bounding box center [784, 139] width 277 height 28
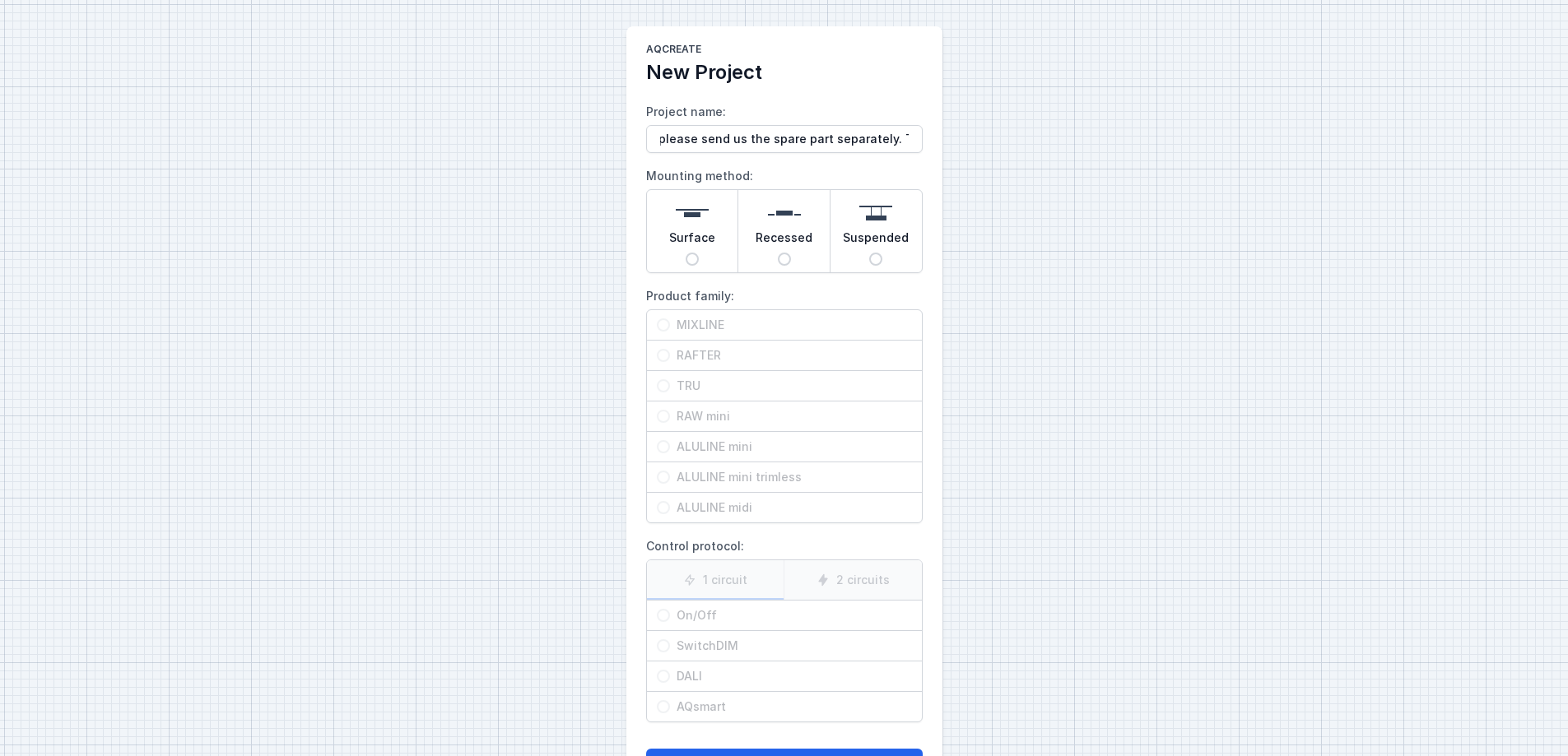
click at [829, 139] on input "That's exactly what I was thinking too. Will it be ready for shipping on next w…" at bounding box center [784, 139] width 277 height 28
click at [730, 141] on input "[PERSON_NAME]. - system no.1" at bounding box center [784, 139] width 277 height 28
type input "[PERSON_NAME]. -DALI- system no.1"
drag, startPoint x: 689, startPoint y: 256, endPoint x: 700, endPoint y: 265, distance: 14.2
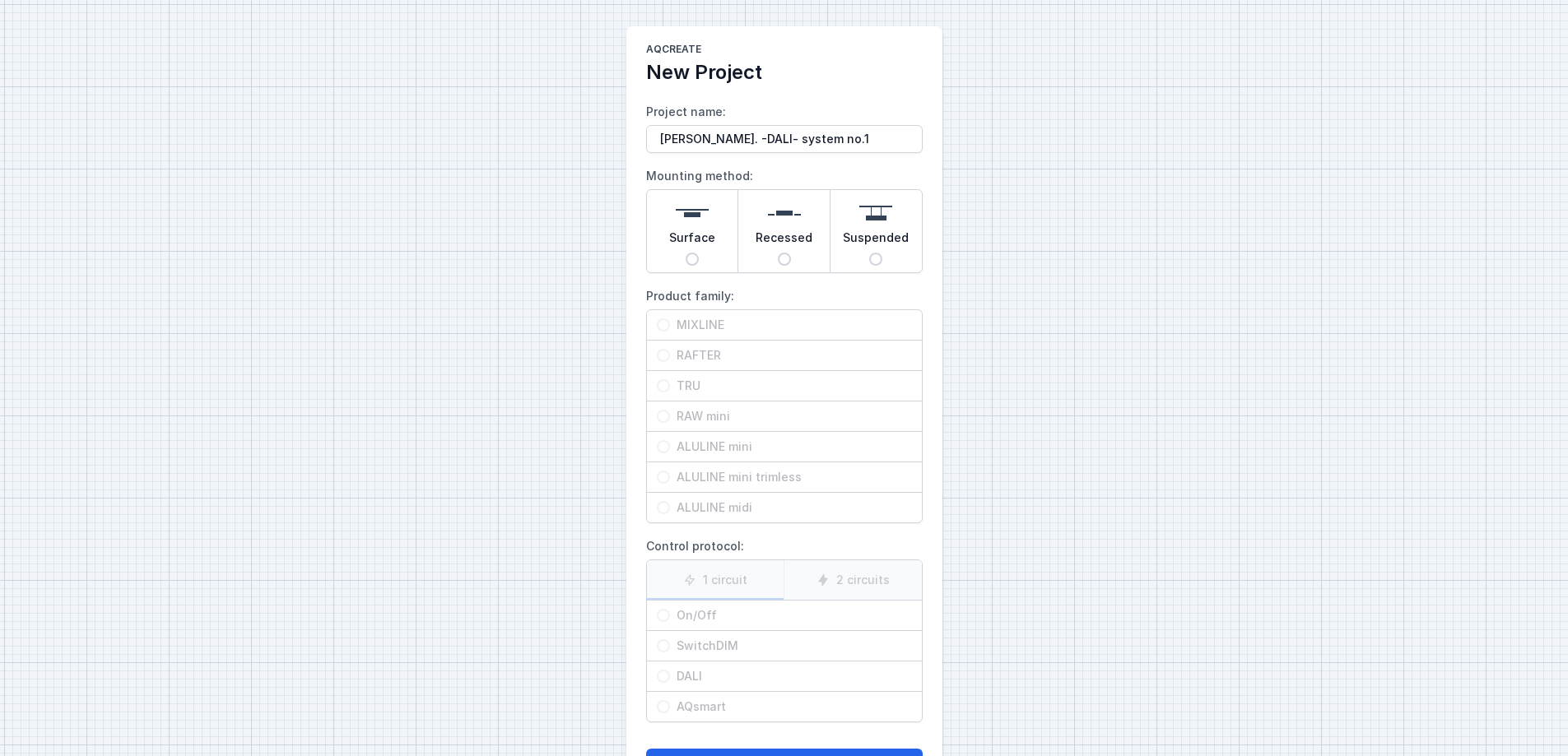
click at [690, 256] on input "Surface" at bounding box center [691, 259] width 13 height 13
radio input "true"
click at [661, 326] on input "MIXLINE" at bounding box center [662, 325] width 13 height 13
radio input "true"
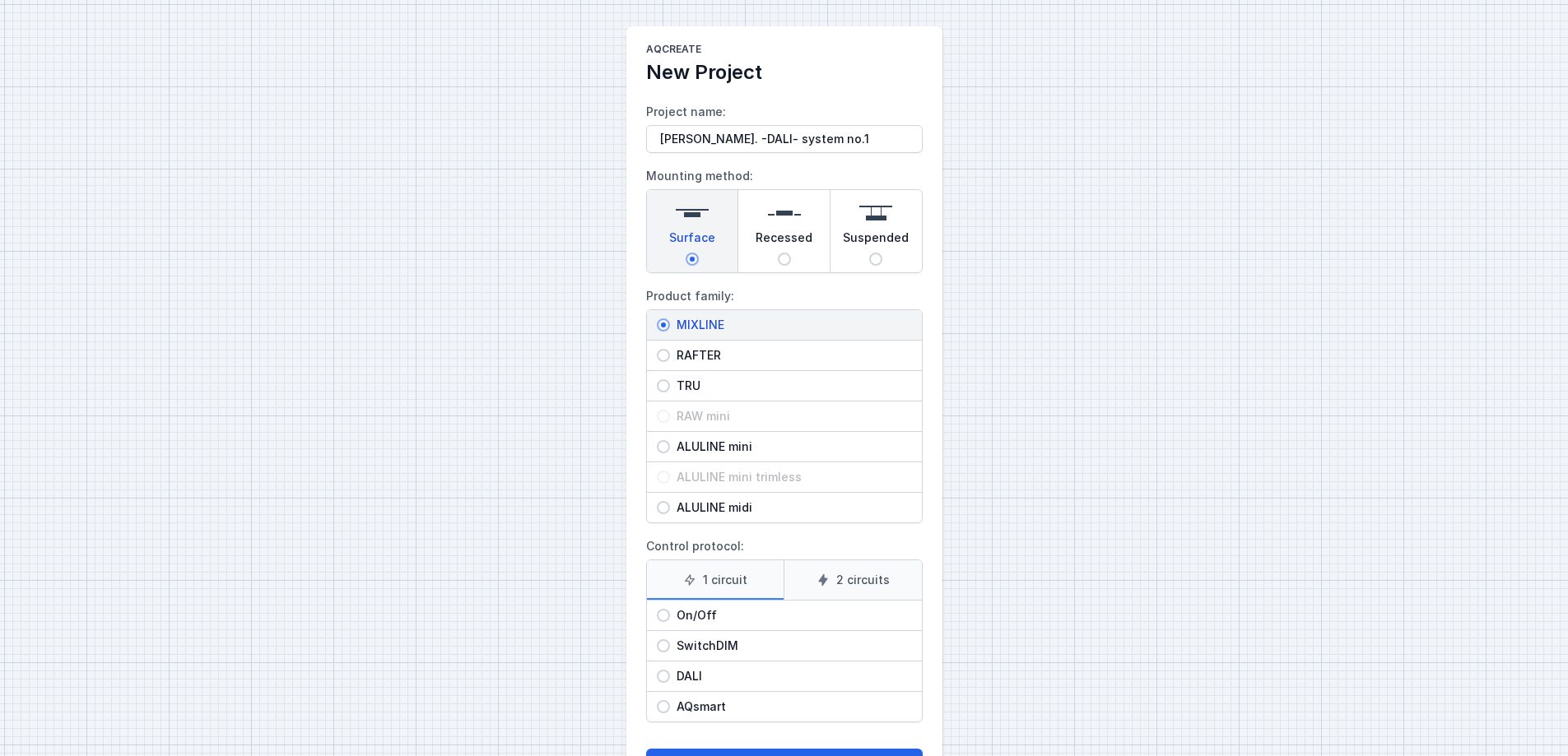
scroll to position [68, 0]
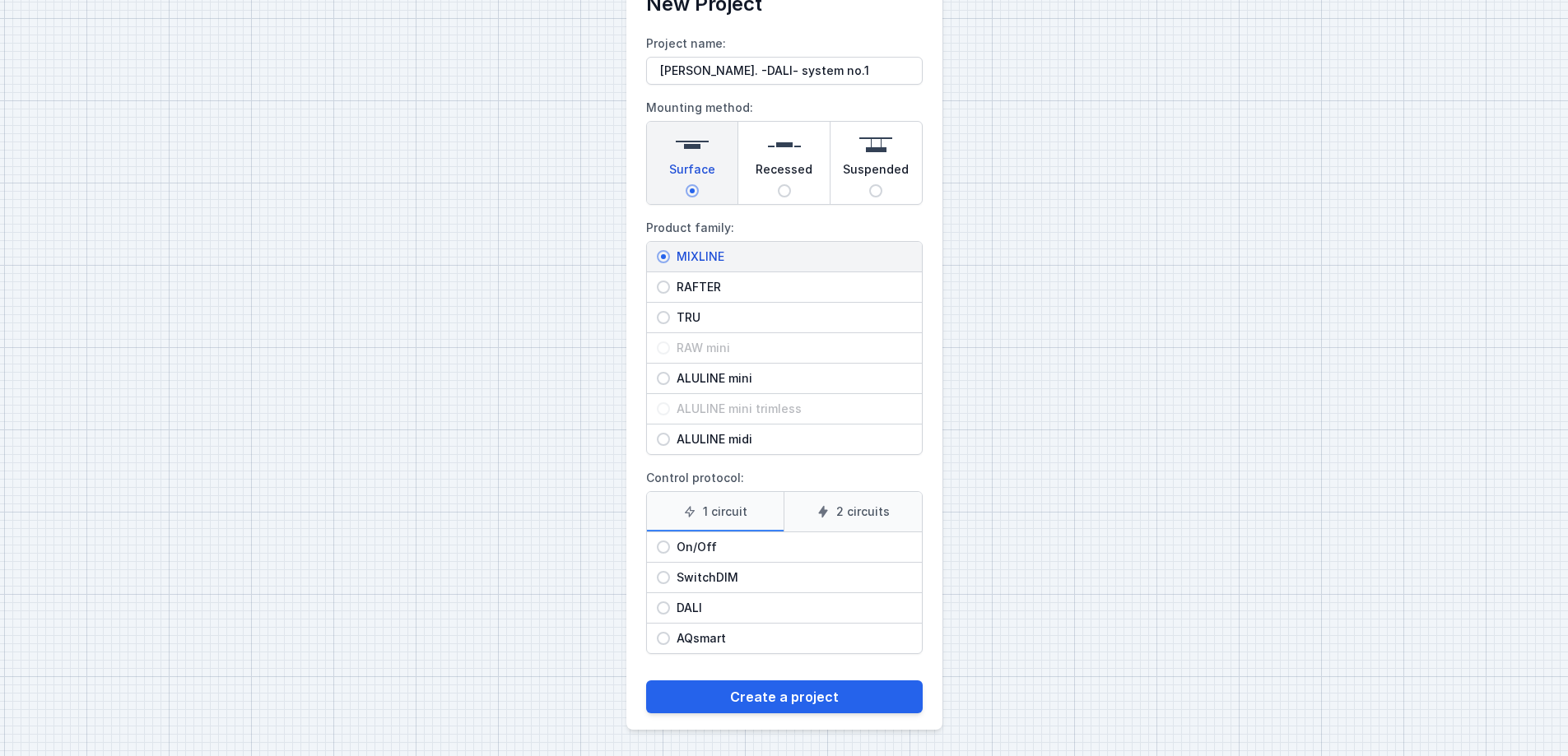
click at [664, 577] on input "DALI" at bounding box center [662, 607] width 13 height 13
radio input "true"
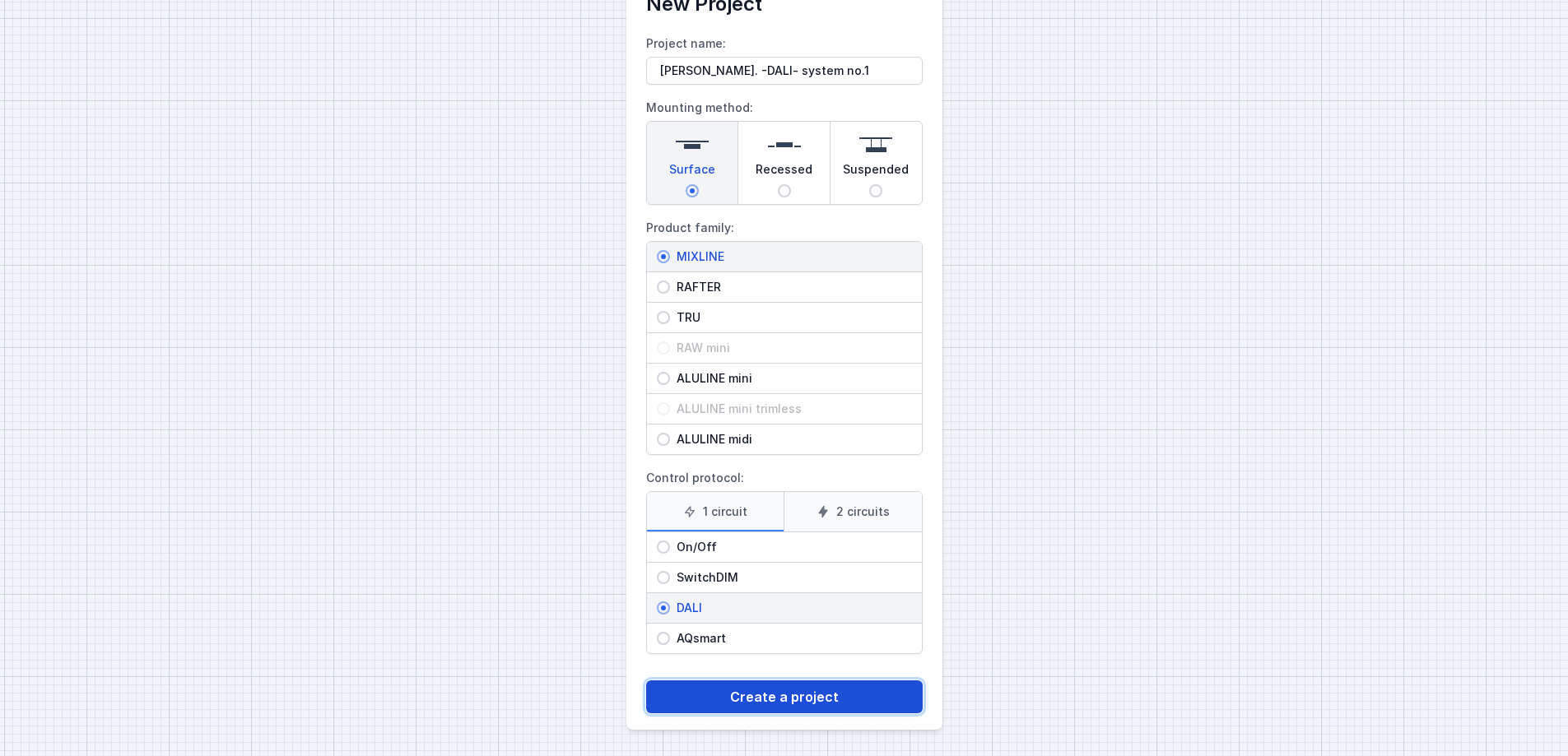
click at [736, 577] on button "Create a project" at bounding box center [784, 696] width 277 height 33
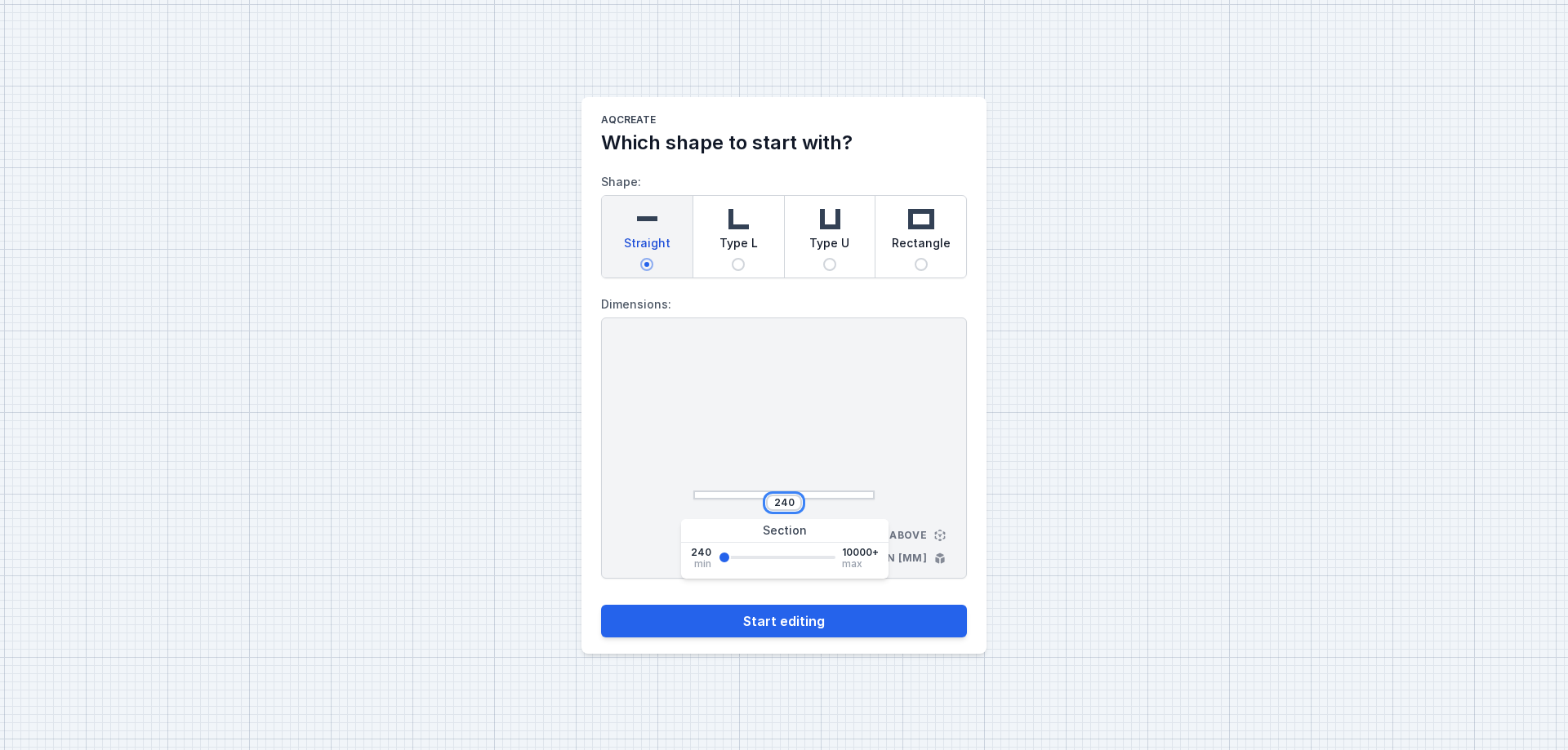
drag, startPoint x: 788, startPoint y: 503, endPoint x: 734, endPoint y: 499, distance: 54.1
click at [734, 499] on div "240" at bounding box center [784, 502] width 181 height 16
drag, startPoint x: 794, startPoint y: 503, endPoint x: 753, endPoint y: 498, distance: 41.3
click at [753, 498] on div "240" at bounding box center [784, 502] width 181 height 16
type input "5700"
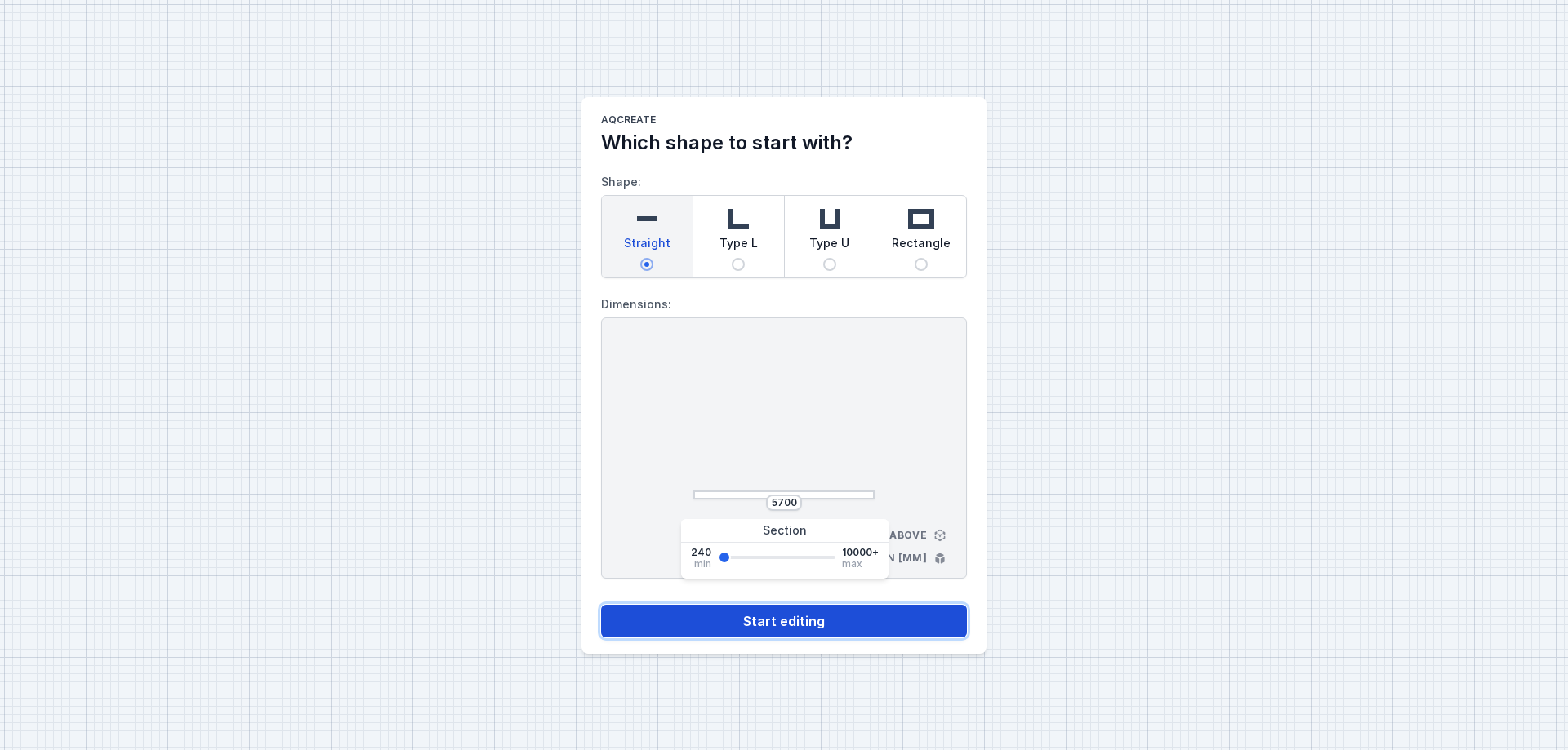
click at [763, 573] on button "Start editing" at bounding box center [783, 621] width 366 height 33
select select "4"
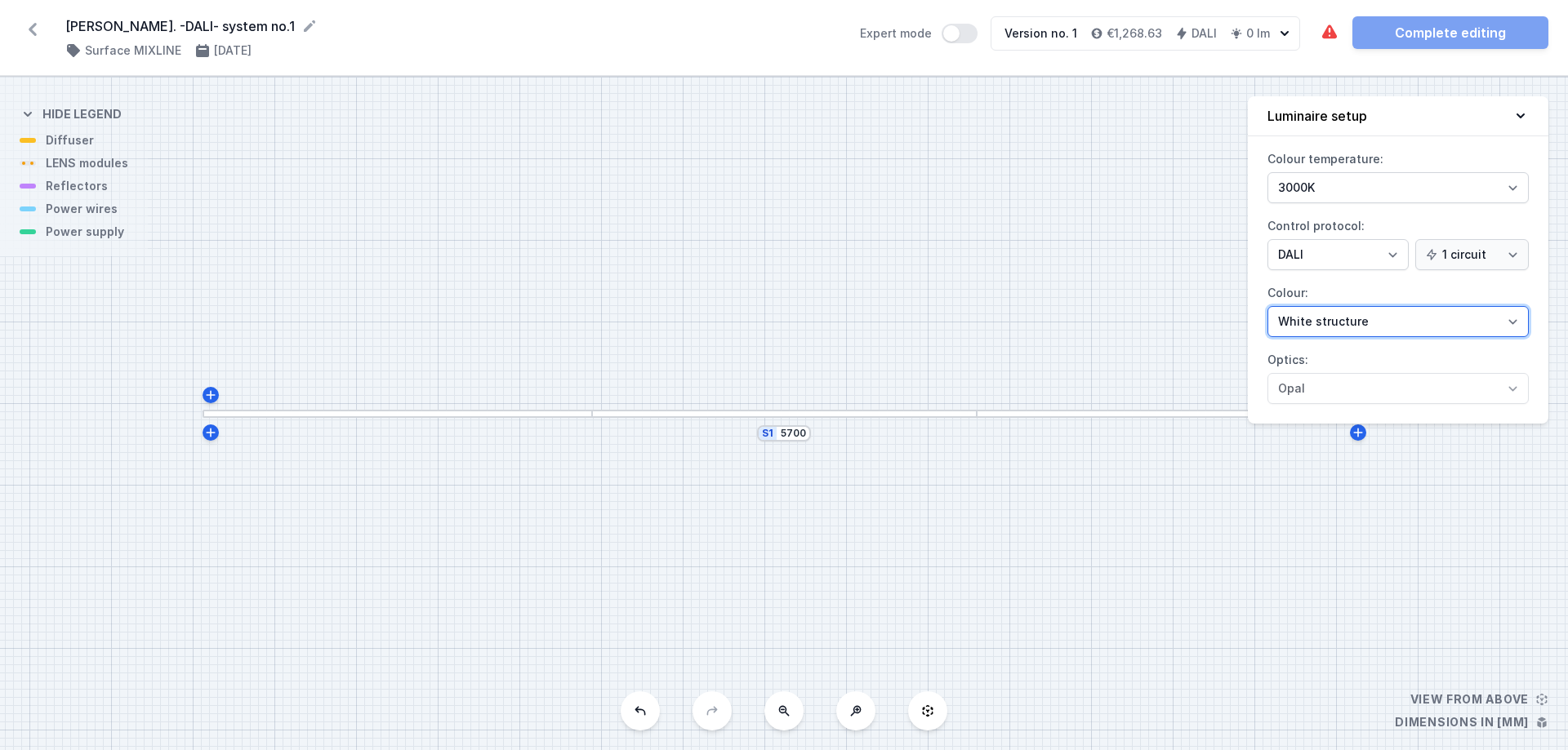
click at [1254, 327] on select "White structure Black structure Gold structure Copper Gray Another colour (from…" at bounding box center [1399, 321] width 262 height 31
select select "2"
click at [1254, 306] on select "White structure Black structure Gold structure Copper Gray Another colour (from…" at bounding box center [1399, 321] width 262 height 31
click at [539, 417] on div at bounding box center [396, 414] width 390 height 9
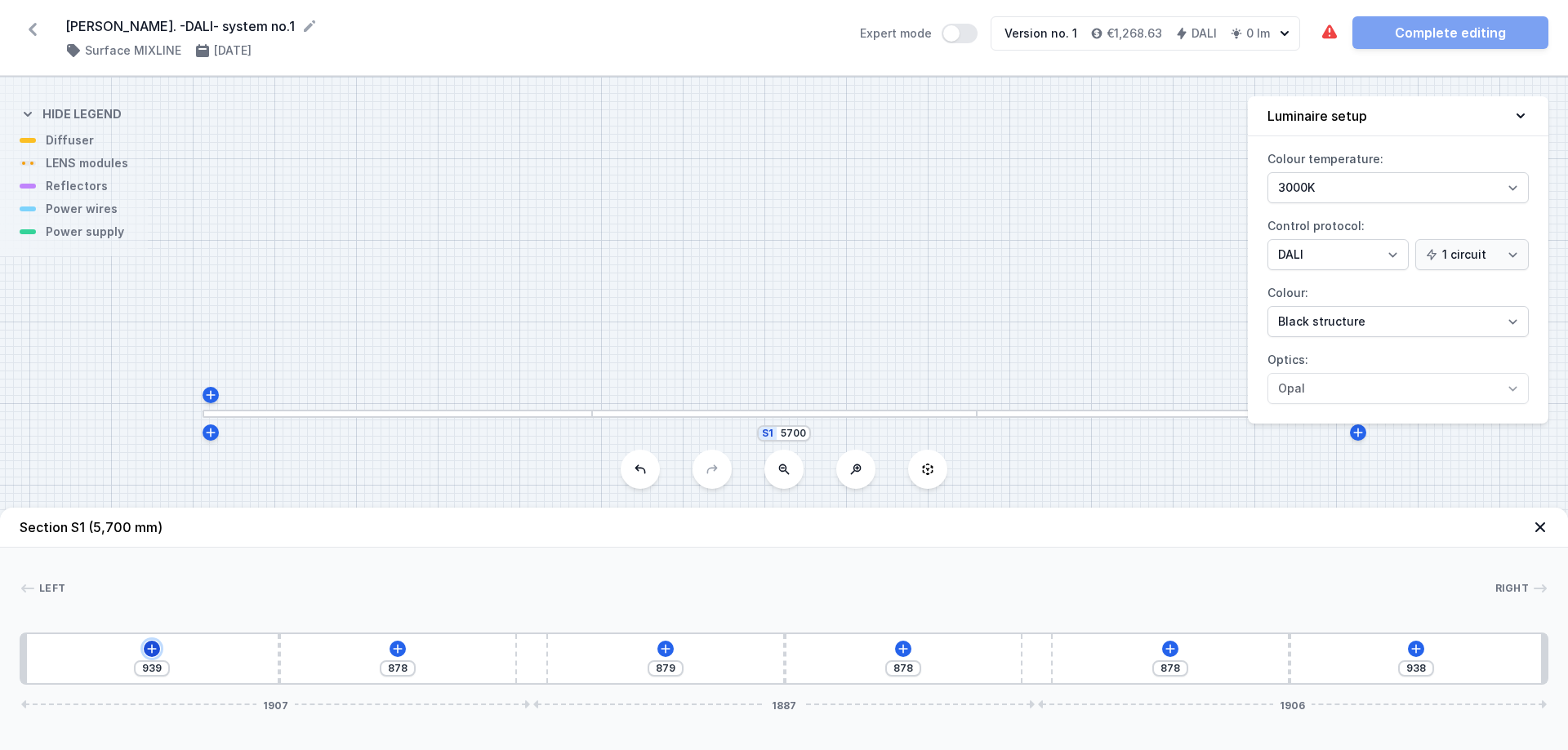
click at [155, 573] on icon at bounding box center [152, 648] width 13 height 13
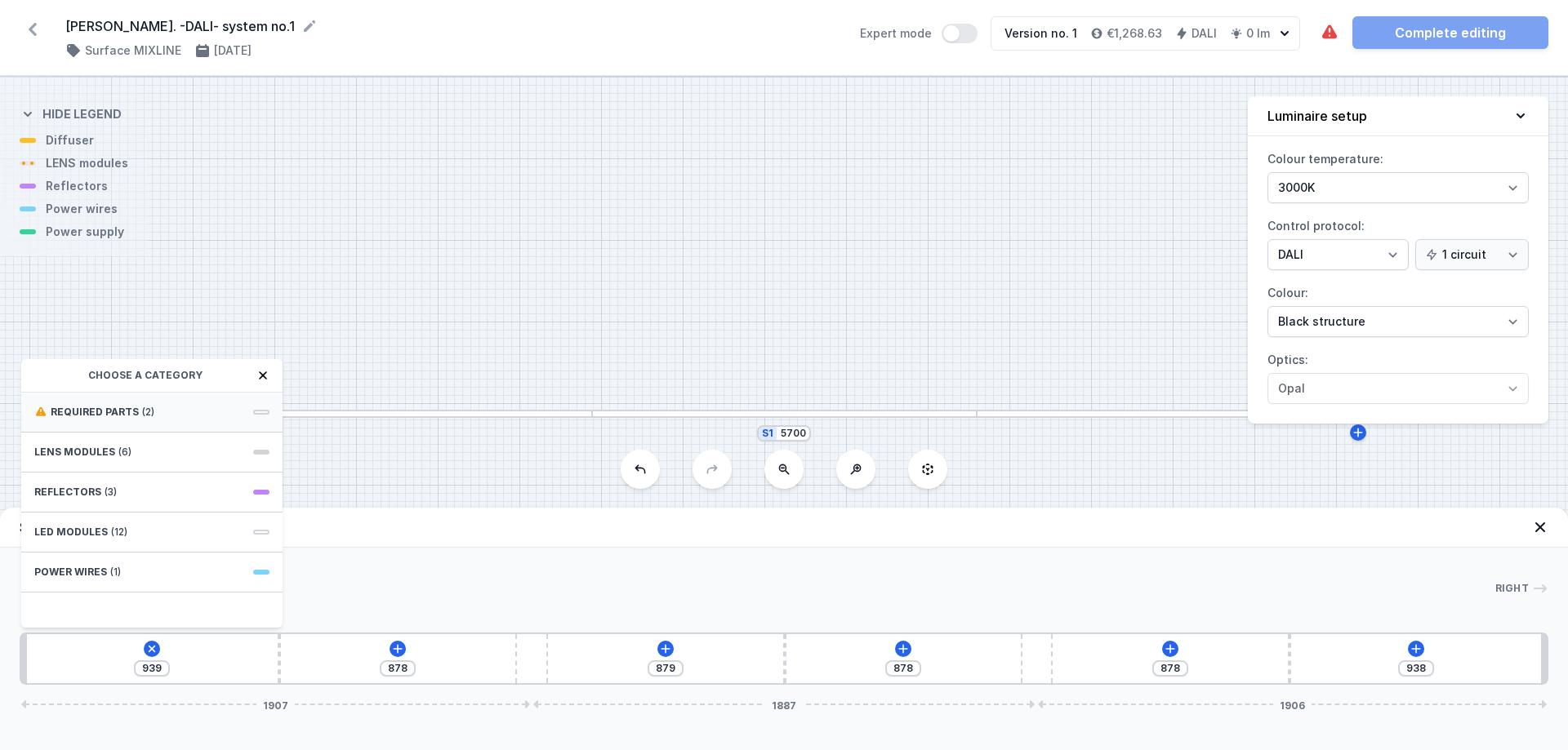
click at [192, 415] on div "Required parts (2)" at bounding box center [152, 412] width 262 height 40
click at [141, 419] on div "Hole for power supply cable" at bounding box center [152, 410] width 262 height 37
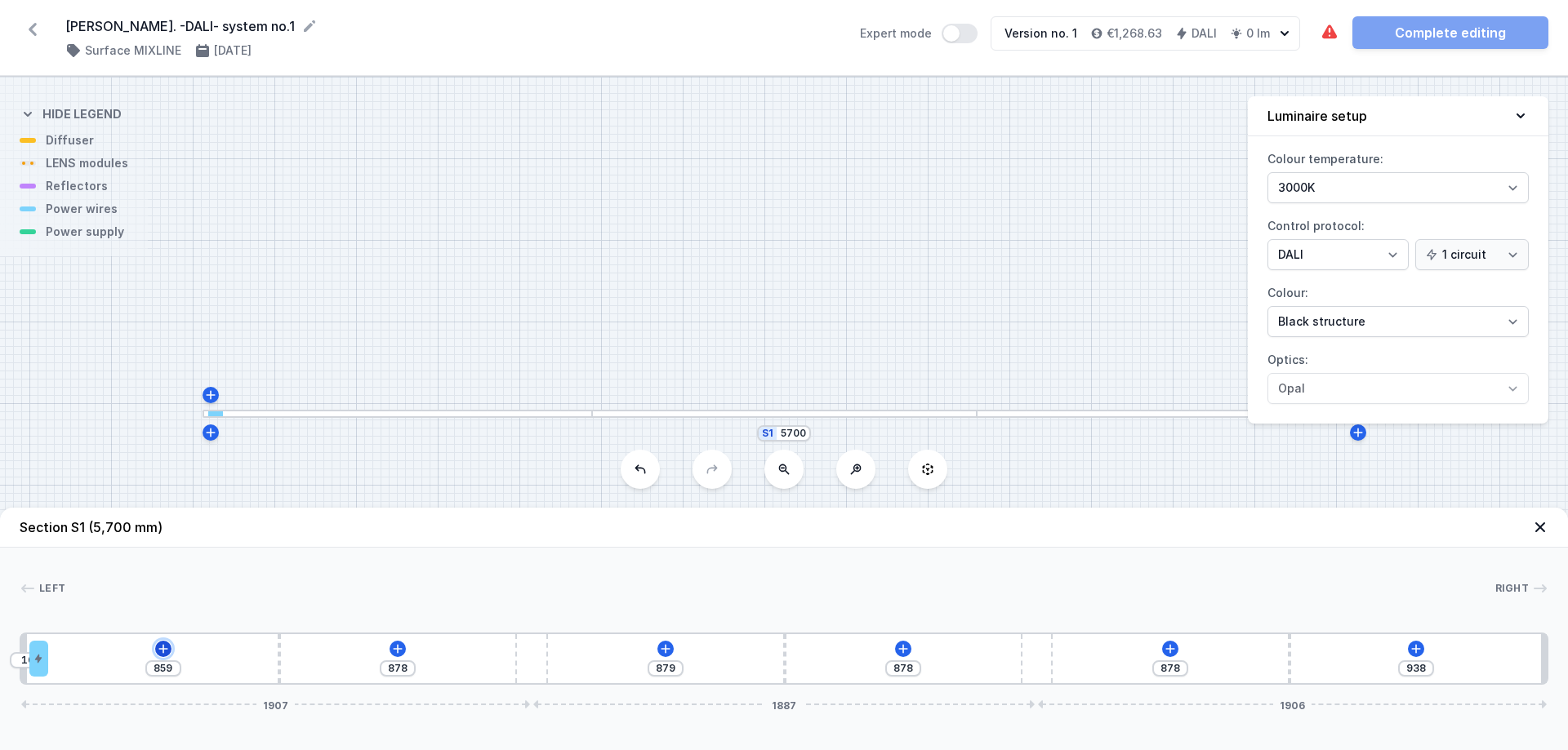
click at [160, 573] on icon at bounding box center [163, 648] width 13 height 13
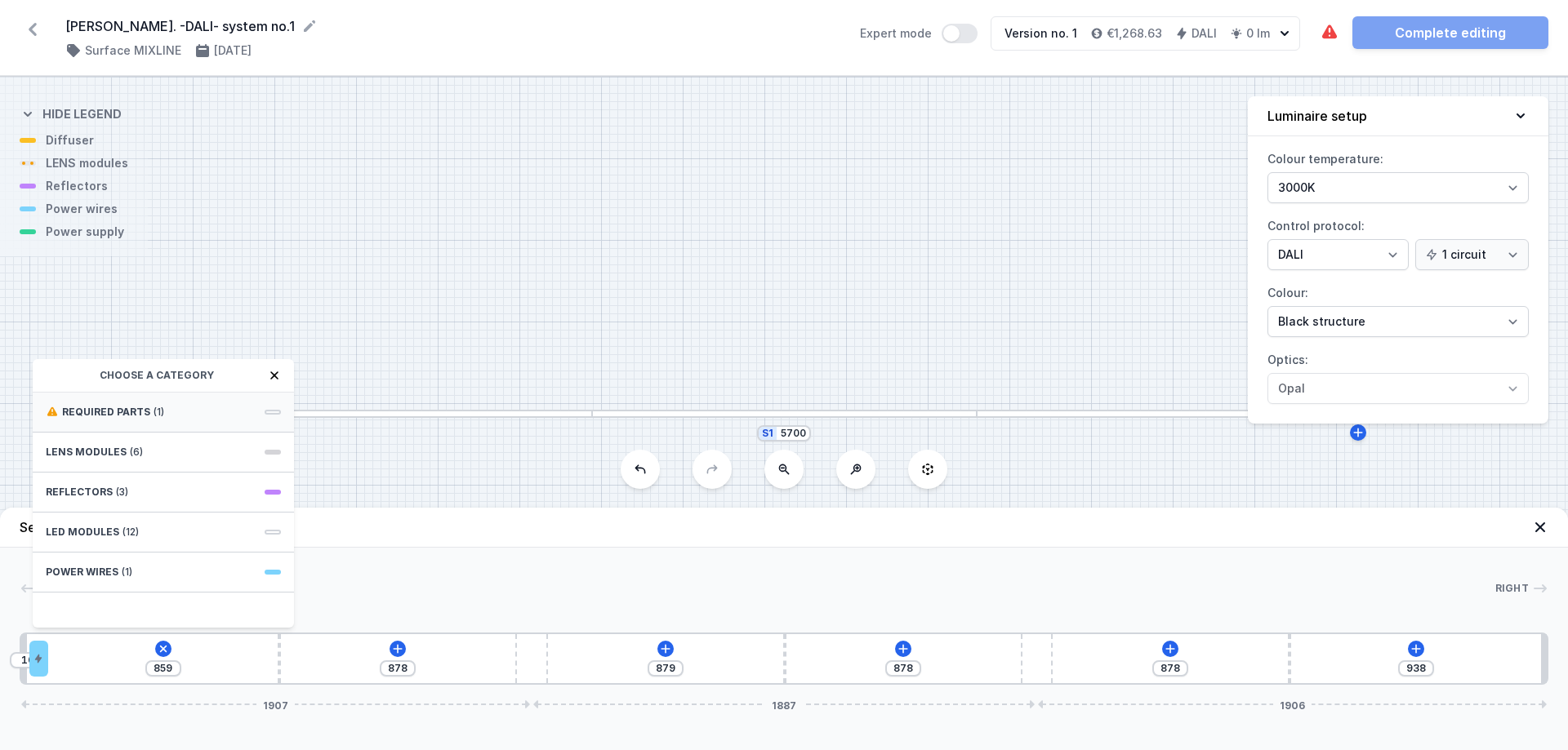
click at [128, 413] on span "Required parts" at bounding box center [106, 411] width 88 height 13
click at [116, 404] on span "DALI Driver - up to 5W" at bounding box center [163, 410] width 235 height 16
type input "709"
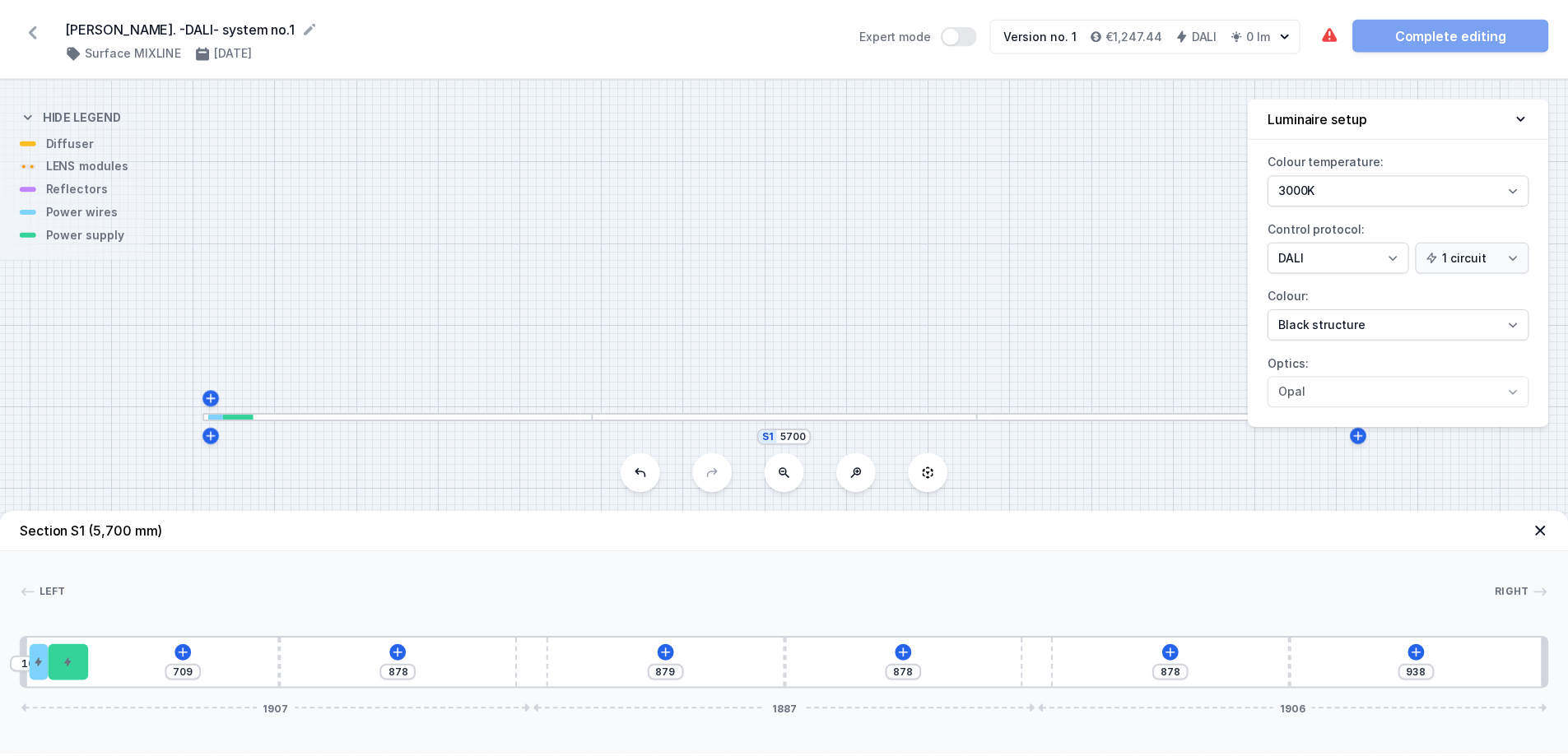
scroll to position [35, 0]
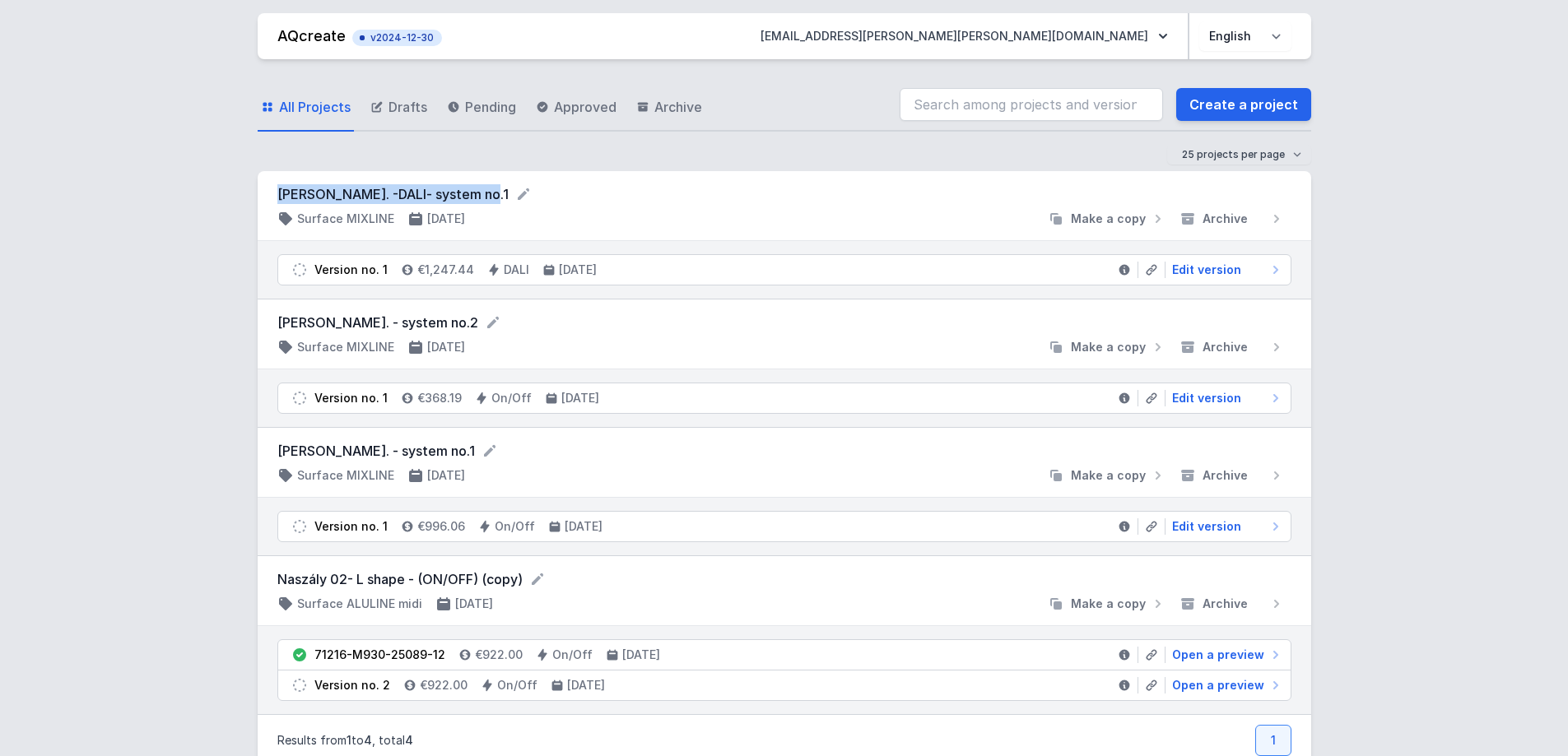
drag, startPoint x: 467, startPoint y: 190, endPoint x: 279, endPoint y: 185, distance: 188.1
click at [279, 185] on form "[PERSON_NAME]. -DALI- system no.1" at bounding box center [784, 195] width 1014 height 20
copy form "[PERSON_NAME]. -DALI- system no.1"
click at [1217, 91] on link "Create a project" at bounding box center [1242, 104] width 135 height 33
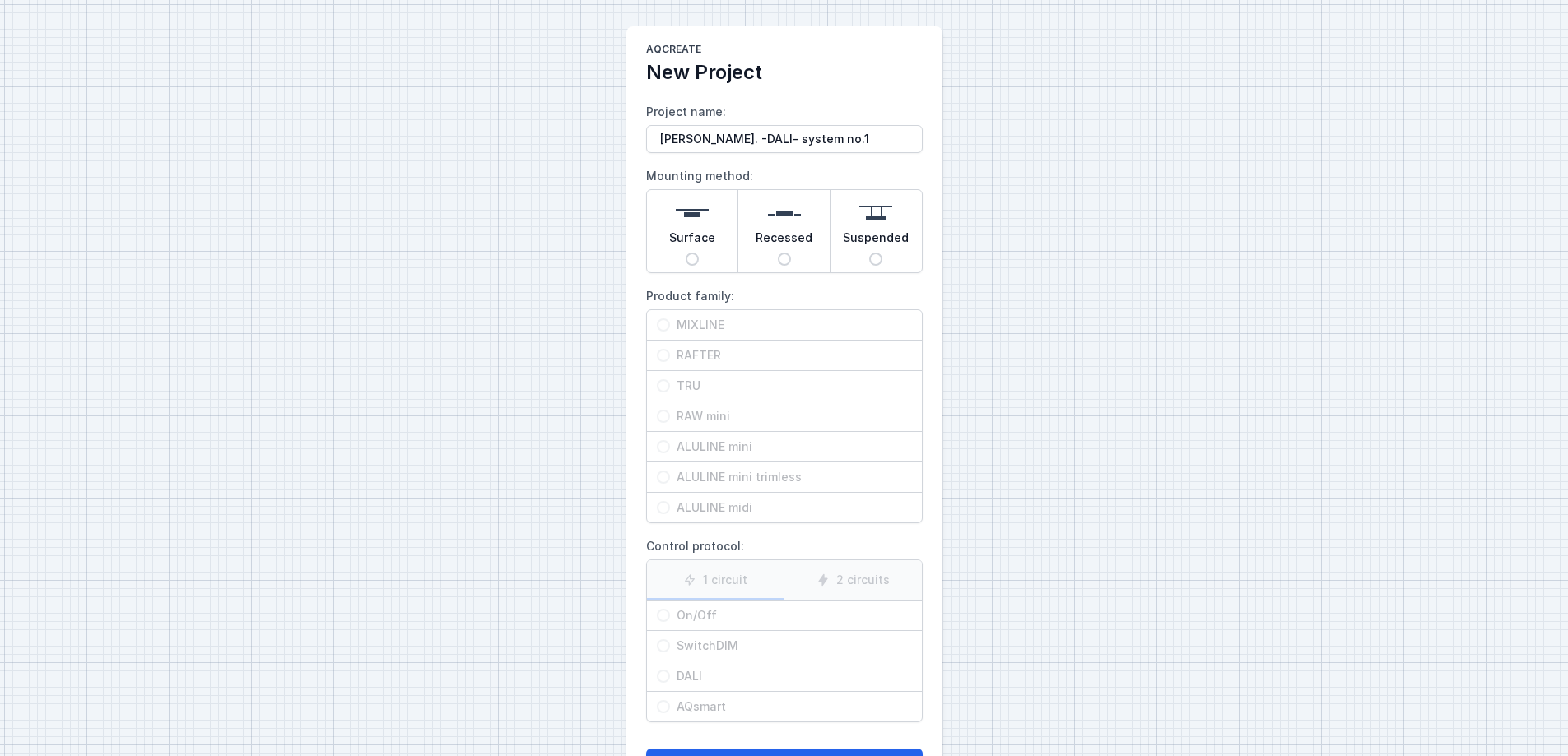
click at [830, 136] on input "[PERSON_NAME]. -DALI- system no.1" at bounding box center [784, 139] width 277 height 28
type input "[PERSON_NAME]. -DALI- system no.2"
click at [691, 251] on span "Surface" at bounding box center [692, 241] width 46 height 23
click at [691, 253] on input "Surface" at bounding box center [691, 259] width 13 height 13
radio input "true"
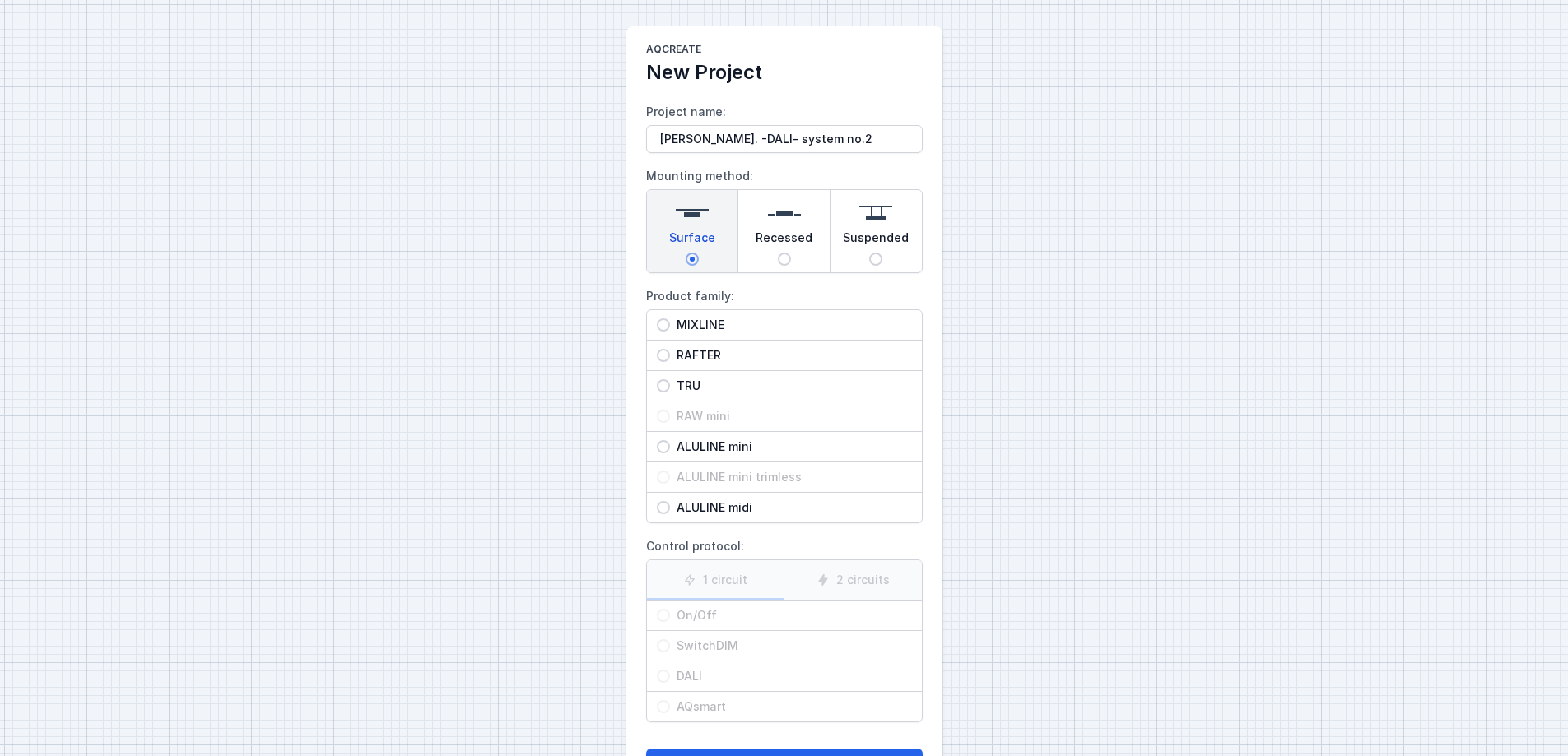
click at [665, 325] on input "MIXLINE" at bounding box center [662, 325] width 13 height 13
radio input "true"
click at [664, 577] on input "DALI" at bounding box center [662, 676] width 13 height 13
radio input "true"
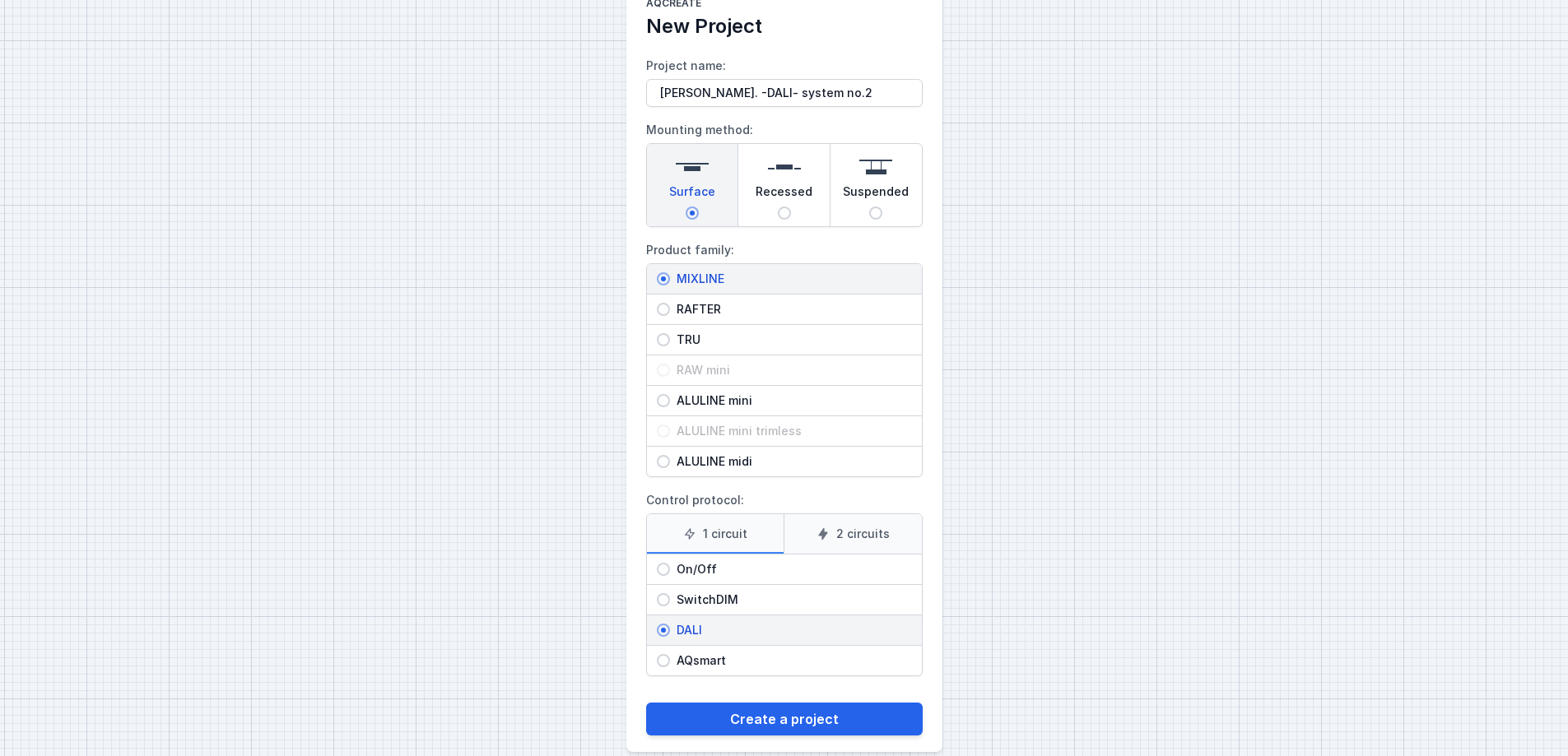
scroll to position [68, 0]
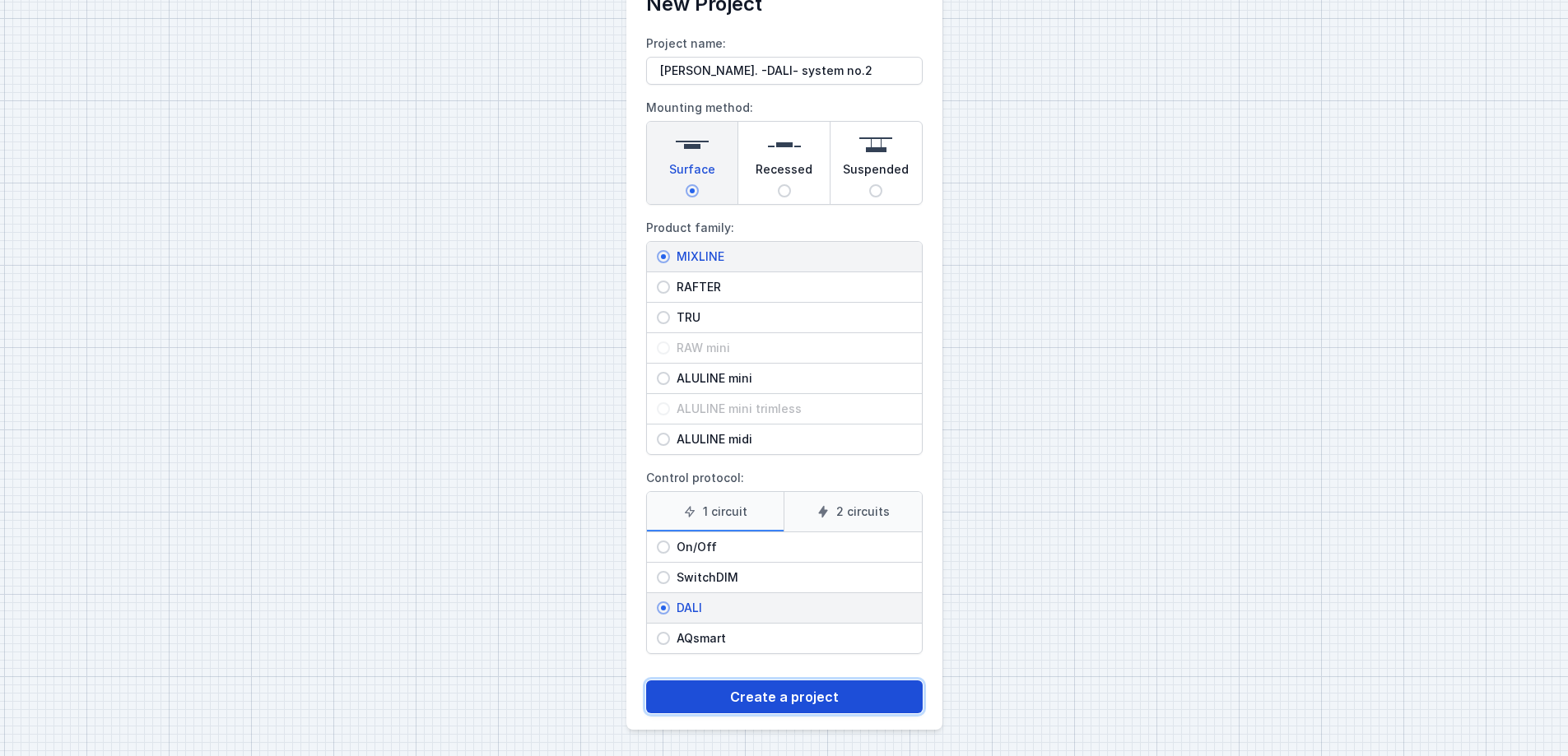
click at [747, 577] on button "Create a project" at bounding box center [784, 696] width 277 height 33
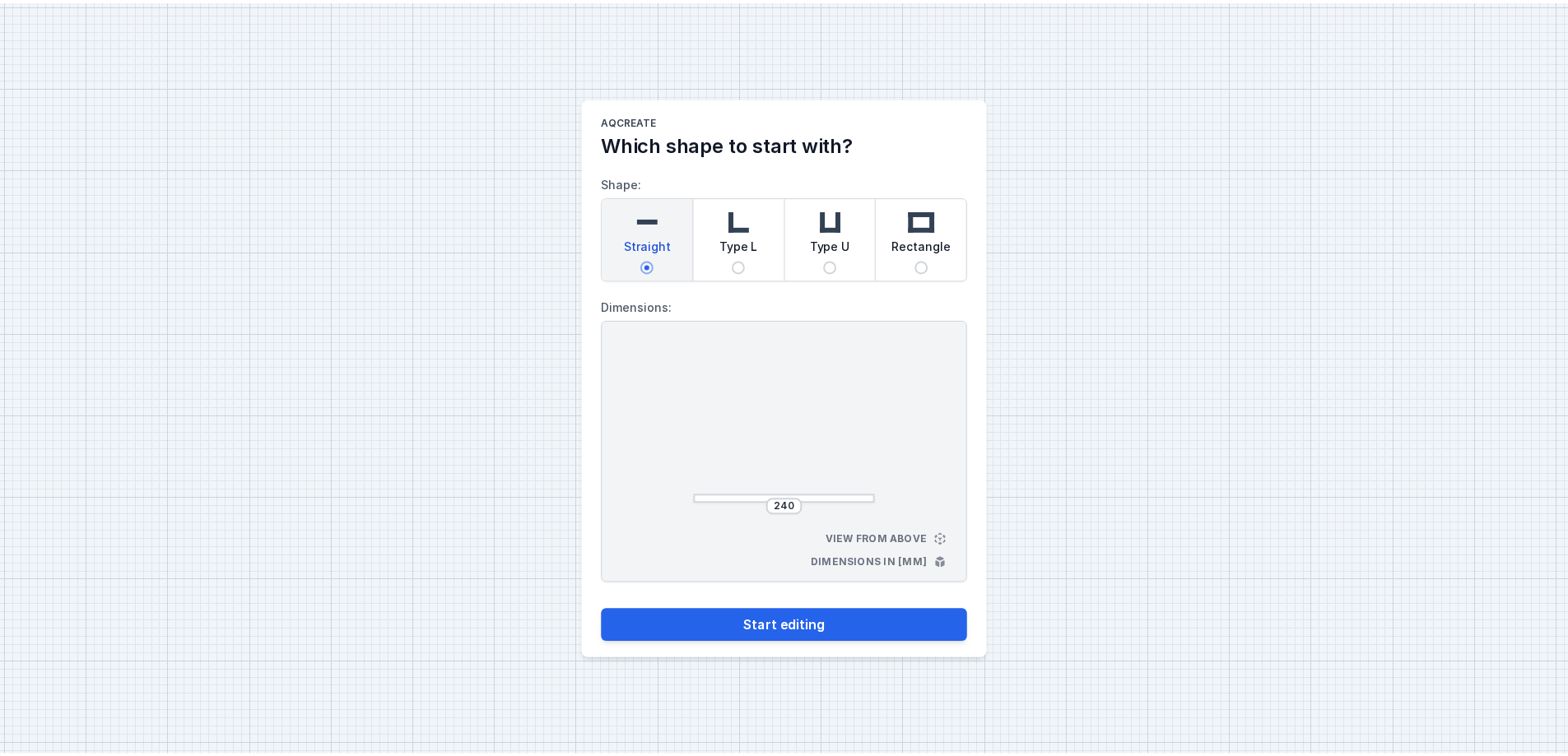
scroll to position [68, 0]
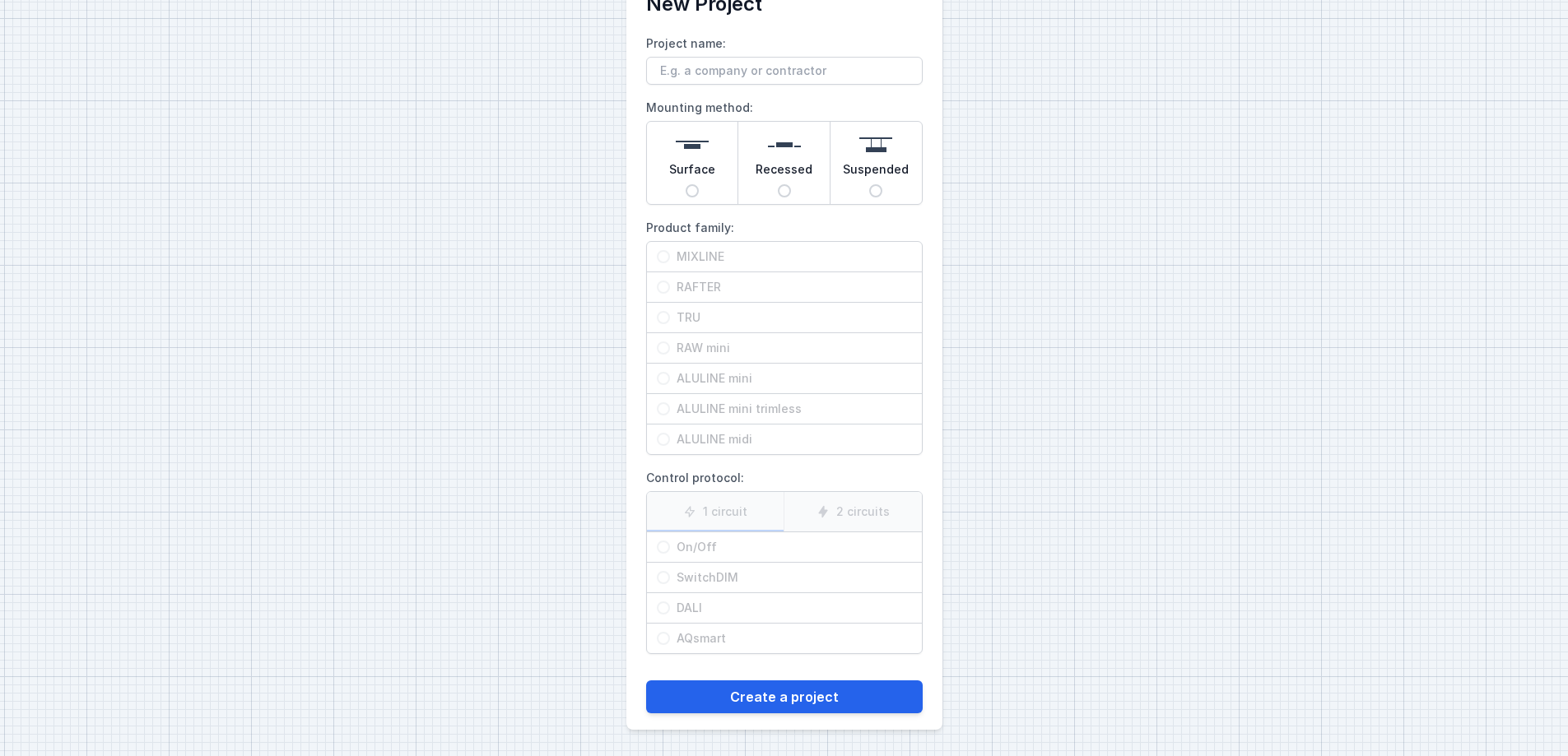
click at [729, 68] on input "Project name:" at bounding box center [784, 71] width 277 height 28
click at [831, 68] on input "[PERSON_NAME]. -DALI- system no.1" at bounding box center [784, 71] width 277 height 28
type input "[PERSON_NAME]. -DALI- system no.2"
click at [696, 185] on input "Surface" at bounding box center [691, 191] width 13 height 13
radio input "true"
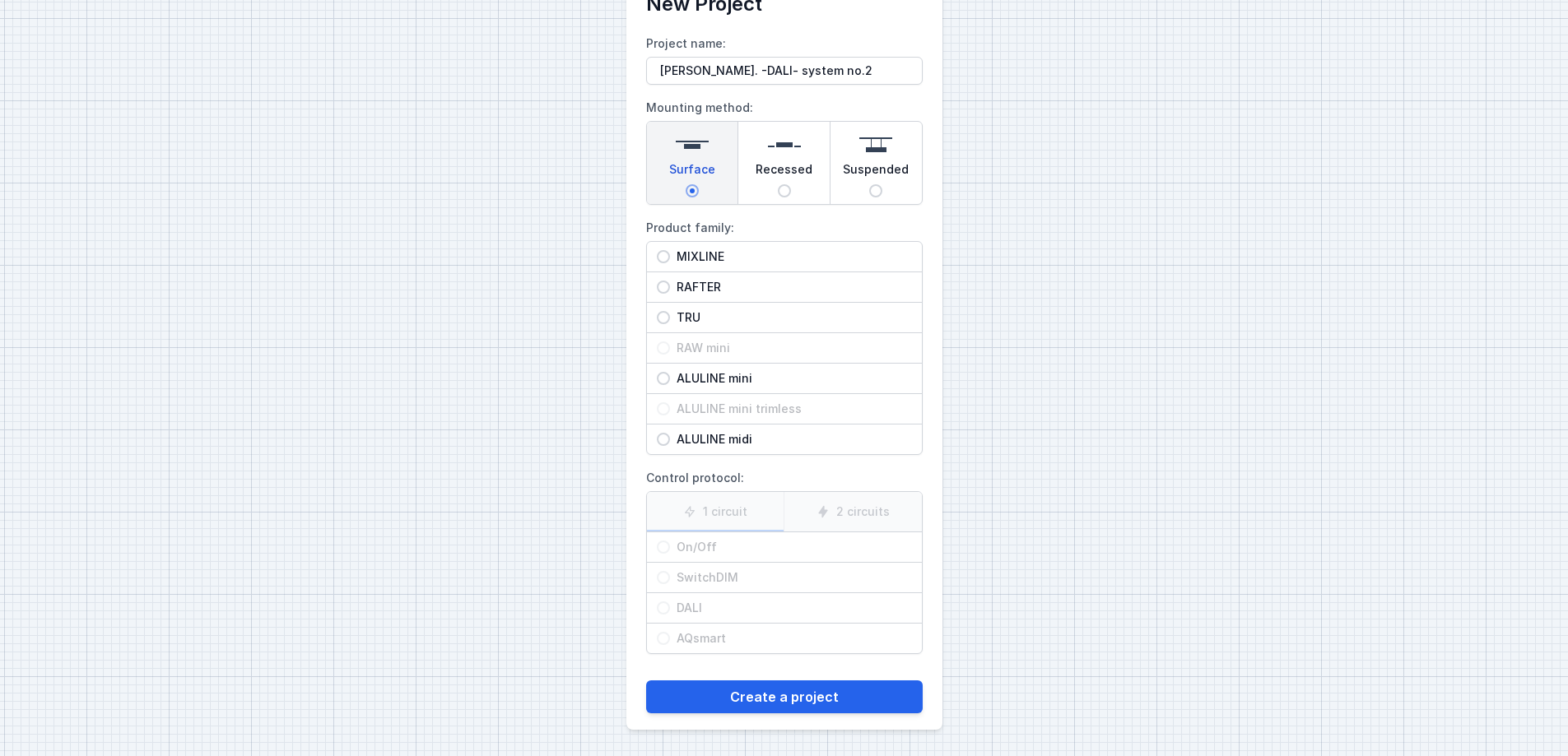
click at [666, 258] on input "MIXLINE" at bounding box center [662, 256] width 13 height 13
radio input "true"
click at [664, 577] on input "DALI" at bounding box center [662, 607] width 13 height 13
radio input "true"
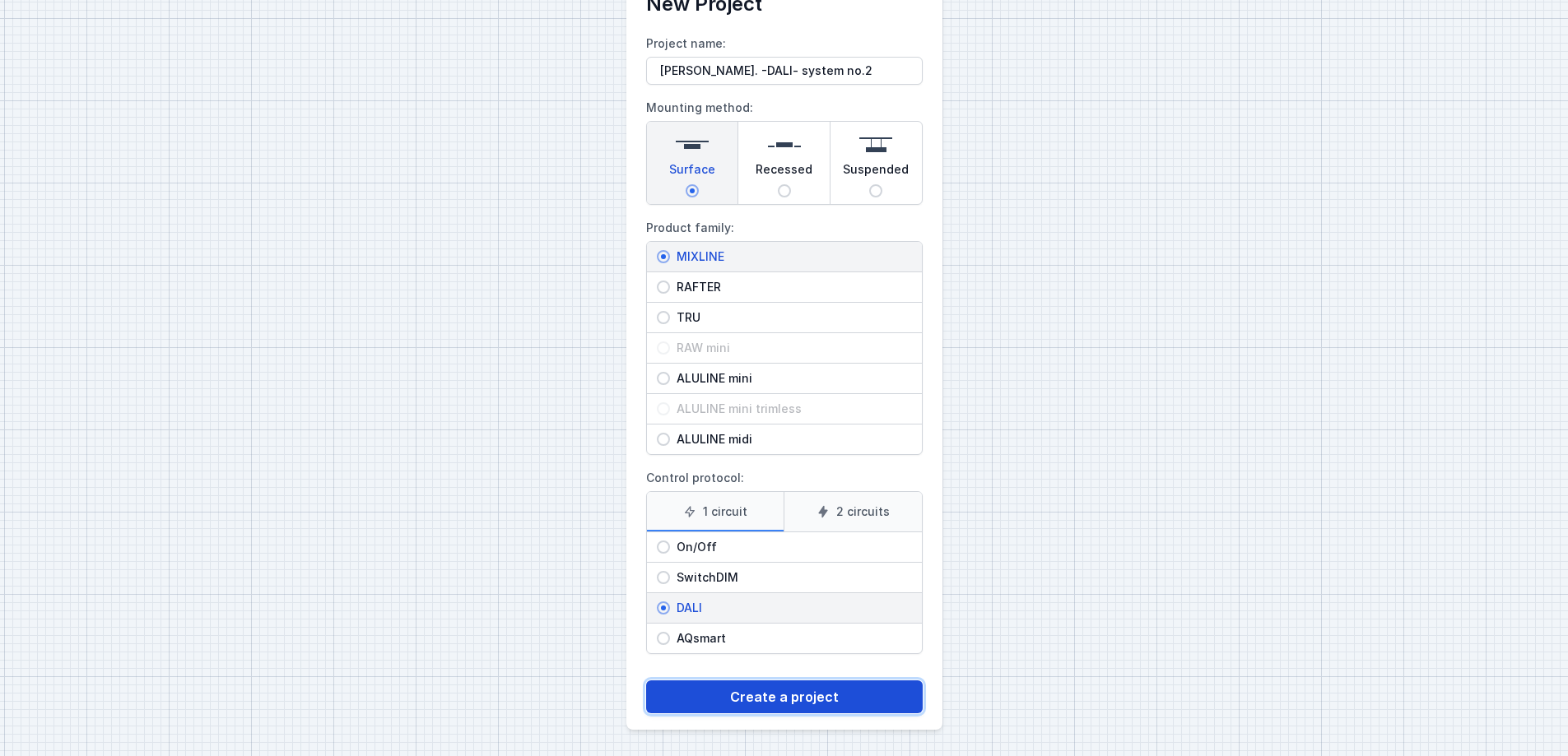
click at [729, 577] on button "Create a project" at bounding box center [784, 696] width 277 height 33
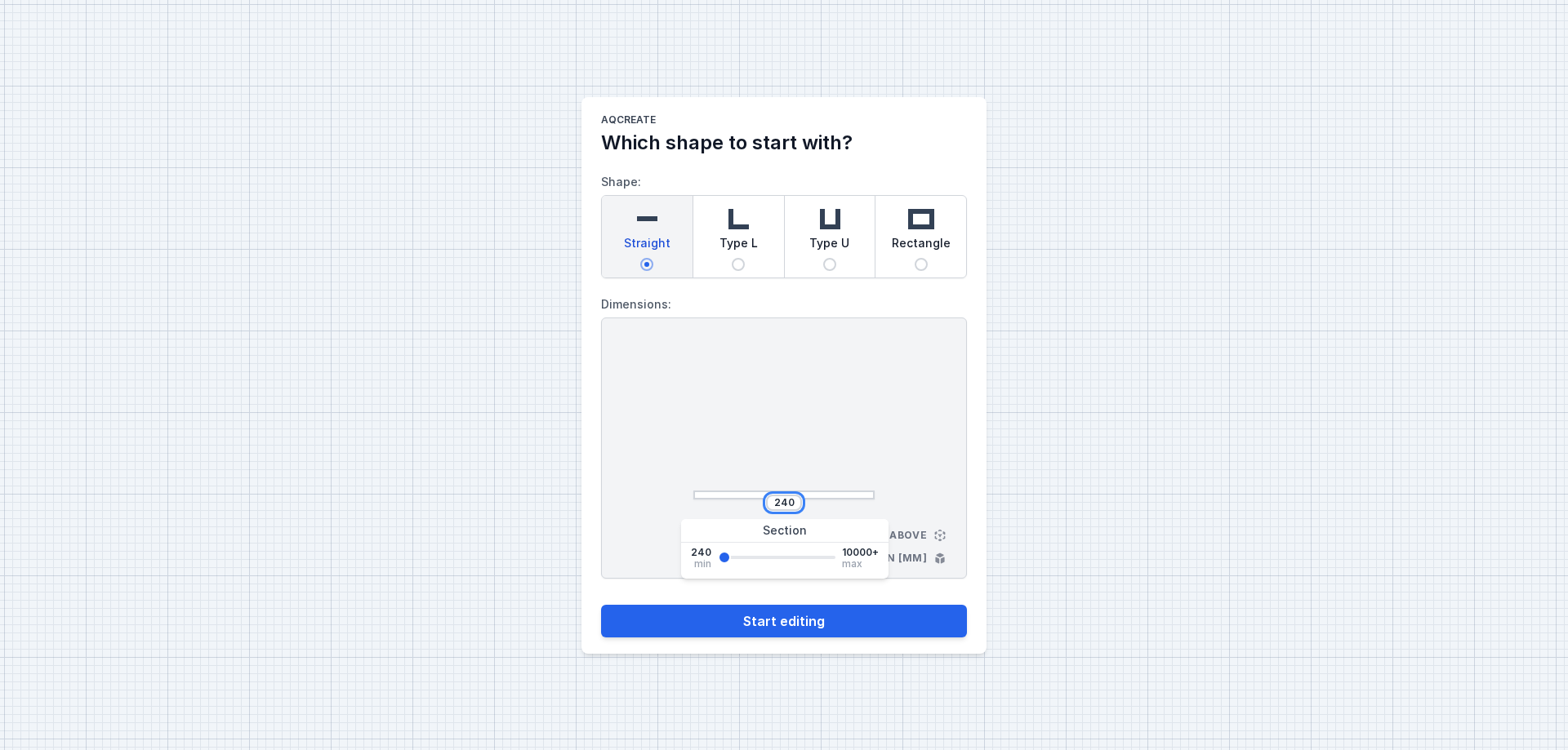
click at [785, 503] on input "240" at bounding box center [784, 502] width 26 height 13
drag, startPoint x: 792, startPoint y: 503, endPoint x: 744, endPoint y: 494, distance: 48.8
click at [744, 494] on div "240" at bounding box center [784, 502] width 181 height 16
type input "4400"
click at [802, 573] on button "Start editing" at bounding box center [783, 621] width 366 height 33
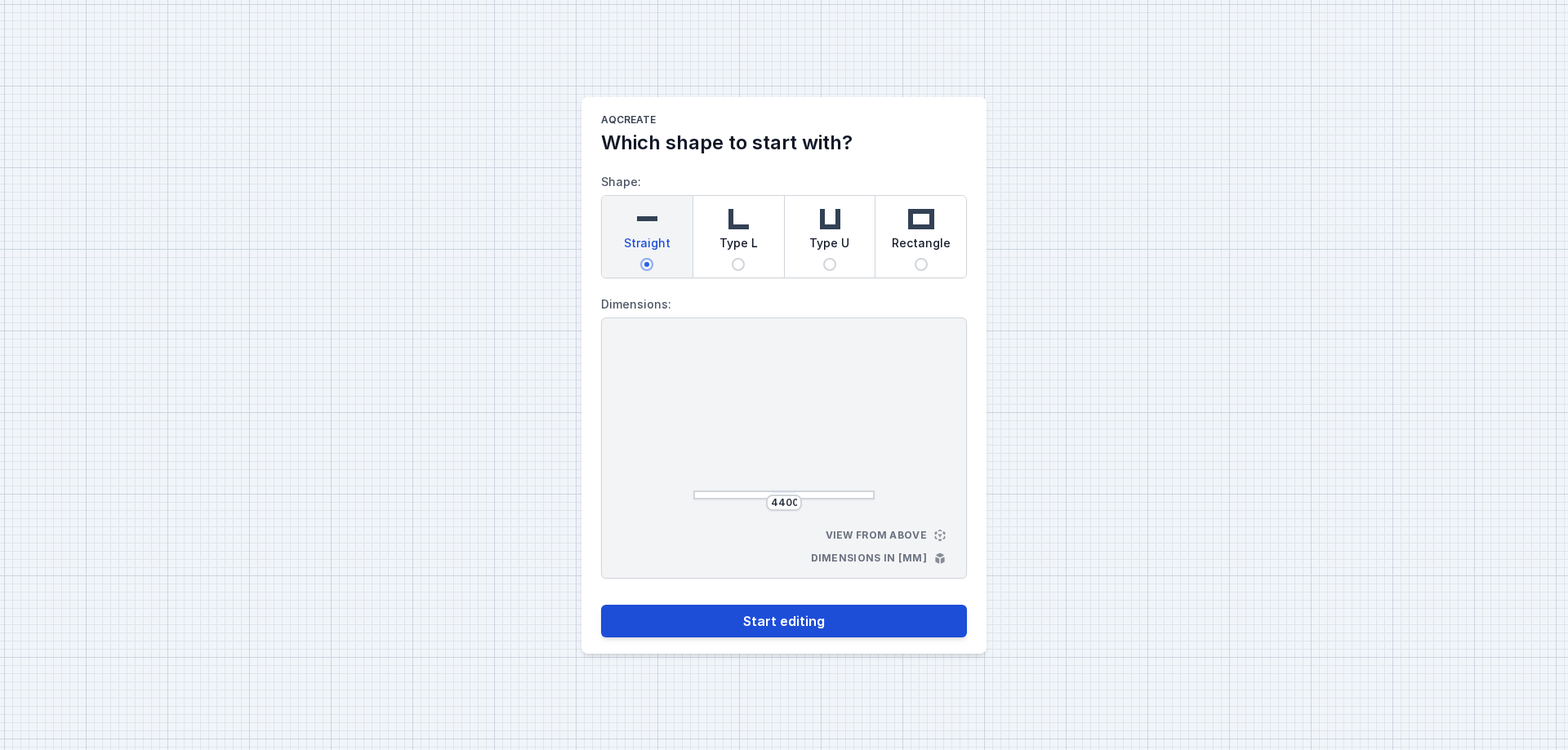
select select "4"
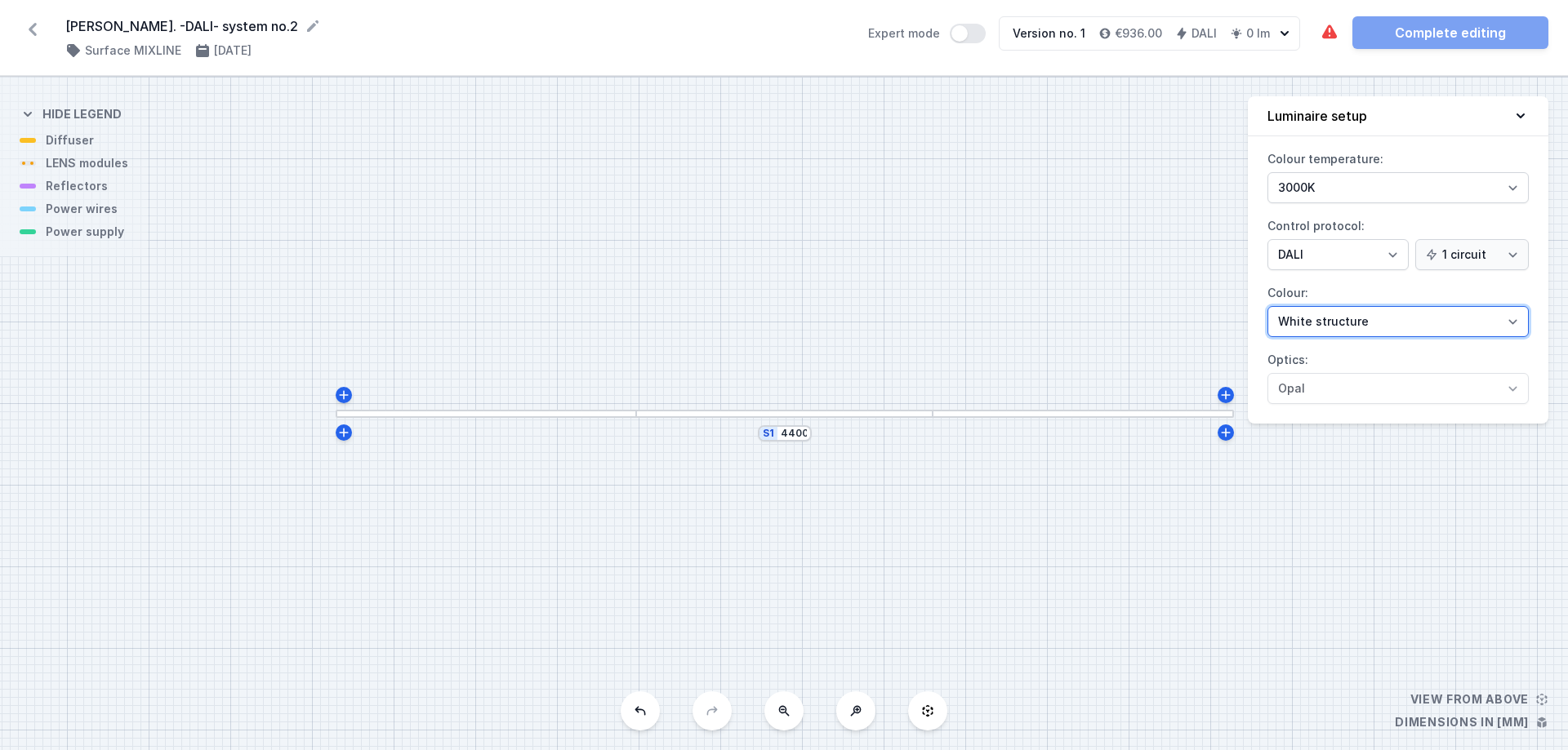
click at [1254, 318] on select "White structure Black structure Gold structure Copper Gray Another colour (from…" at bounding box center [1399, 321] width 262 height 31
select select "2"
click at [1254, 306] on select "White structure Black structure Gold structure Copper Gray Another colour (from…" at bounding box center [1399, 321] width 262 height 31
click at [373, 419] on div "S1 4400" at bounding box center [784, 413] width 1568 height 674
click at [392, 410] on div at bounding box center [486, 414] width 300 height 9
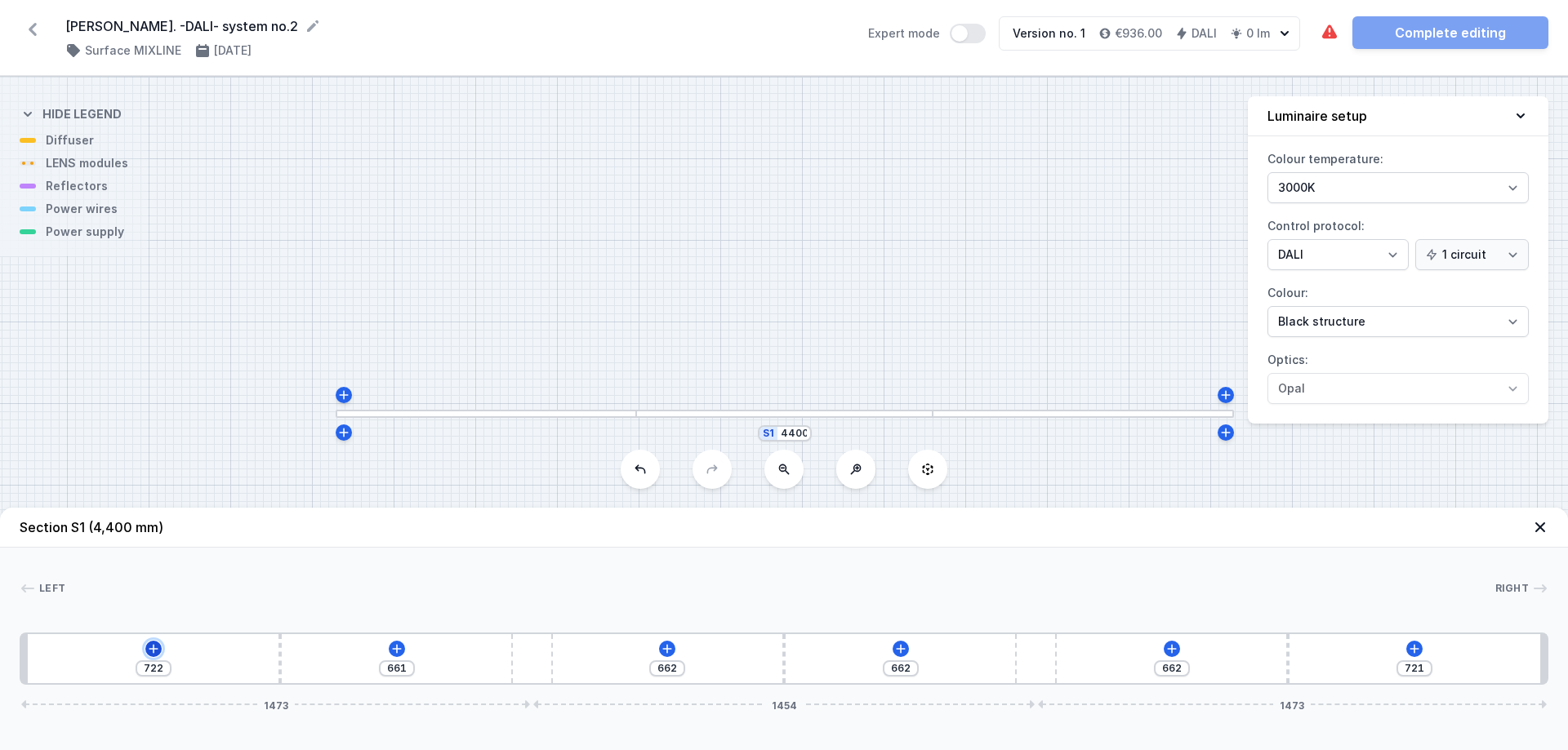
click at [156, 573] on icon at bounding box center [153, 648] width 13 height 13
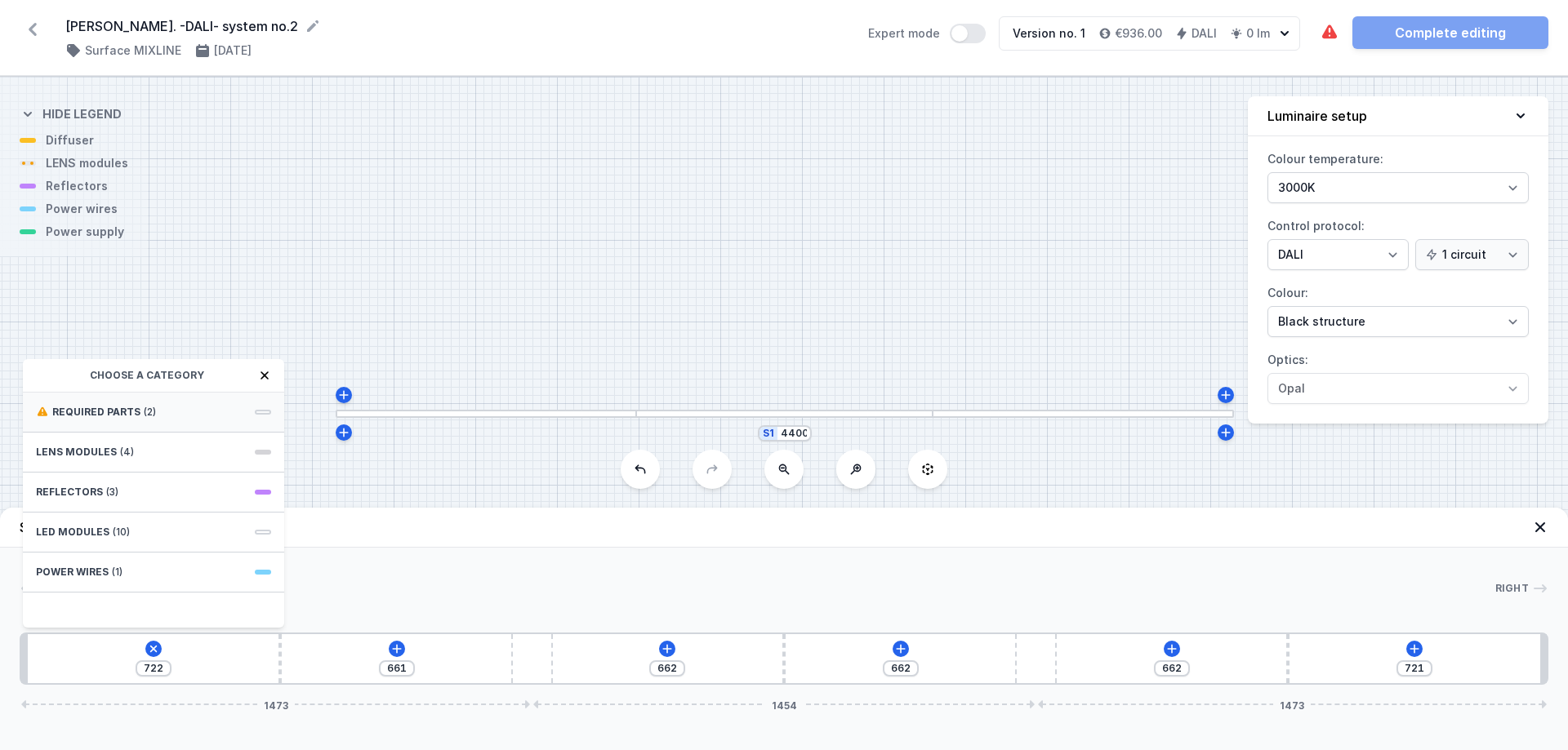
click at [105, 413] on span "Required parts" at bounding box center [96, 411] width 88 height 13
click at [153, 410] on span "Hole for power supply cable" at bounding box center [153, 410] width 235 height 16
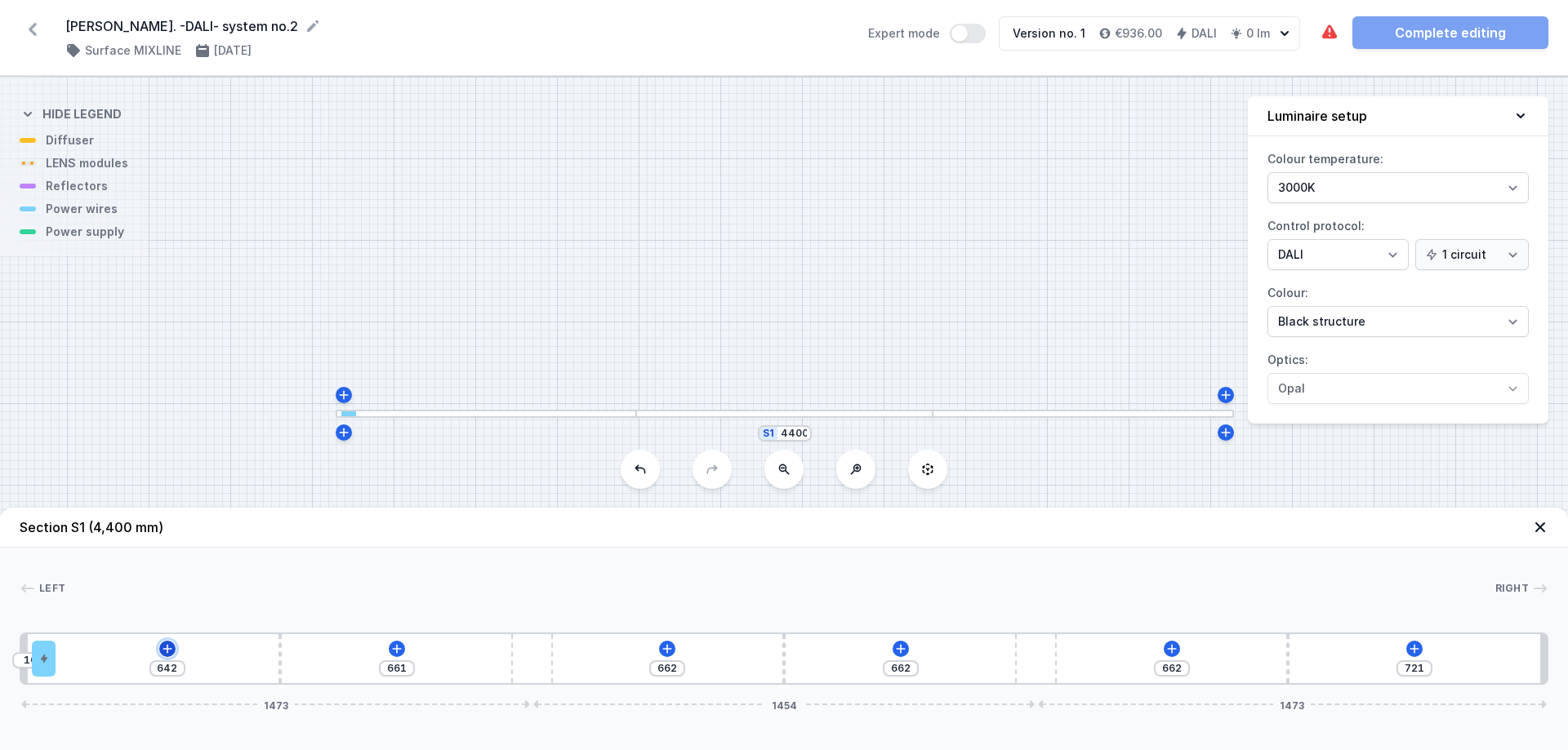
click at [167, 573] on icon at bounding box center [167, 648] width 9 height 9
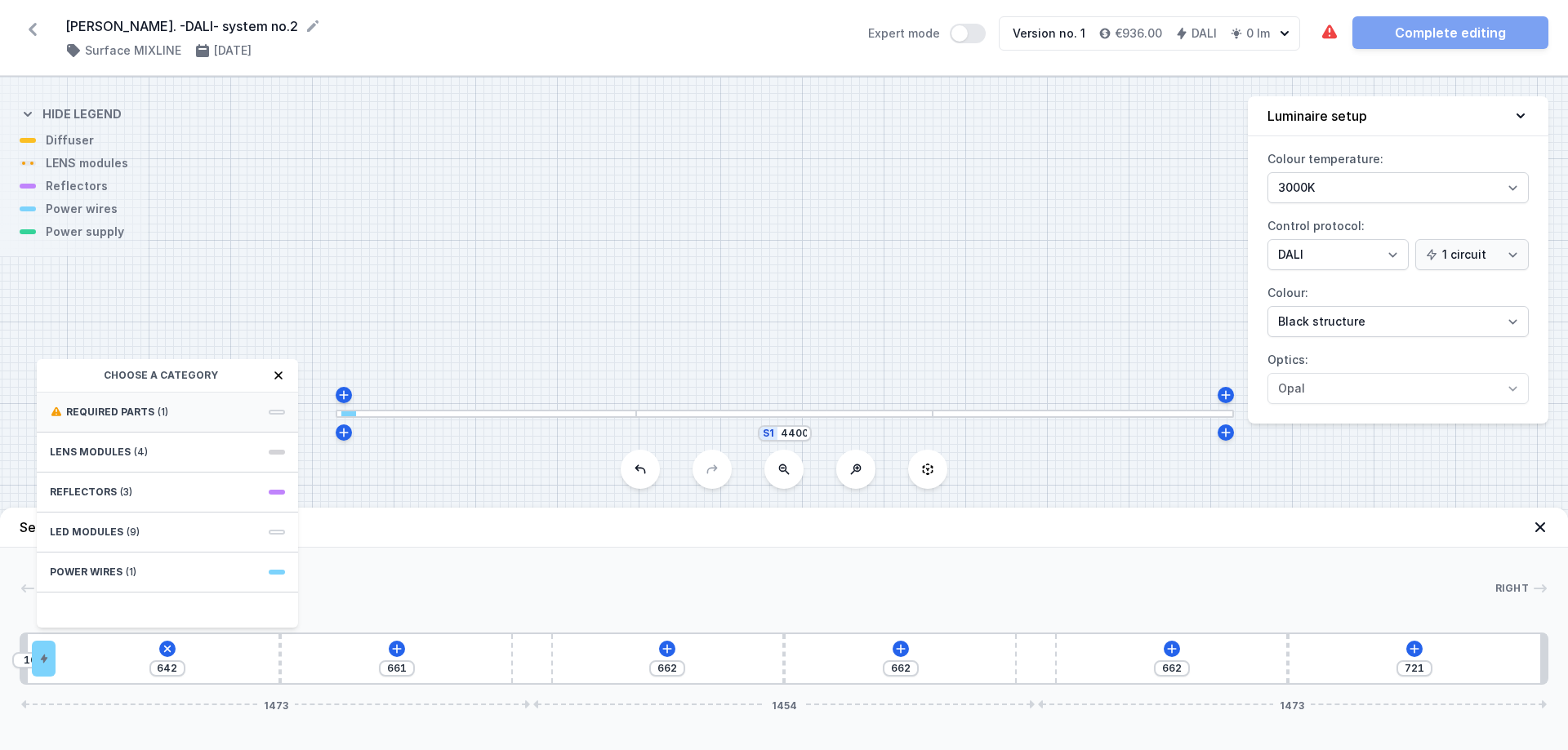
click at [158, 409] on span "(1)" at bounding box center [163, 411] width 11 height 13
click at [159, 402] on span "DALI Driver - up to 5W" at bounding box center [167, 410] width 235 height 16
type input "492"
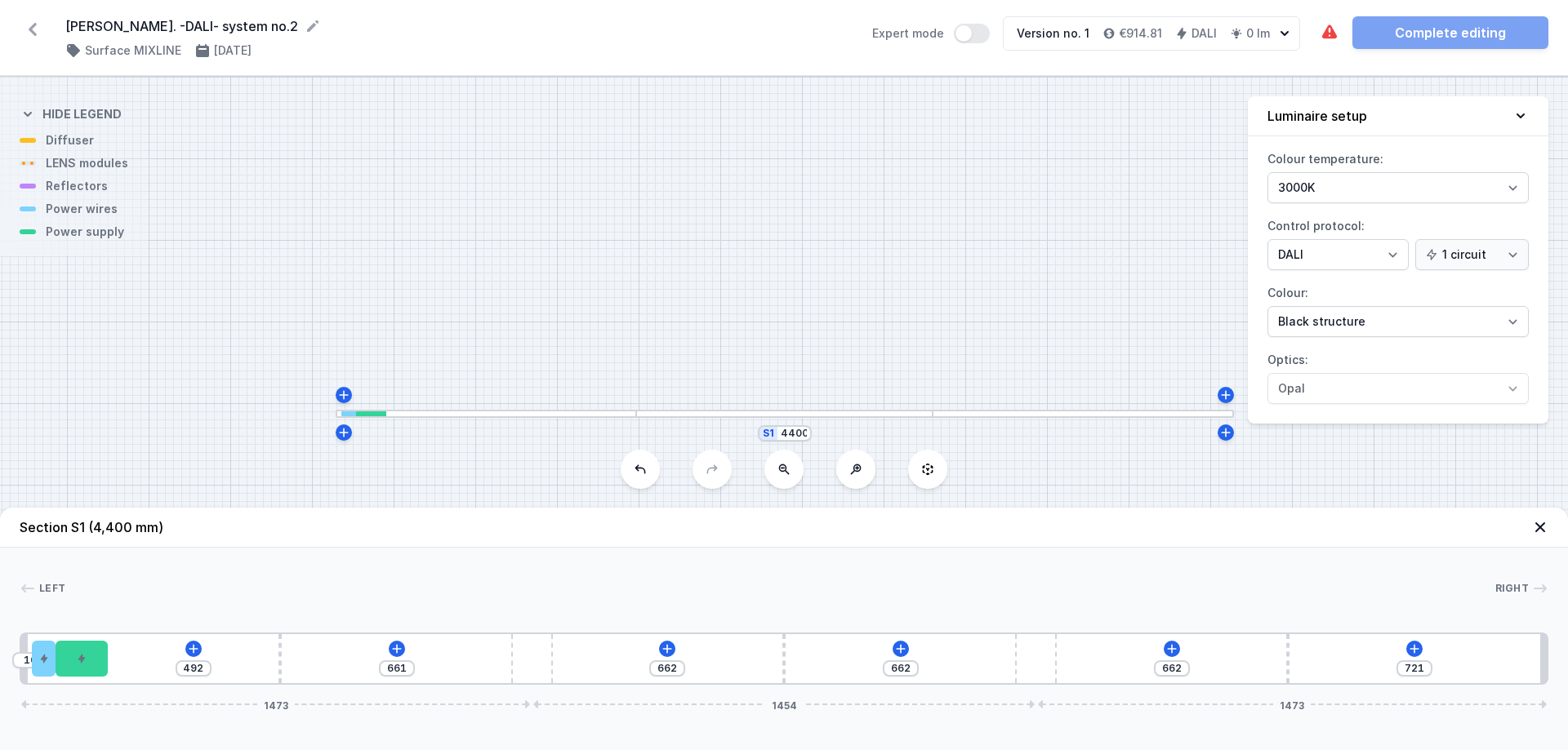
click at [801, 307] on div "S1 4400" at bounding box center [784, 413] width 1568 height 674
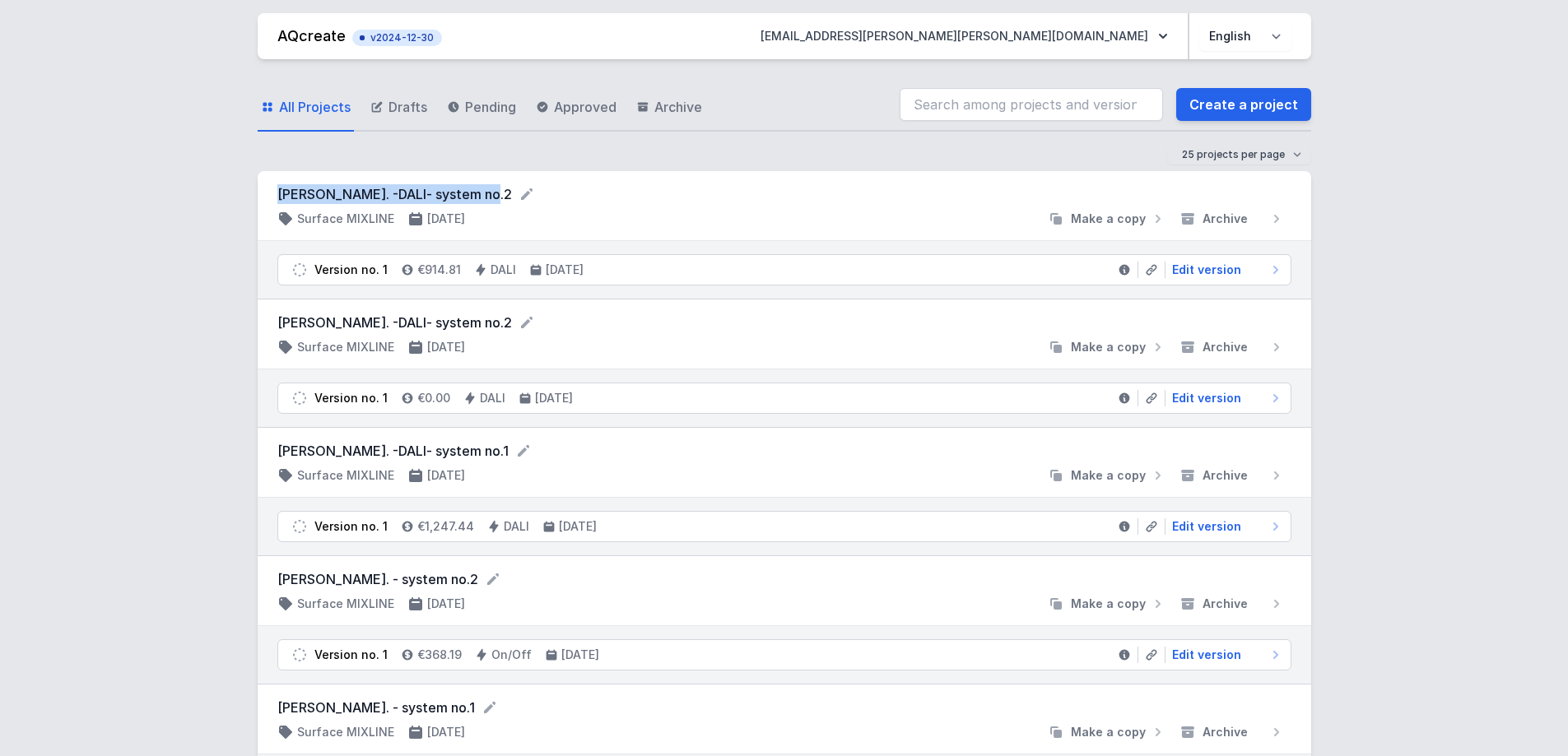
drag, startPoint x: 469, startPoint y: 190, endPoint x: 278, endPoint y: 188, distance: 191.0
click at [278, 188] on form "[PERSON_NAME]. -DALI- system no.2" at bounding box center [784, 195] width 1014 height 20
click at [1230, 111] on link "Create a project" at bounding box center [1242, 104] width 135 height 33
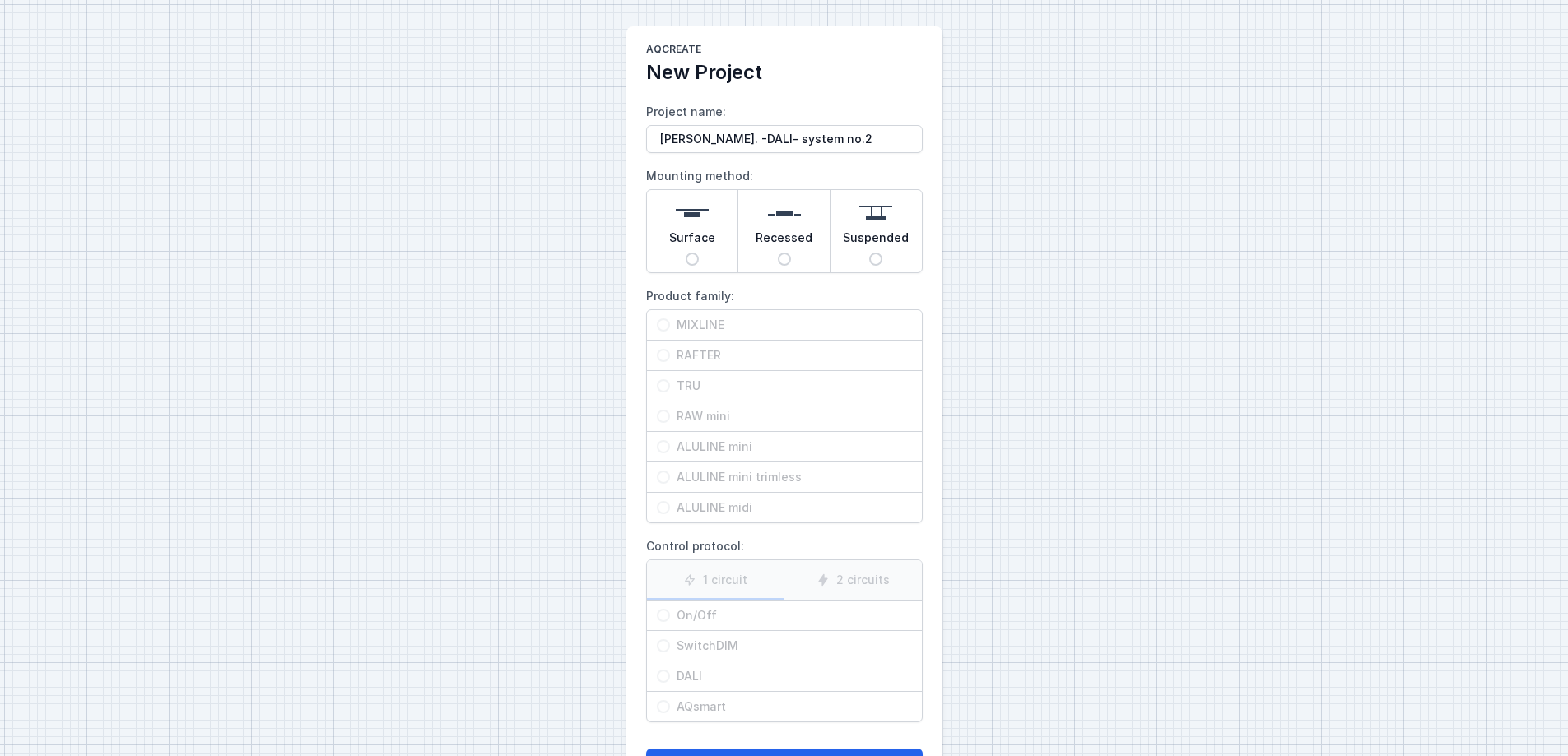
click at [839, 138] on input "[PERSON_NAME]. -DALI- system no.2" at bounding box center [784, 139] width 277 height 28
type input "[PERSON_NAME]. -DALI- system no.3"
click at [688, 256] on input "Surface" at bounding box center [691, 259] width 13 height 13
radio input "true"
click at [663, 325] on input "MIXLINE" at bounding box center [662, 325] width 13 height 13
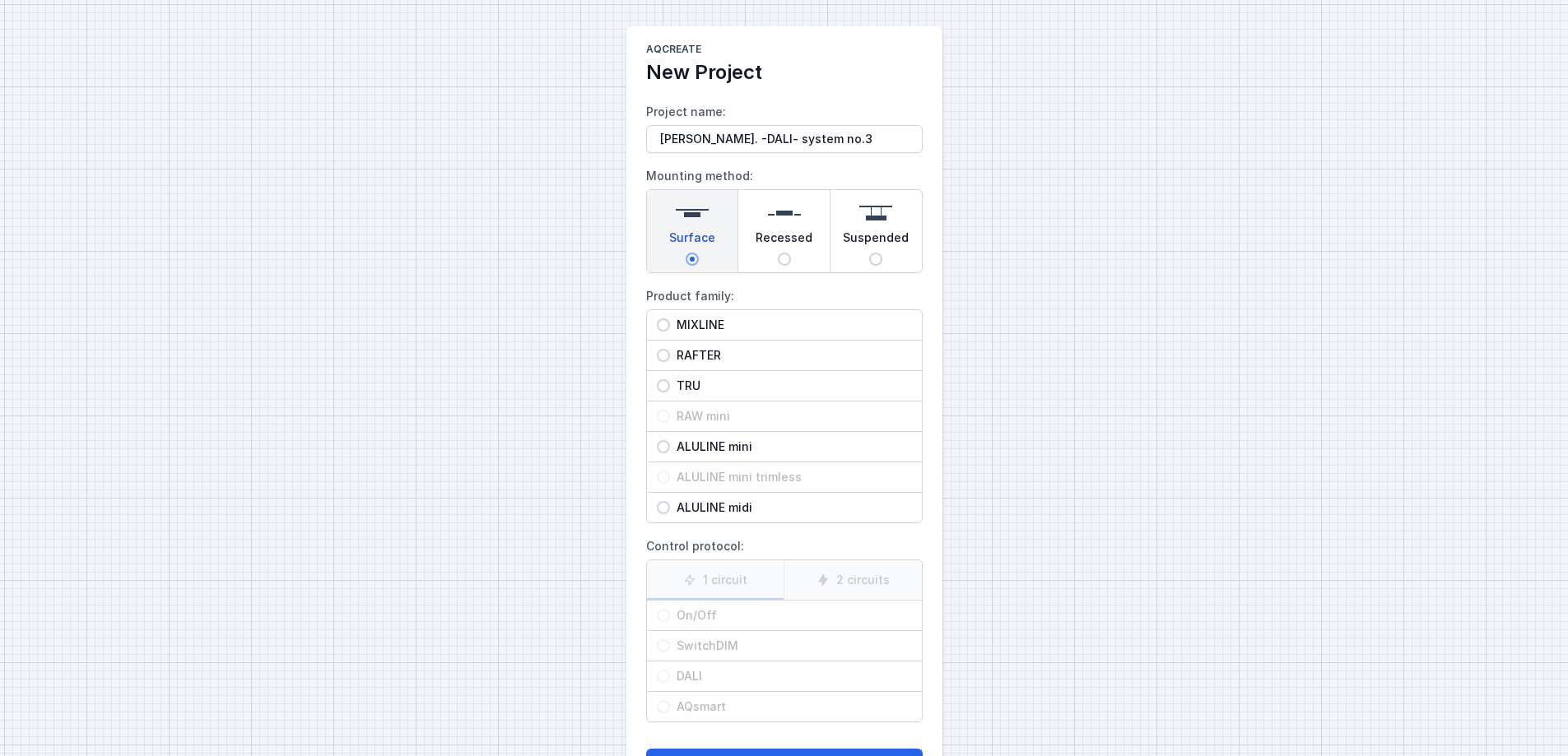
radio input "true"
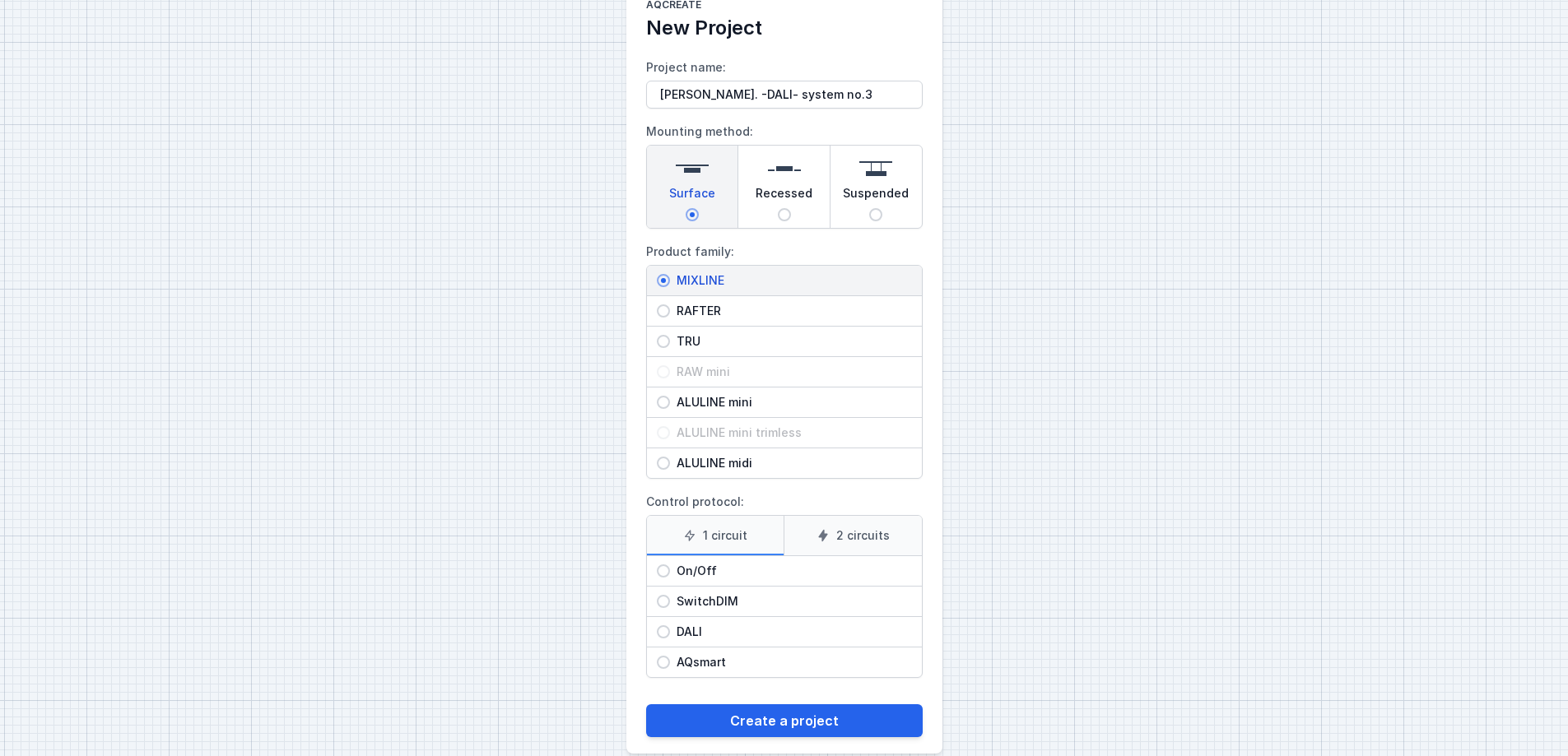
scroll to position [68, 0]
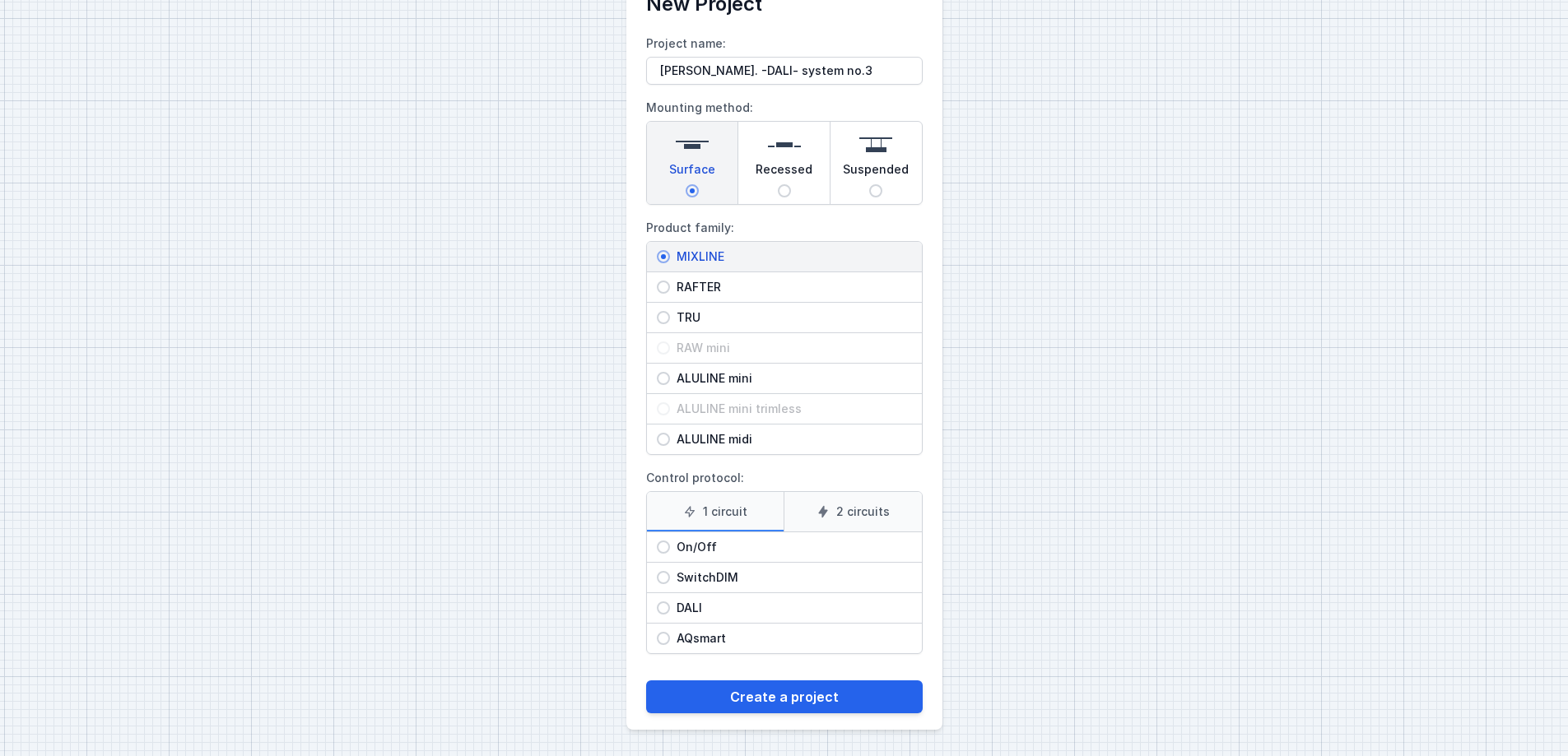
click at [661, 606] on input "DALI" at bounding box center [662, 607] width 13 height 13
radio input "true"
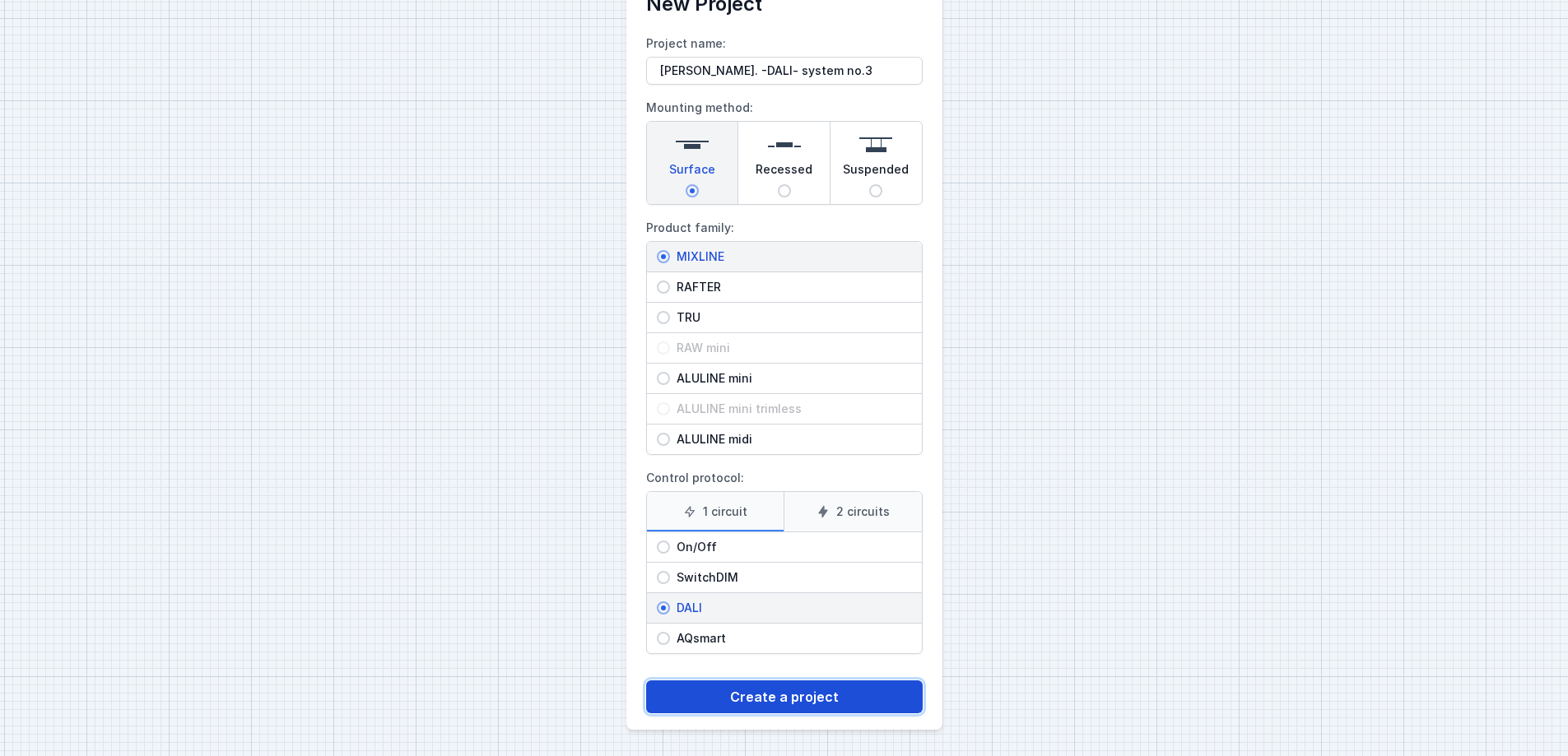
click at [776, 698] on button "Create a project" at bounding box center [784, 696] width 277 height 33
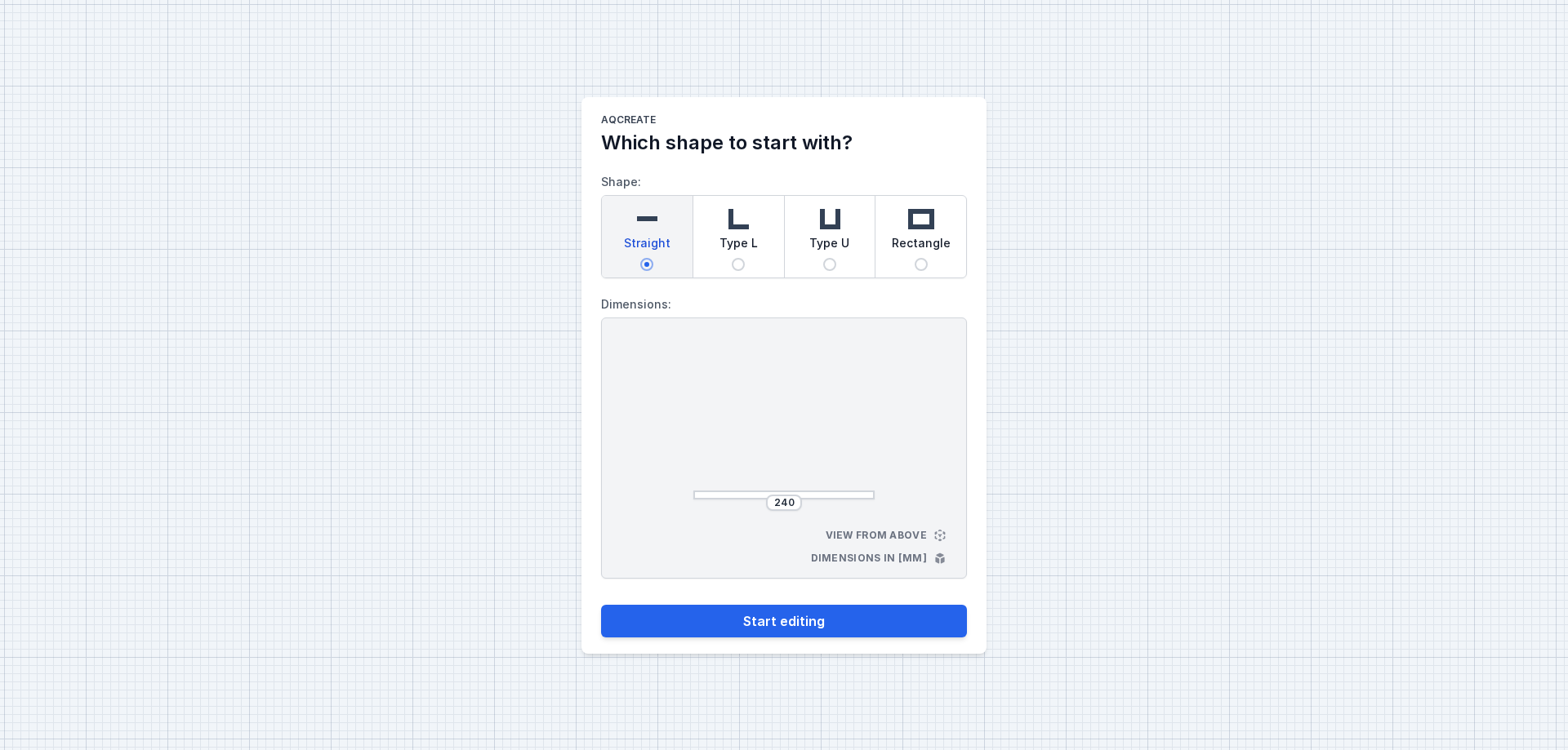
click at [921, 268] on input "Rectangle" at bounding box center [921, 264] width 13 height 13
radio input "true"
click at [786, 505] on input "264" at bounding box center [784, 502] width 26 height 13
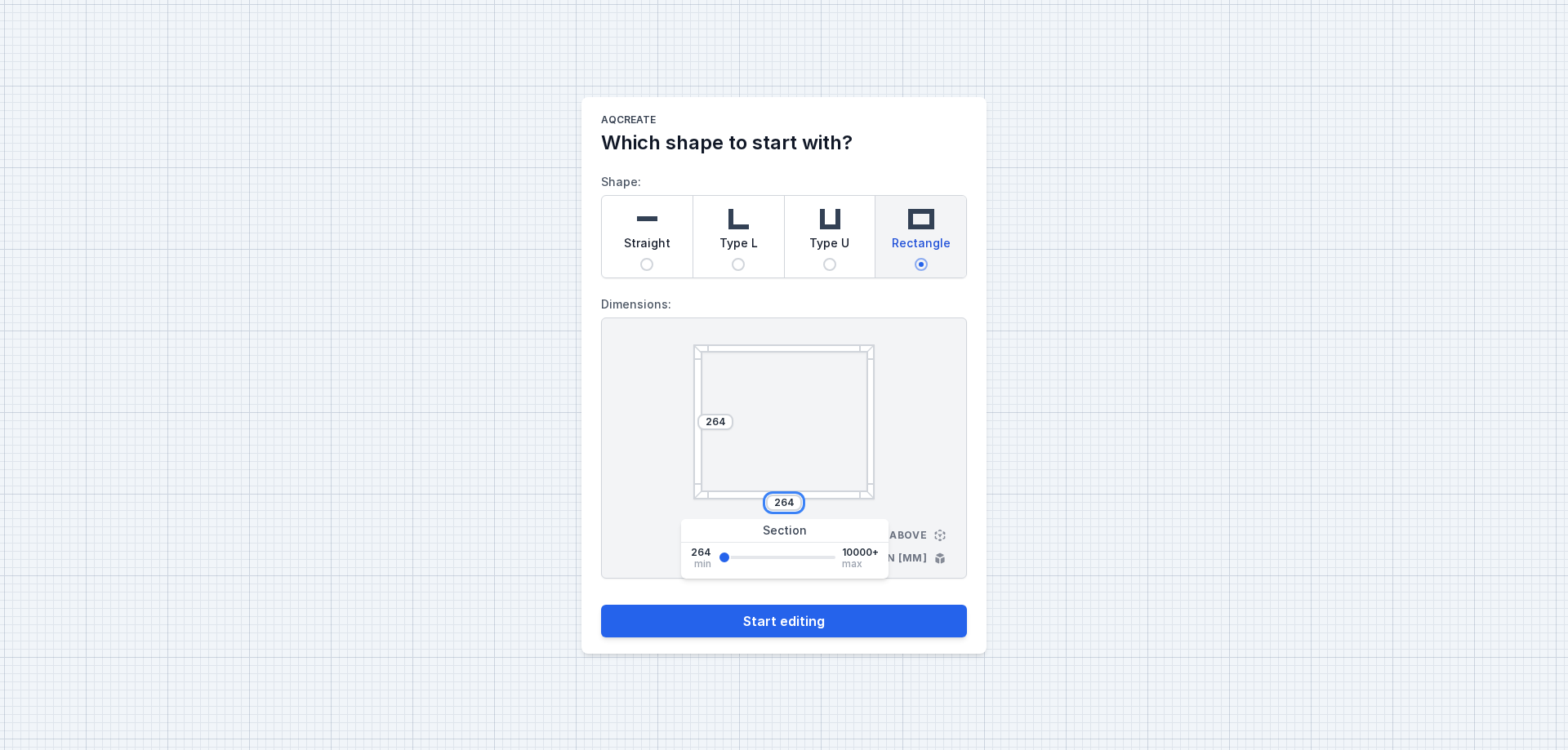
drag, startPoint x: 794, startPoint y: 501, endPoint x: 748, endPoint y: 497, distance: 46.2
click at [748, 497] on div "264" at bounding box center [784, 502] width 181 height 16
type input "4400"
click at [713, 420] on input "264" at bounding box center [716, 421] width 26 height 13
drag, startPoint x: 725, startPoint y: 419, endPoint x: 705, endPoint y: 421, distance: 20.1
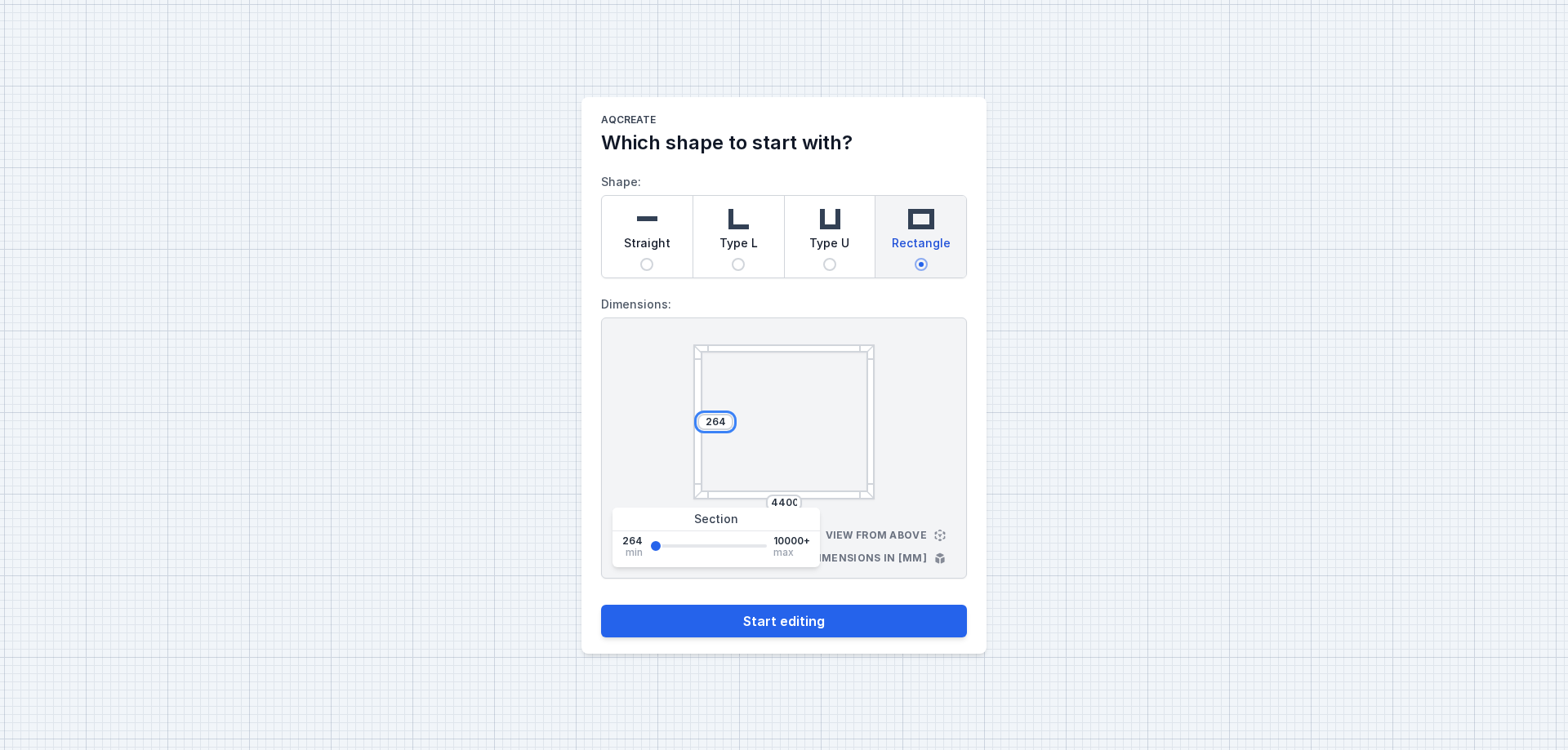
click at [705, 421] on input "264" at bounding box center [716, 421] width 26 height 13
type input "2300"
click at [824, 620] on button "Start editing" at bounding box center [783, 621] width 366 height 33
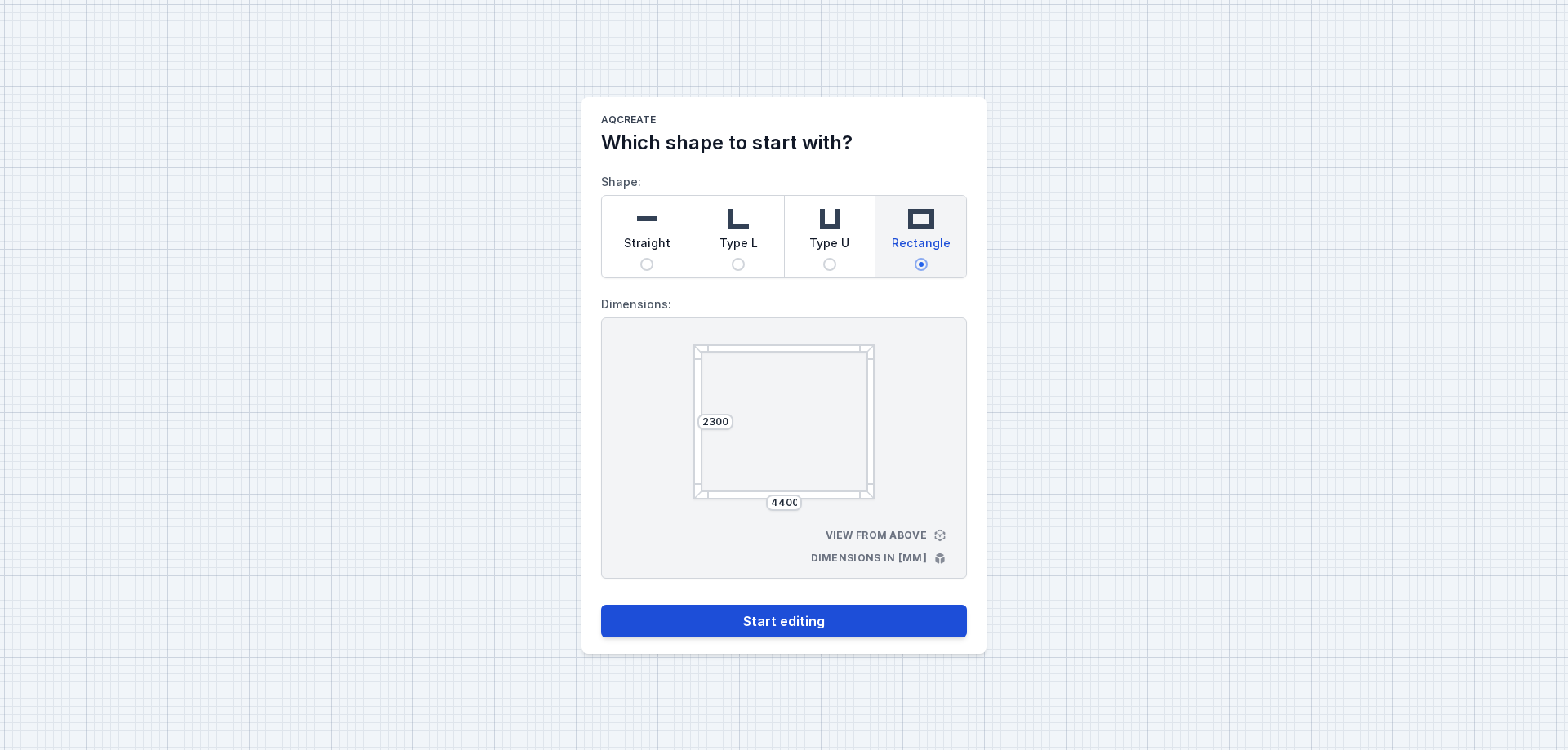
select select "4"
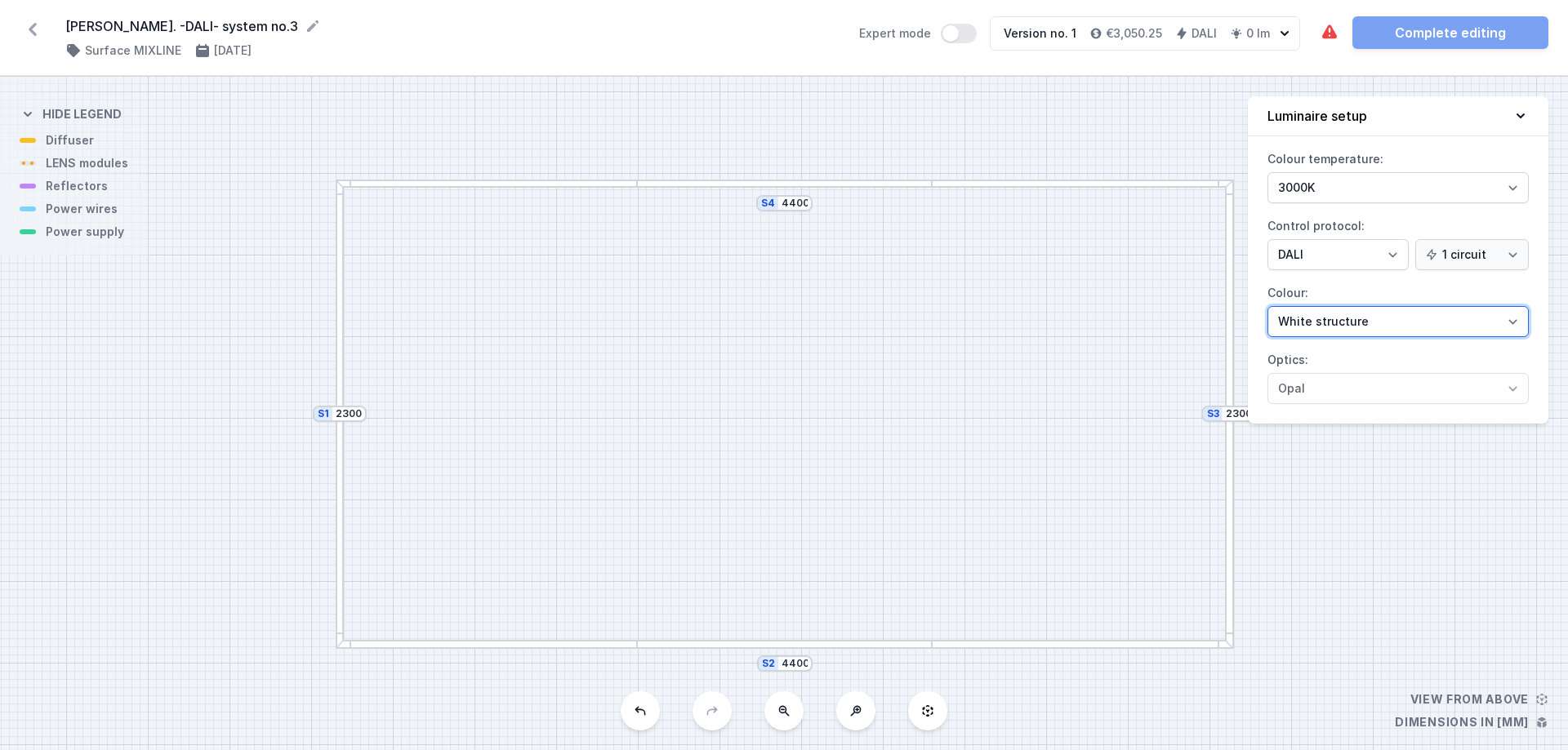
click at [1340, 324] on select "White structure Black structure Gold structure Copper Gray Another colour (from…" at bounding box center [1399, 321] width 262 height 31
select select "2"
click at [1268, 306] on select "White structure Black structure Gold structure Copper Gray Another colour (from…" at bounding box center [1399, 321] width 262 height 31
click at [376, 188] on div "S4 4400 S3 2300 S2 4400 S1 2300" at bounding box center [784, 413] width 1568 height 674
click at [390, 180] on div at bounding box center [487, 183] width 301 height 9
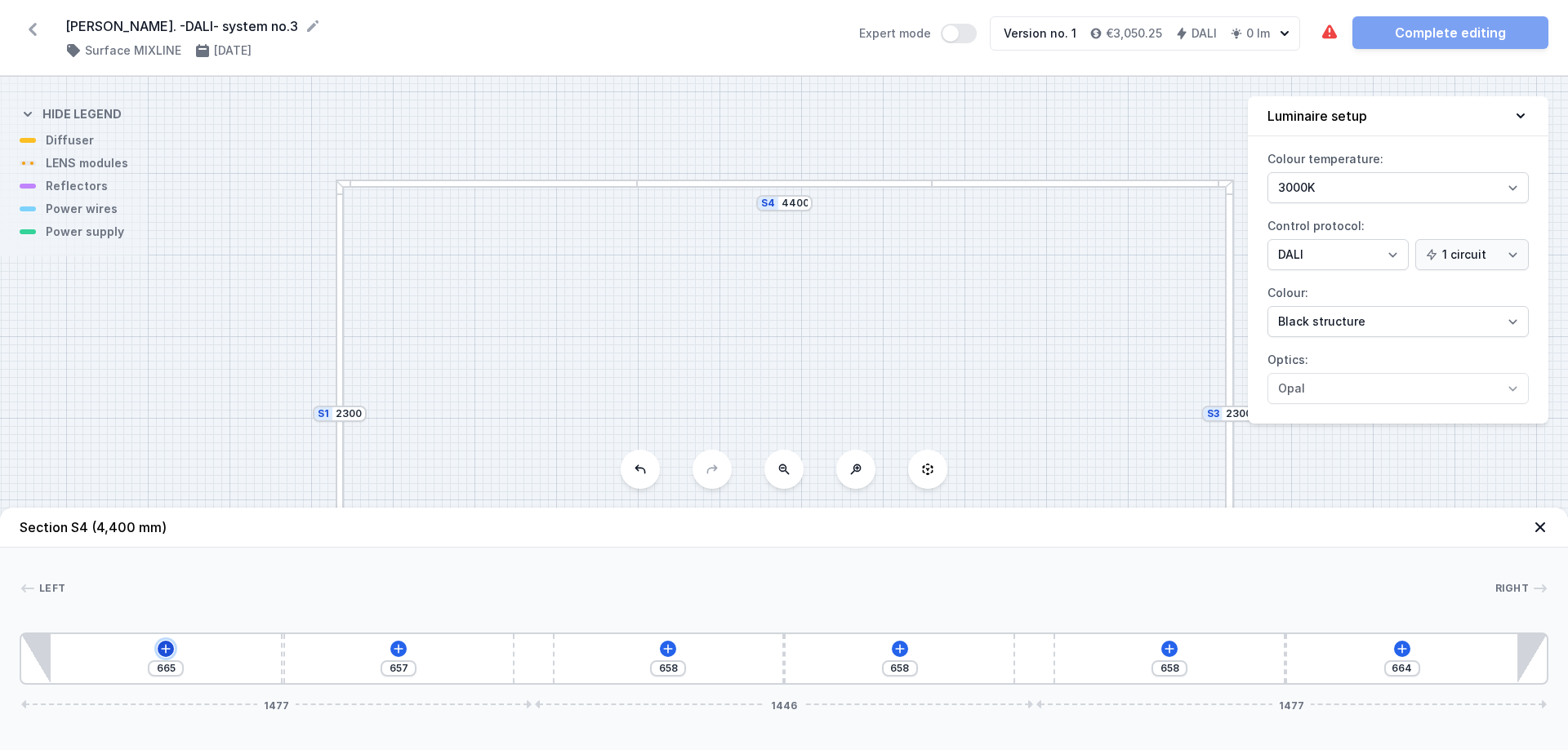
click at [164, 644] on icon at bounding box center [166, 648] width 13 height 13
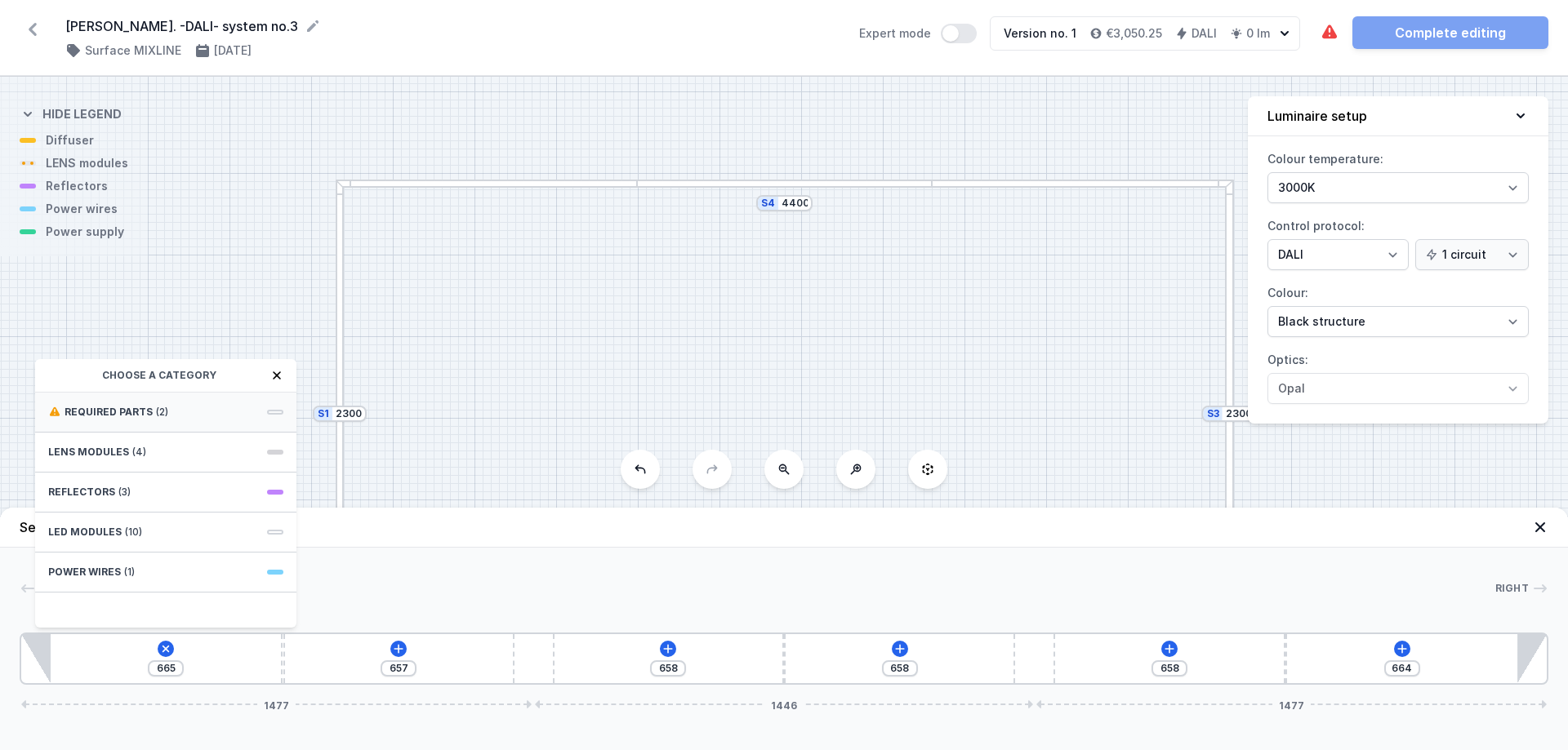
click at [218, 412] on div "Required parts (2)" at bounding box center [166, 412] width 262 height 40
click at [158, 407] on span "Hole for power supply cable" at bounding box center [166, 410] width 235 height 16
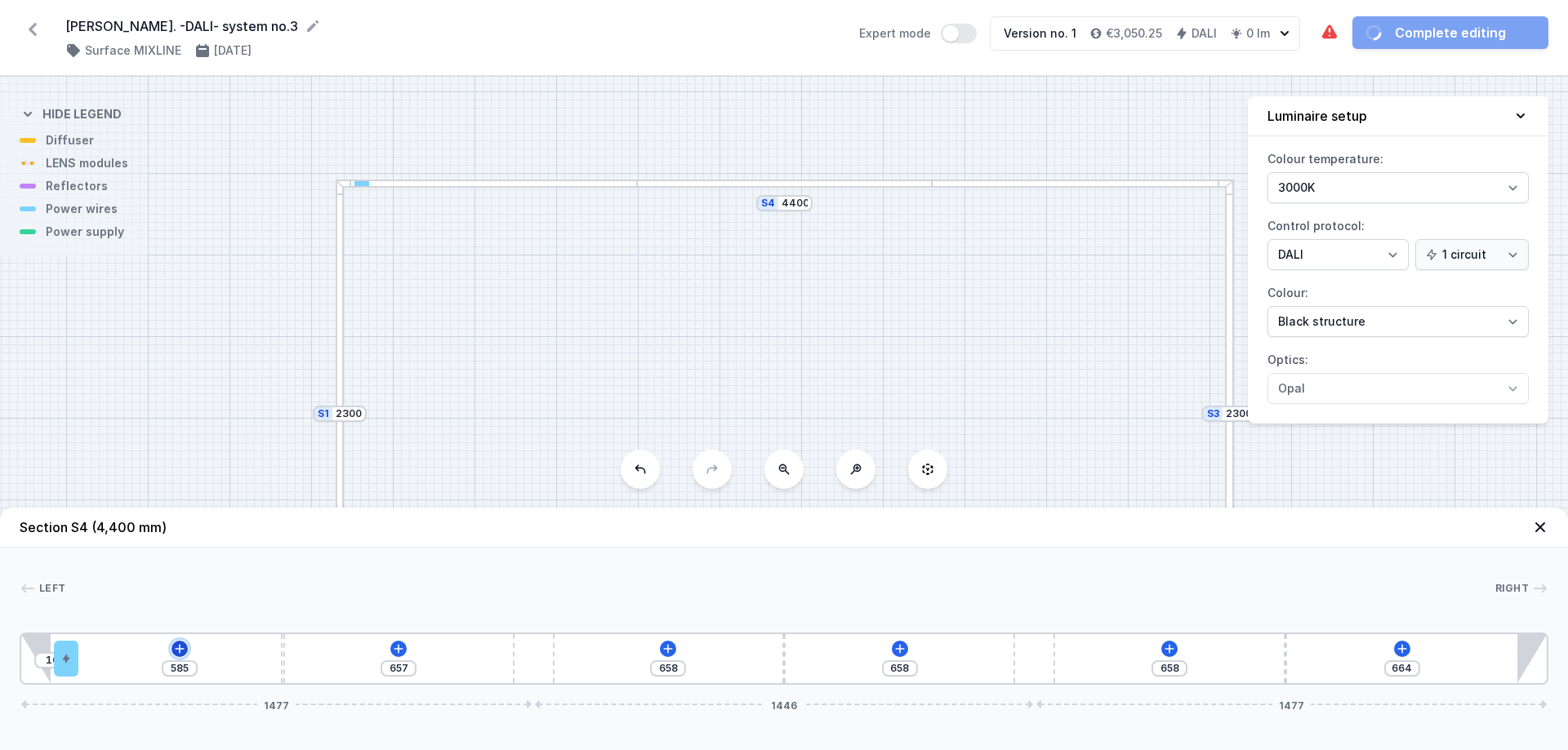
click at [181, 650] on icon at bounding box center [179, 648] width 13 height 13
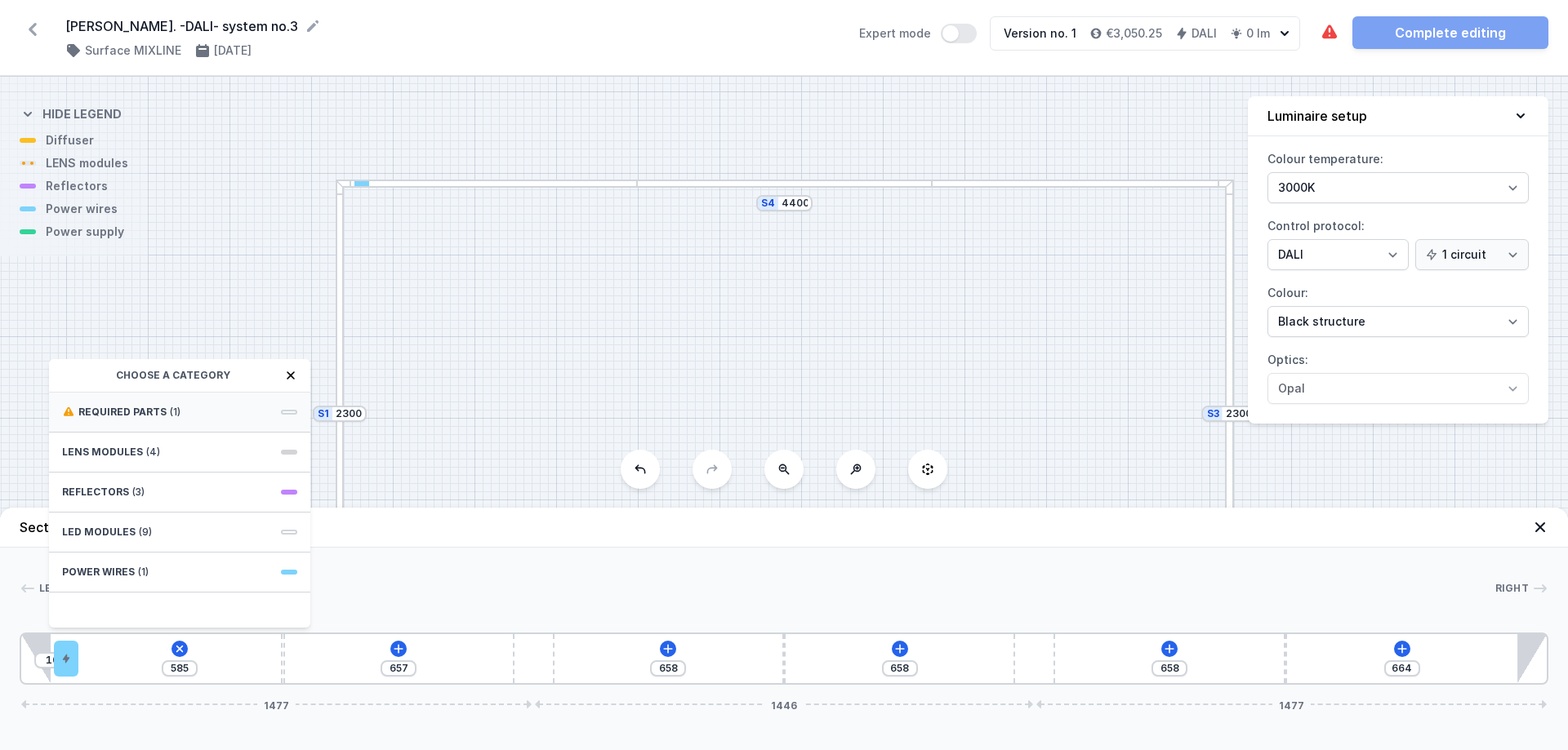
click at [135, 406] on span "Required parts" at bounding box center [122, 411] width 88 height 13
click at [169, 401] on div "DALI Driver - up to 5W" at bounding box center [179, 410] width 262 height 37
type input "435"
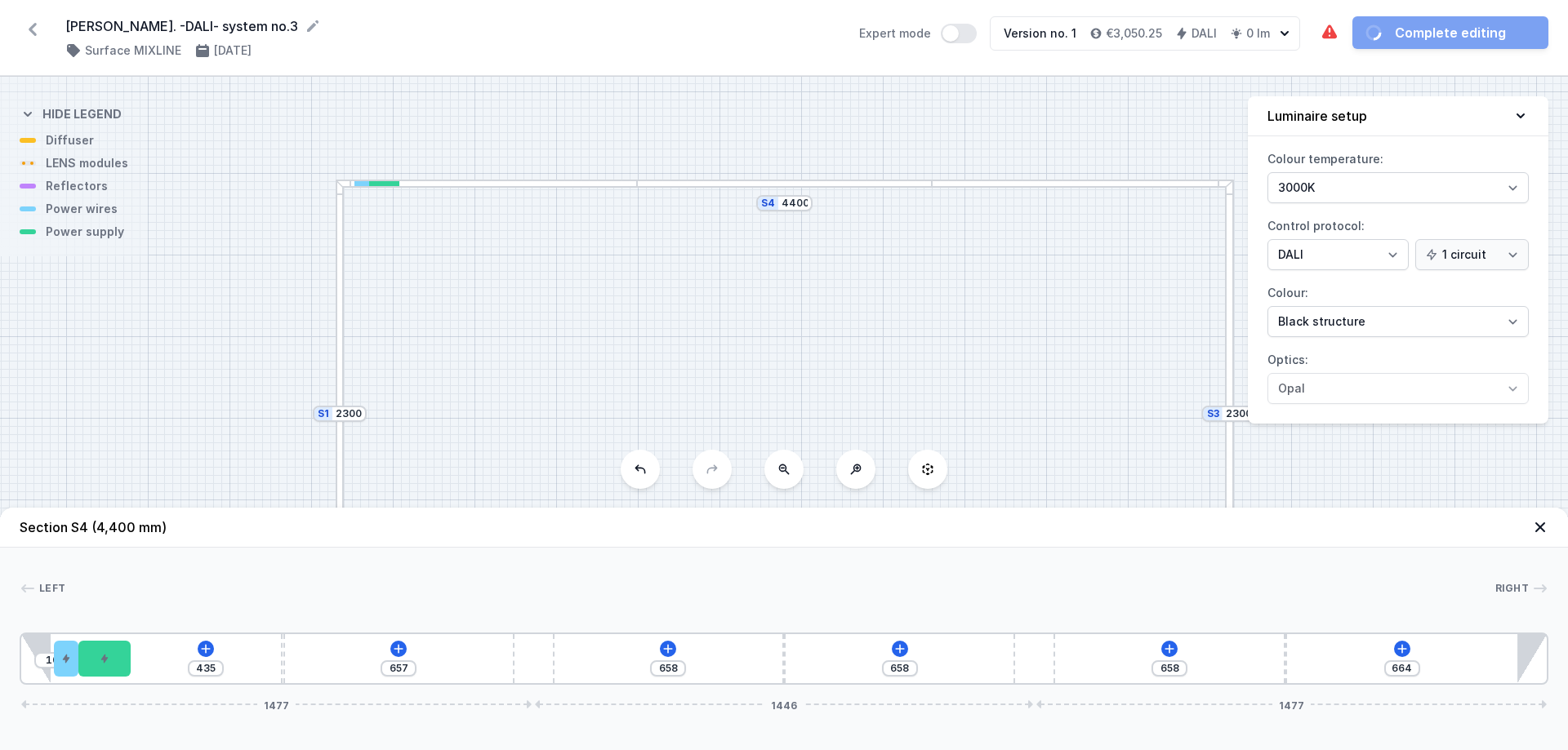
click at [489, 375] on div "S4 4400 S3 2300 S2 4400 S1 2300" at bounding box center [784, 413] width 1568 height 674
click at [1537, 527] on icon at bounding box center [1540, 527] width 16 height 16
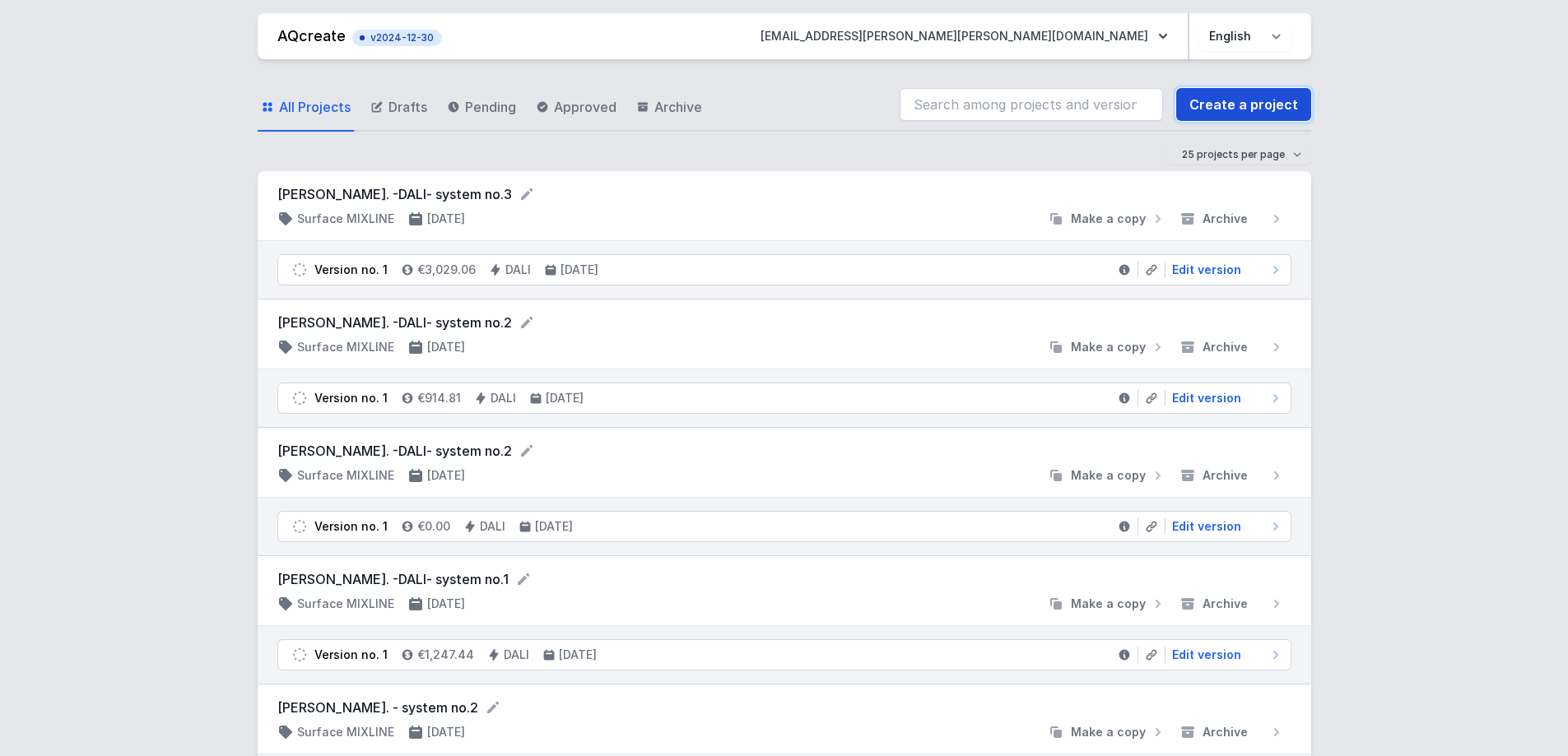
click at [1228, 96] on link "Create a project" at bounding box center [1242, 104] width 135 height 33
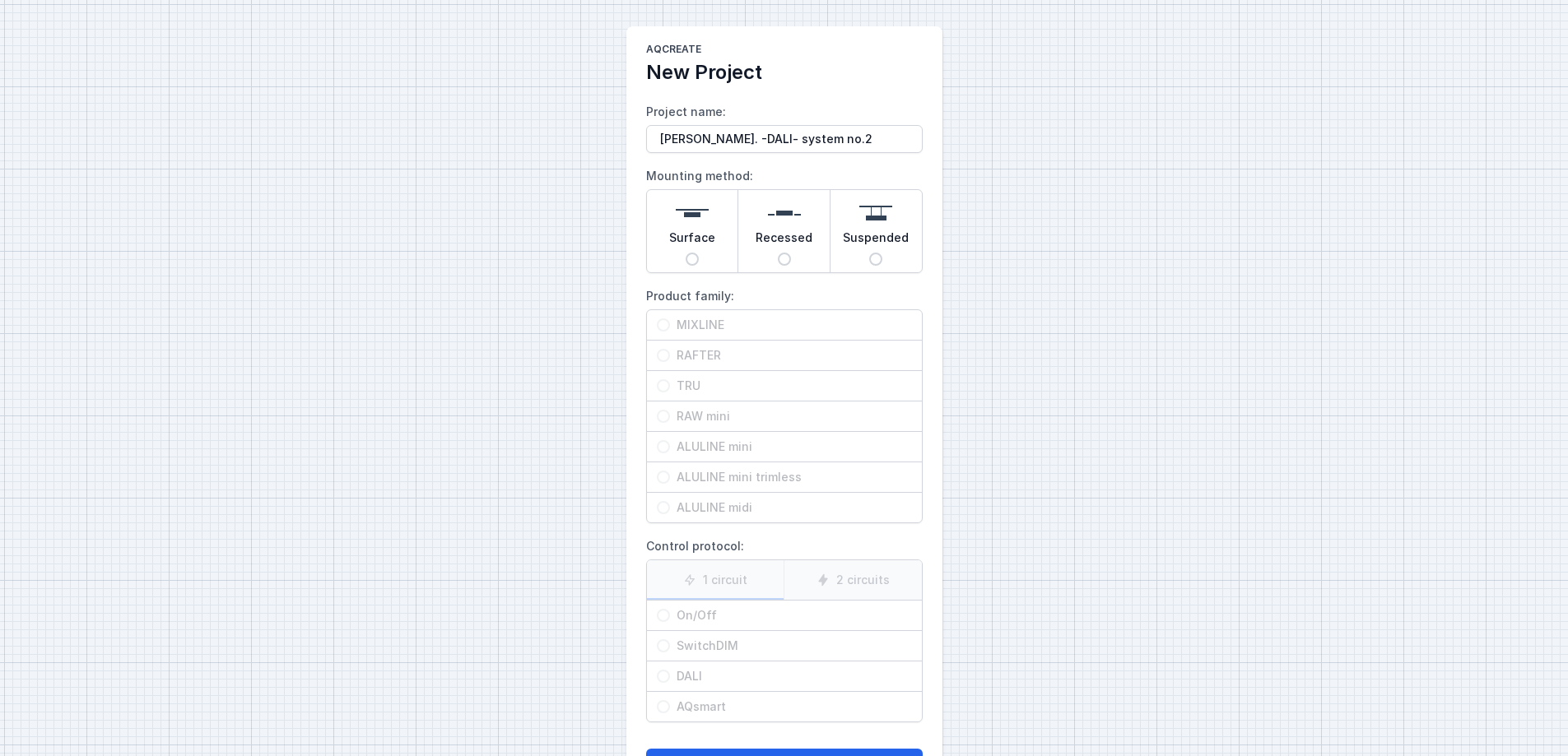
click at [832, 142] on input "[PERSON_NAME]. -DALI- system no.2" at bounding box center [784, 139] width 277 height 28
type input "Vantrix Kft. -DALI- system no.4"
click at [692, 255] on input "Surface" at bounding box center [691, 259] width 13 height 13
radio input "true"
click at [665, 324] on input "MIXLINE" at bounding box center [662, 325] width 13 height 13
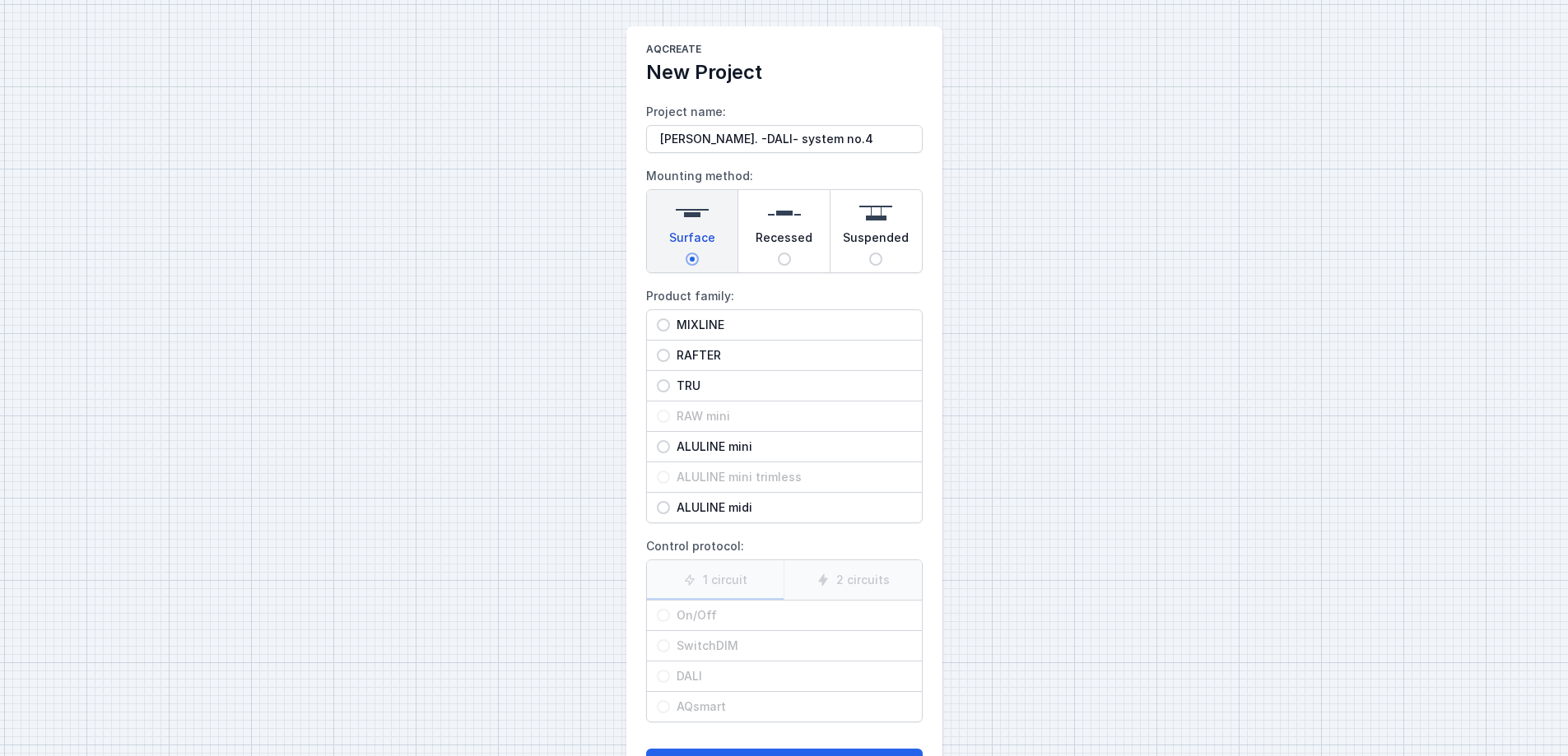
radio input "true"
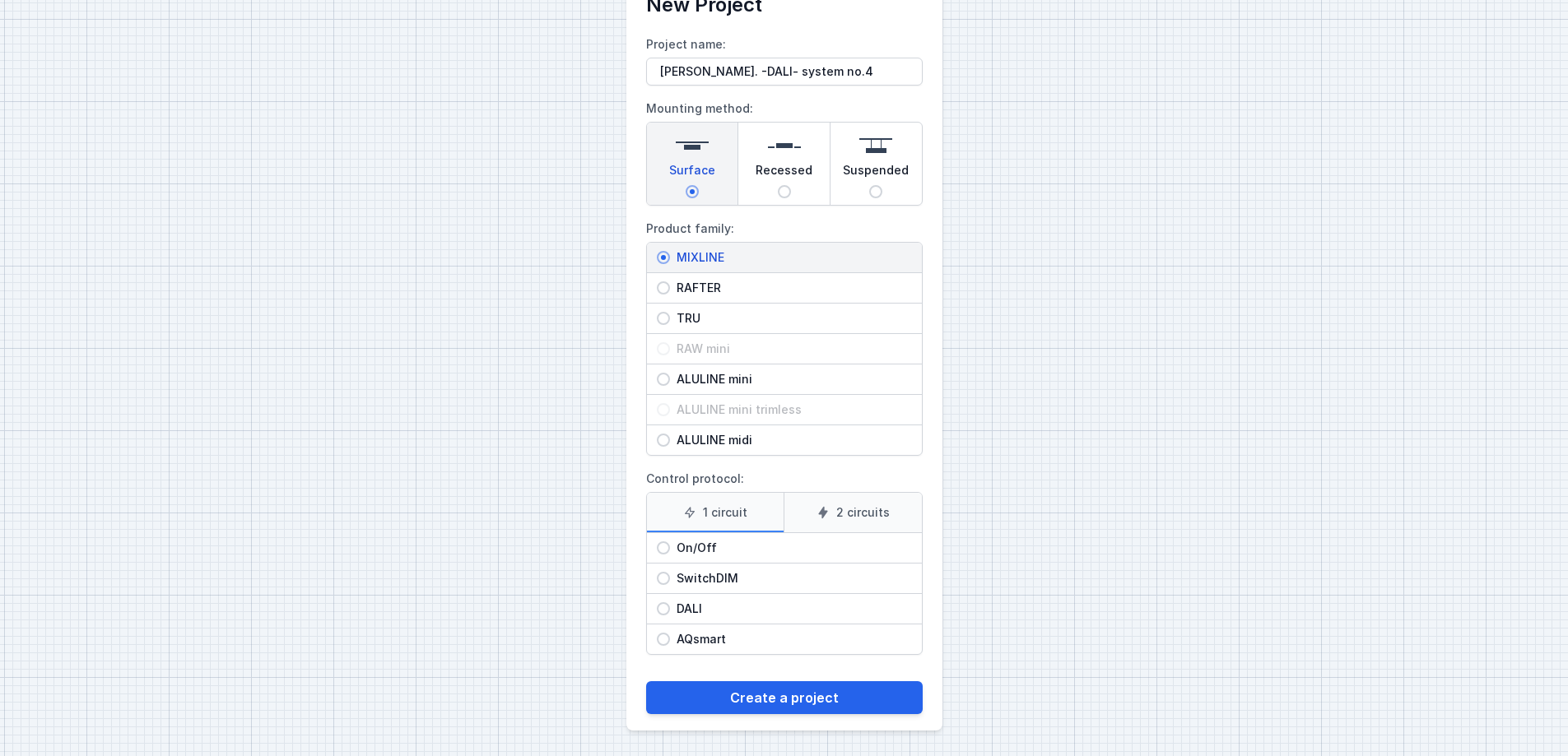
scroll to position [68, 0]
click at [662, 605] on input "DALI" at bounding box center [662, 607] width 13 height 13
radio input "true"
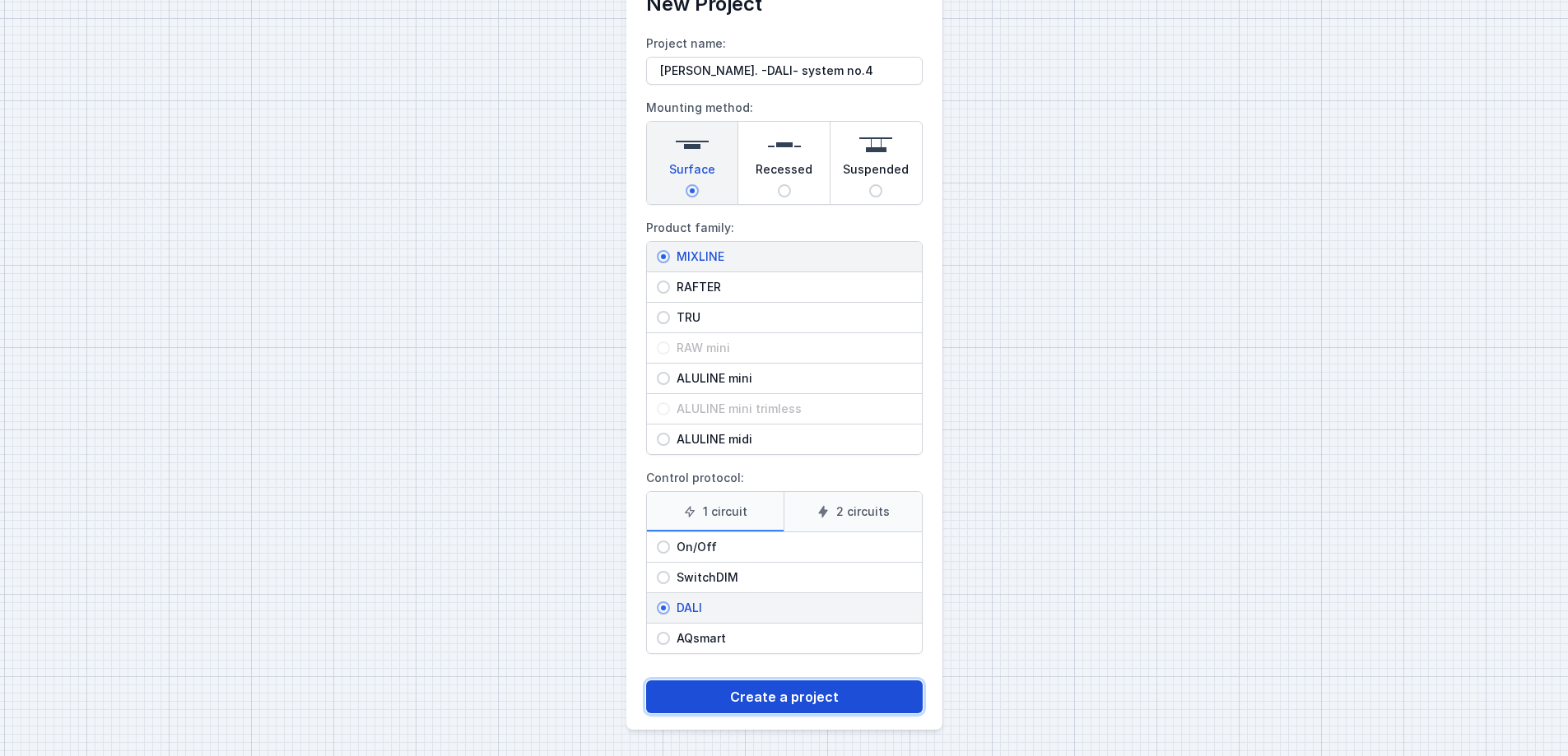
click at [768, 690] on button "Create a project" at bounding box center [784, 696] width 277 height 33
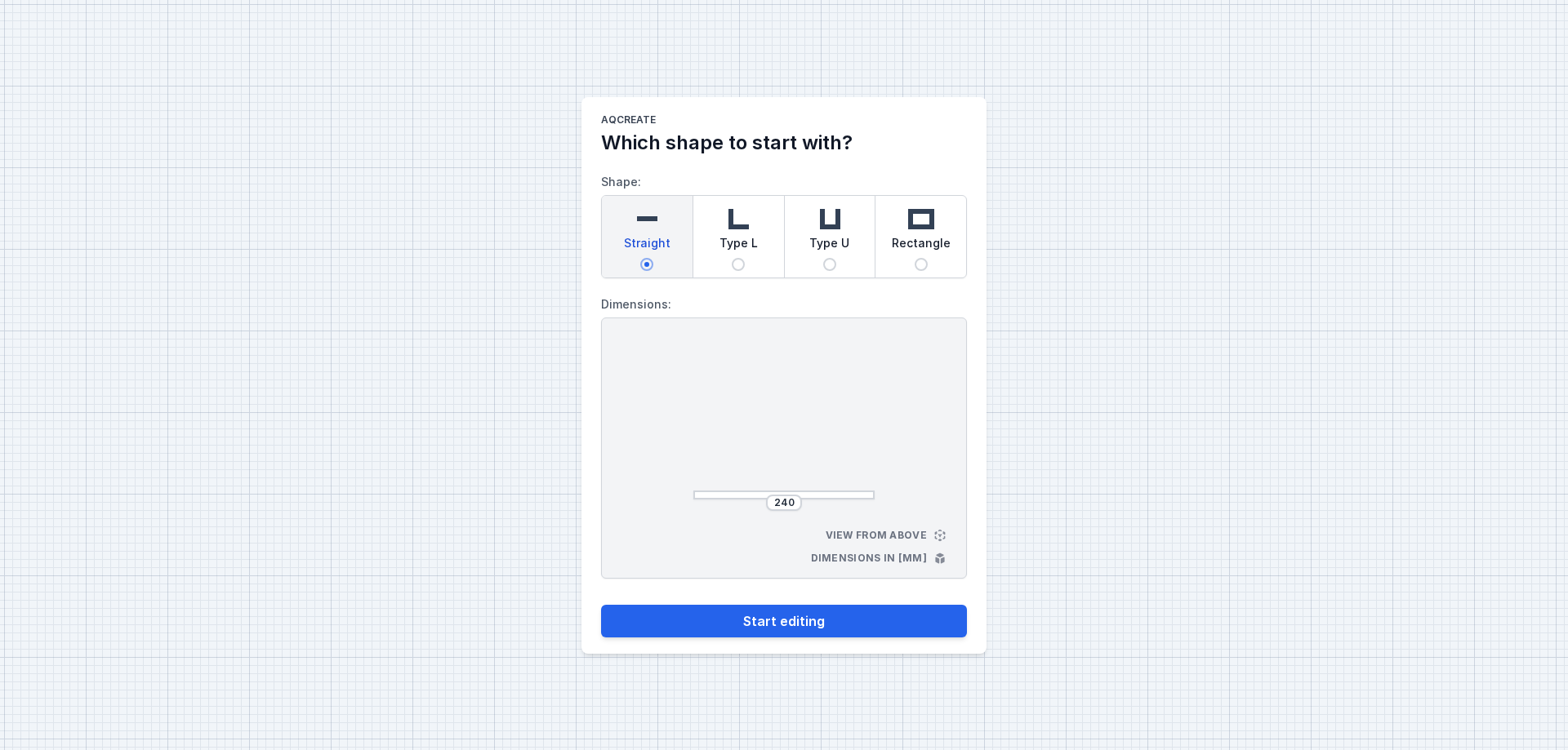
click at [734, 240] on span "Type L" at bounding box center [738, 246] width 39 height 23
click at [734, 258] on input "Type L" at bounding box center [737, 264] width 13 height 13
radio input "true"
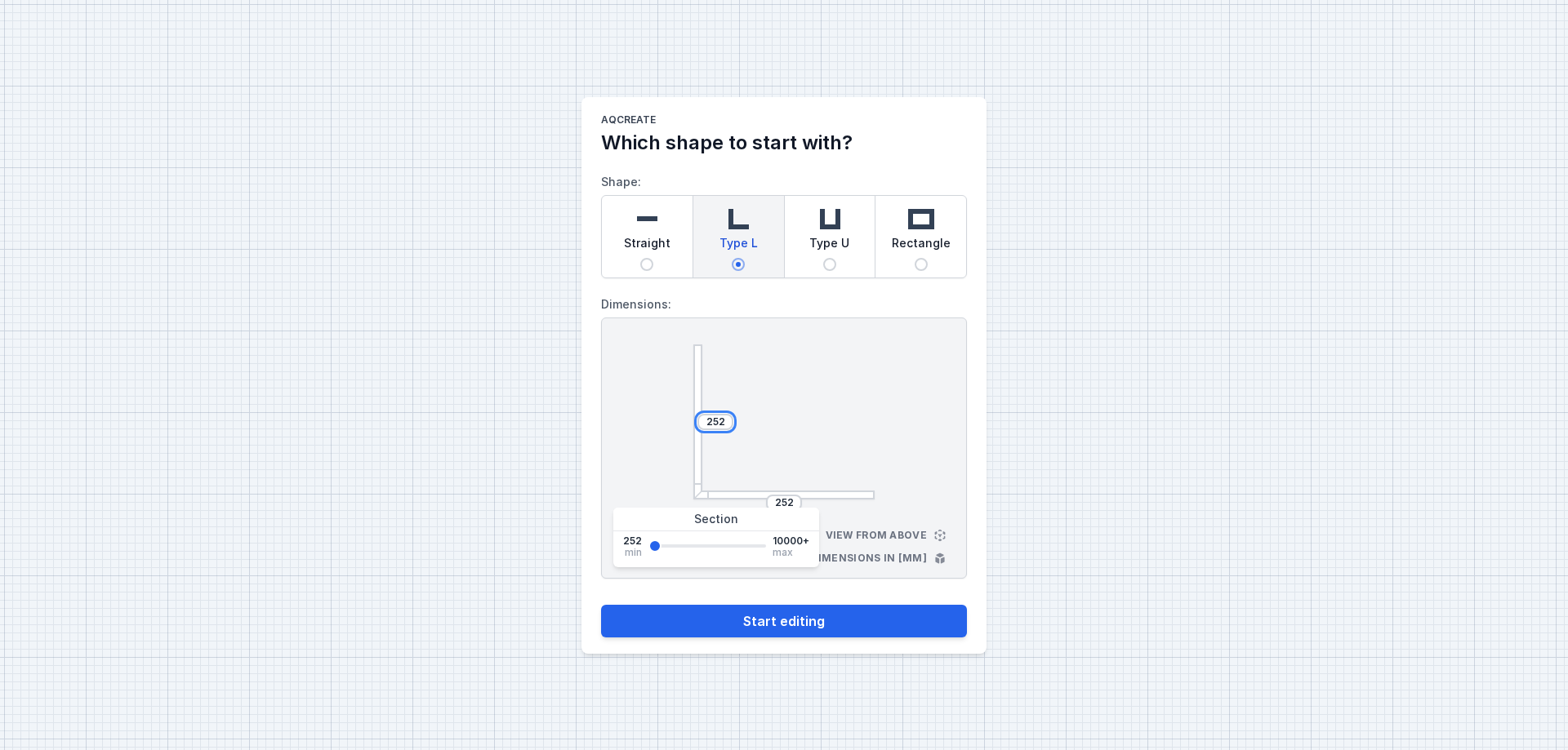
drag, startPoint x: 722, startPoint y: 419, endPoint x: 684, endPoint y: 415, distance: 38.2
click at [684, 415] on div "252 252 View from above Dimensions in [mm]" at bounding box center [783, 449] width 366 height 262
type input "1600"
click at [790, 503] on input "252" at bounding box center [784, 502] width 26 height 13
click at [785, 495] on div "252" at bounding box center [784, 502] width 36 height 16
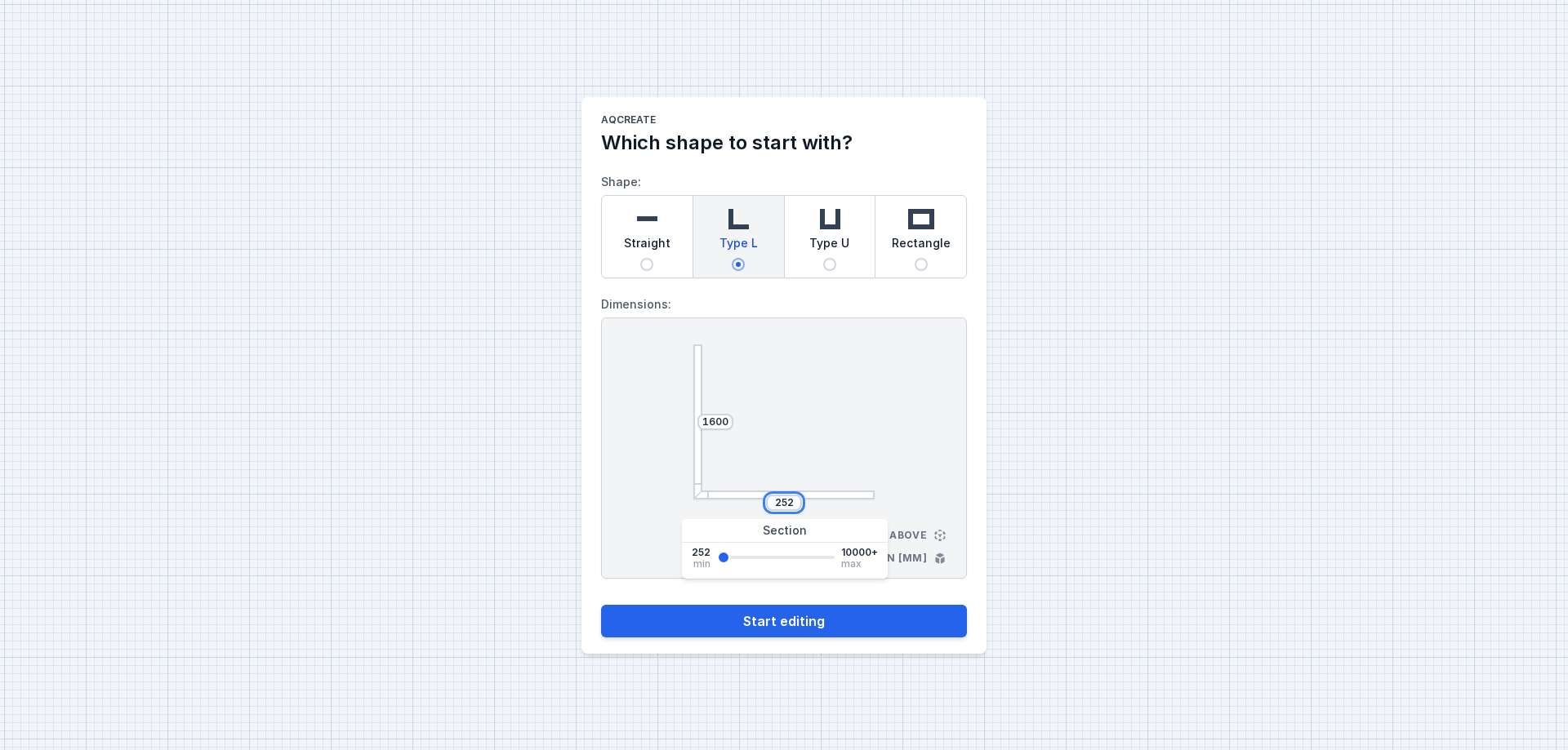
drag, startPoint x: 791, startPoint y: 503, endPoint x: 767, endPoint y: 504, distance: 24.0
click at [767, 504] on div "252" at bounding box center [784, 502] width 36 height 16
type input "2900"
click at [771, 622] on button "Start editing" at bounding box center [783, 621] width 366 height 33
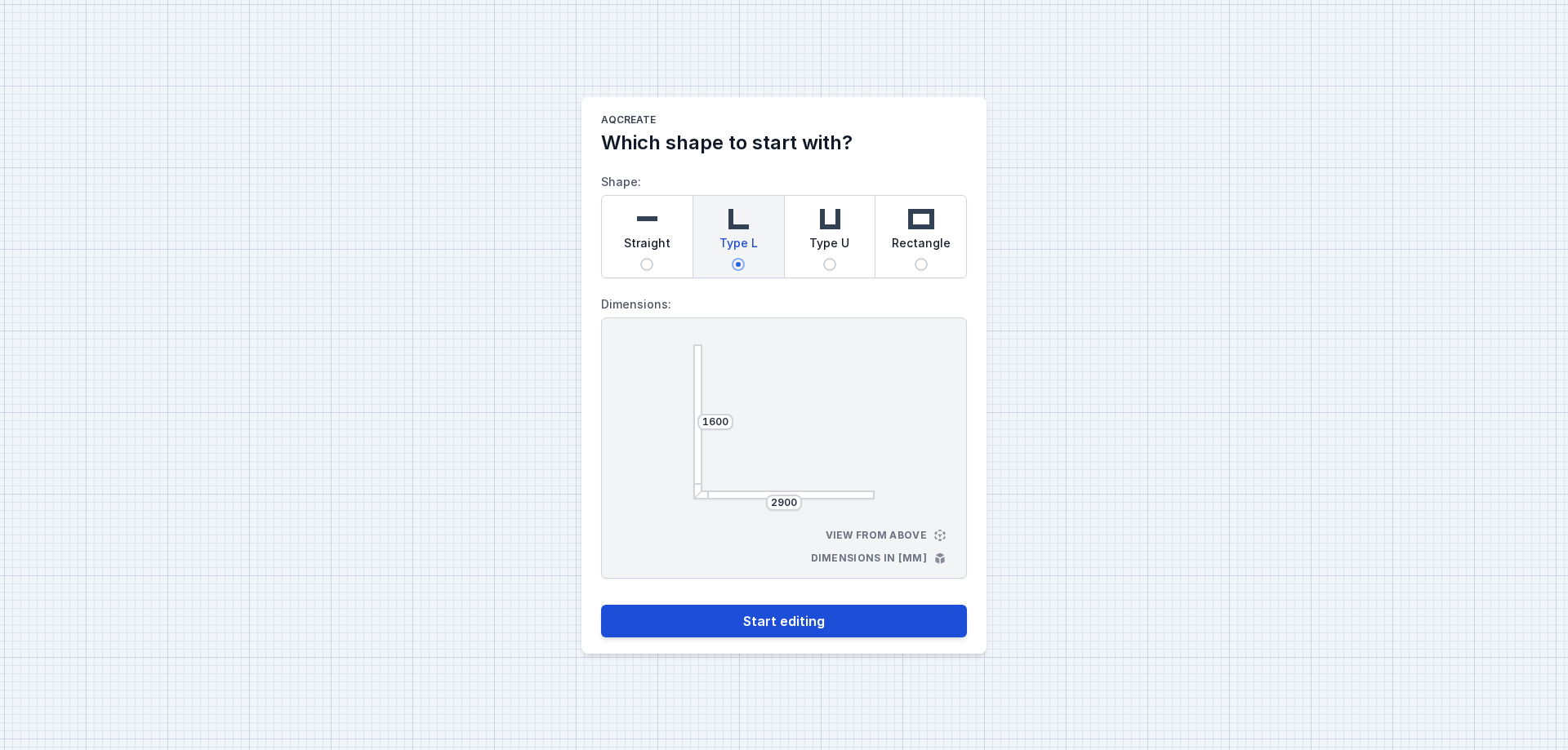
select select "4"
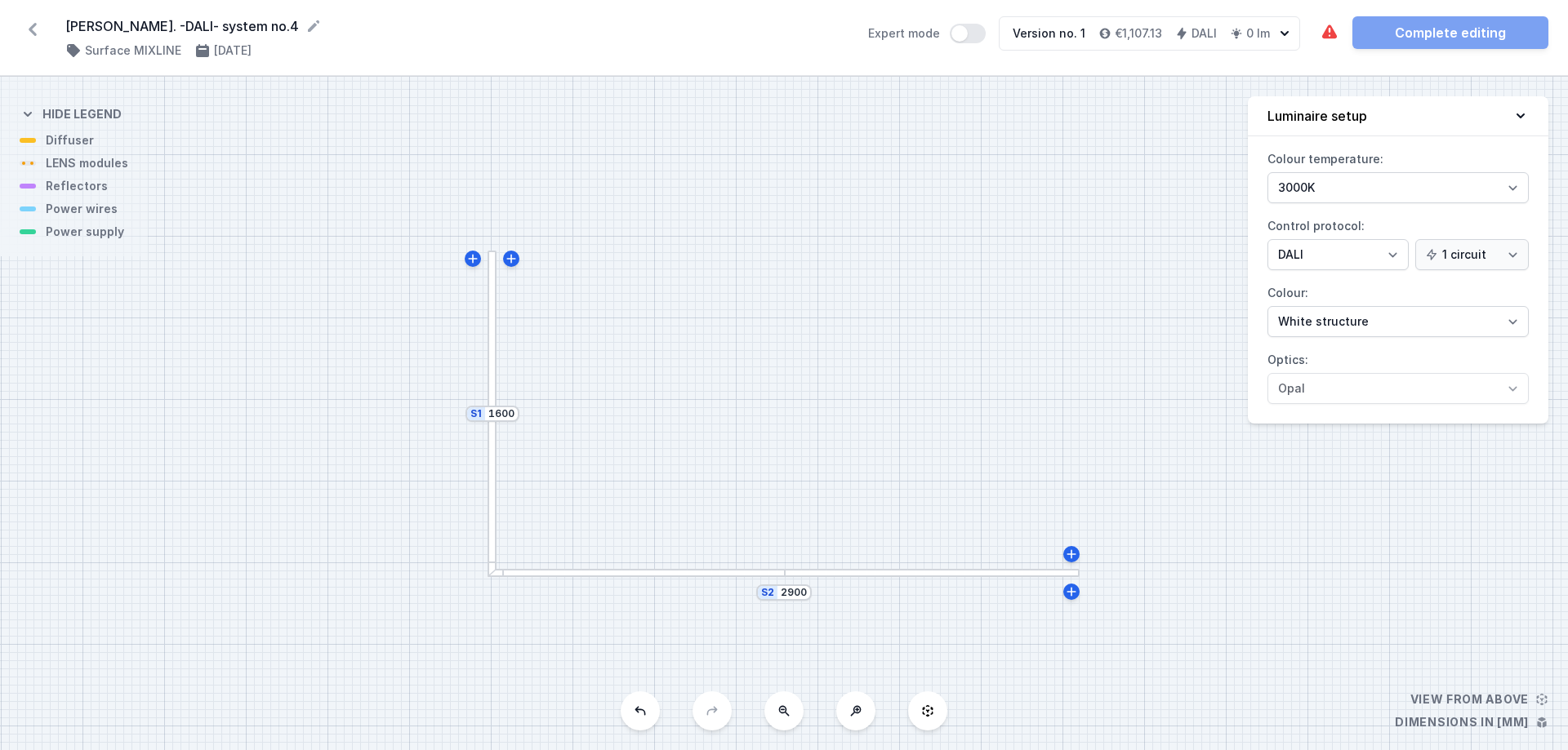
click at [493, 296] on div at bounding box center [492, 414] width 9 height 327
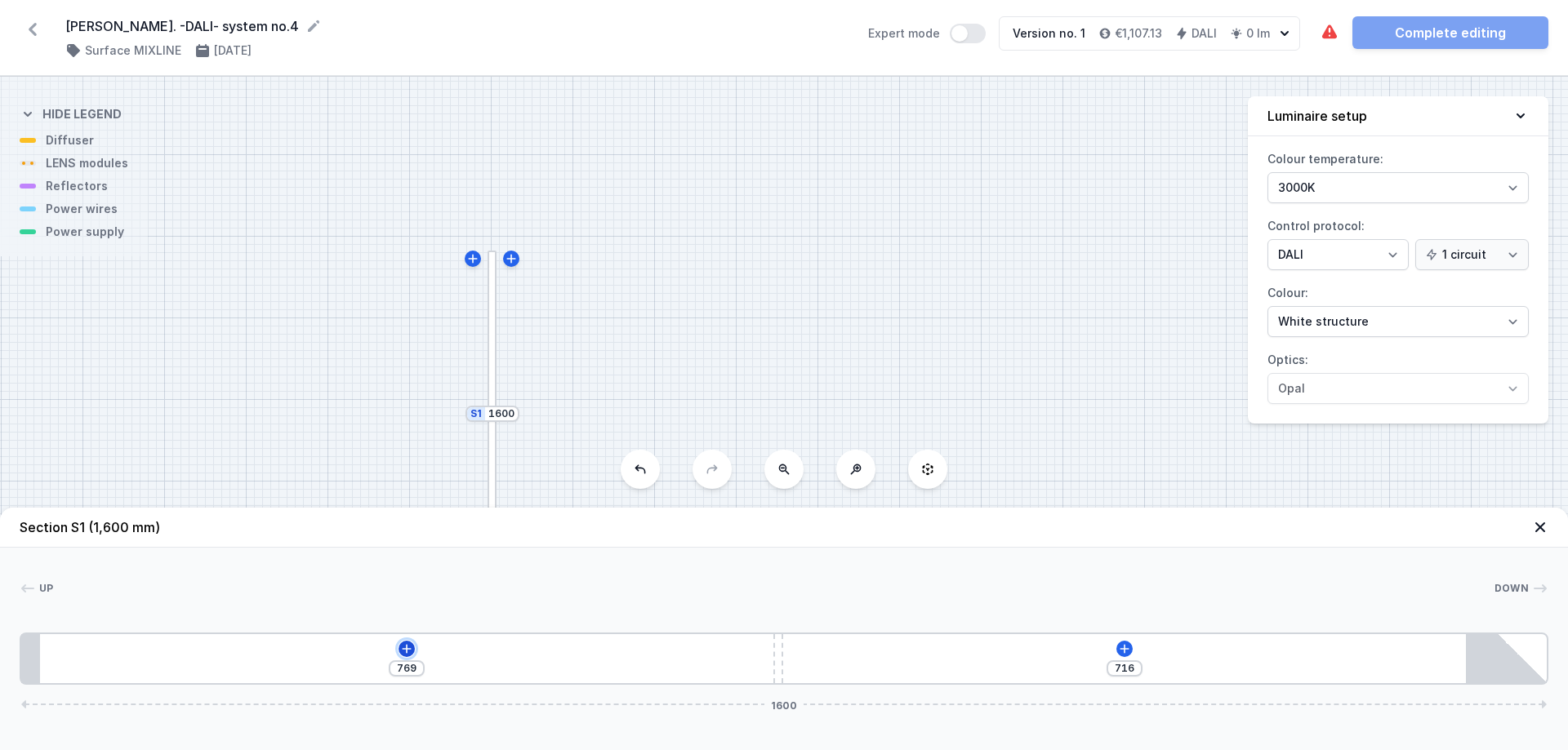
click at [404, 651] on icon at bounding box center [406, 648] width 13 height 13
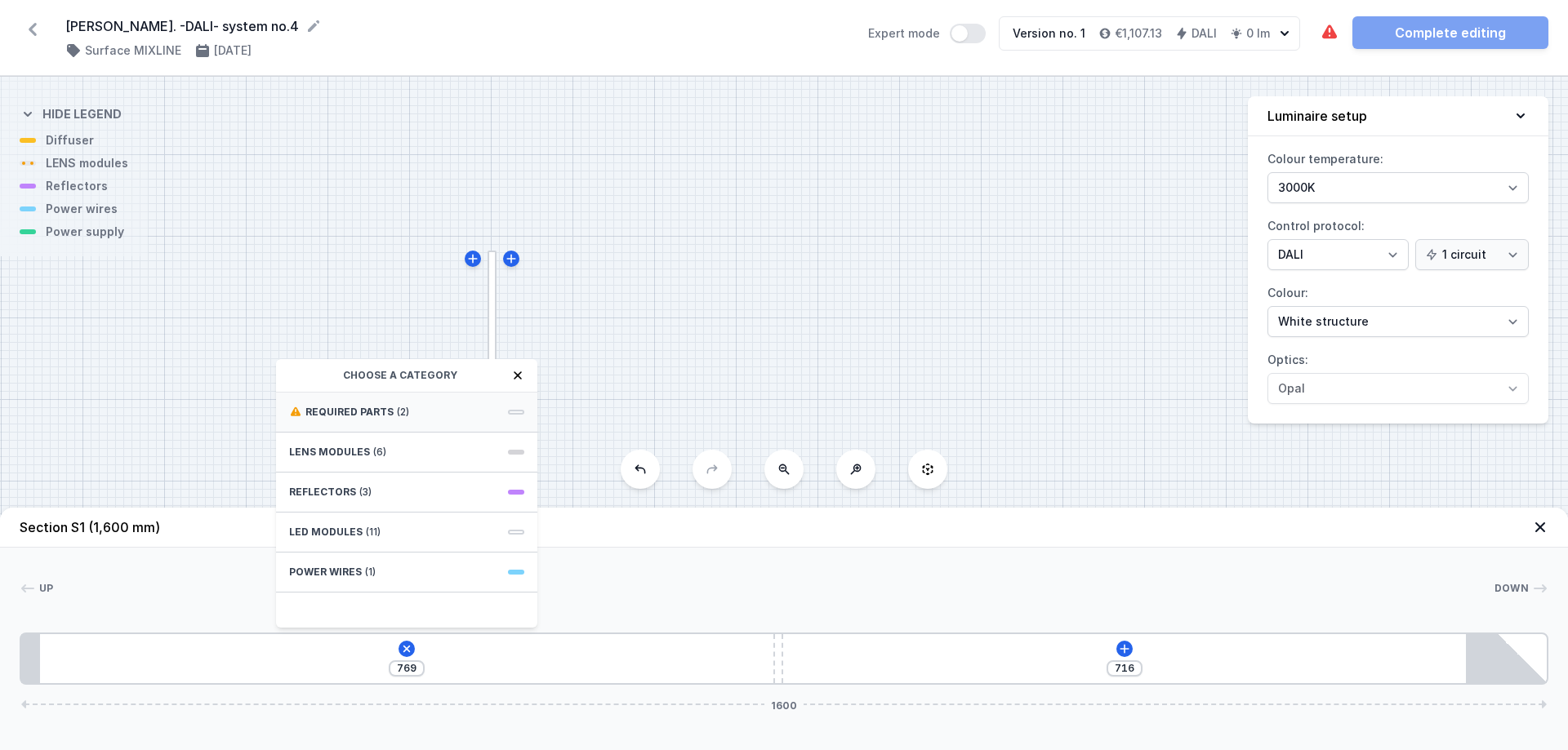
click at [432, 417] on div "Required parts (2)" at bounding box center [406, 412] width 262 height 40
click at [408, 401] on div "Hole for power supply cable" at bounding box center [406, 410] width 262 height 37
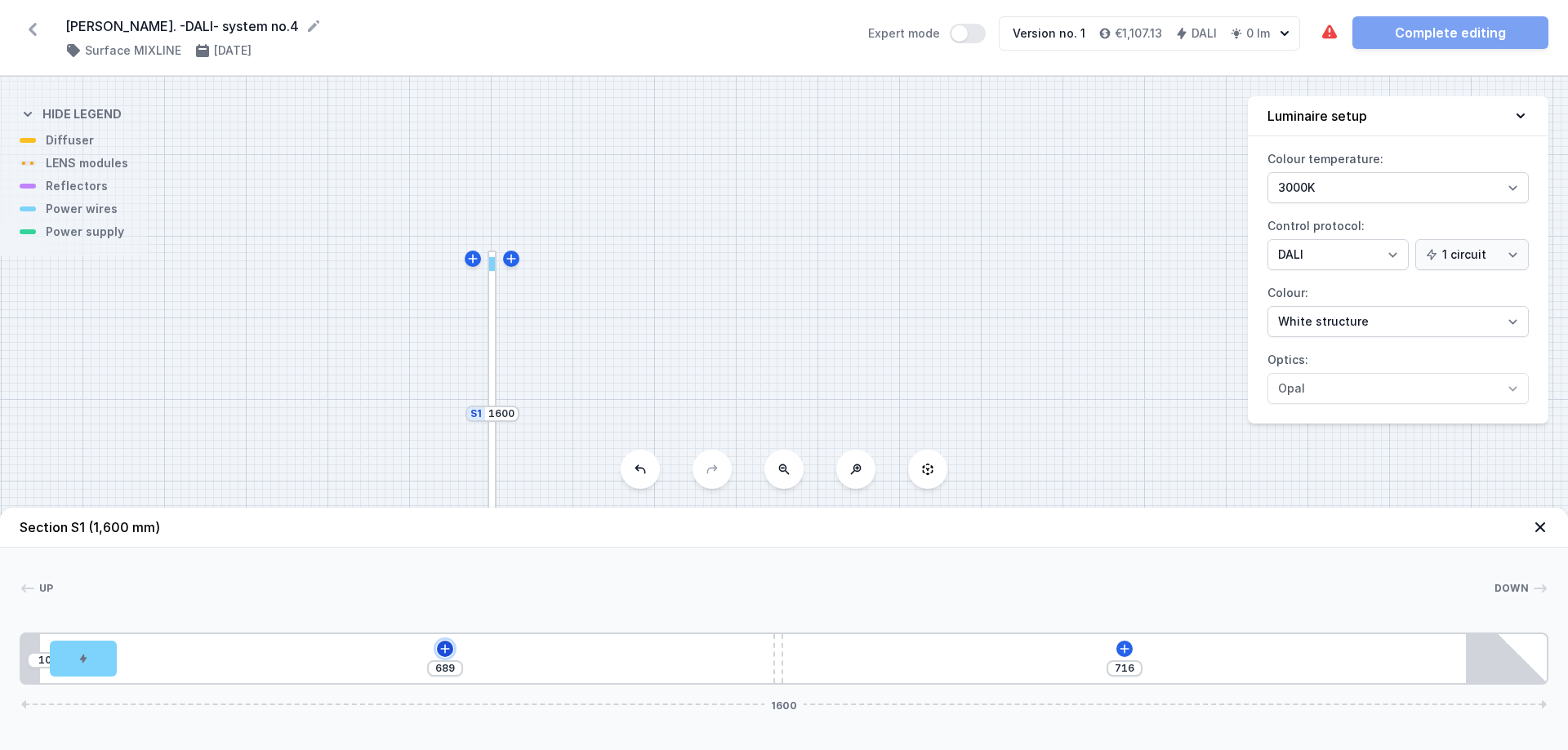
click at [447, 649] on icon at bounding box center [444, 648] width 9 height 9
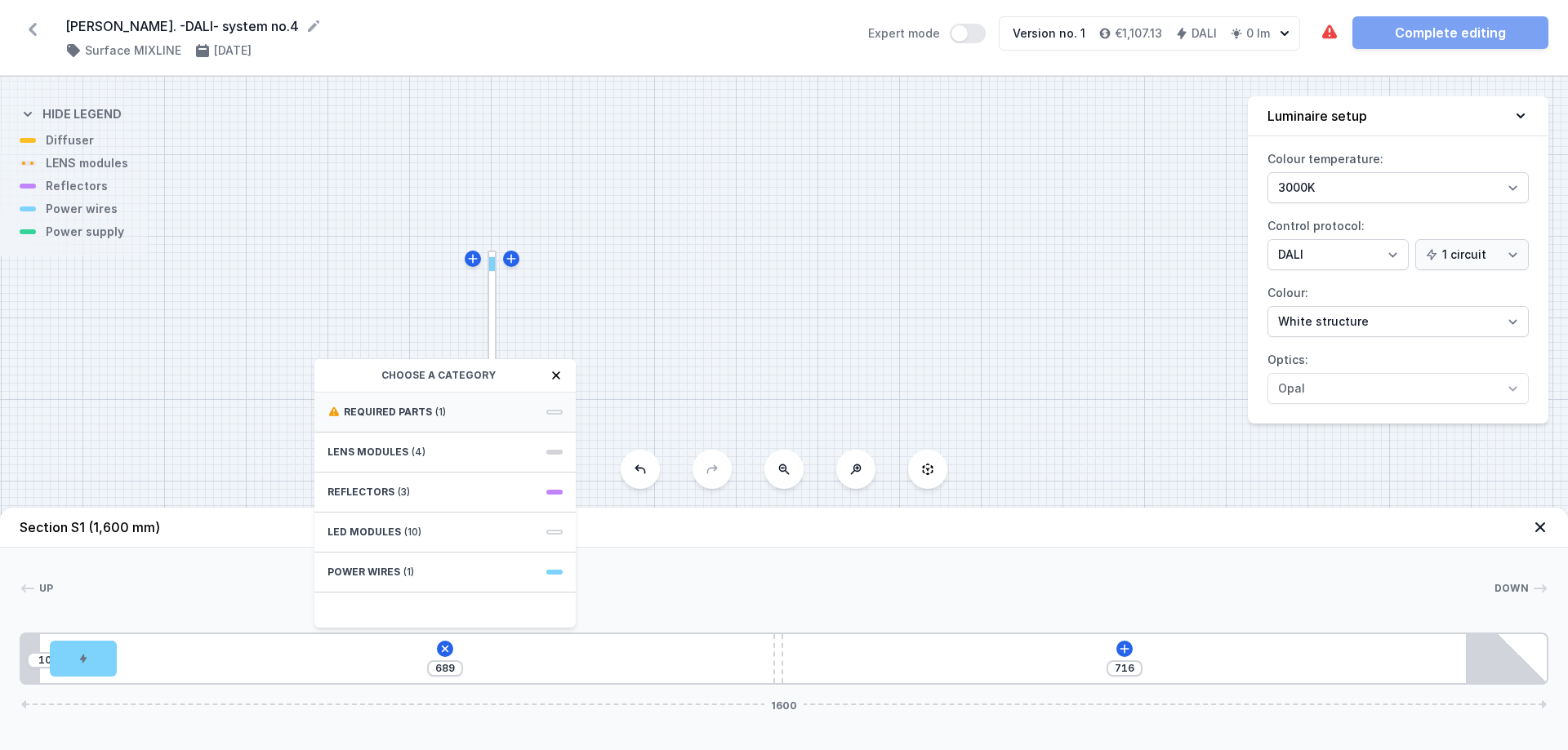
click at [438, 410] on span "(1)" at bounding box center [440, 411] width 11 height 13
click at [428, 405] on span "DALI Driver - up to 5W" at bounding box center [444, 410] width 235 height 16
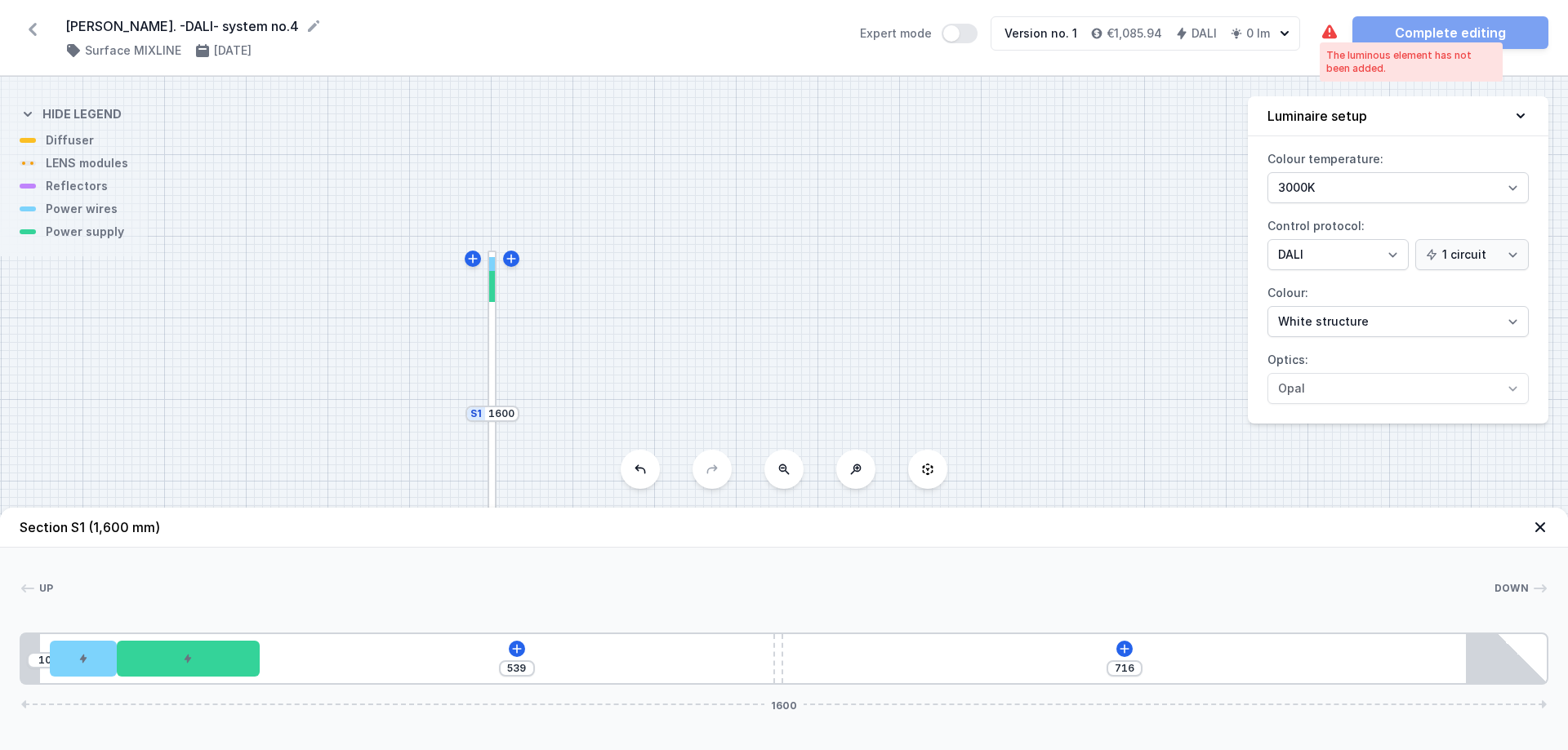
click at [1329, 31] on icon at bounding box center [1329, 33] width 20 height 20
click at [841, 292] on div "S2 2900 S1 1600" at bounding box center [784, 413] width 1568 height 674
click at [515, 643] on icon at bounding box center [516, 648] width 13 height 13
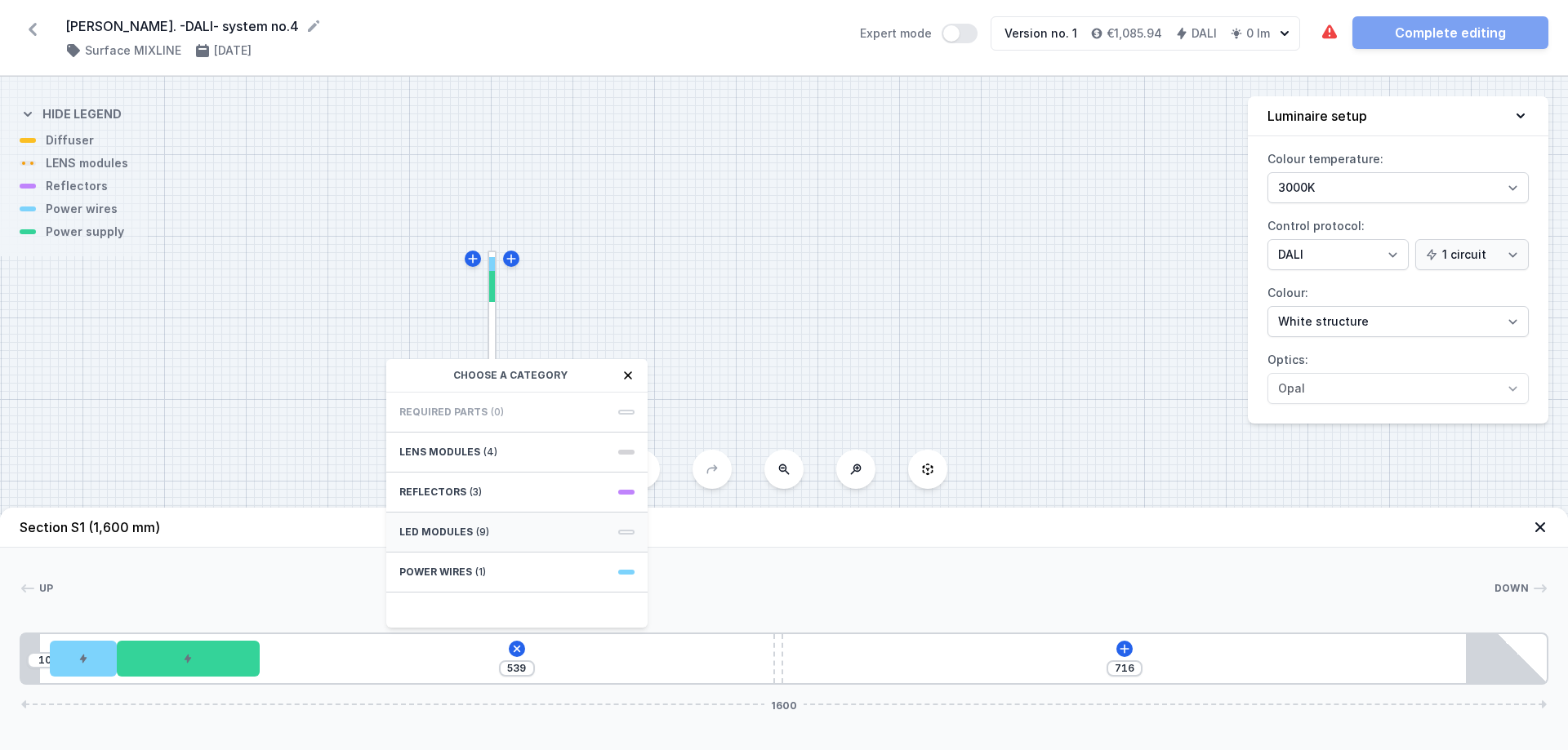
click at [602, 532] on div "LED modules (9)" at bounding box center [517, 532] width 262 height 40
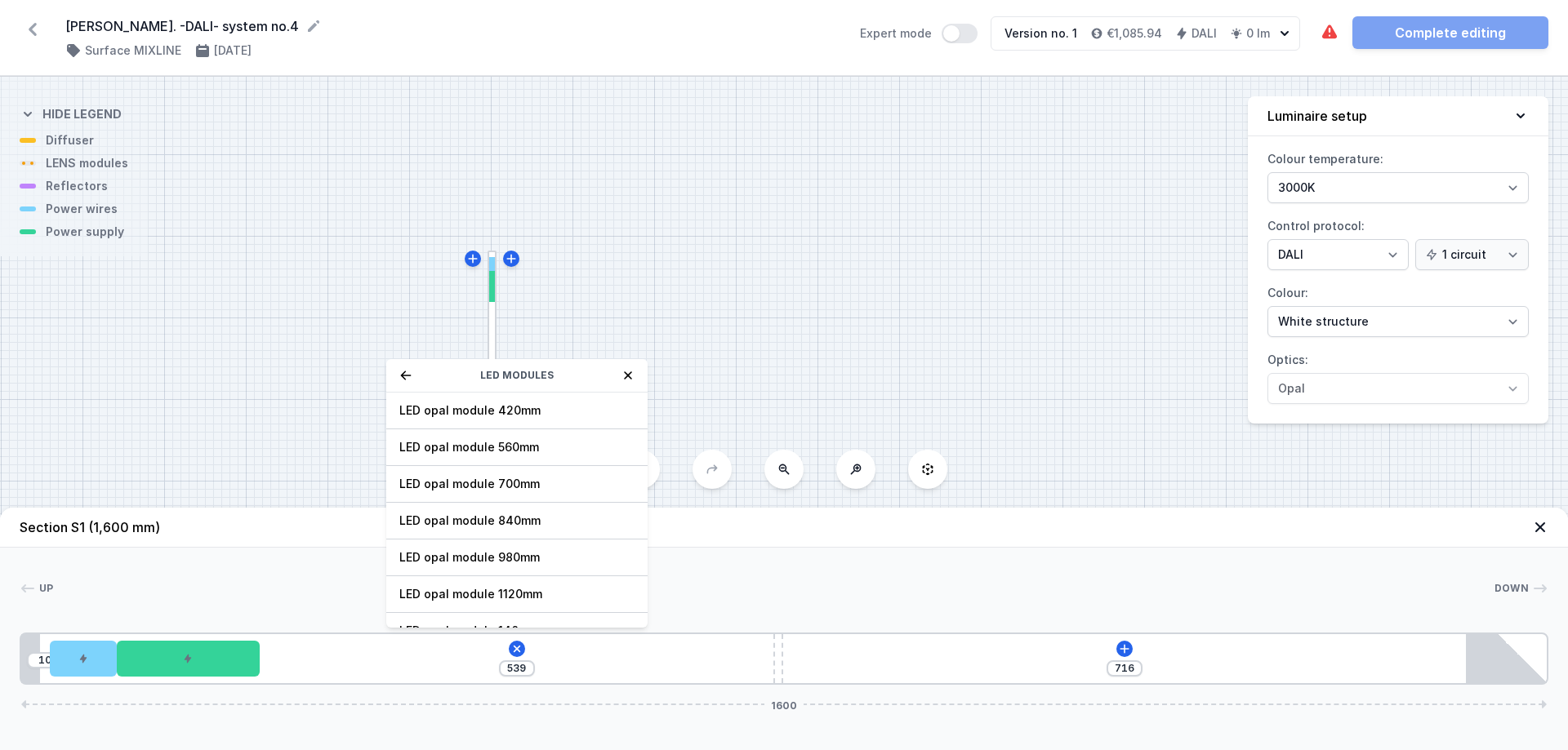
click at [400, 373] on icon at bounding box center [405, 375] width 13 height 13
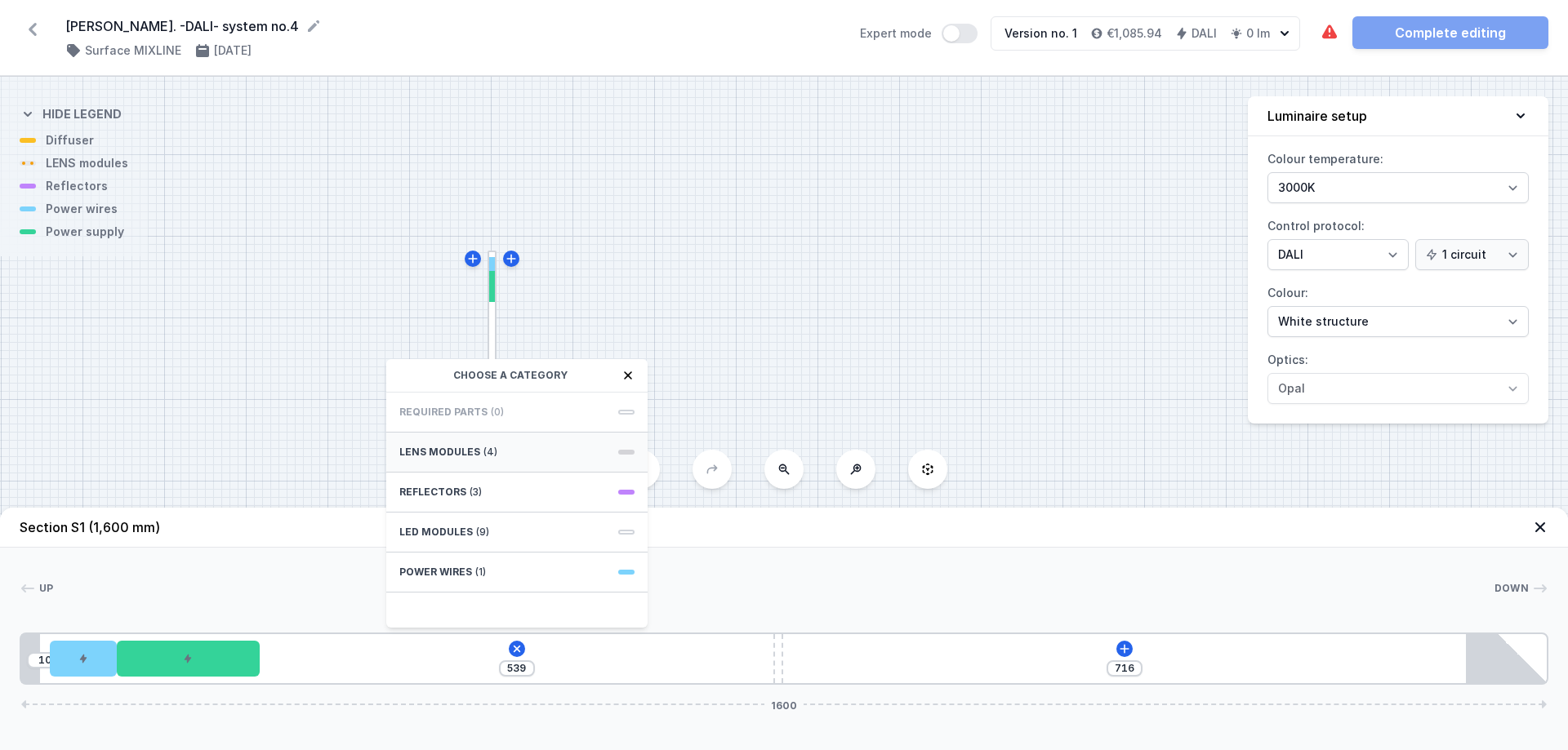
click at [493, 451] on div "LENS modules (4)" at bounding box center [517, 453] width 262 height 40
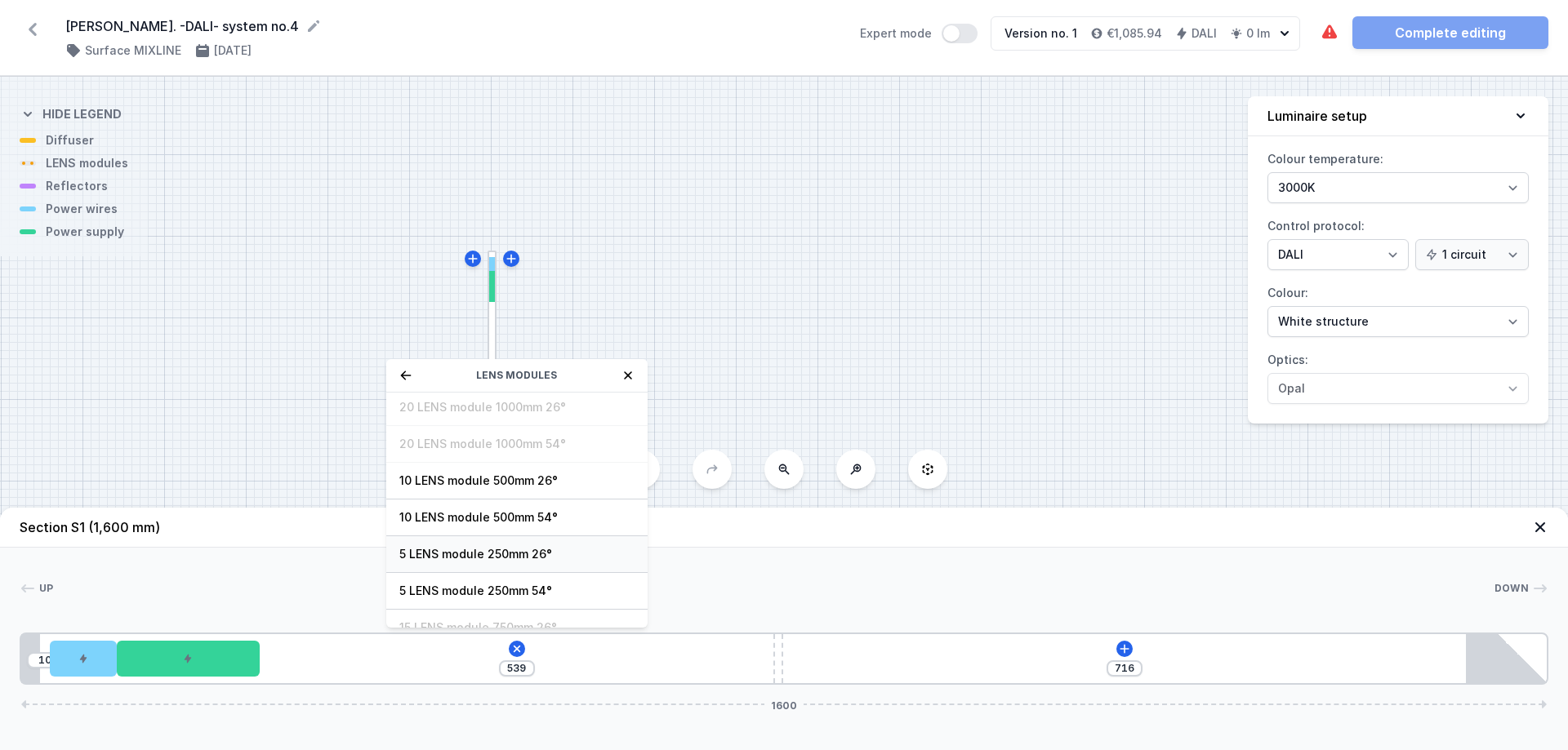
scroll to position [58, 0]
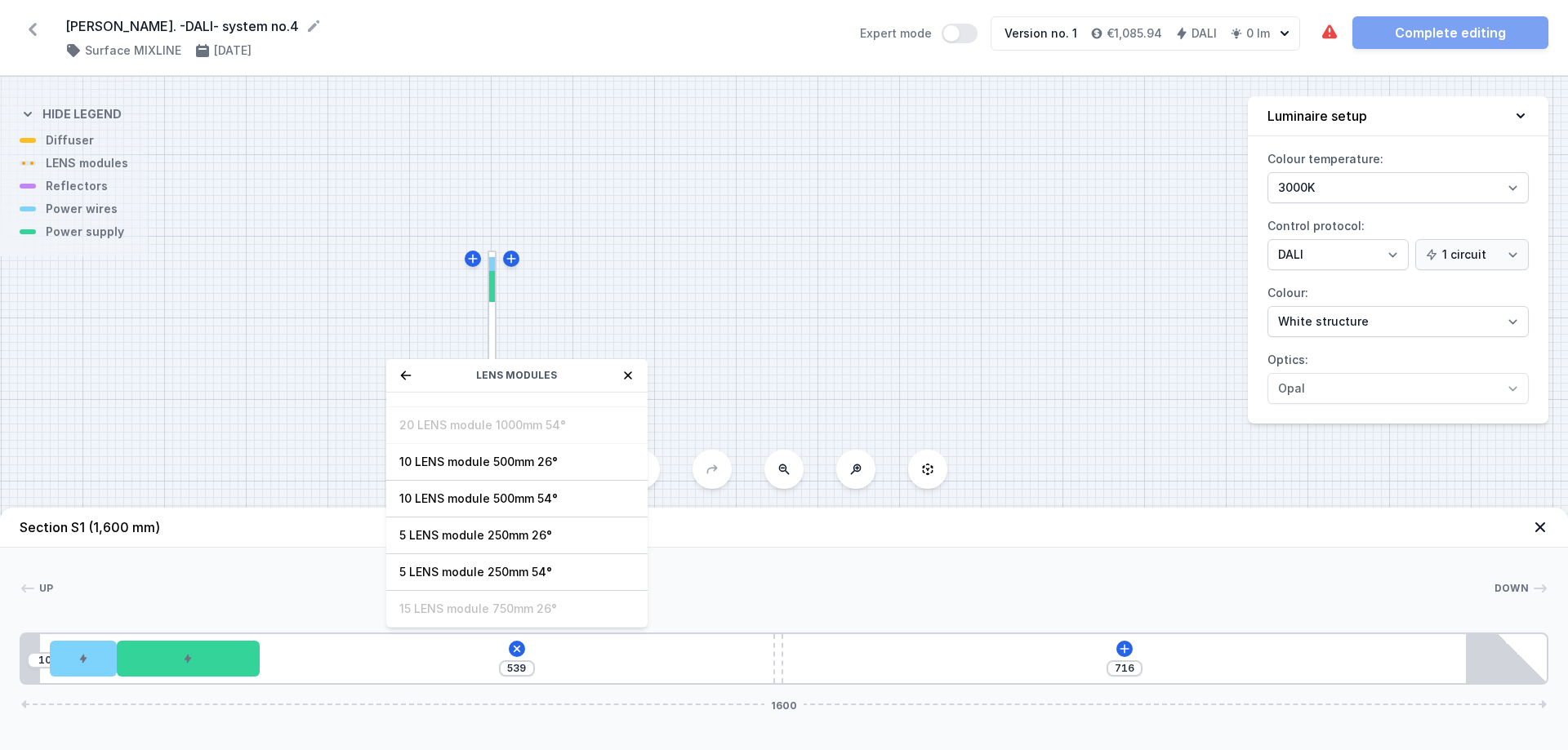
click at [623, 375] on icon at bounding box center [627, 375] width 13 height 13
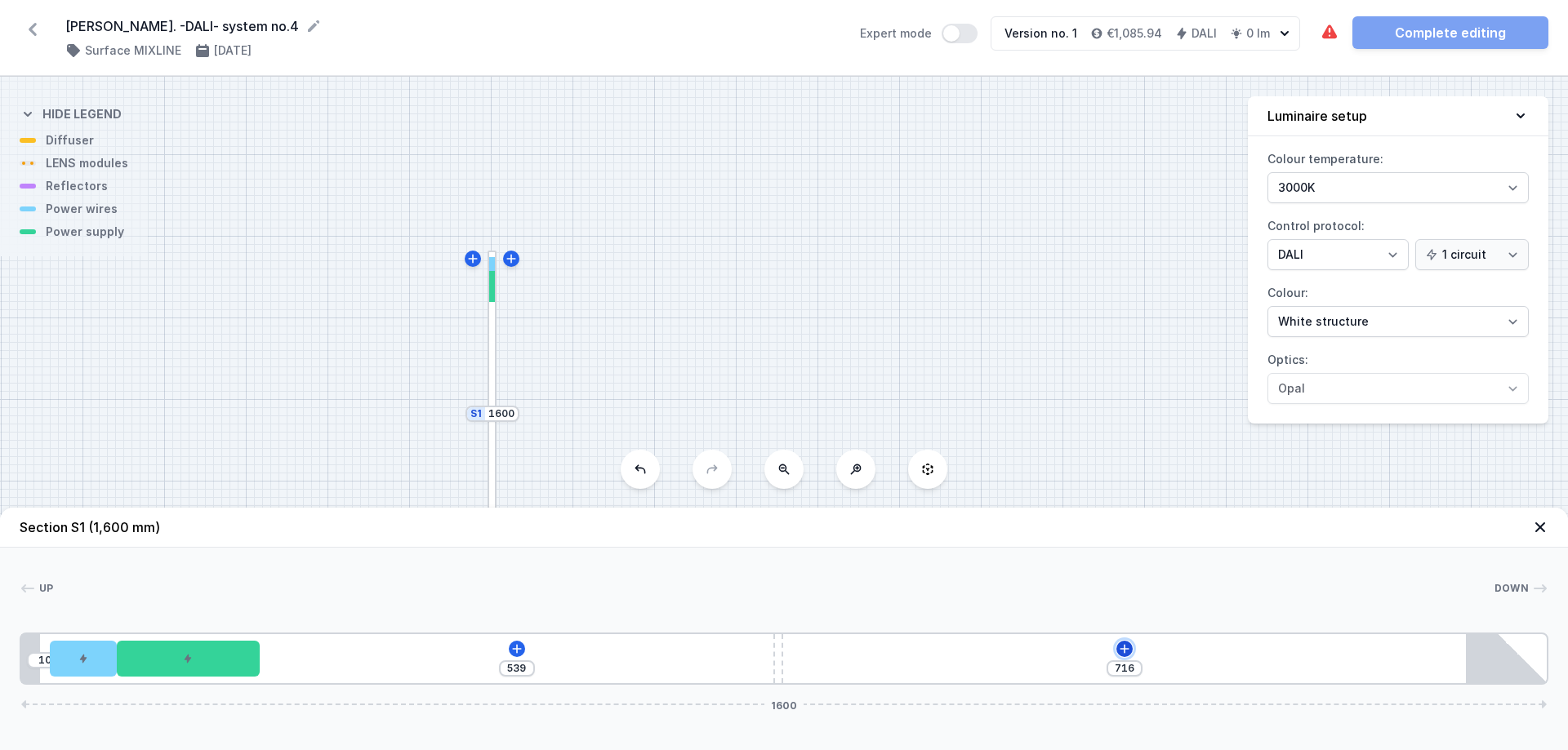
click at [1122, 651] on icon at bounding box center [1124, 648] width 13 height 13
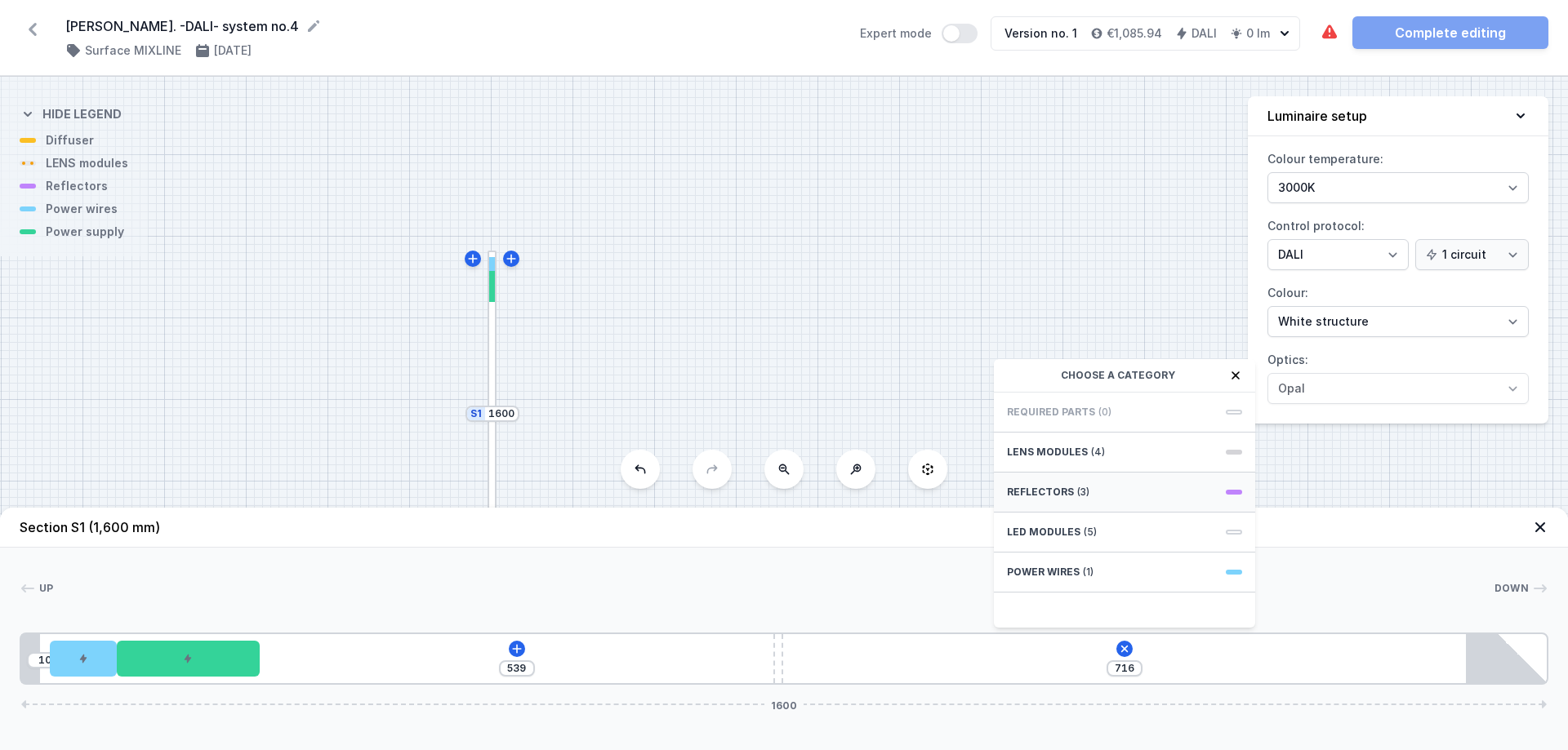
click at [1112, 493] on div "Reflectors (3)" at bounding box center [1125, 492] width 262 height 40
click at [893, 312] on div "S2 2900 S1 1600" at bounding box center [784, 413] width 1568 height 674
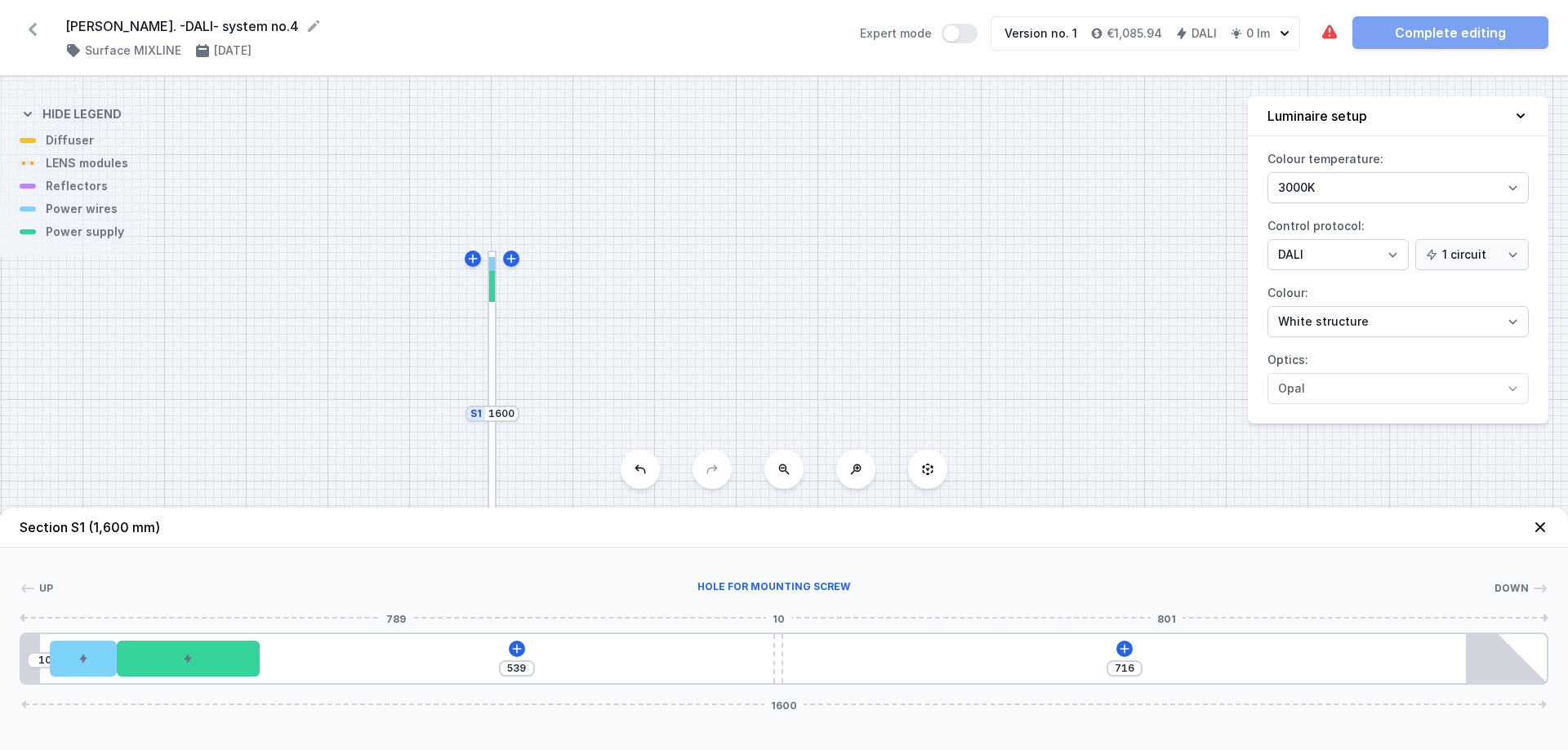
type input "530"
type input "725"
type input "523"
type input "732"
type input "522"
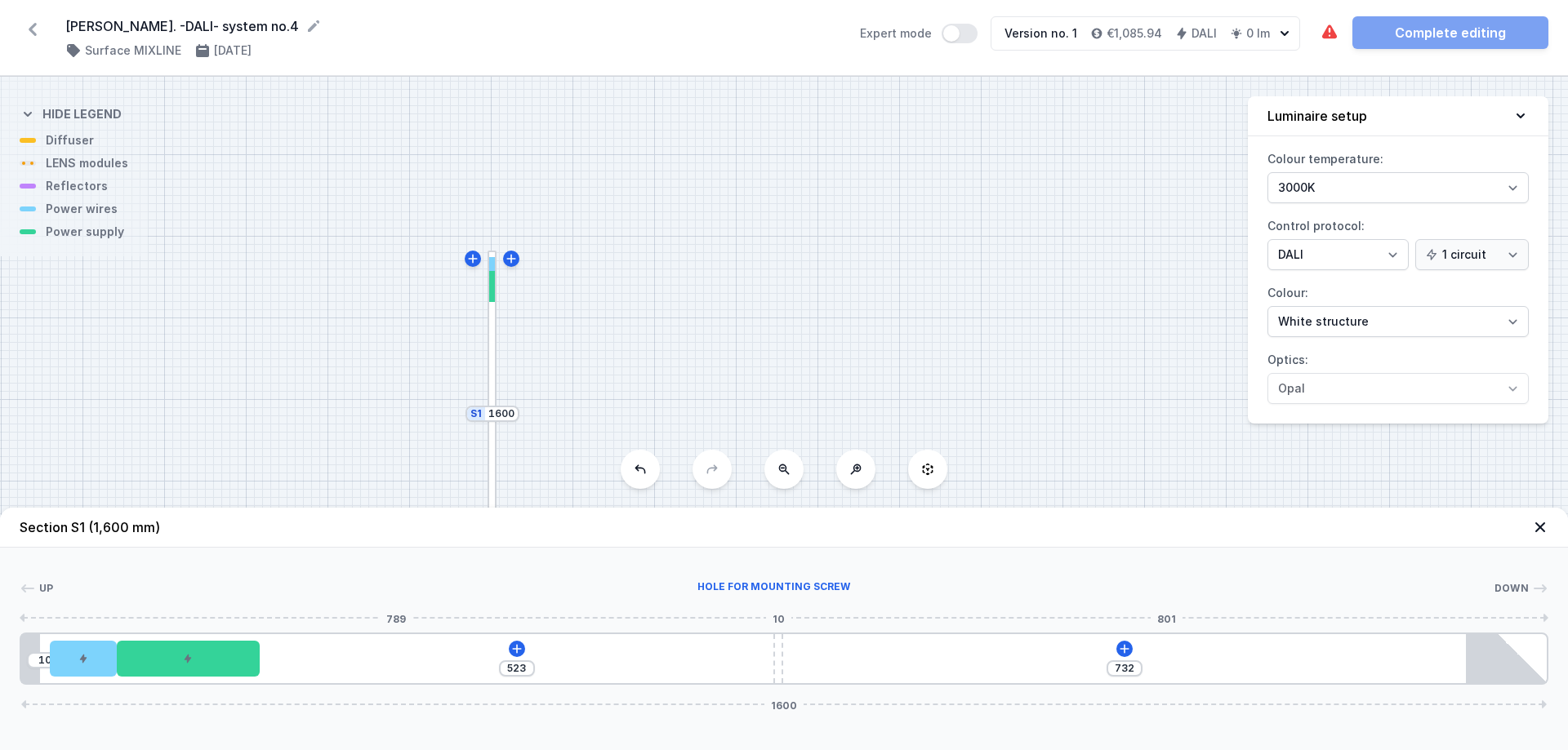
type input "733"
type input "520"
type input "735"
type input "519"
type input "736"
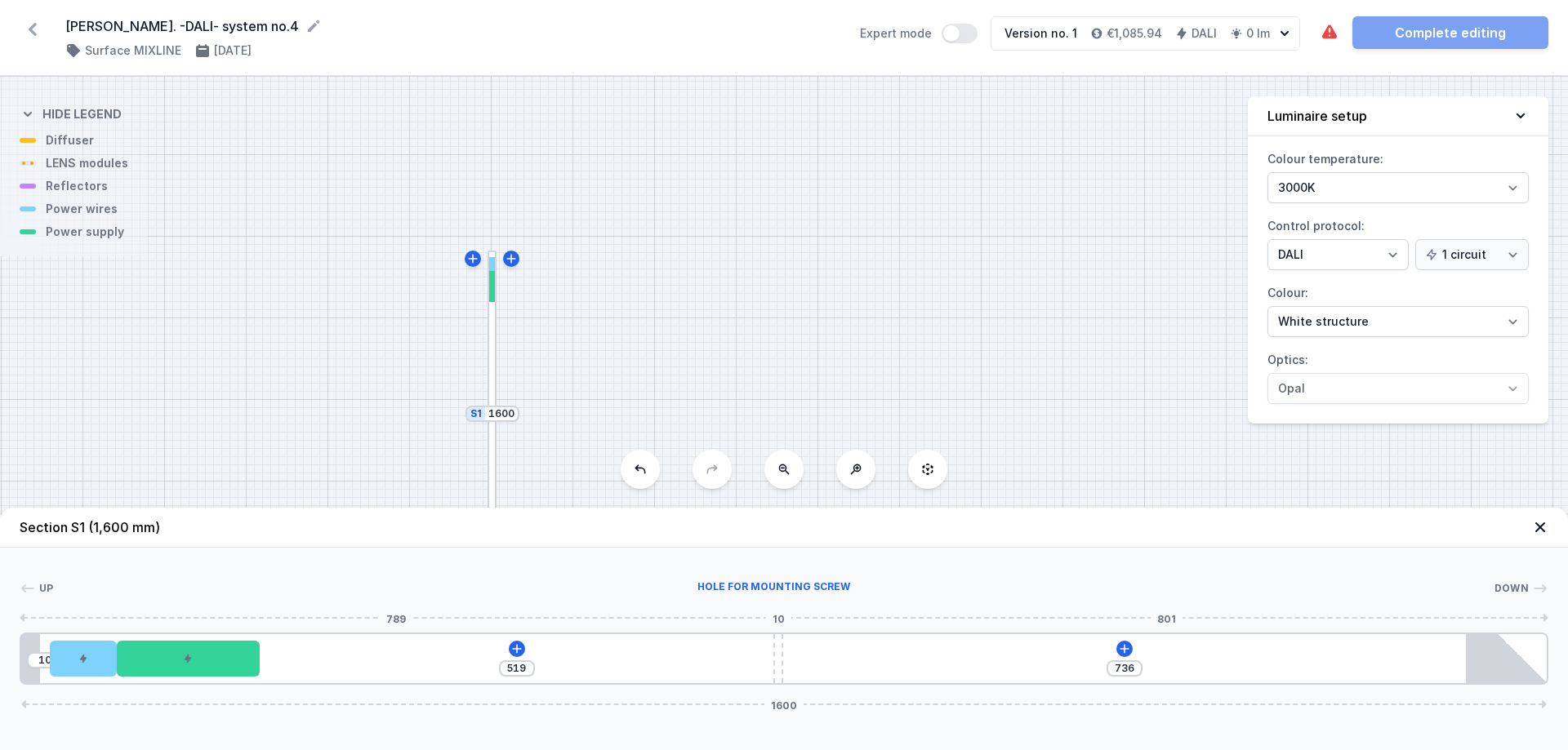
type input "518"
type input "737"
type input "517"
type input "738"
type input "514"
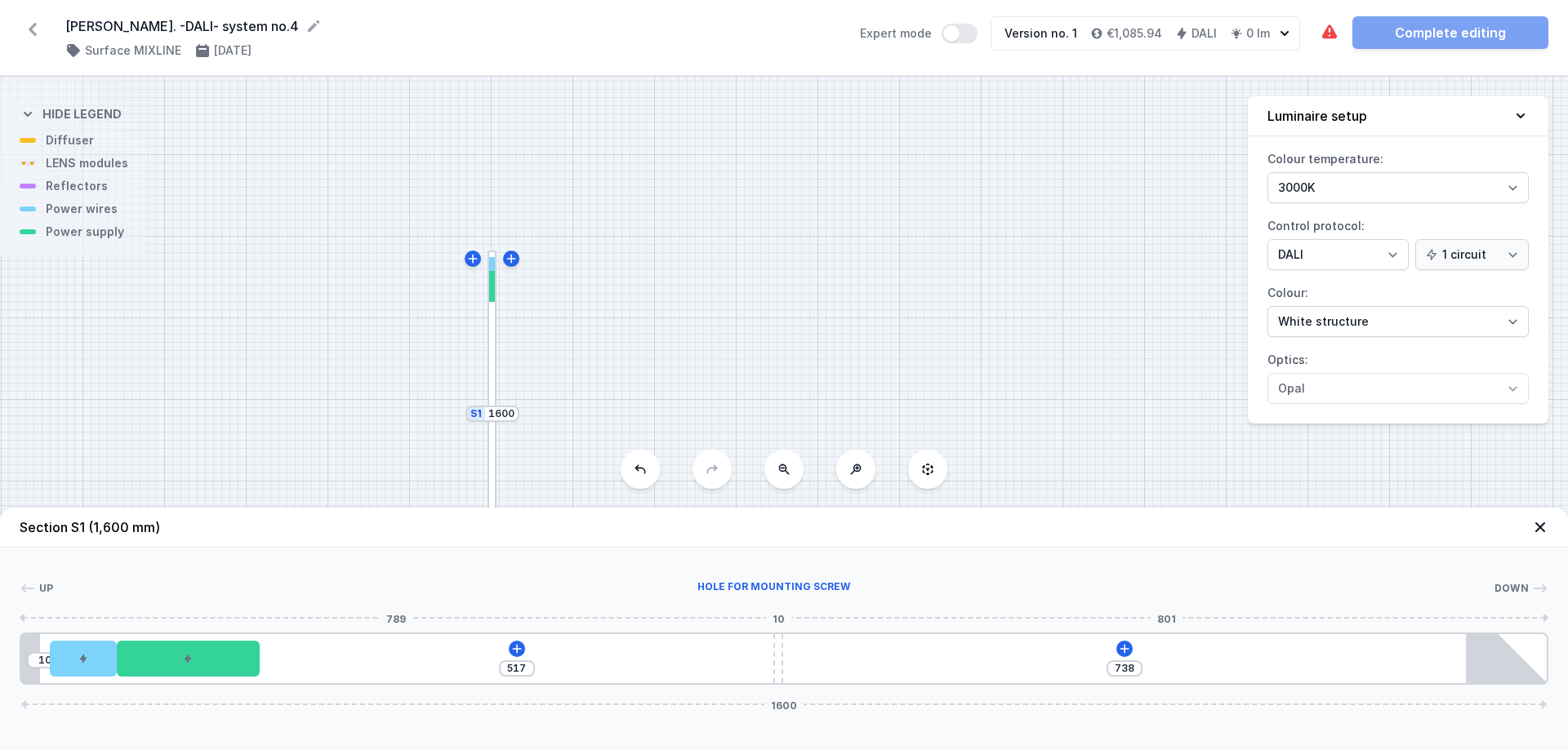
type input "741"
type input "513"
type input "742"
type input "512"
type input "743"
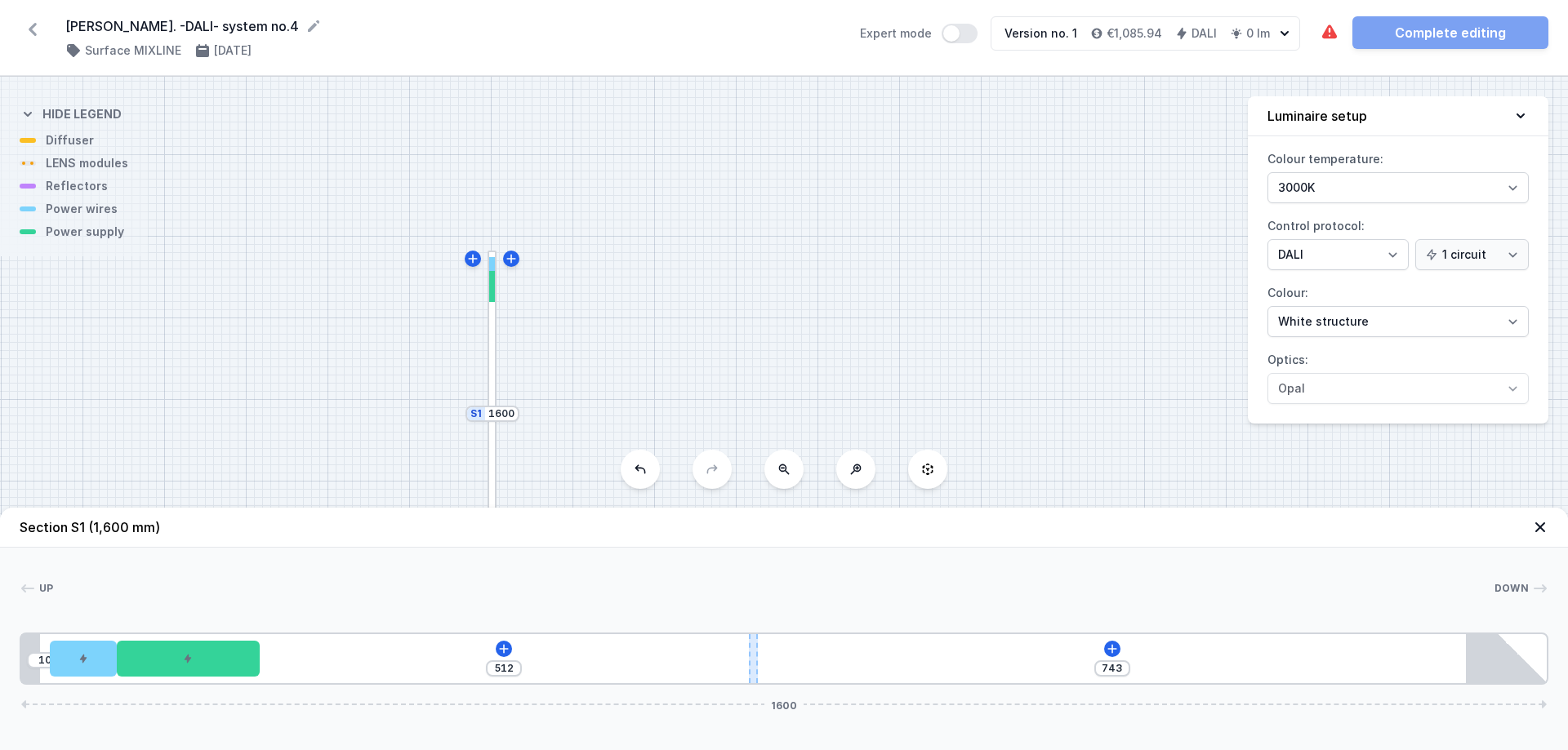
type input "511"
type input "744"
type input "510"
type input "745"
type input "509"
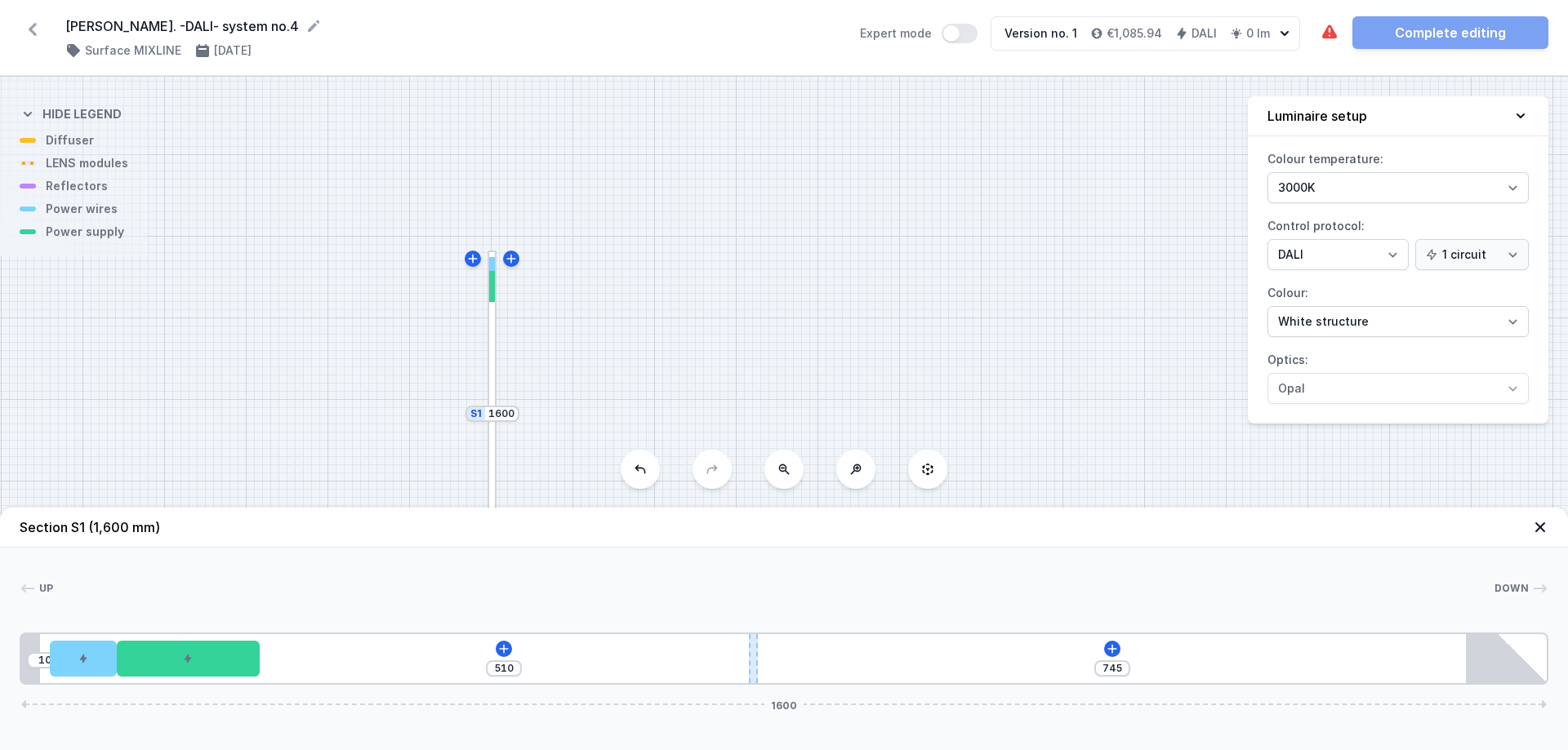
type input "746"
type input "508"
type input "747"
type input "504"
type input "751"
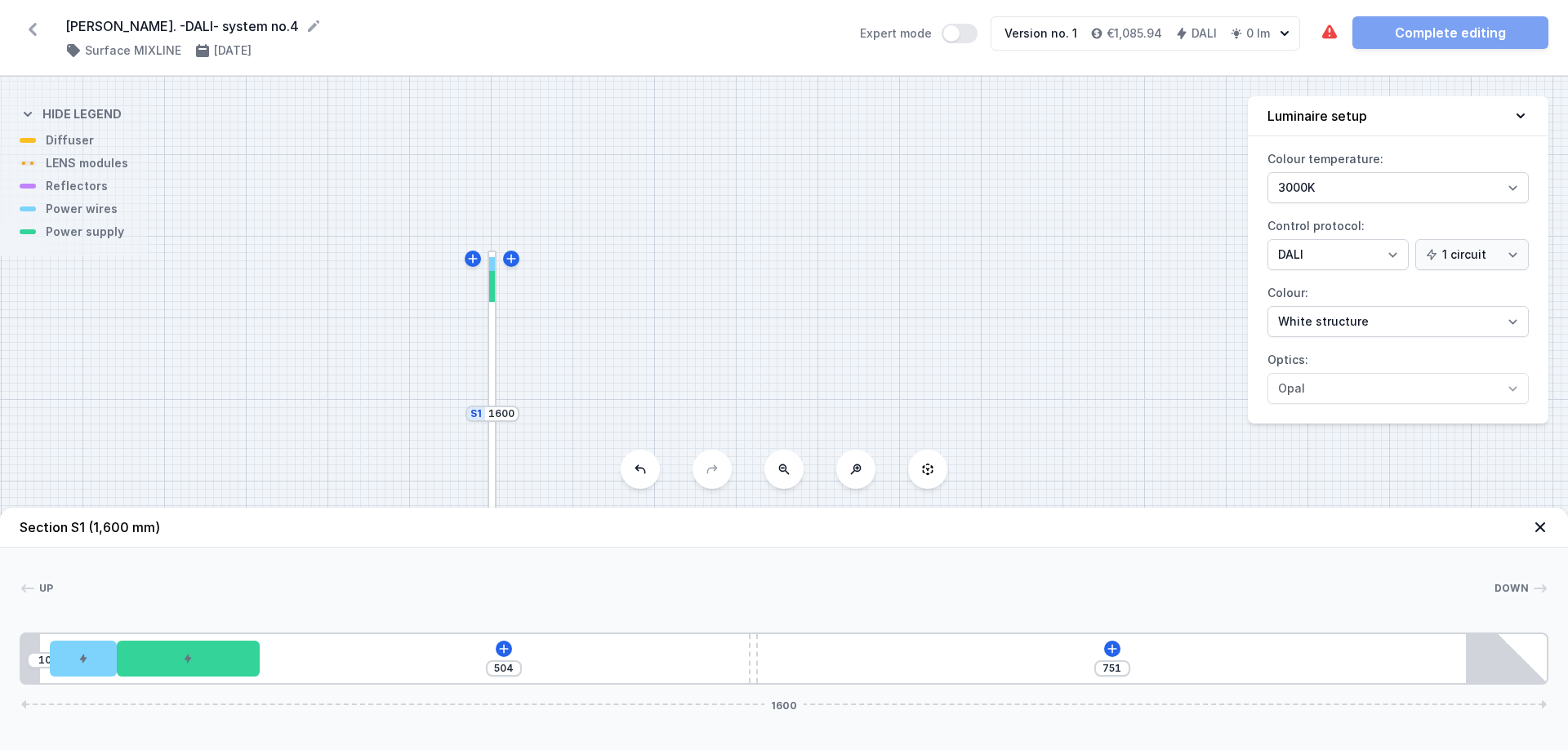
type input "503"
type input "752"
type input "502"
type input "753"
type input "503"
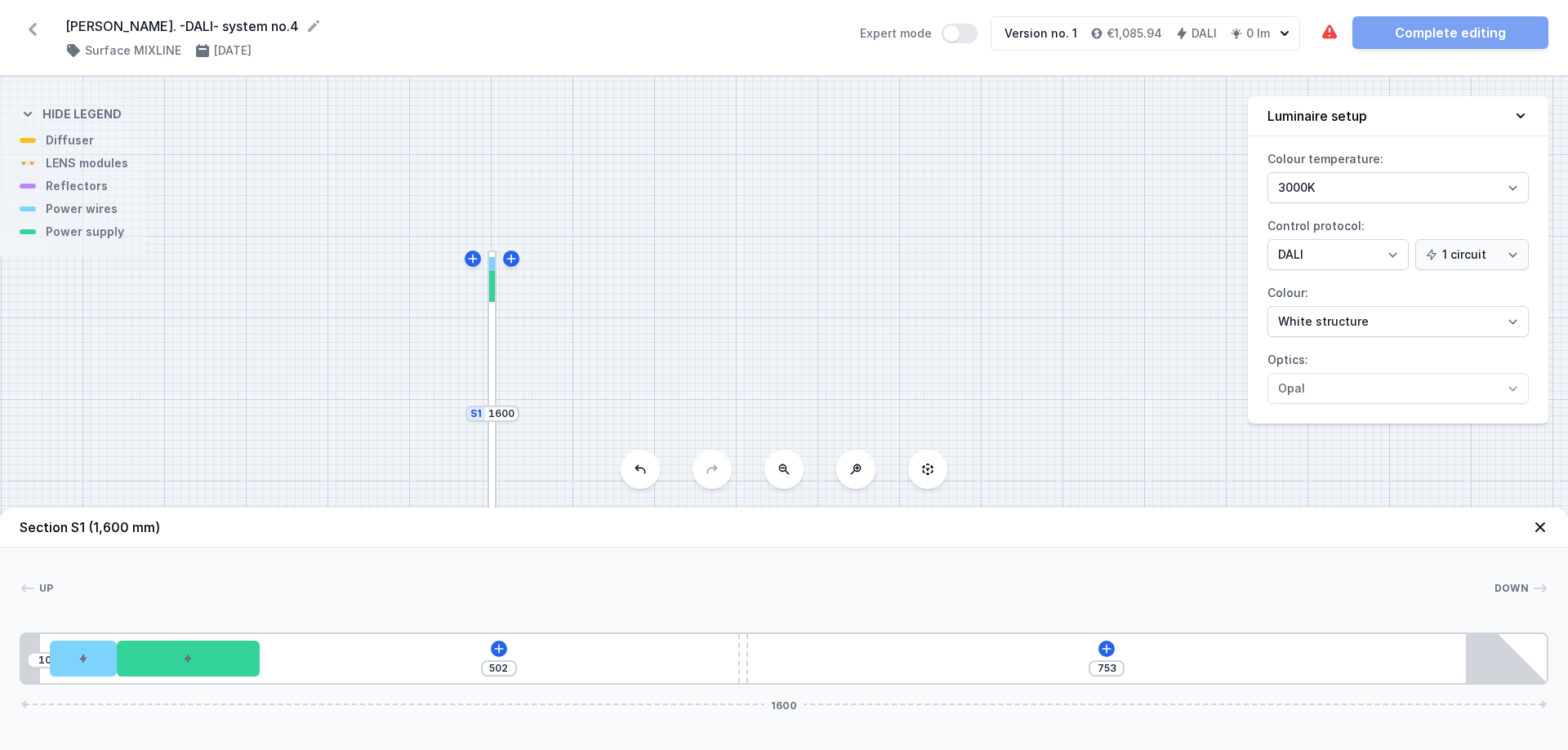
type input "752"
type input "504"
type input "751"
type input "506"
type input "749"
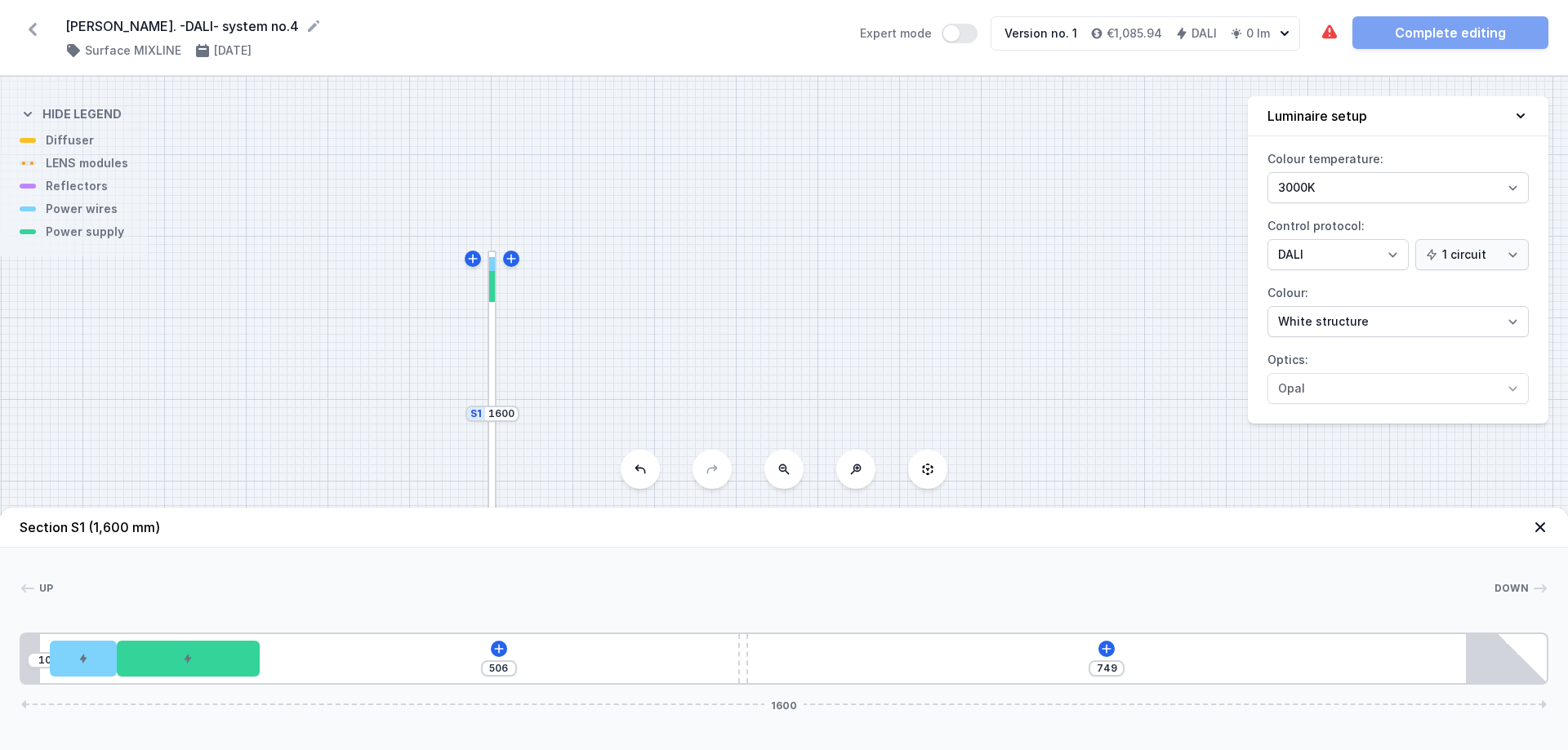
type input "508"
type input "747"
type input "509"
type input "746"
type input "510"
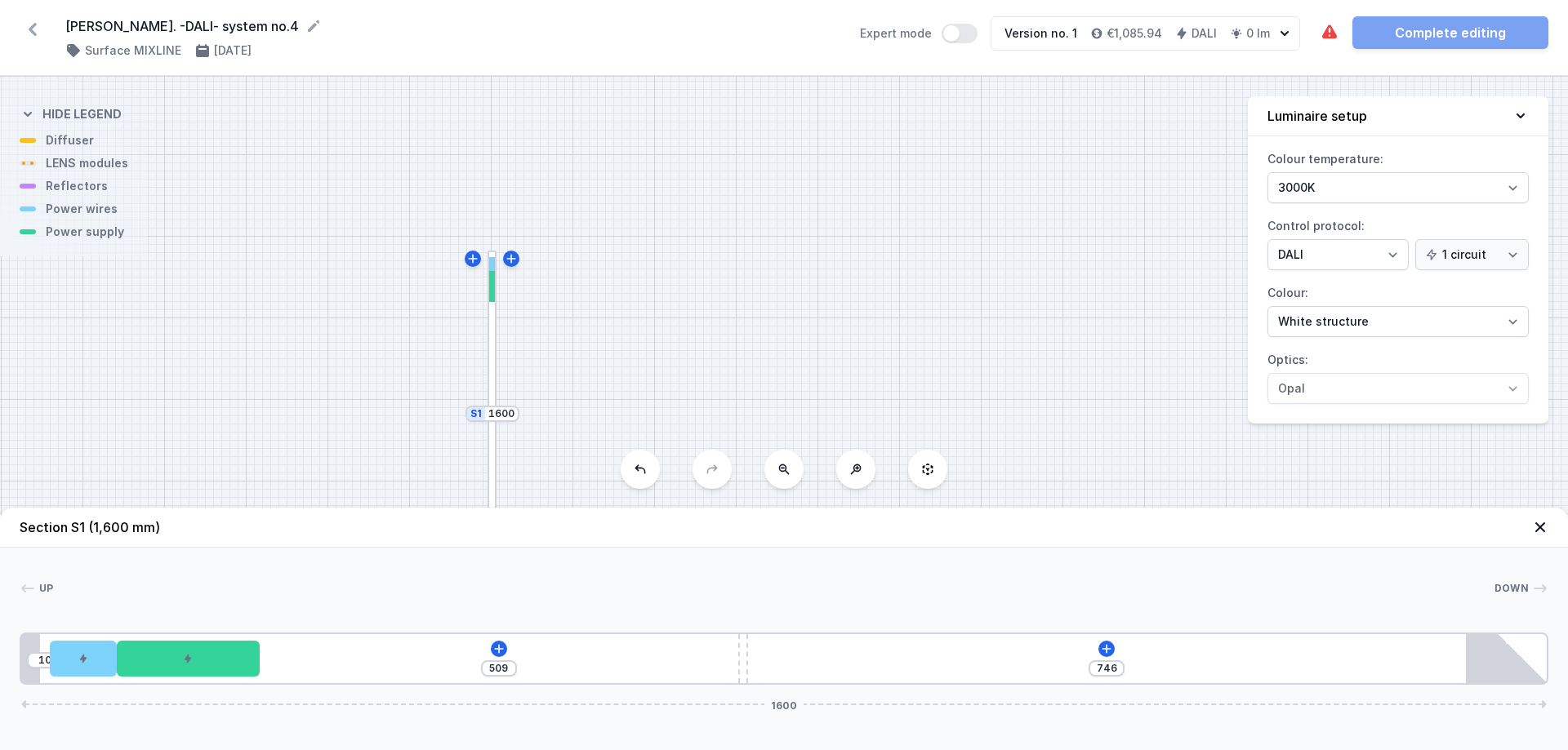
type input "745"
type input "511"
type input "744"
type input "512"
type input "743"
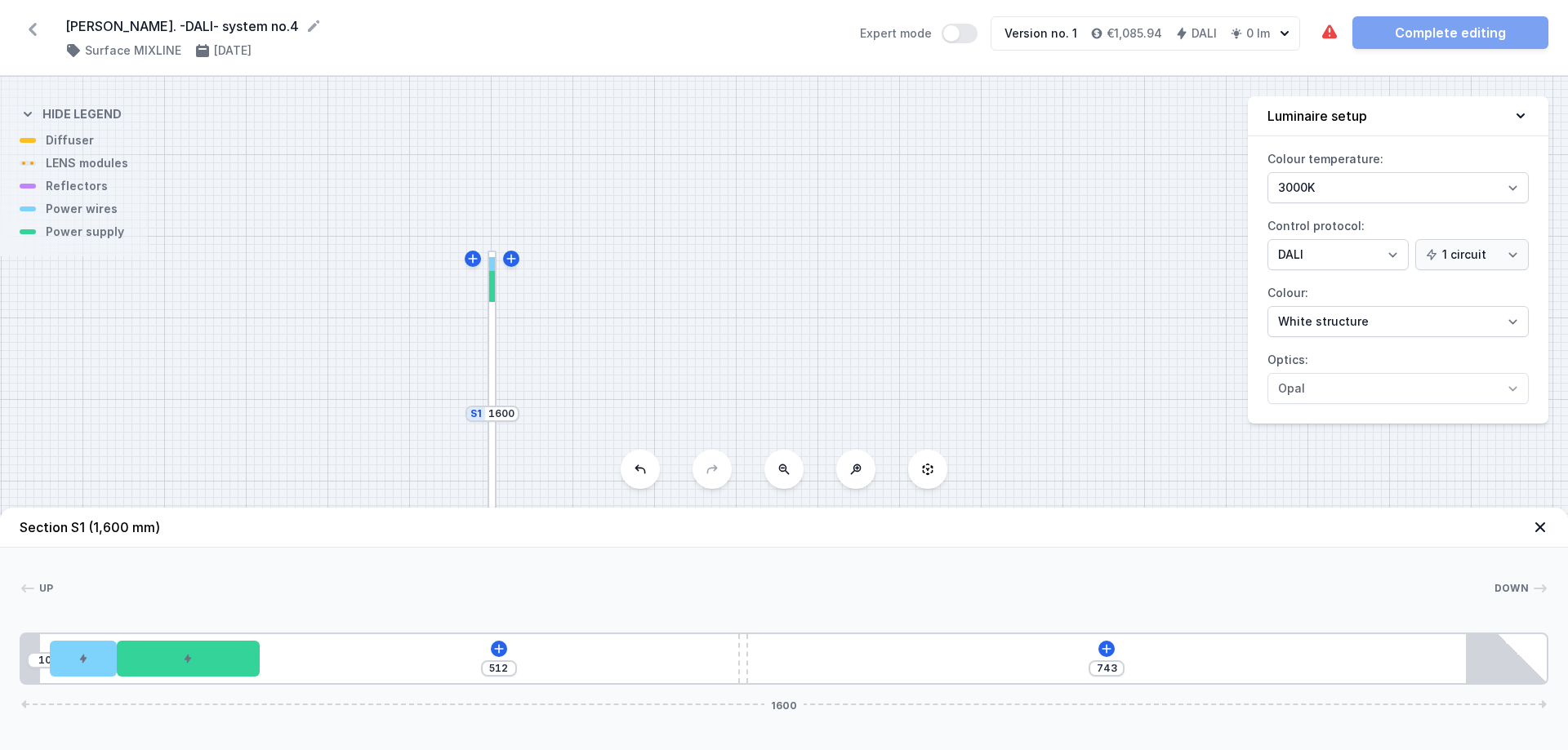
type input "513"
type input "742"
type input "514"
type input "741"
type input "515"
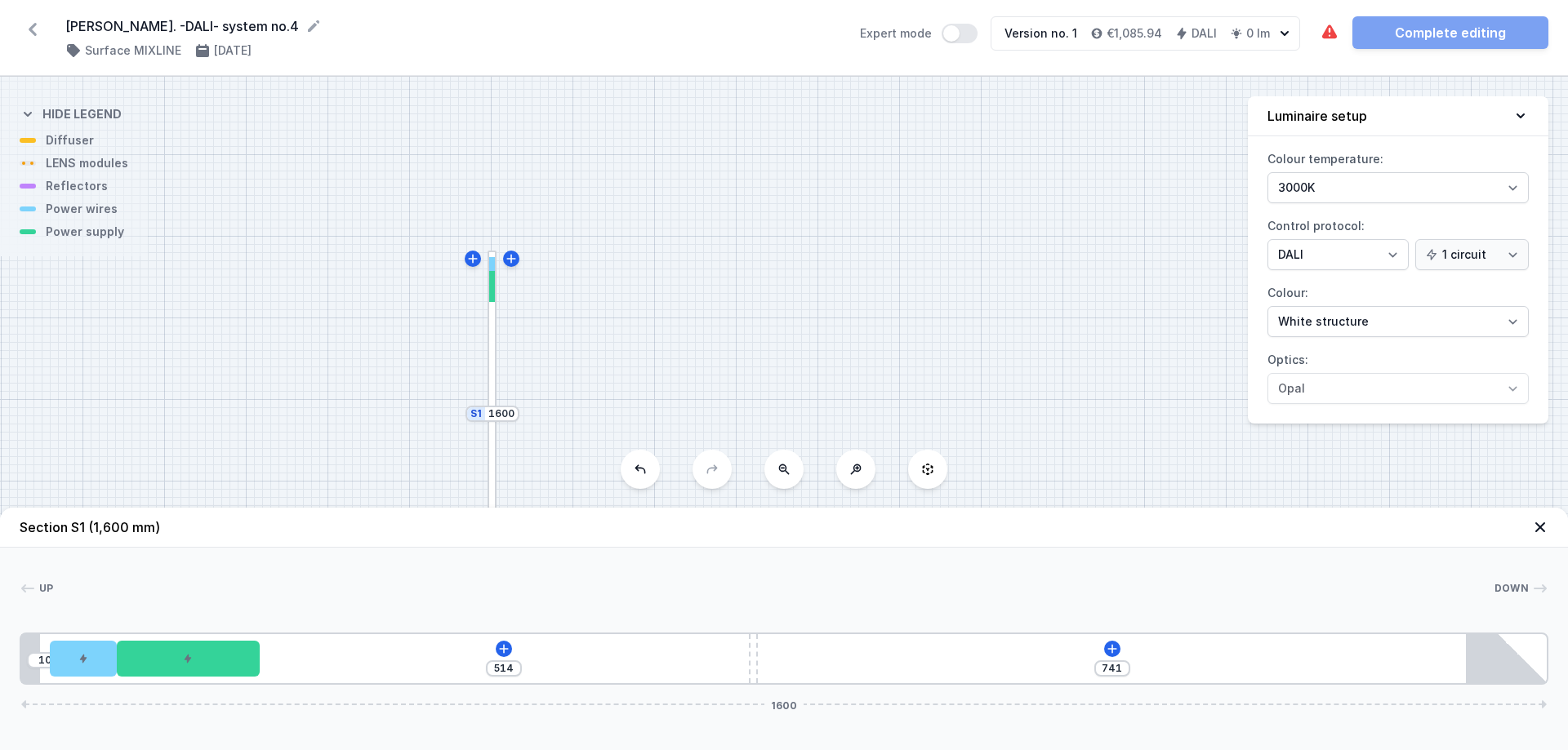
type input "740"
type input "516"
type input "739"
type input "517"
type input "738"
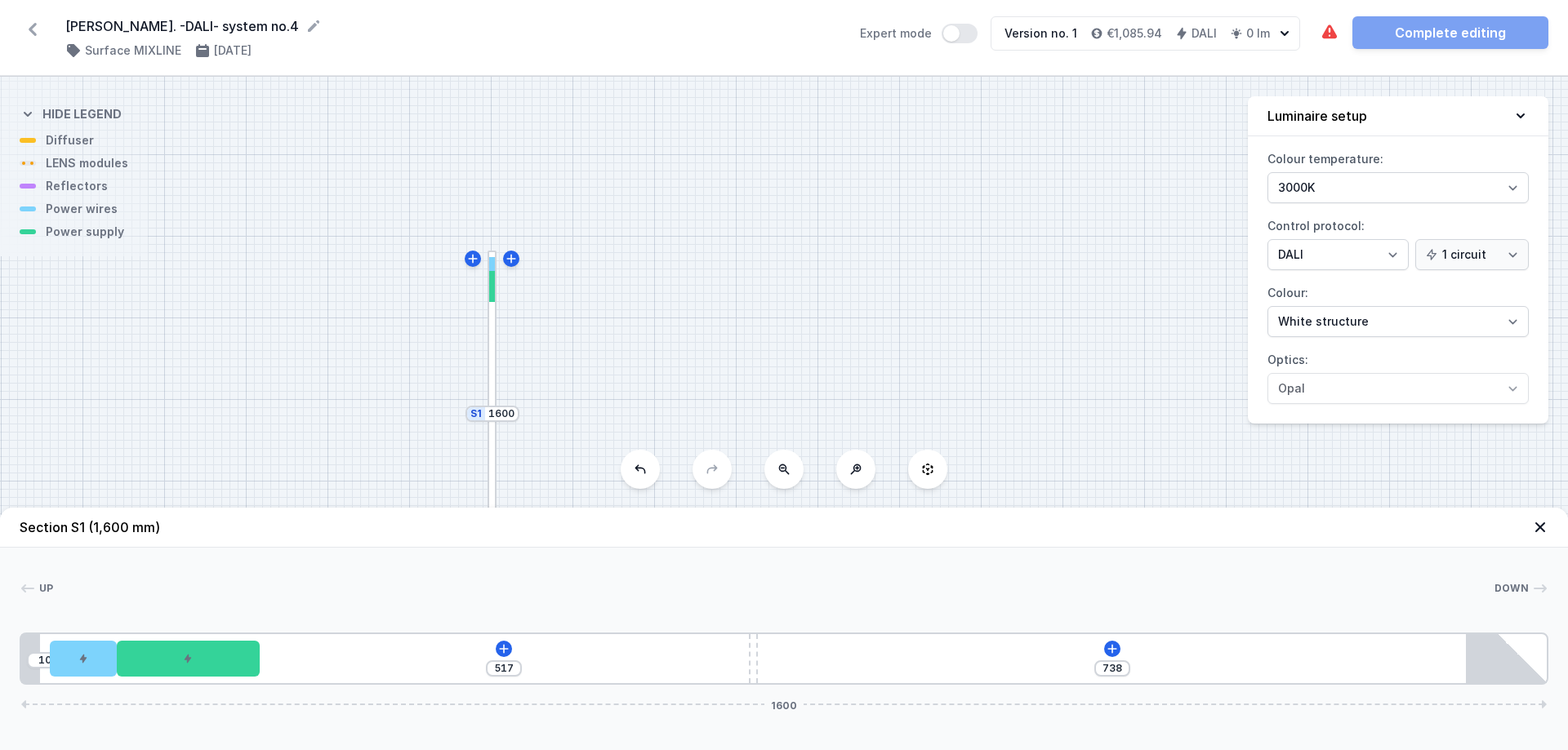
type input "518"
type input "737"
type input "519"
type input "736"
type input "520"
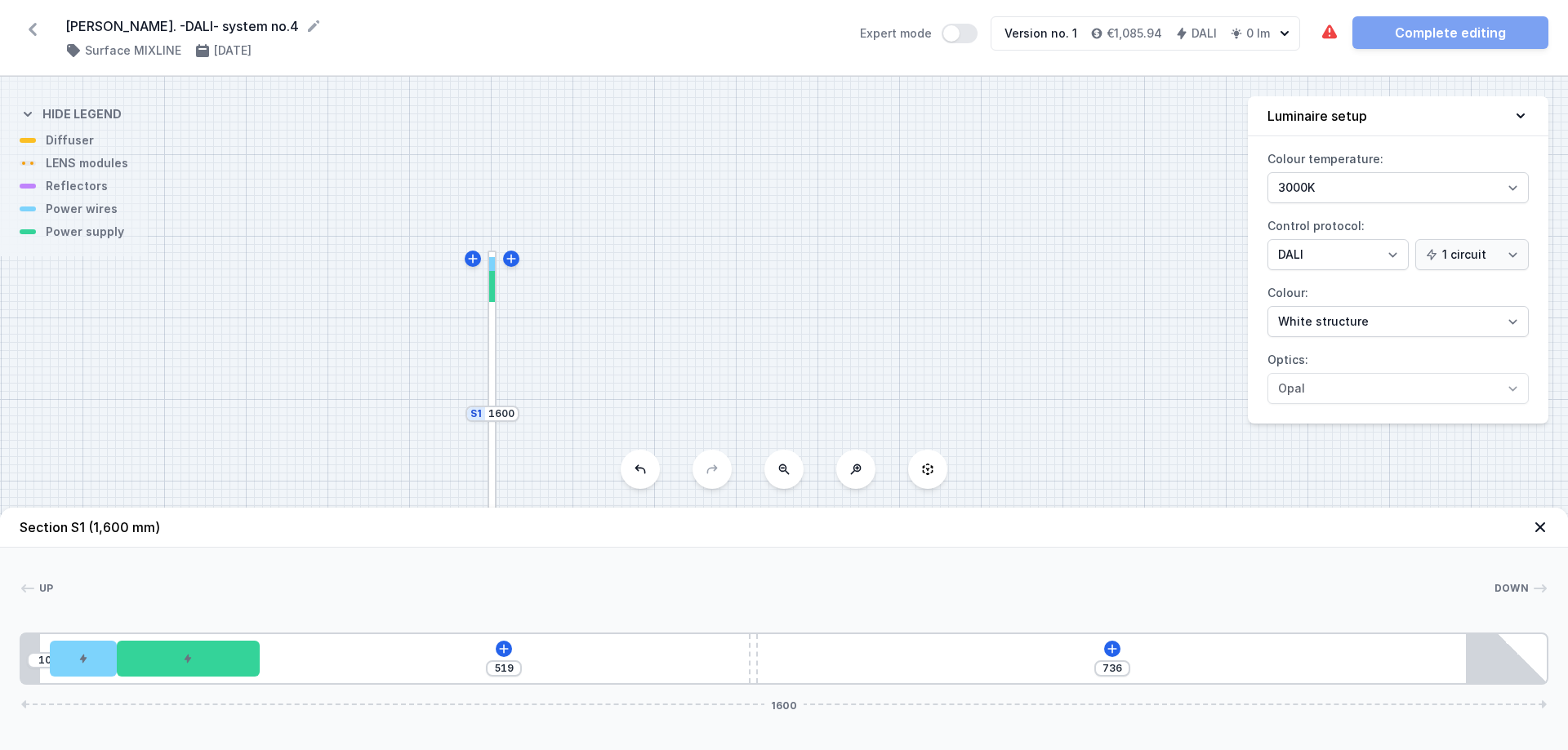
type input "735"
type input "521"
type input "734"
type input "522"
type input "733"
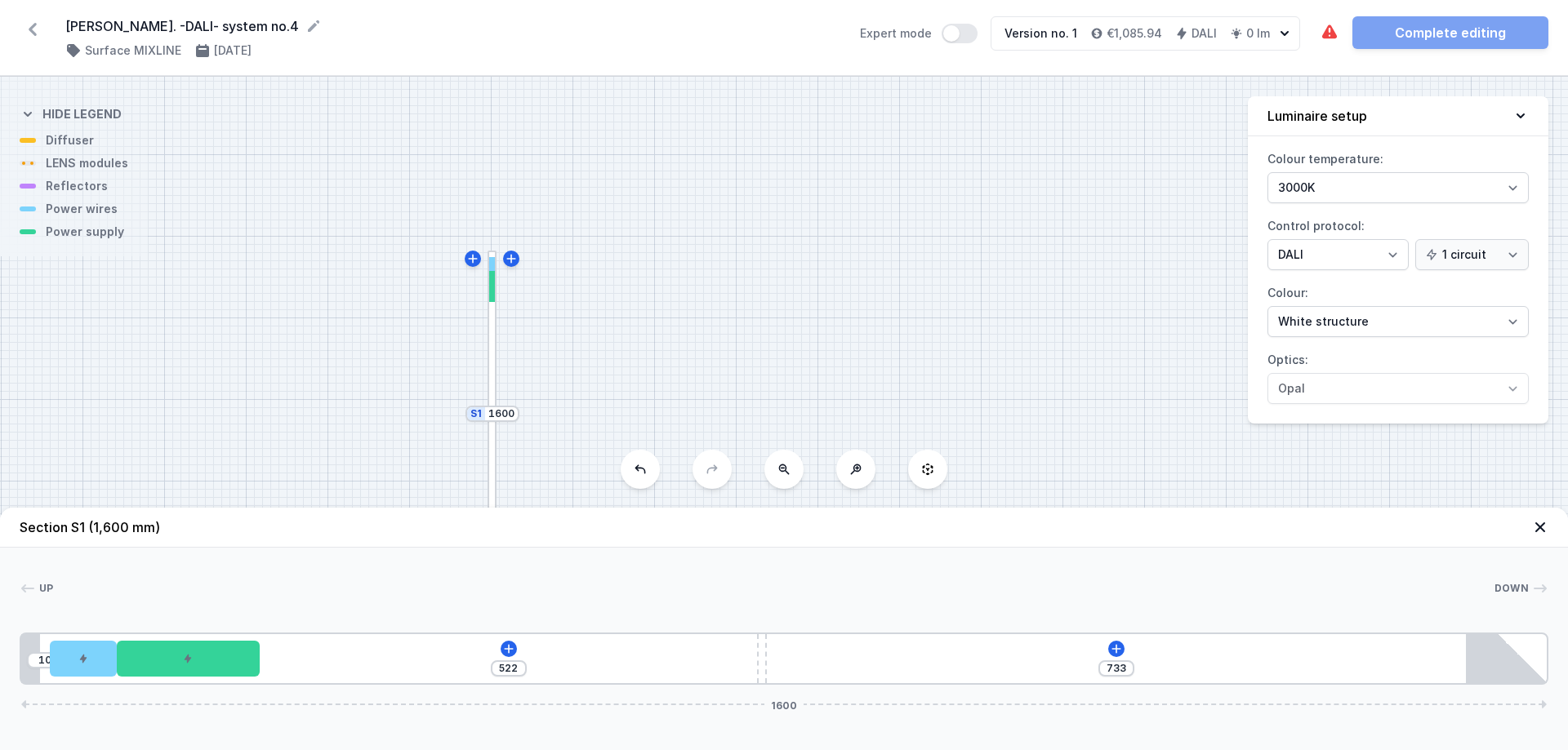
type input "523"
type input "732"
type input "524"
type input "731"
type input "525"
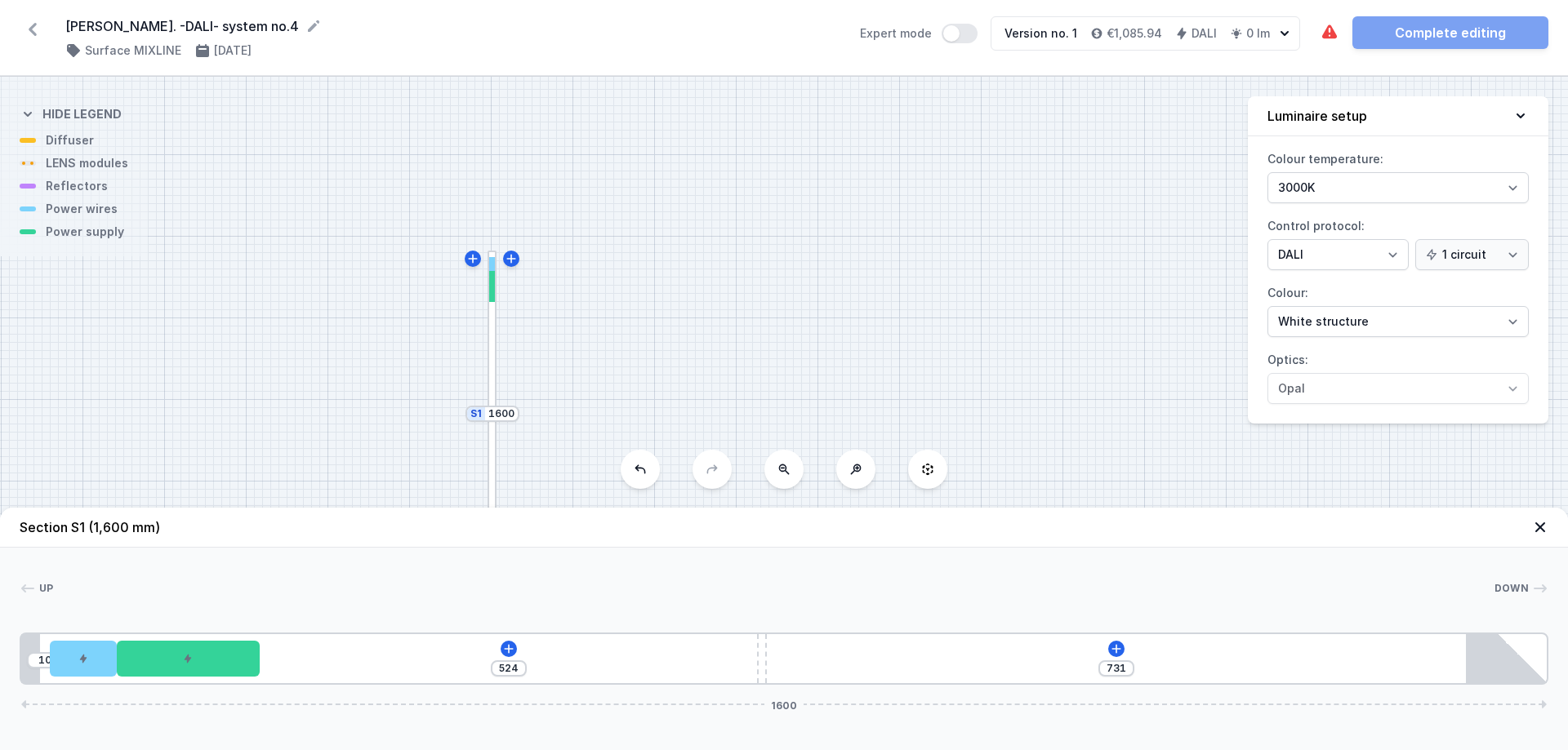
type input "730"
type input "526"
type input "729"
type input "527"
type input "728"
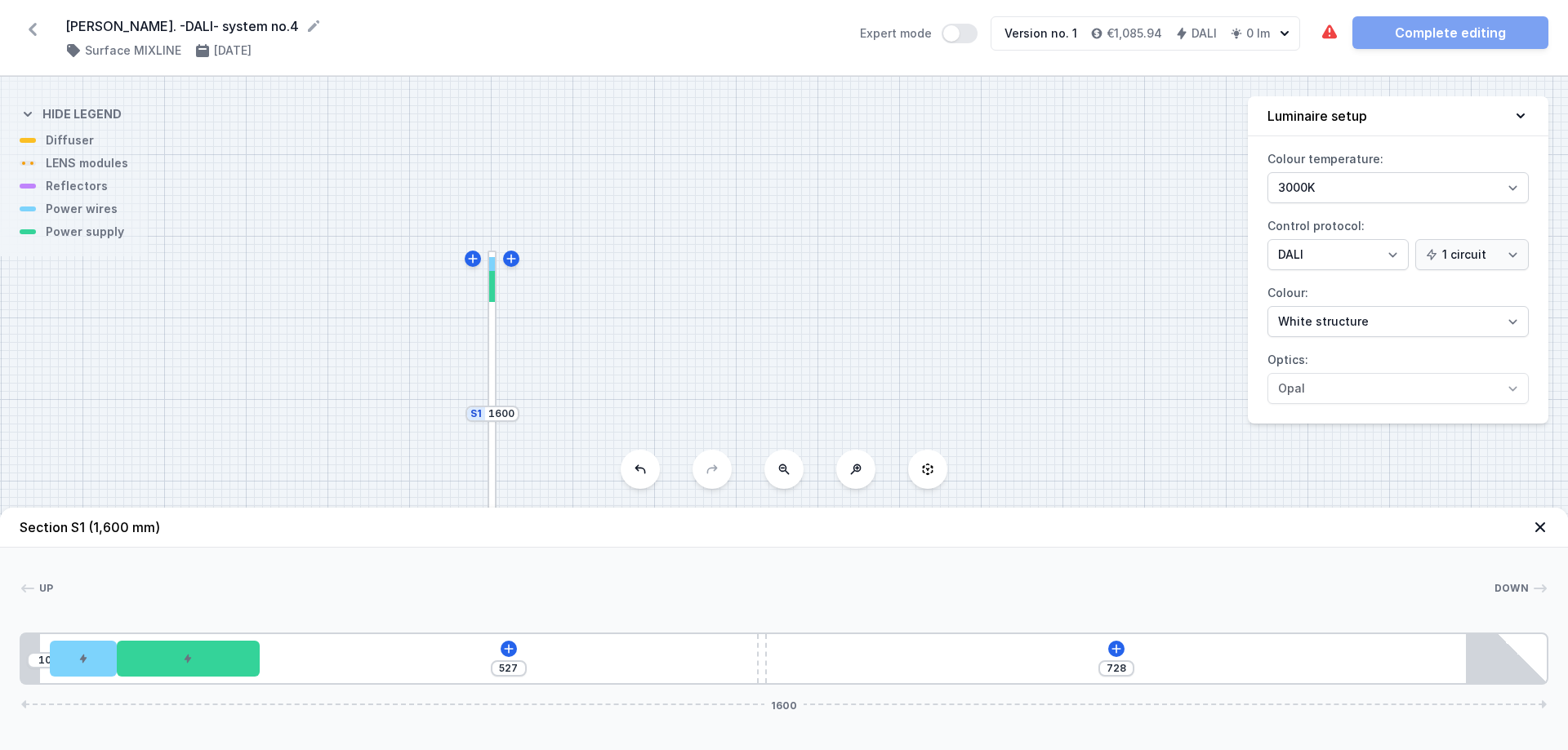
type input "528"
type input "727"
type input "529"
type input "726"
type input "530"
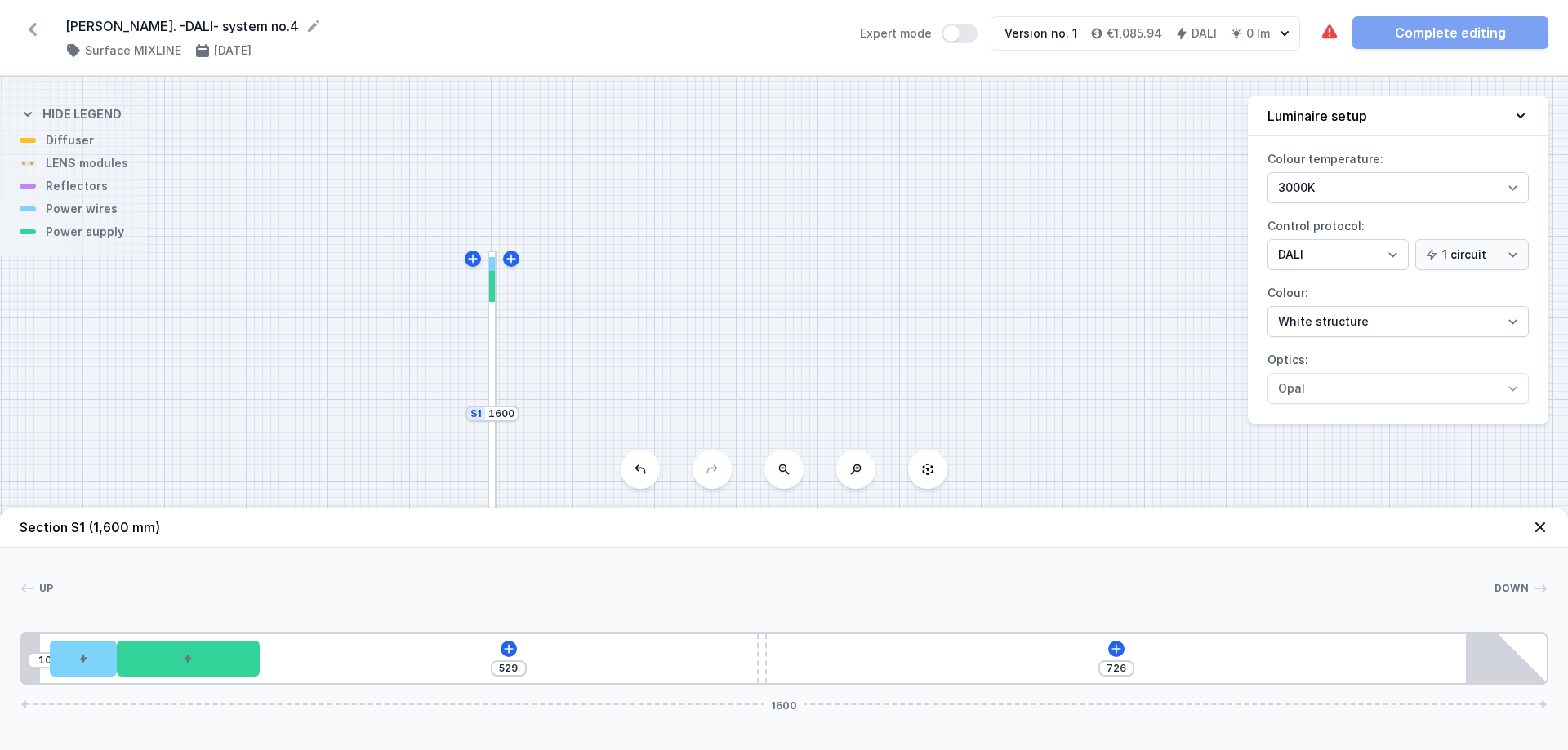
type input "725"
type input "531"
type input "724"
type input "532"
type input "723"
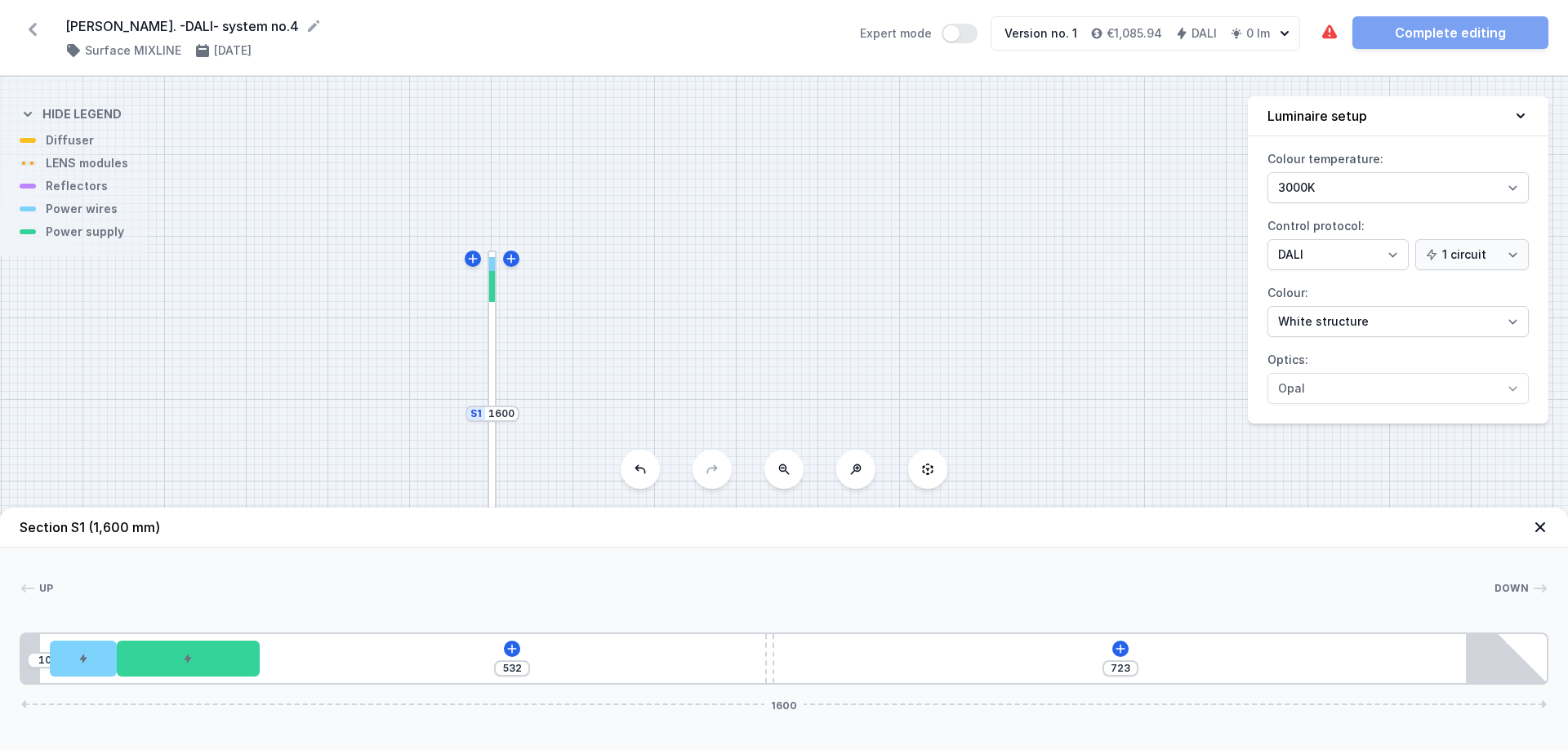
type input "533"
type input "722"
type input "534"
type input "721"
type input "535"
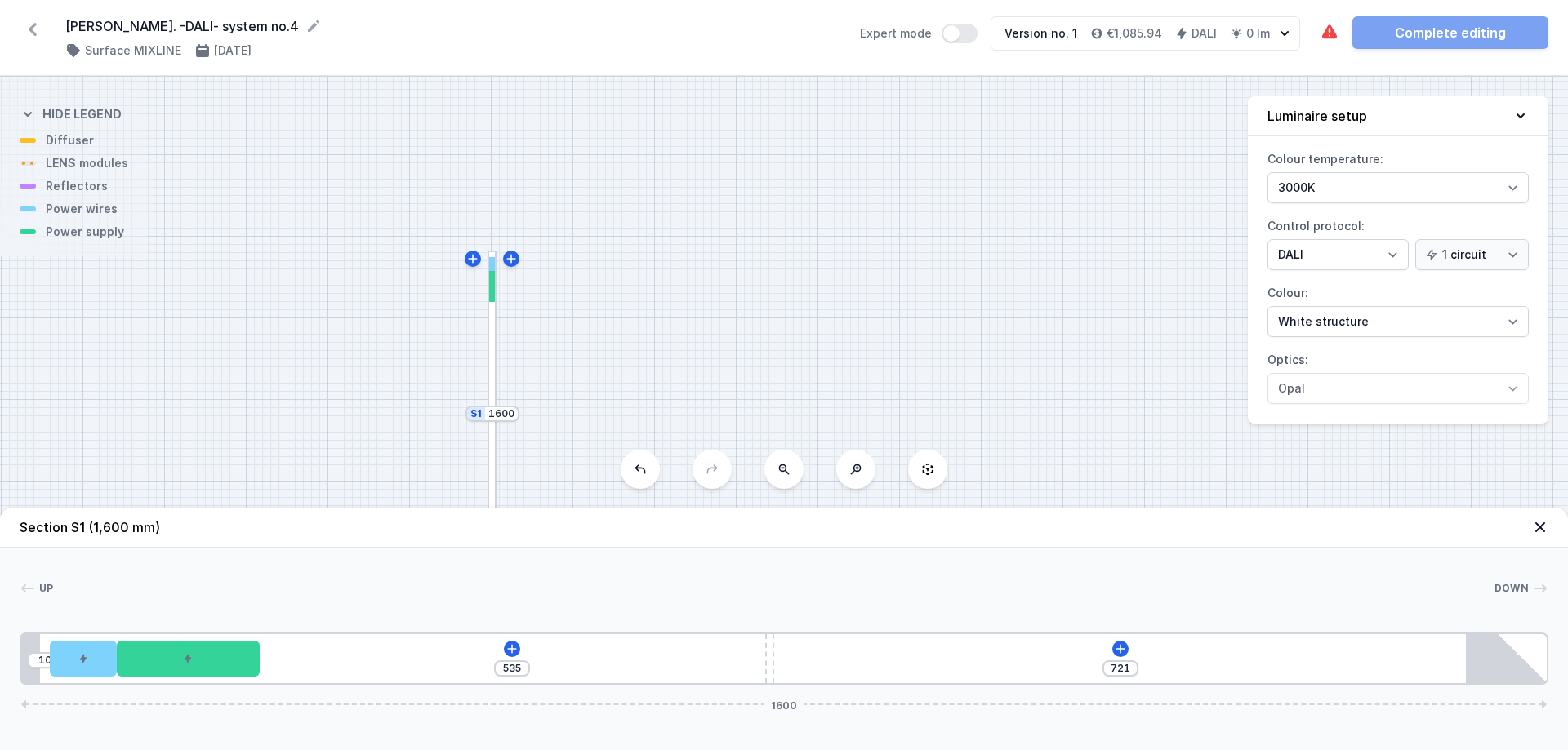
type input "720"
type input "536"
type input "719"
type input "537"
type input "718"
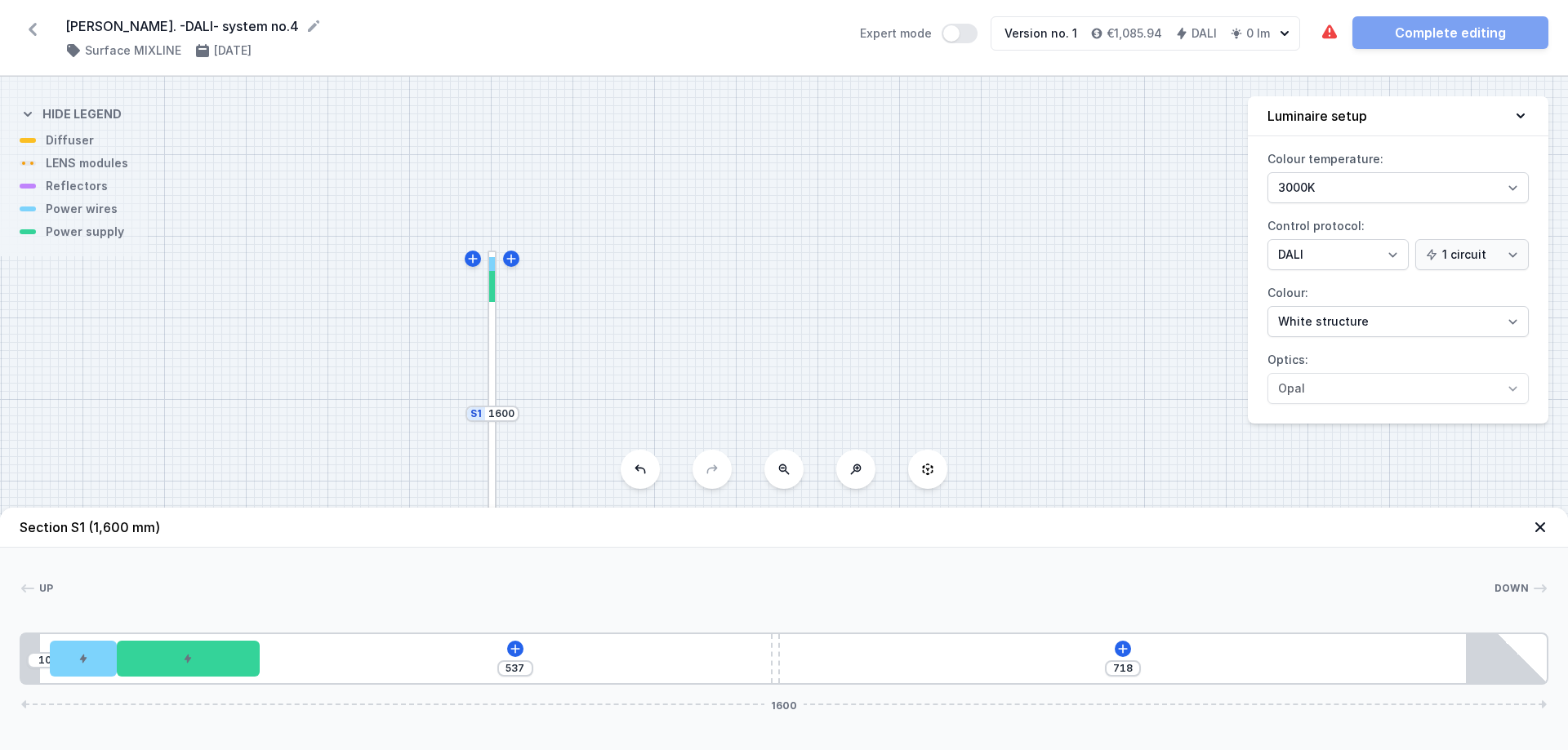
type input "538"
type input "717"
type input "539"
type input "716"
type input "540"
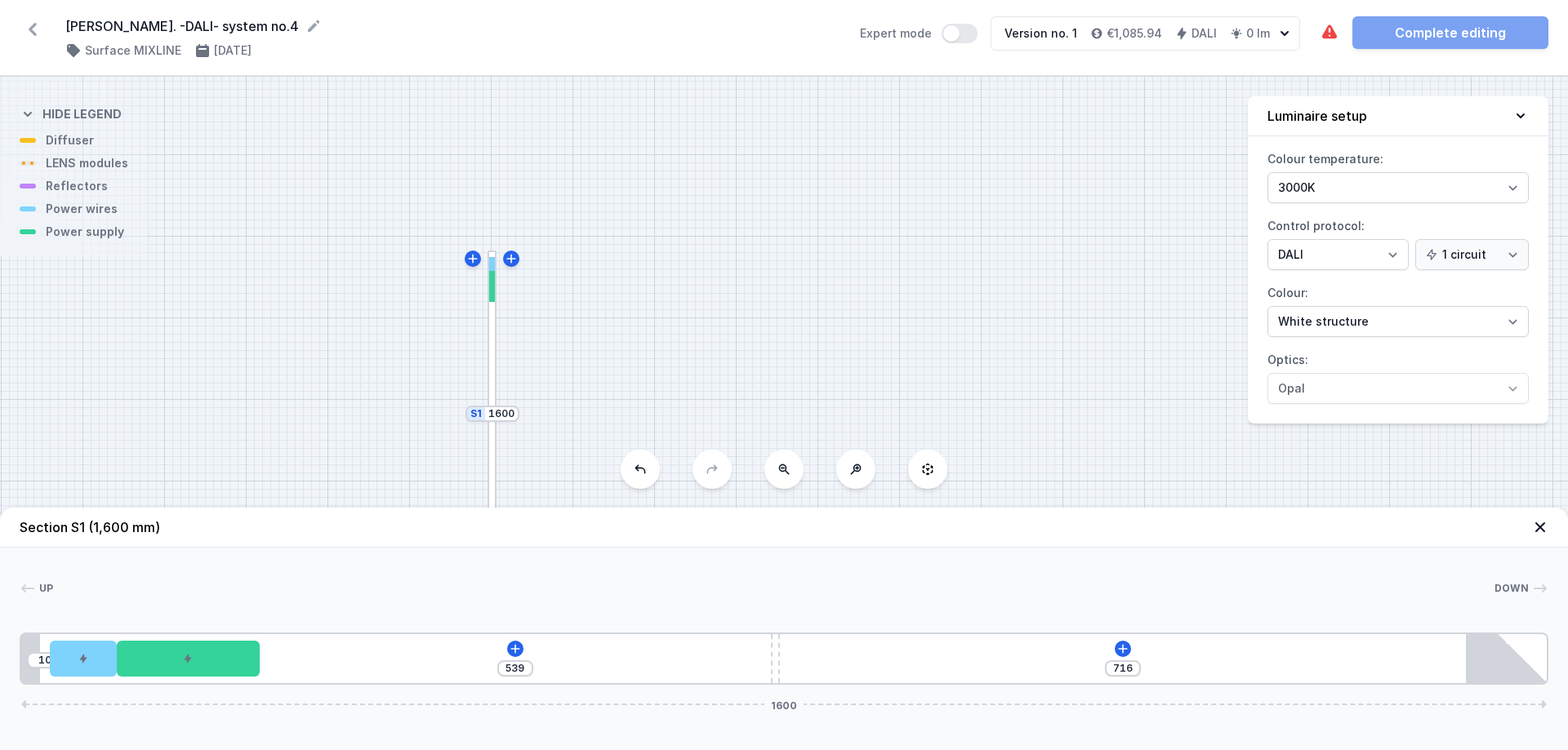
type input "715"
type input "541"
type input "714"
type input "542"
type input "713"
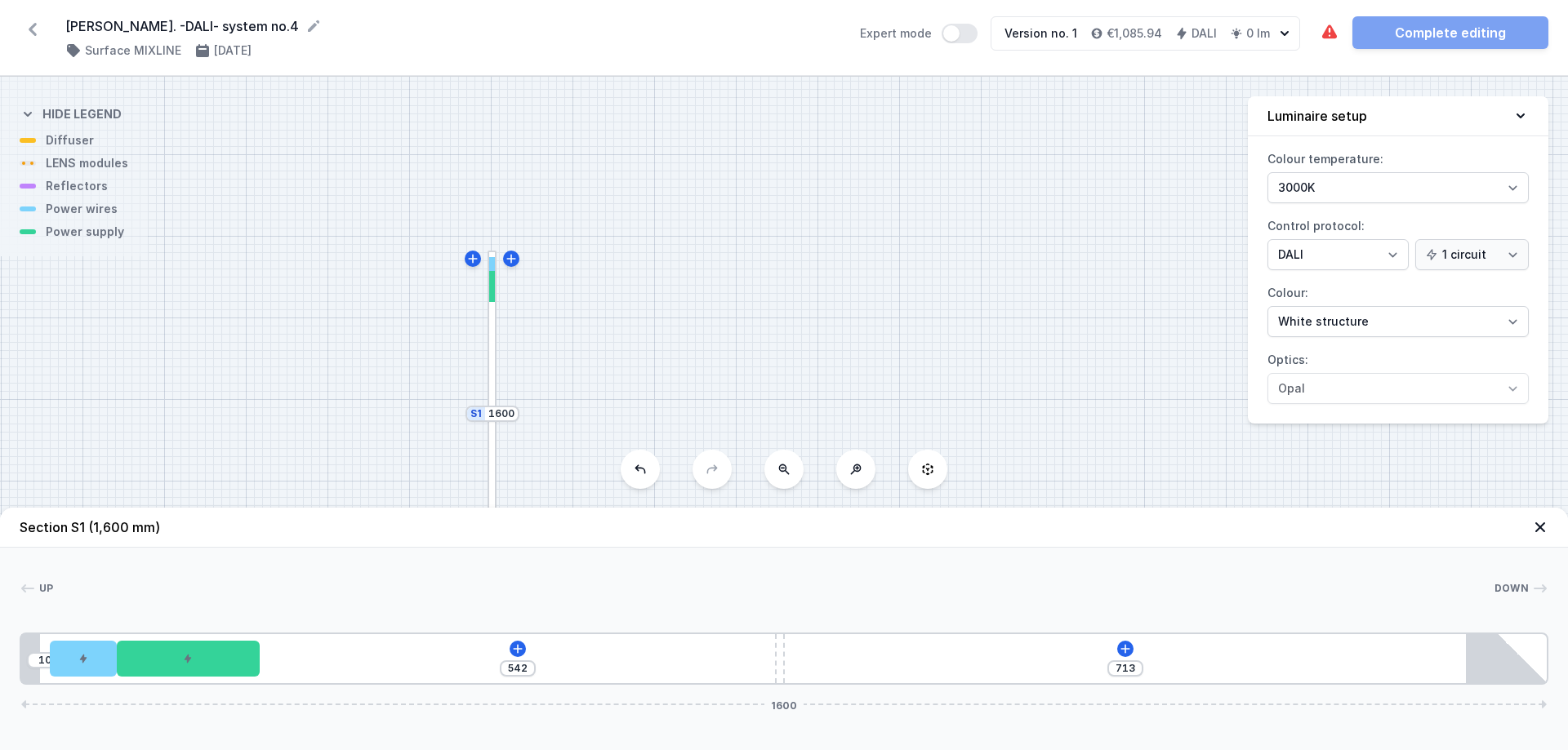
type input "543"
type input "712"
type input "544"
type input "711"
type input "546"
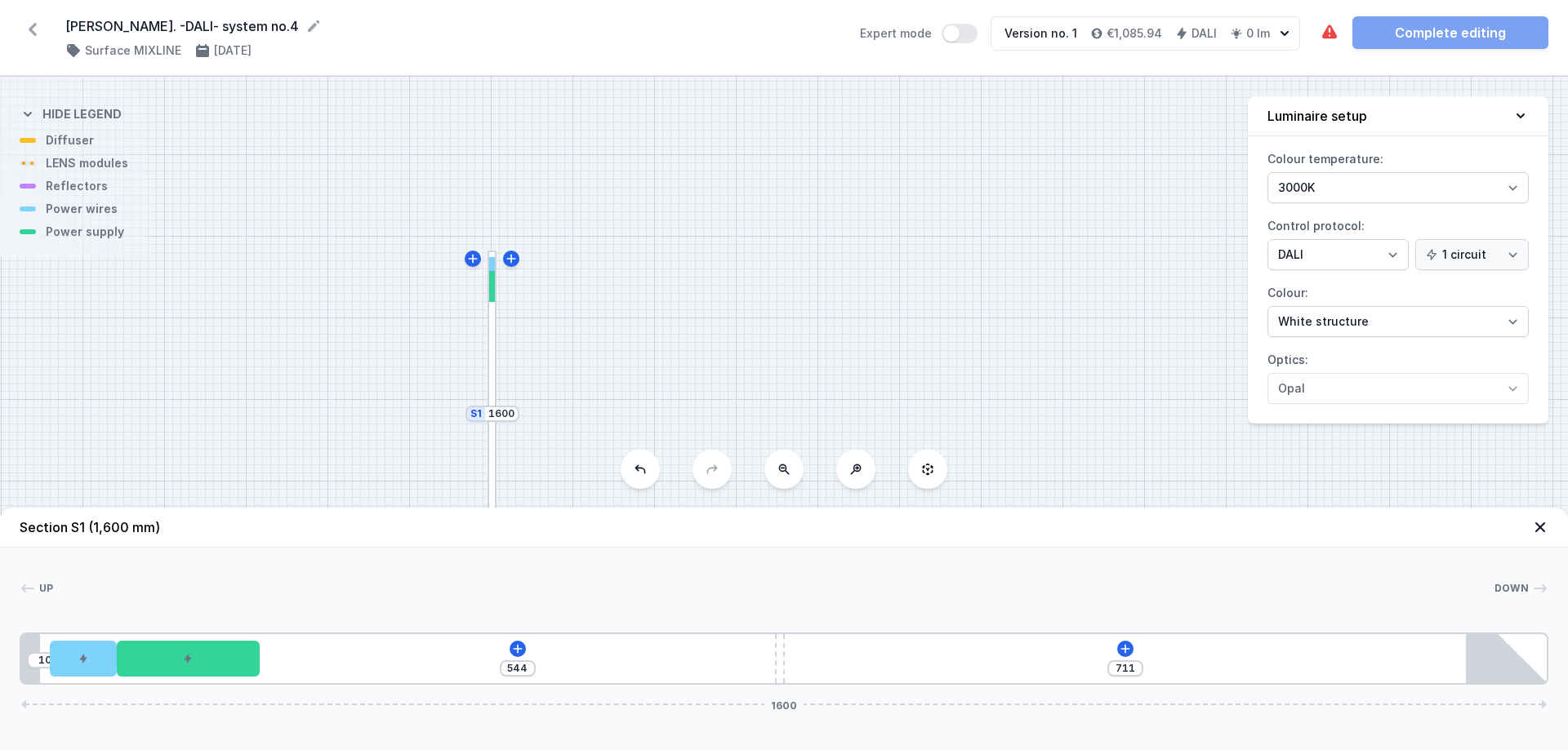
type input "709"
type input "547"
type input "708"
type input "548"
type input "707"
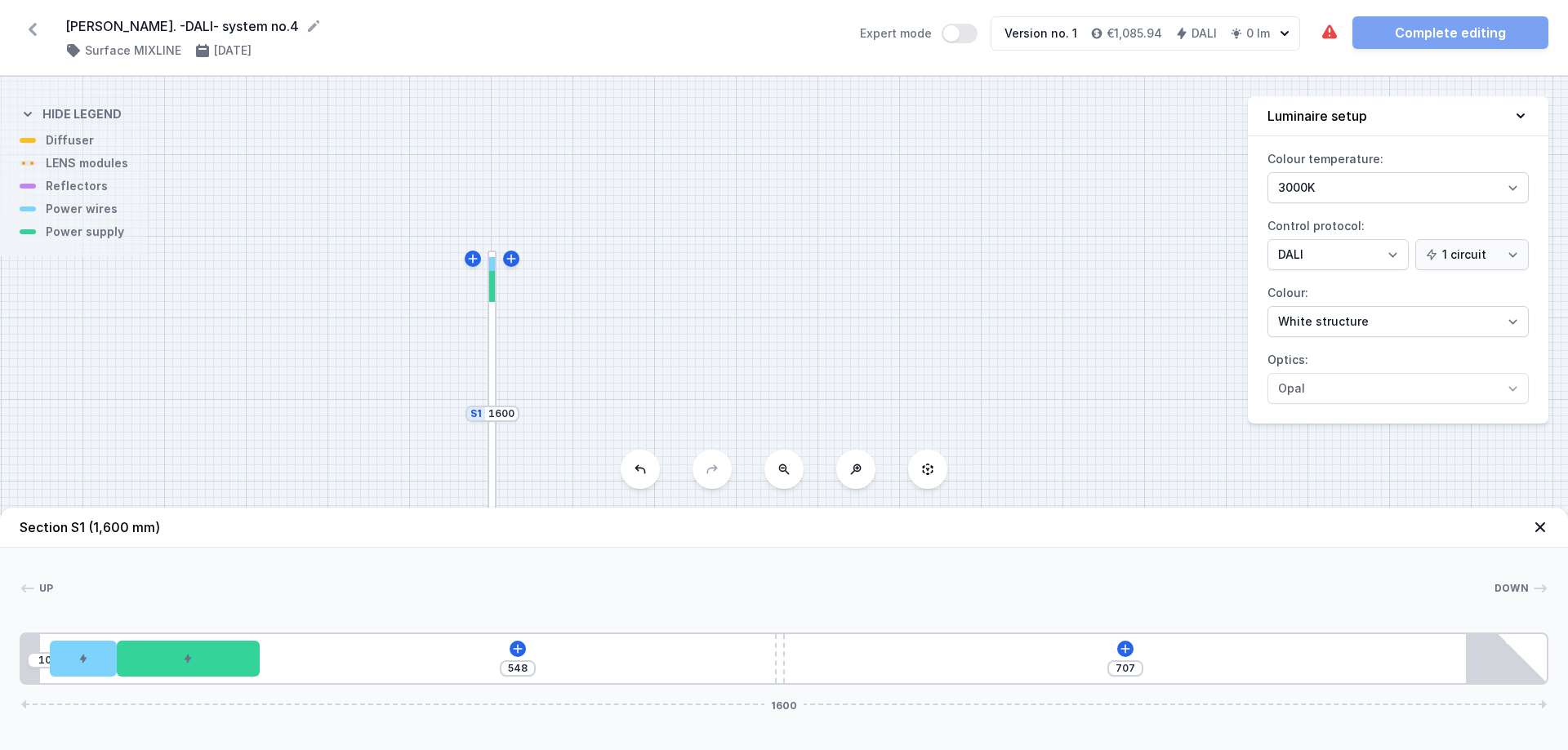
type input "549"
type input "706"
type input "550"
type input "705"
type input "551"
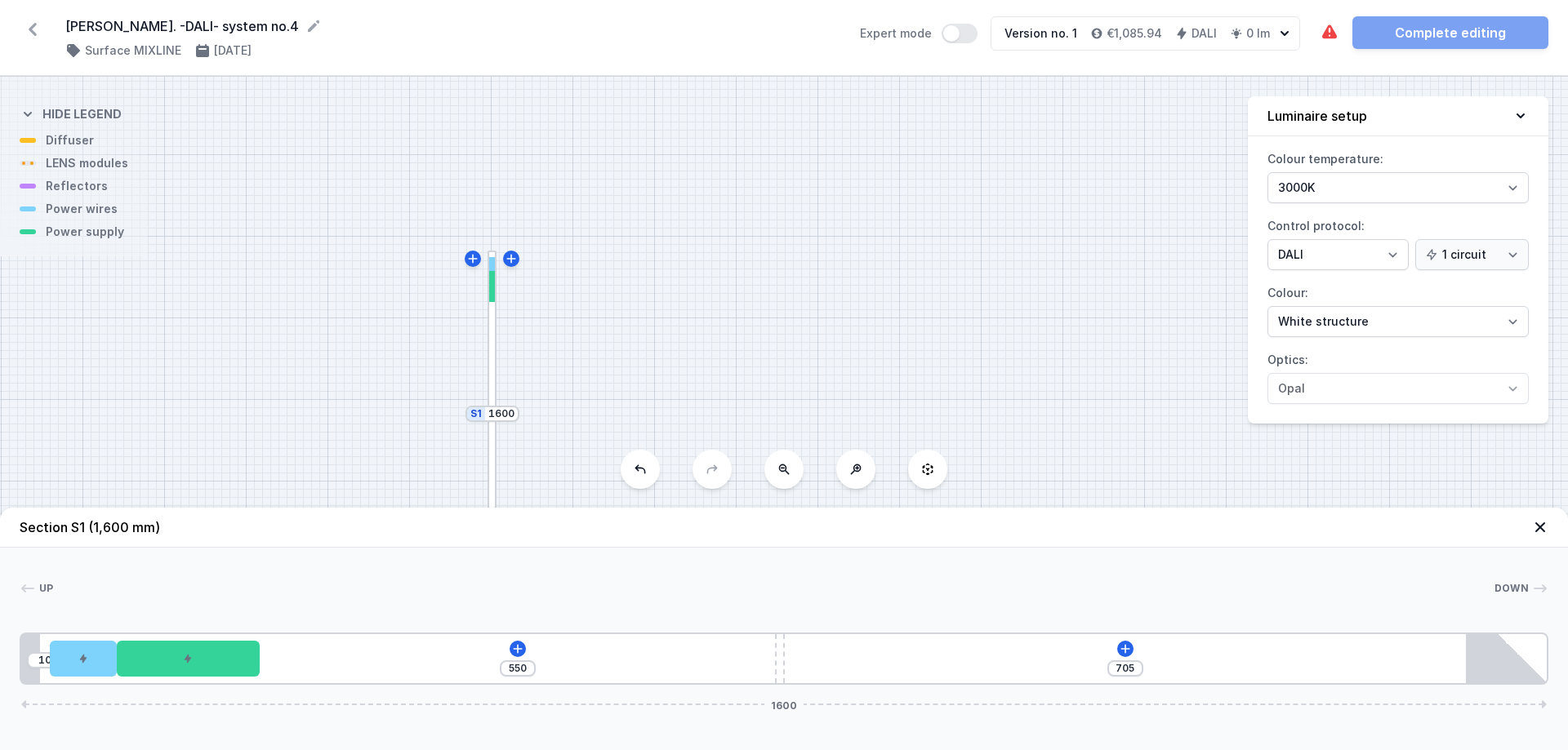
type input "704"
type input "552"
type input "703"
type input "553"
type input "702"
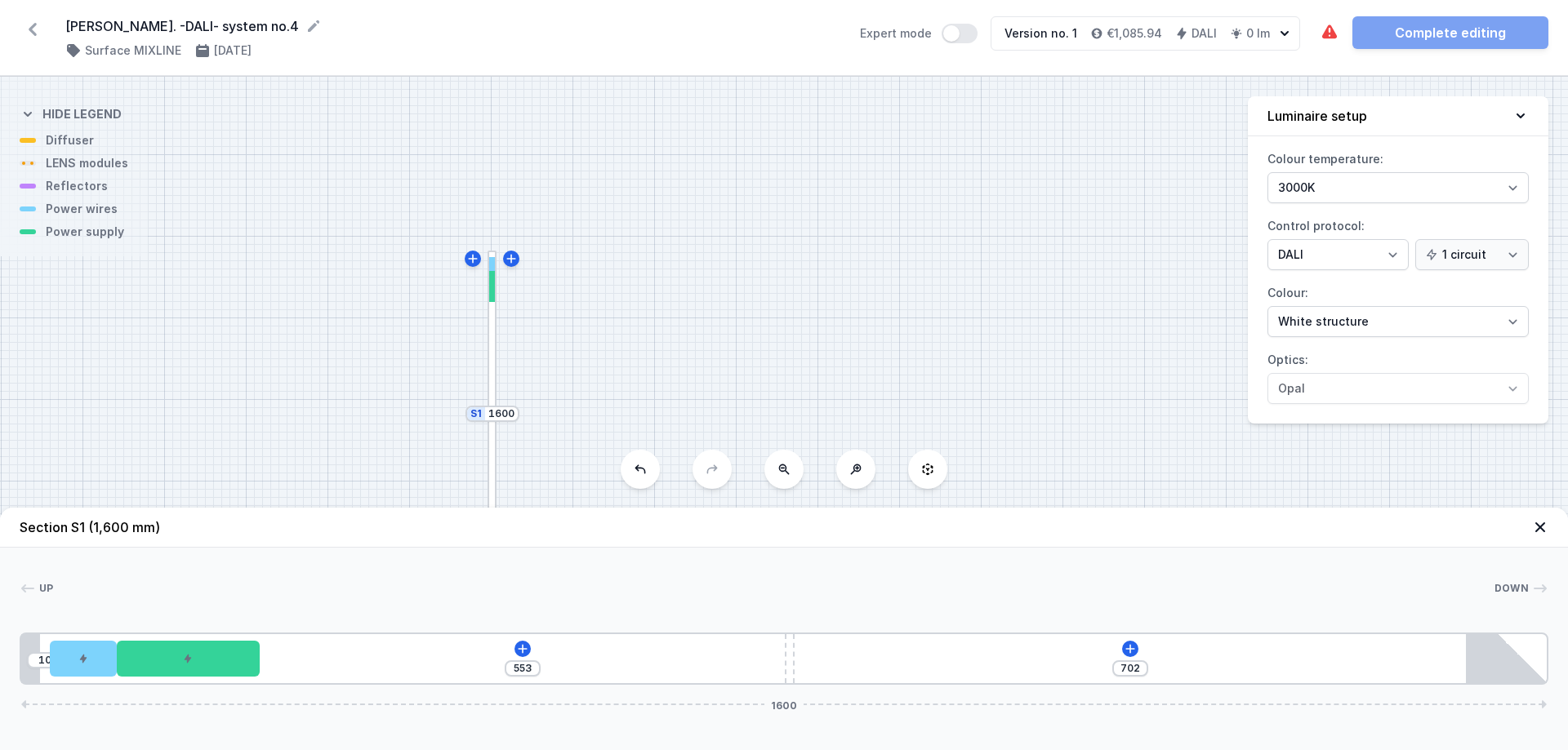
type input "554"
type input "701"
type input "555"
type input "700"
type input "556"
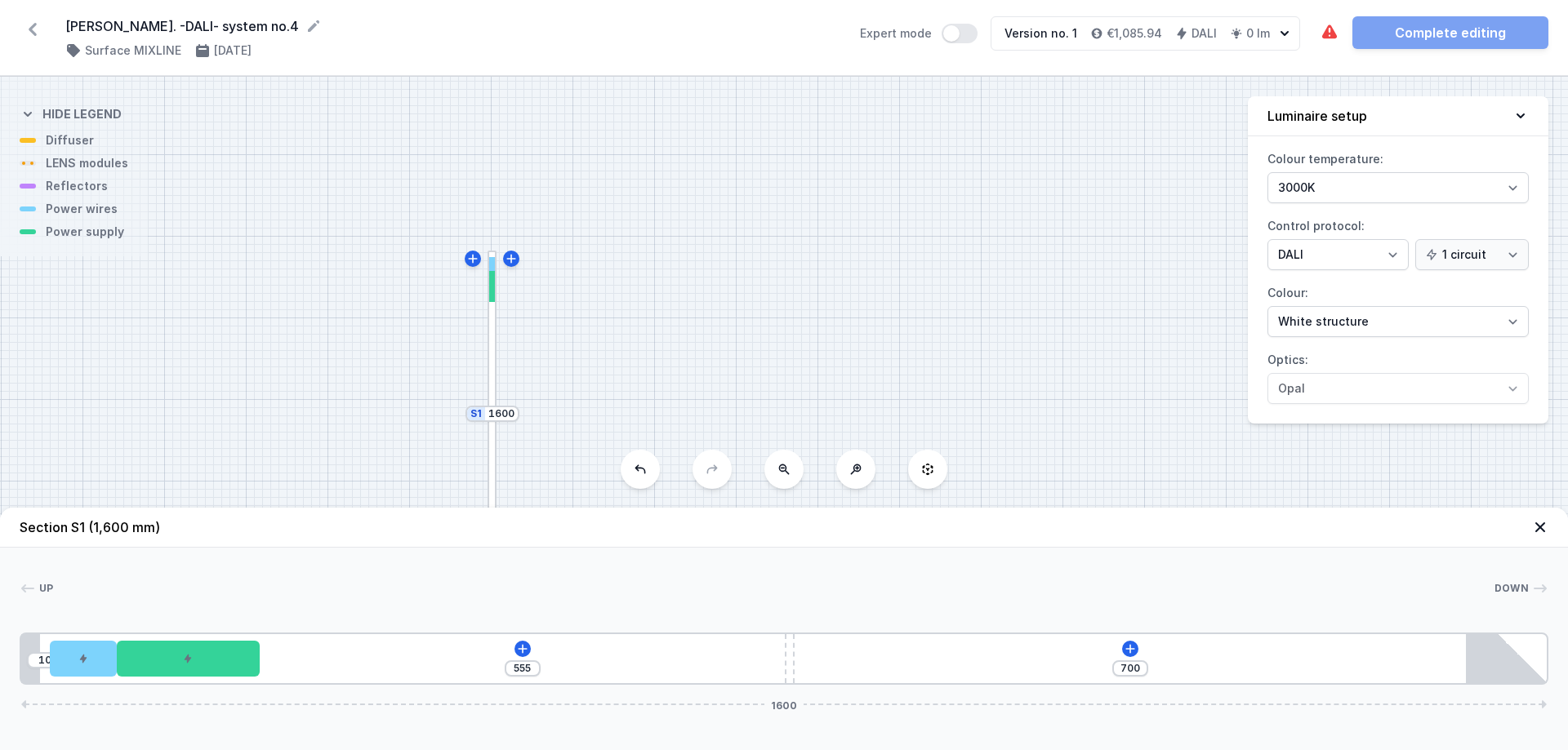
type input "699"
type input "557"
type input "698"
type input "556"
type input "699"
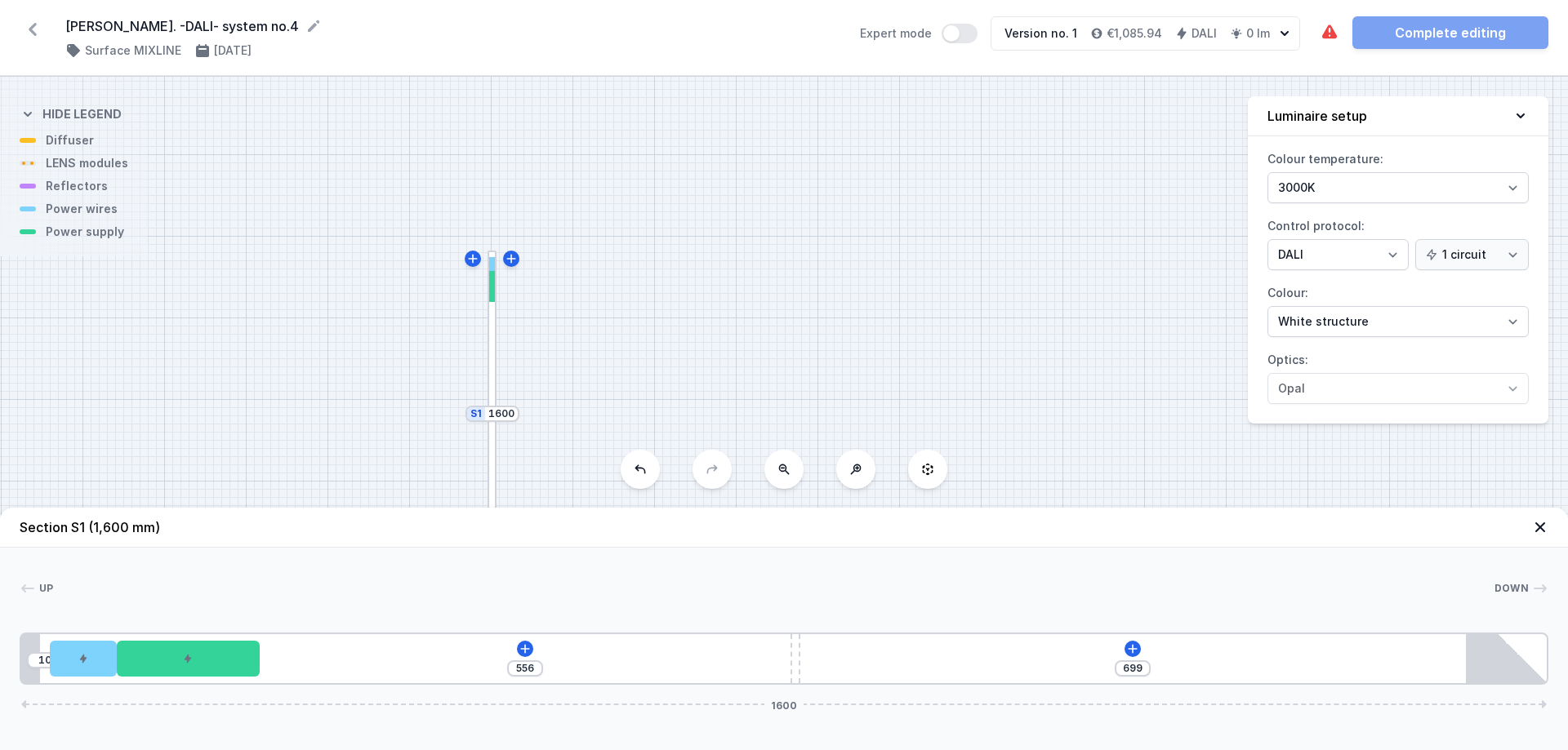
type input "554"
type input "701"
type input "552"
type input "703"
type input "551"
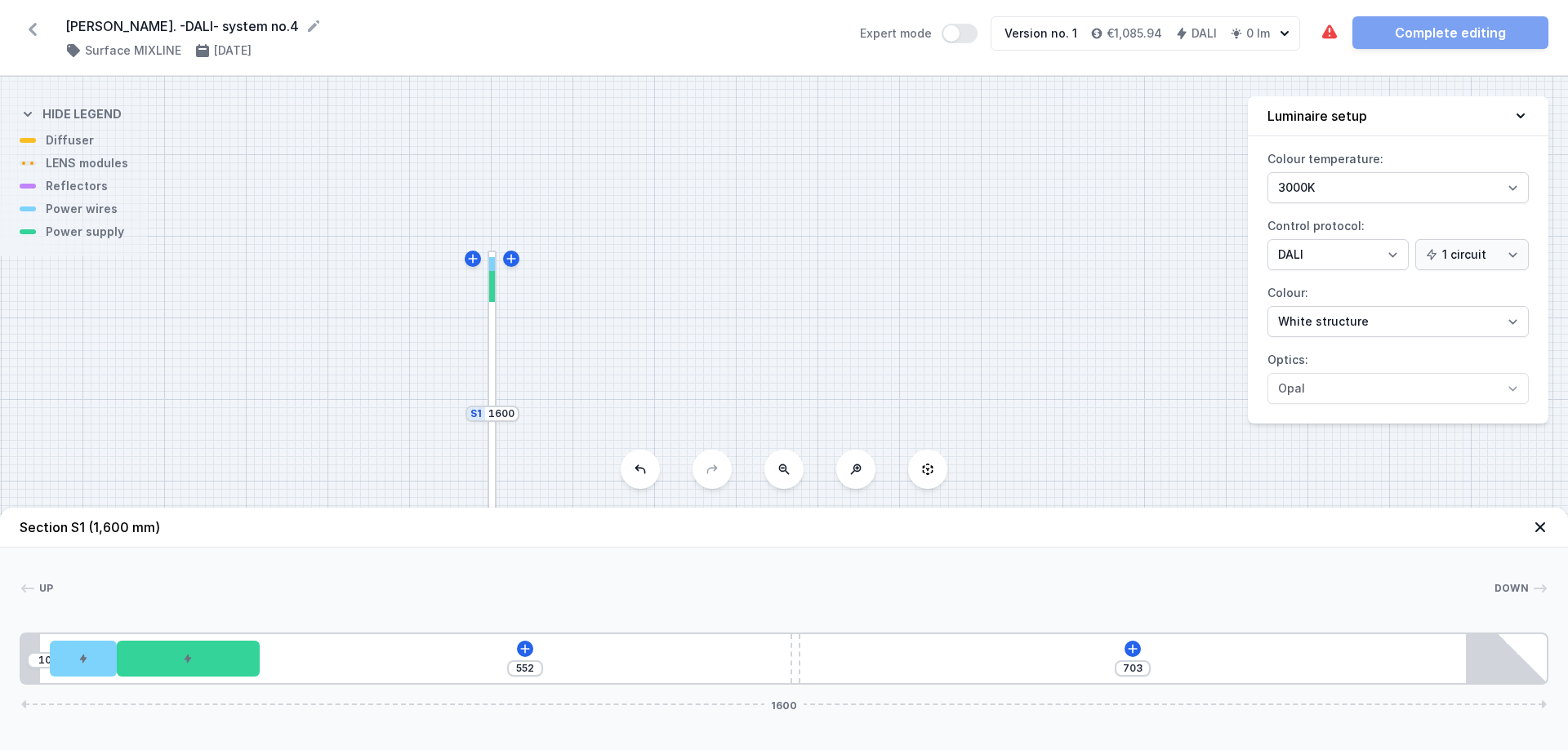
type input "704"
type input "549"
type input "706"
type input "547"
type input "708"
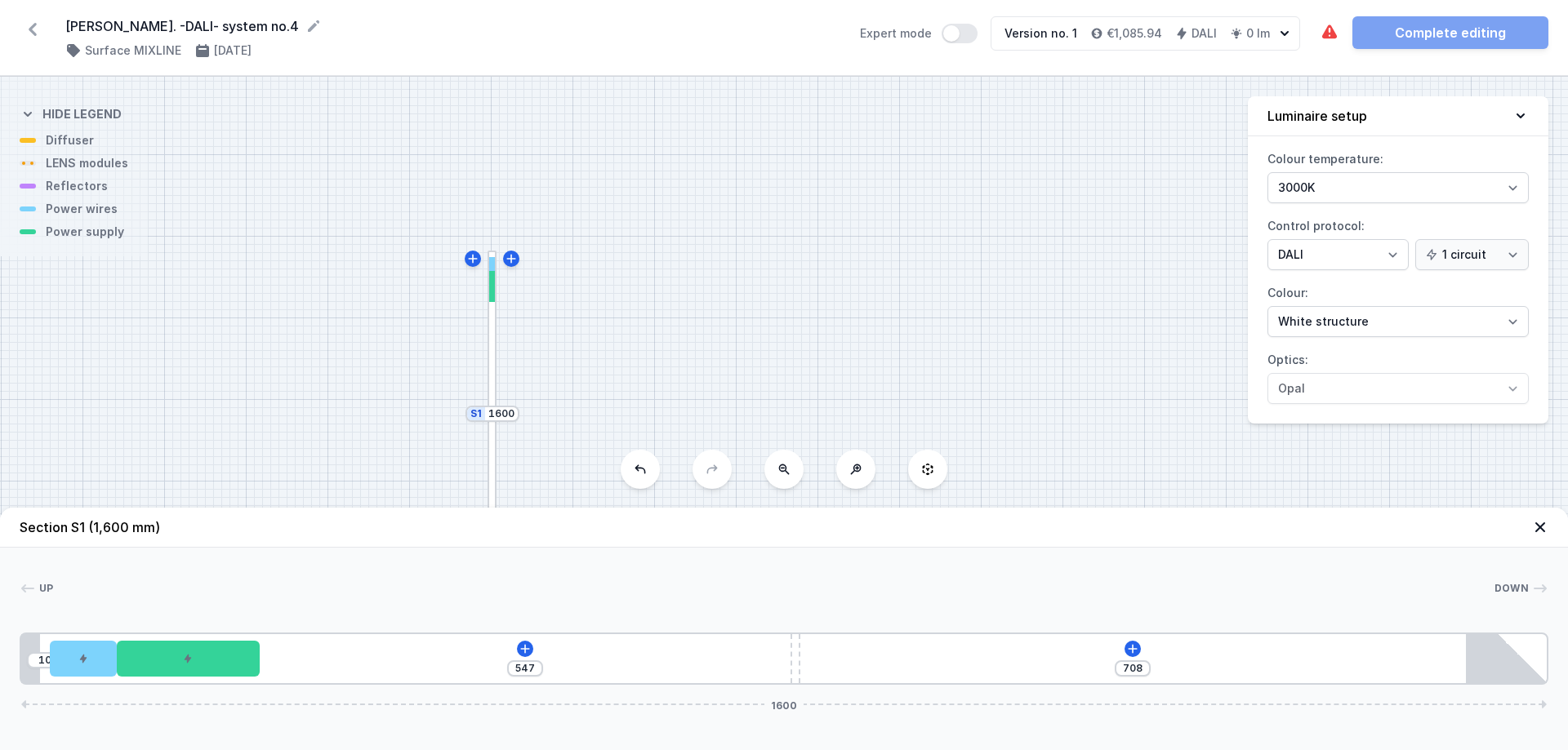
type input "545"
type input "710"
type input "544"
type input "711"
type input "543"
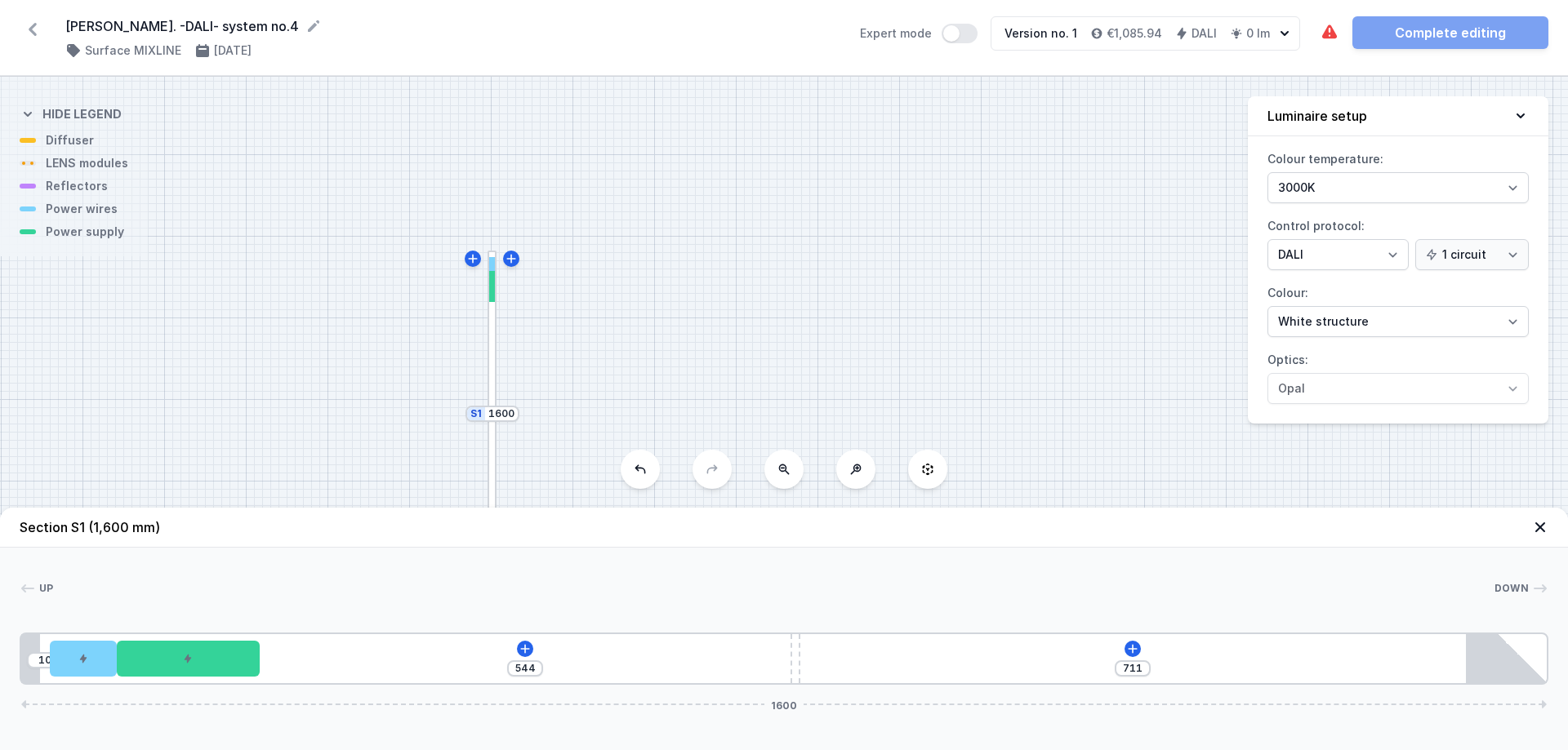
type input "712"
type input "542"
type input "713"
type input "541"
type input "714"
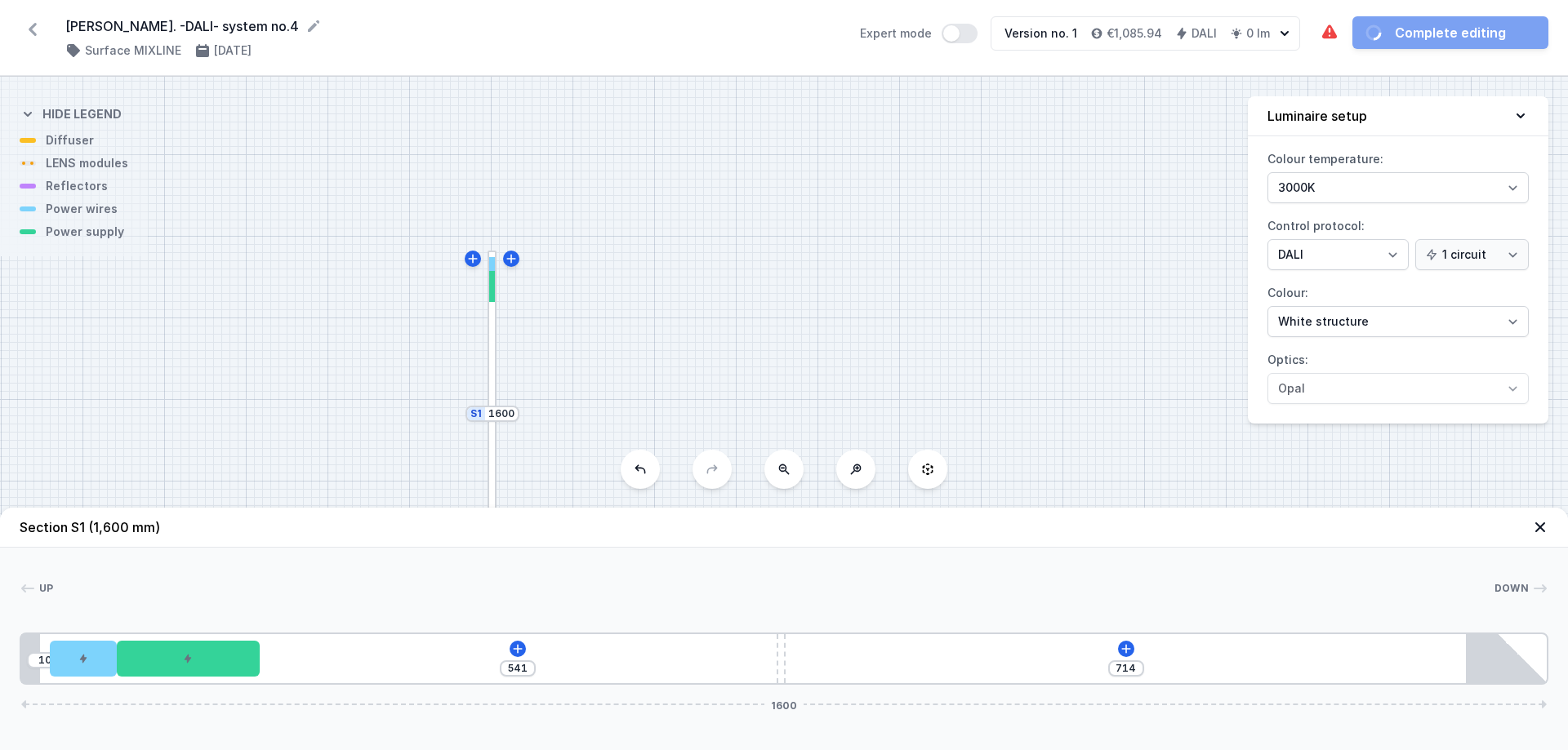
type input "540"
type input "715"
drag, startPoint x: 778, startPoint y: 654, endPoint x: 786, endPoint y: 656, distance: 8.2
click at [786, 656] on div "10 540 715 1600" at bounding box center [784, 659] width 1528 height 53
type input "534"
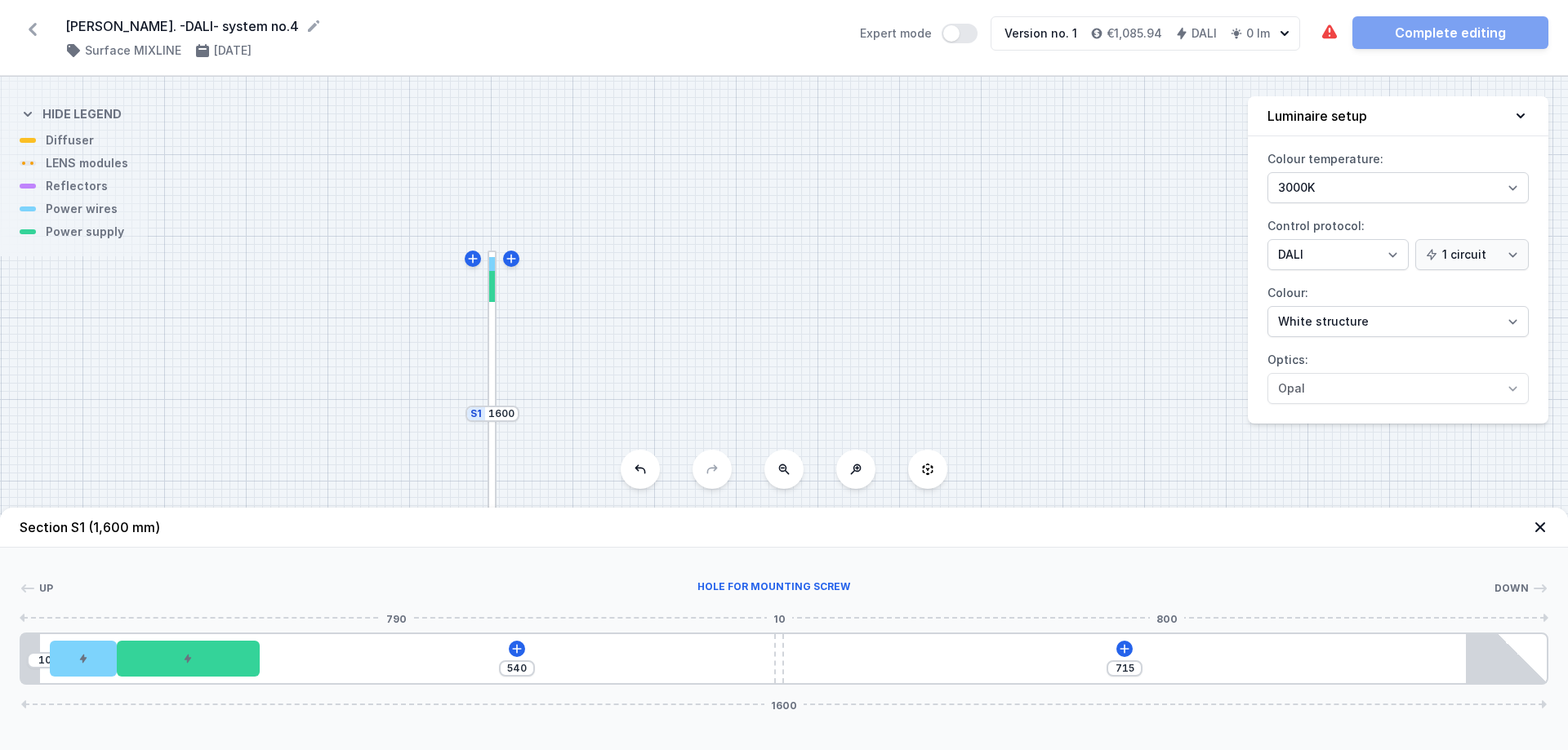
type input "721"
type input "535"
type input "720"
type input "536"
type input "719"
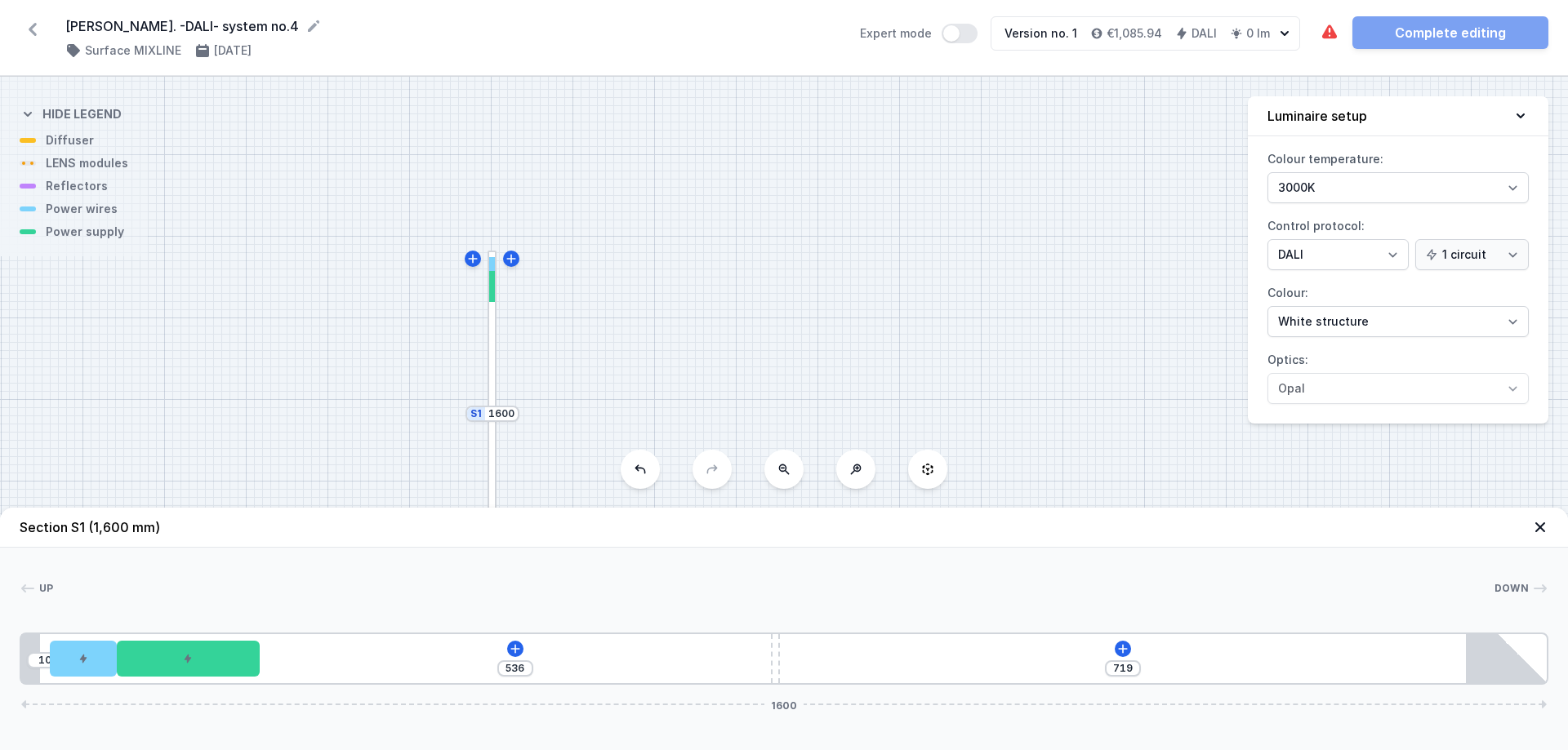
type input "537"
type input "718"
type input "538"
type input "717"
type input "539"
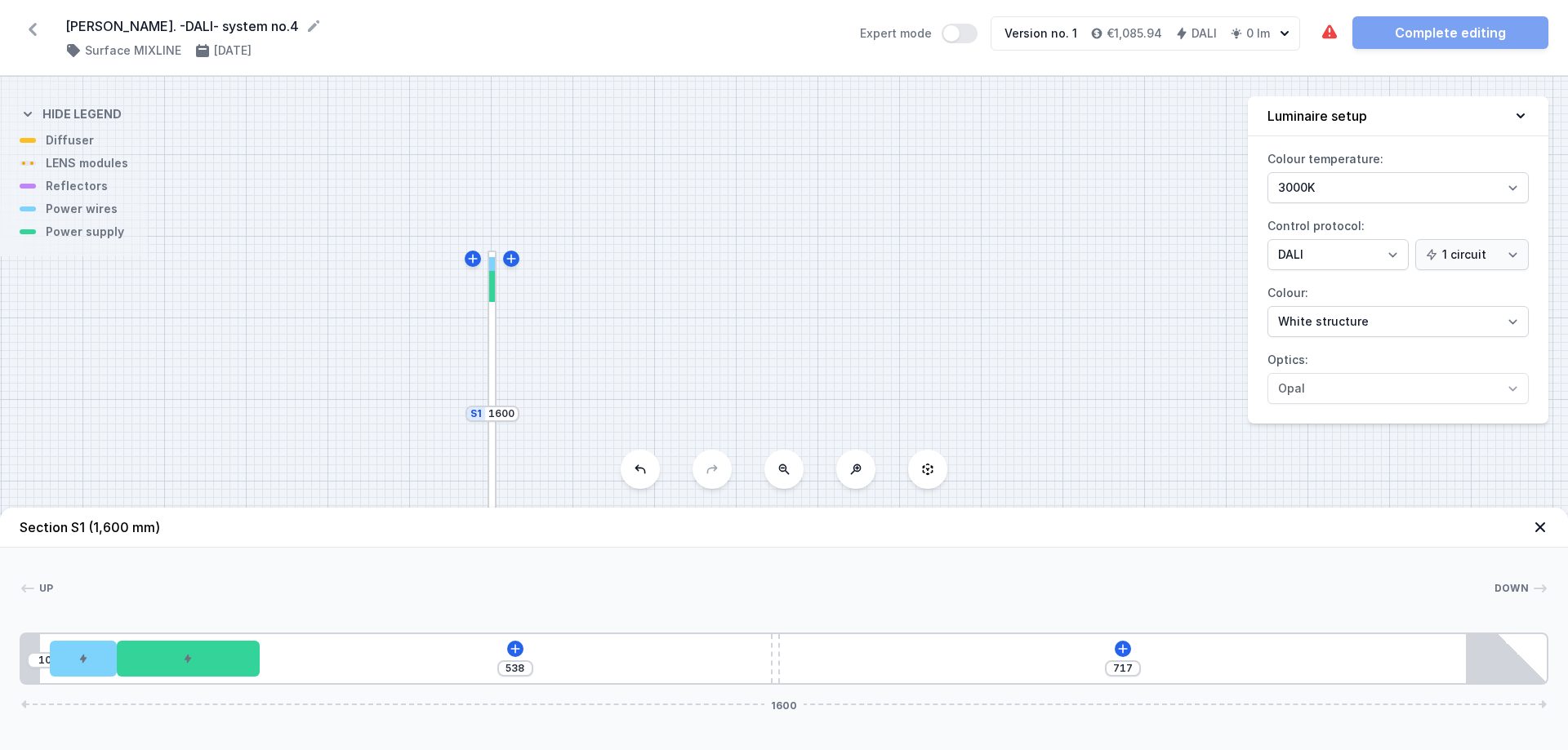
type input "716"
type input "540"
type input "715"
type input "541"
type input "714"
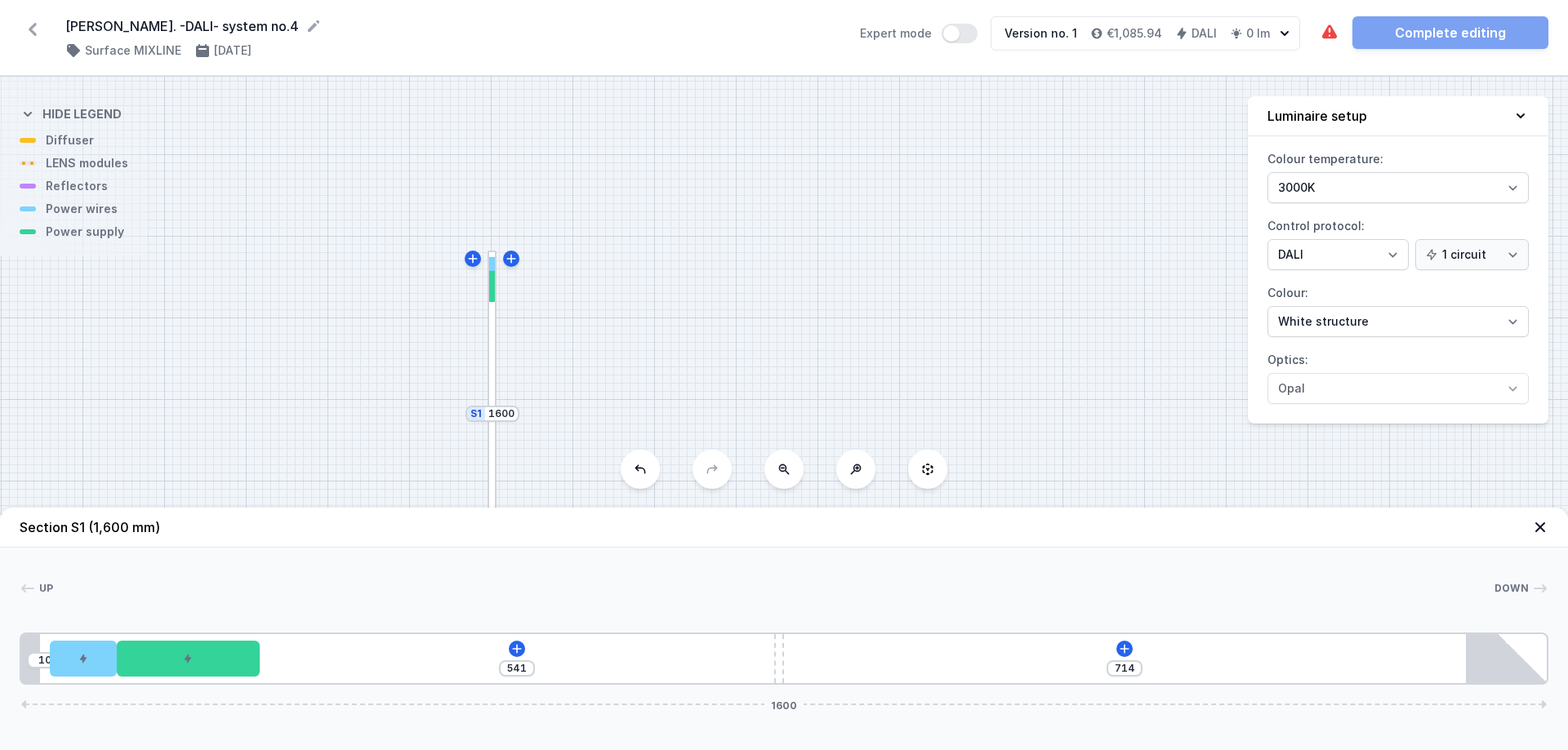
type input "542"
type input "713"
drag, startPoint x: 778, startPoint y: 661, endPoint x: 787, endPoint y: 659, distance: 9.2
click at [787, 659] on div "10 542 713 1600" at bounding box center [784, 659] width 1528 height 53
click at [782, 659] on div at bounding box center [782, 658] width 10 height 49
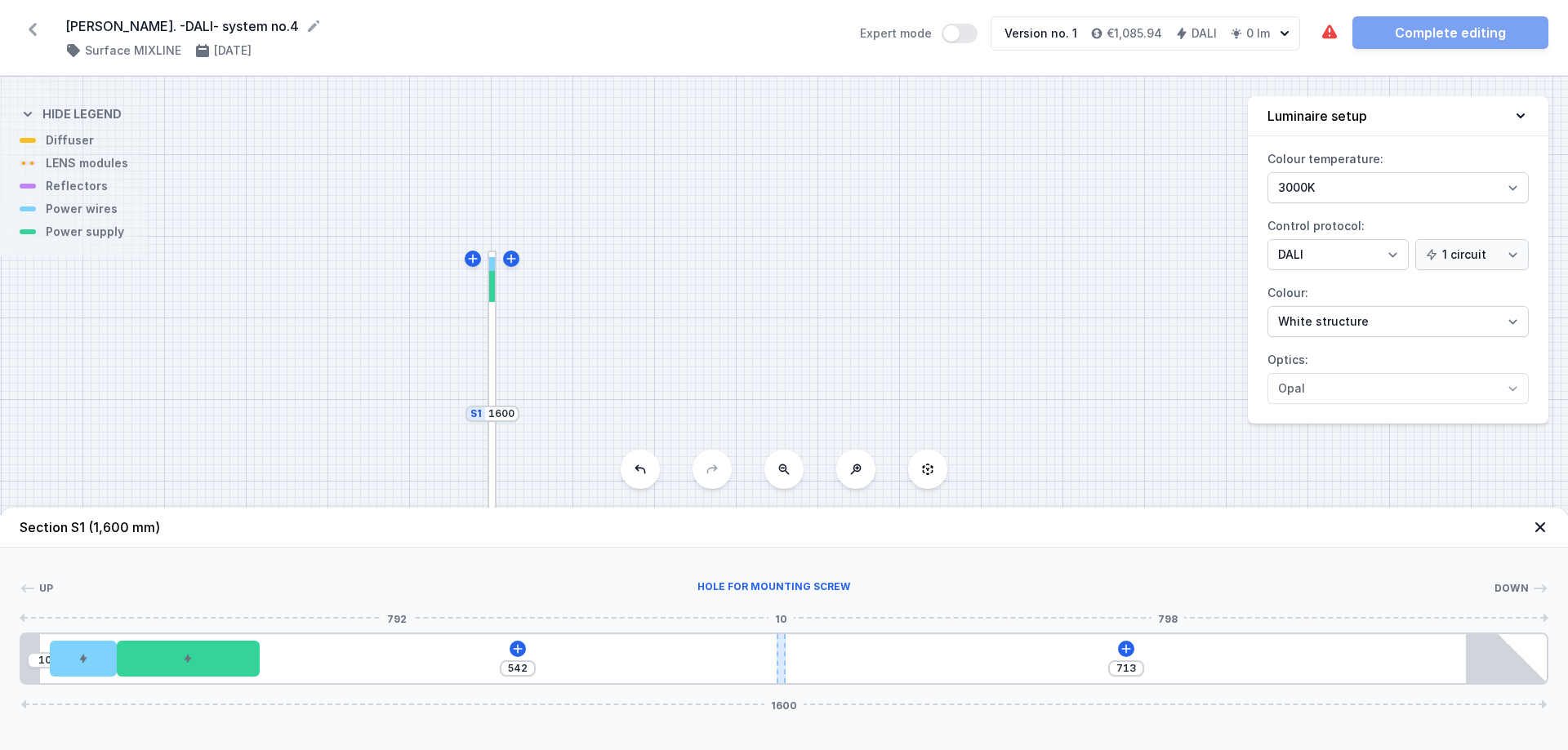
click at [781, 659] on div at bounding box center [782, 658] width 10 height 49
type input "536"
type input "719"
type input "537"
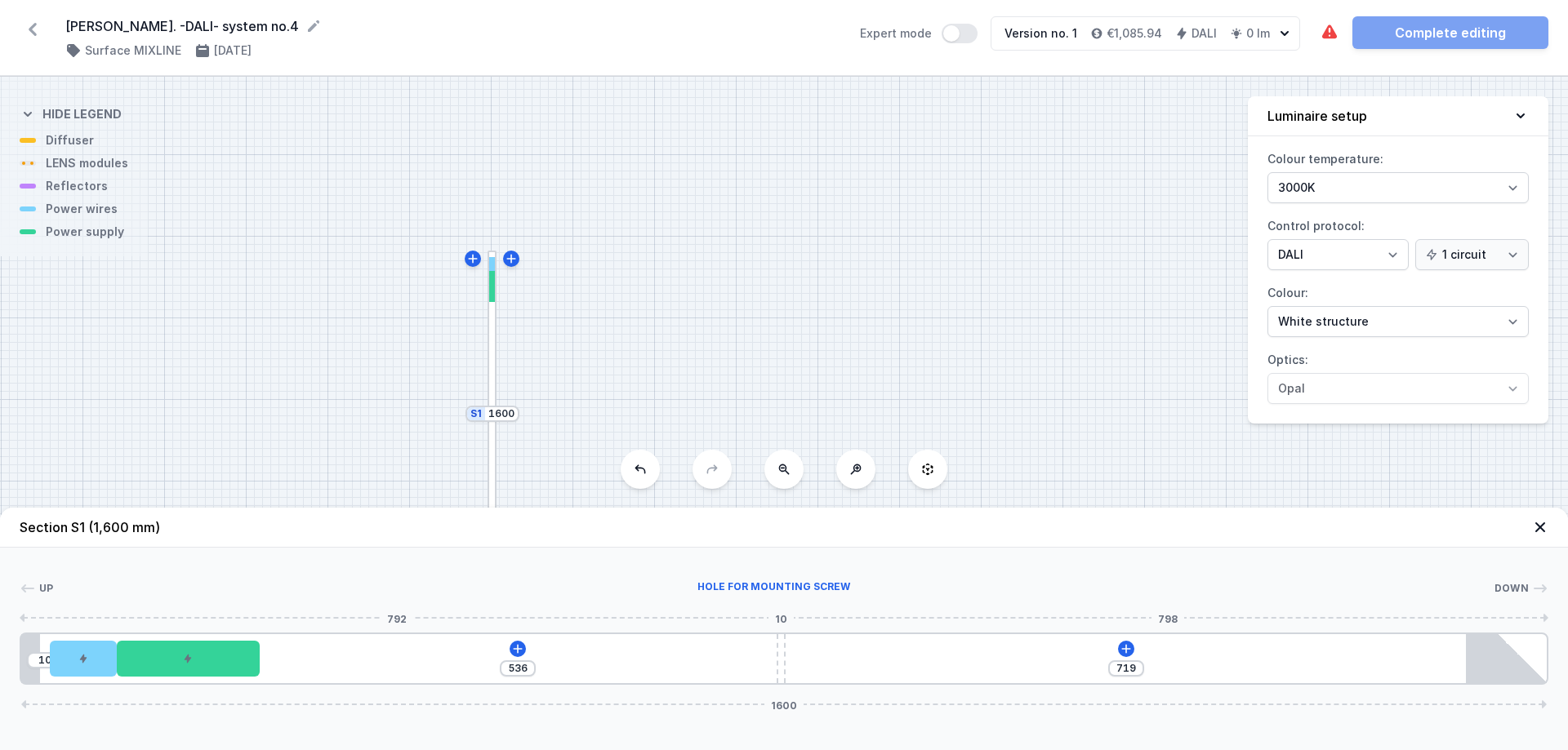
type input "718"
type input "539"
type input "716"
type input "540"
type input "715"
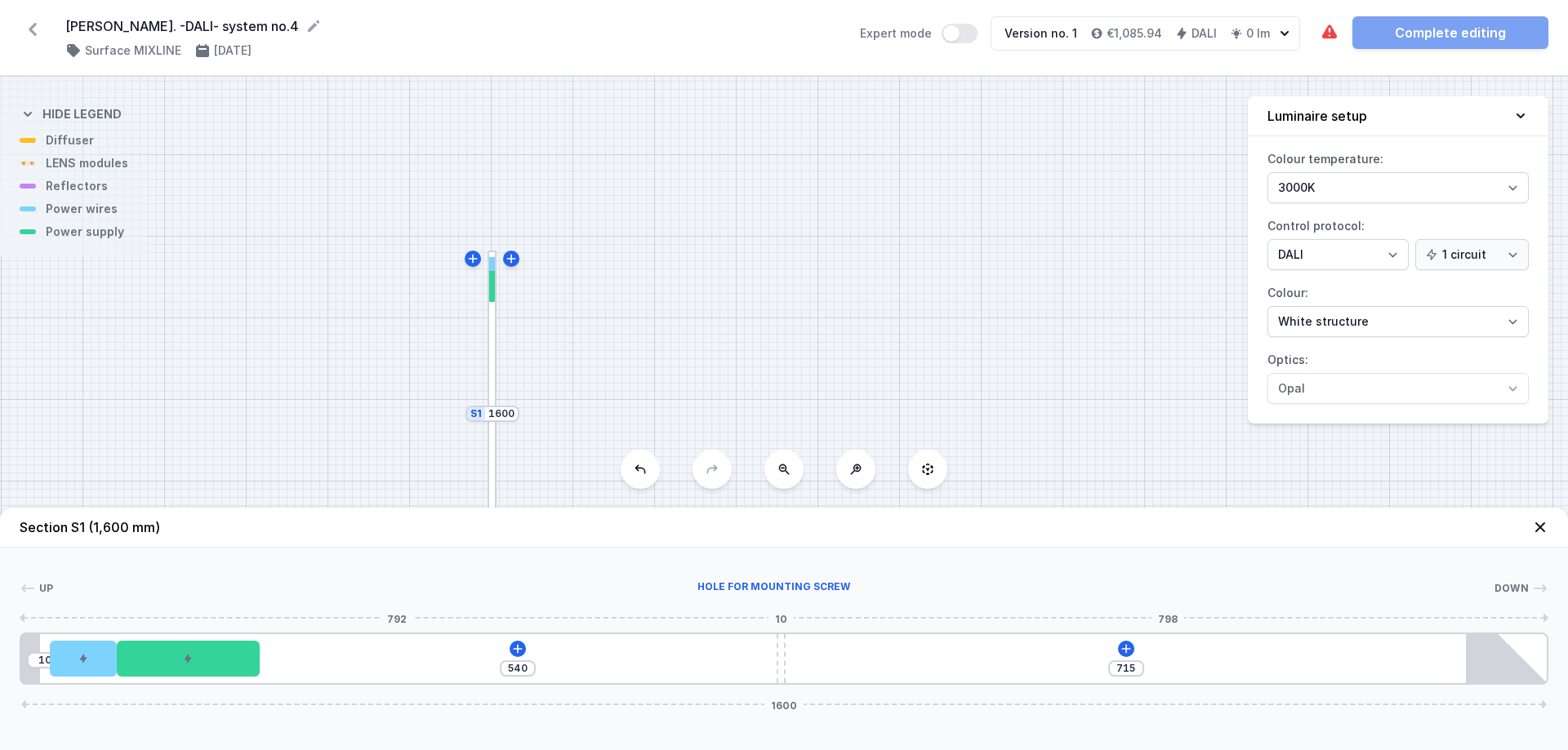
type input "541"
type input "714"
type input "542"
type input "713"
drag, startPoint x: 781, startPoint y: 659, endPoint x: 790, endPoint y: 660, distance: 9.1
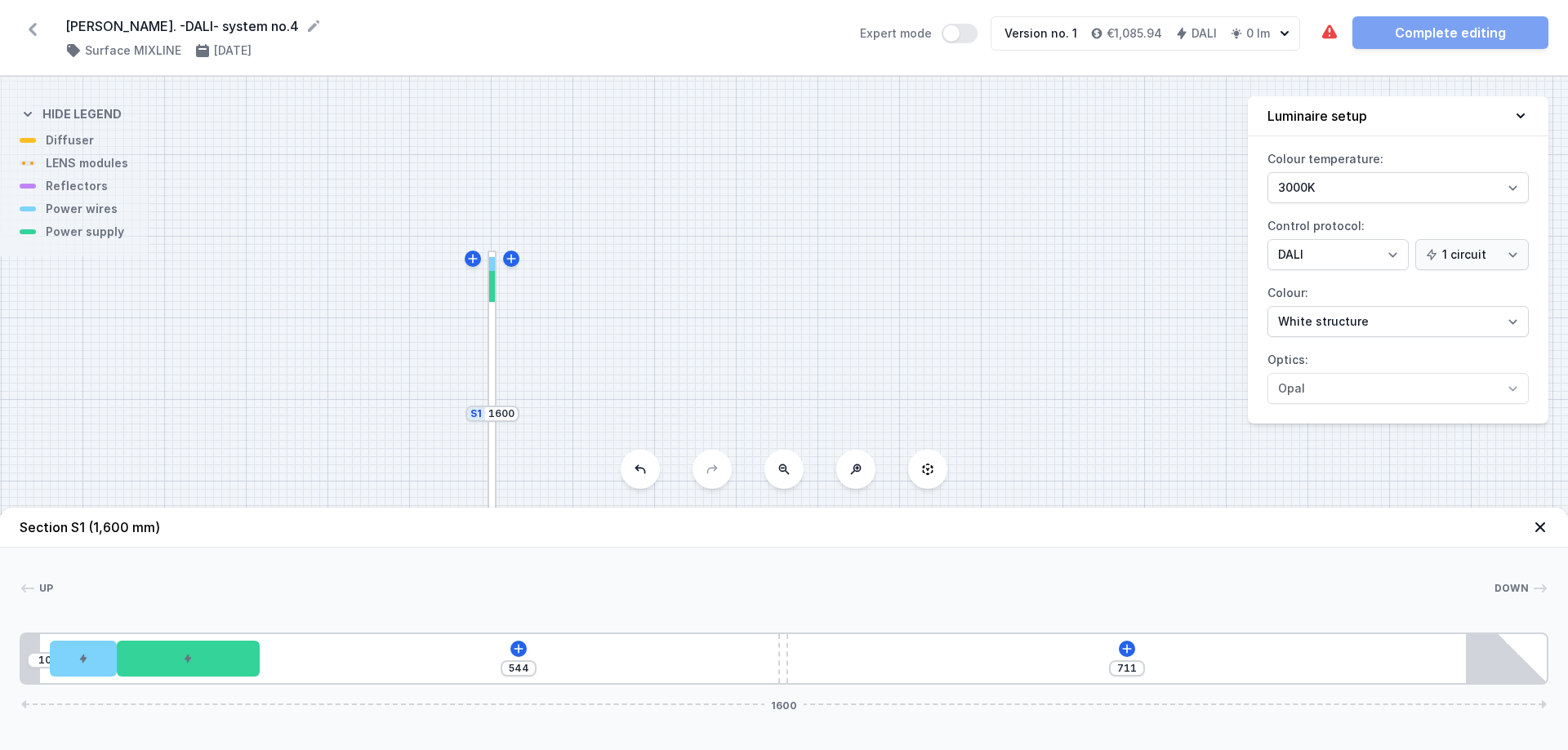
click at [790, 660] on div "10 544 711 1600" at bounding box center [784, 659] width 1528 height 53
click at [777, 564] on div "Up Down 1 2 3 4 5 10 544 711 1600 30 70 150 544 10 796 20 1495 85 1600" at bounding box center [784, 616] width 1568 height 137
click at [633, 250] on div "S2 2900 S1 1600" at bounding box center [784, 413] width 1568 height 674
drag, startPoint x: 665, startPoint y: 372, endPoint x: 670, endPoint y: 301, distance: 71.2
click at [670, 301] on div "S2 2900 S1 1600" at bounding box center [784, 413] width 1568 height 674
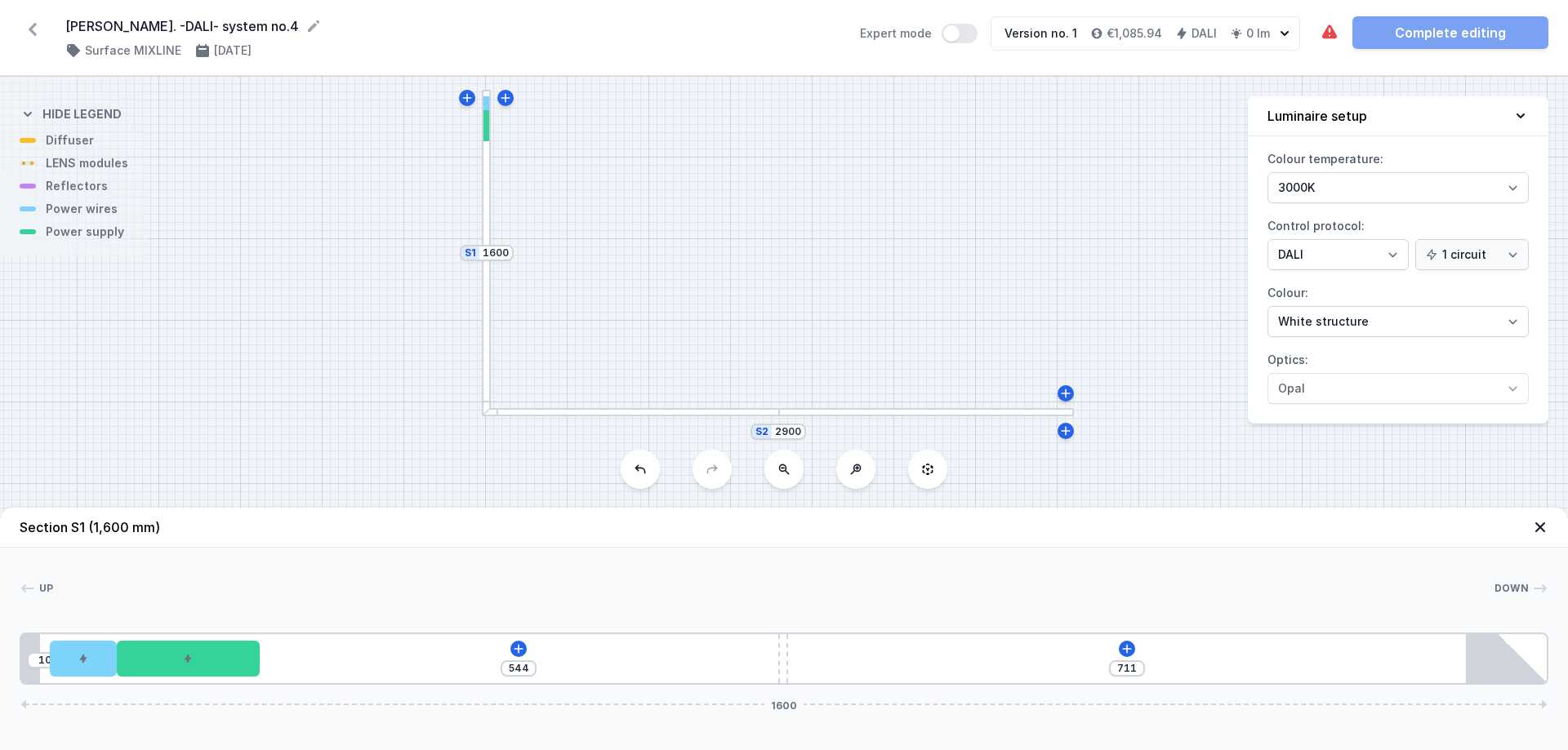
drag, startPoint x: 668, startPoint y: 329, endPoint x: 656, endPoint y: 239, distance: 90.8
click at [656, 239] on div "S2 2900 S1 1600" at bounding box center [784, 413] width 1568 height 674
click at [1362, 311] on select "White structure Black structure Gold structure Copper Gray Another colour (from…" at bounding box center [1399, 321] width 262 height 31
click at [1268, 306] on select "White structure Black structure Gold structure Copper Gray Another colour (from…" at bounding box center [1399, 321] width 262 height 31
click at [354, 291] on div "S2 2900 S1 1600" at bounding box center [784, 413] width 1568 height 674
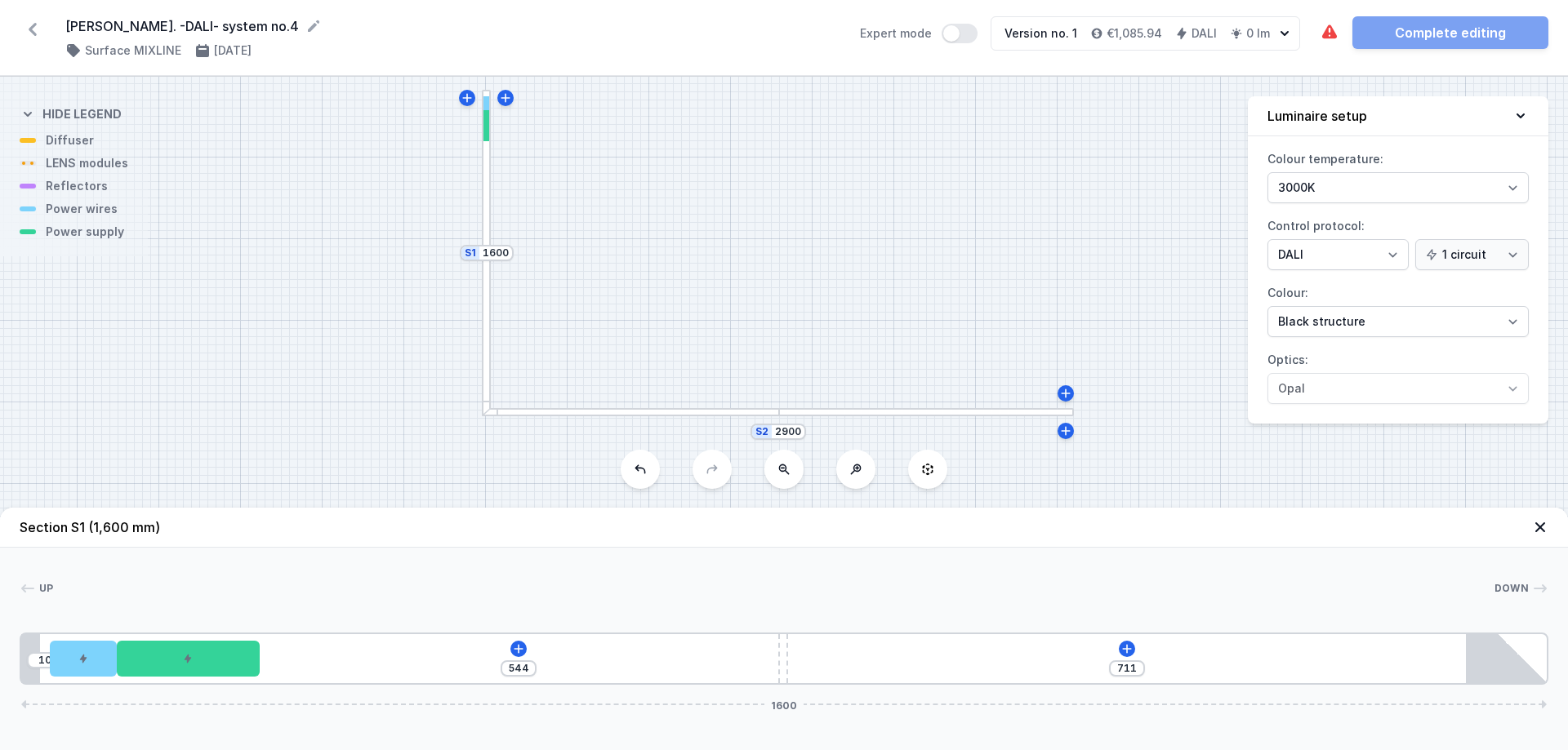
click at [786, 234] on div "S2 2900 S1 1600" at bounding box center [784, 413] width 1568 height 674
click at [724, 228] on div "S2 2900 S1 1600" at bounding box center [784, 413] width 1568 height 674
drag, startPoint x: 724, startPoint y: 228, endPoint x: 711, endPoint y: 235, distance: 14.8
click at [711, 235] on div "S2 2900 S1 1600" at bounding box center [784, 413] width 1568 height 674
